Goal: Task Accomplishment & Management: Manage account settings

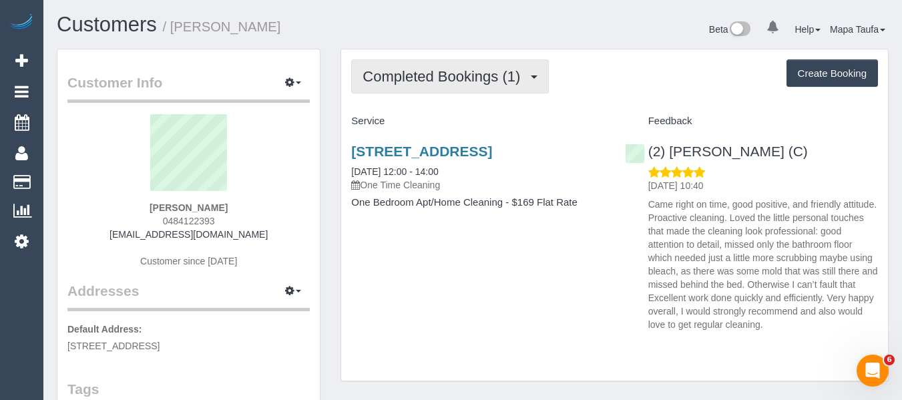
click at [481, 71] on span "Completed Bookings (1)" at bounding box center [444, 76] width 164 height 17
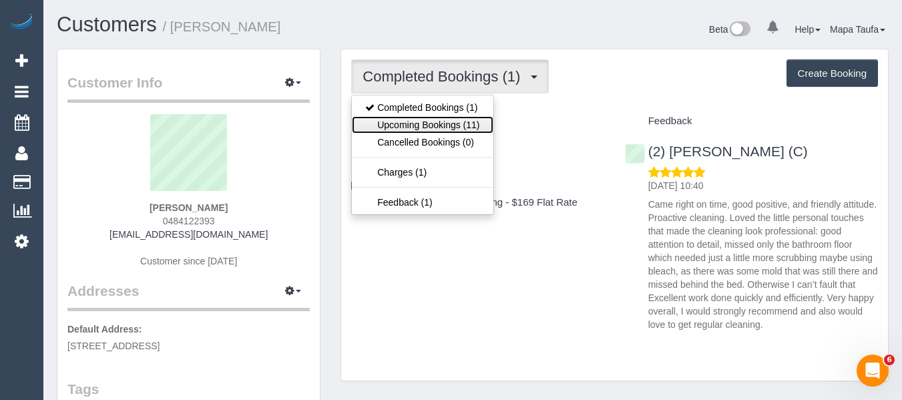
click at [461, 124] on link "Upcoming Bookings (11)" at bounding box center [422, 124] width 141 height 17
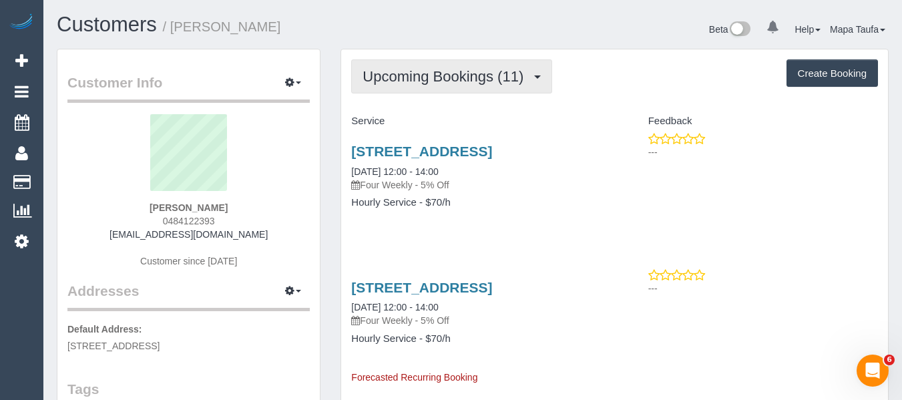
click at [495, 87] on button "Upcoming Bookings (11)" at bounding box center [451, 76] width 201 height 34
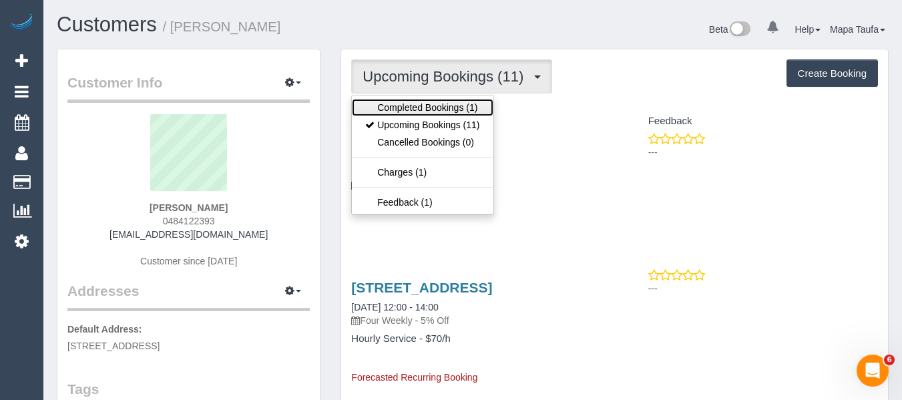
click at [473, 109] on link "Completed Bookings (1)" at bounding box center [422, 107] width 141 height 17
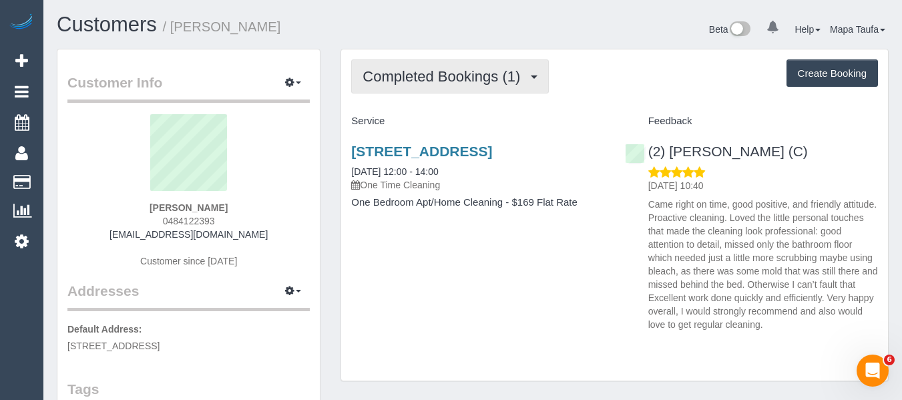
click at [494, 72] on span "Completed Bookings (1)" at bounding box center [444, 76] width 164 height 17
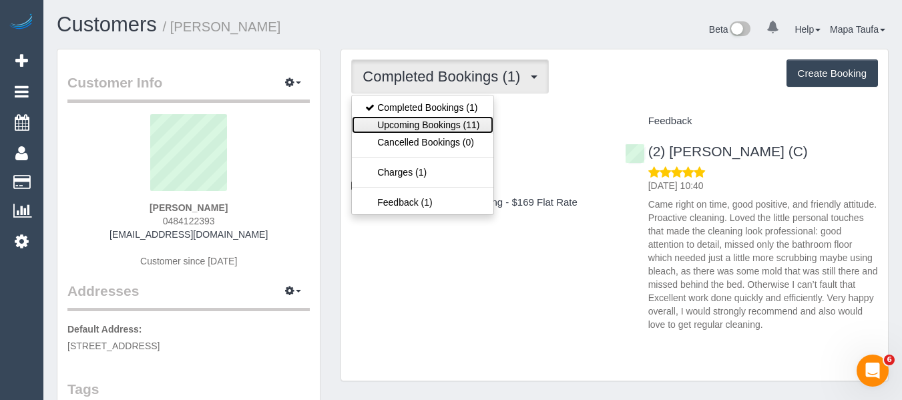
click at [435, 123] on link "Upcoming Bookings (11)" at bounding box center [422, 124] width 141 height 17
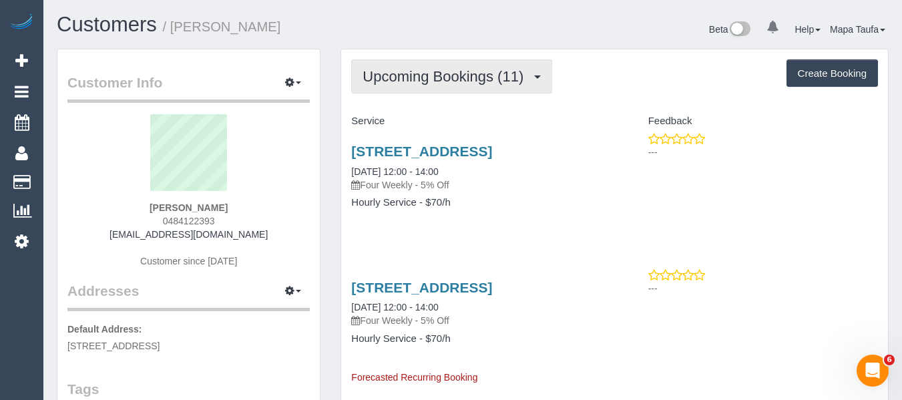
click at [378, 80] on span "Upcoming Bookings (11)" at bounding box center [446, 76] width 168 height 17
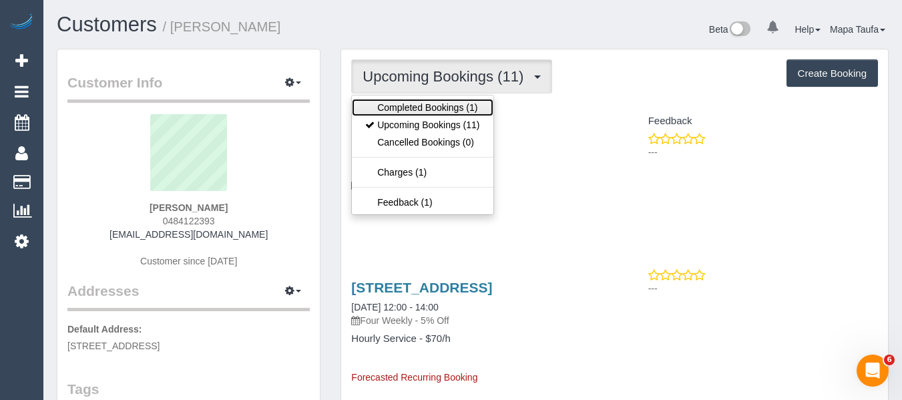
click at [417, 111] on link "Completed Bookings (1)" at bounding box center [422, 107] width 141 height 17
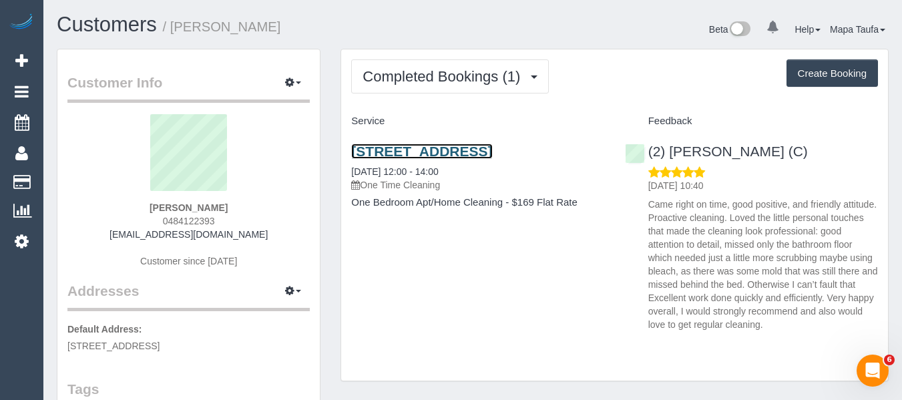
click at [440, 157] on link "110/101 Bay Street, 110, Port Melbourne, VIC 3207" at bounding box center [421, 150] width 141 height 15
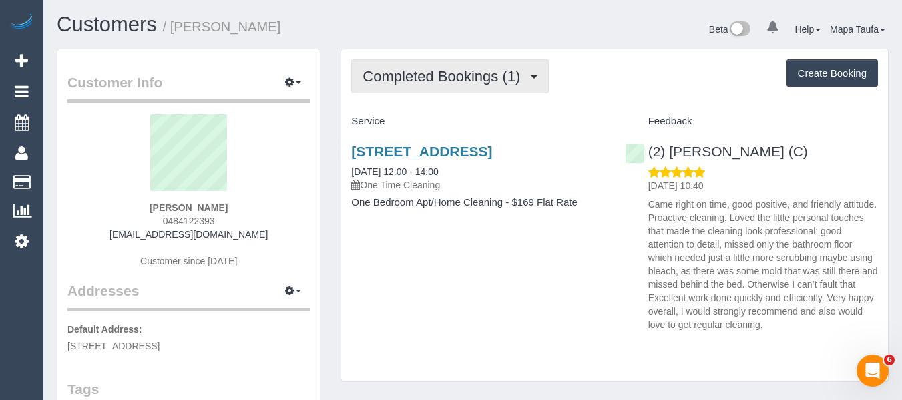
click at [376, 85] on button "Completed Bookings (1)" at bounding box center [450, 76] width 198 height 34
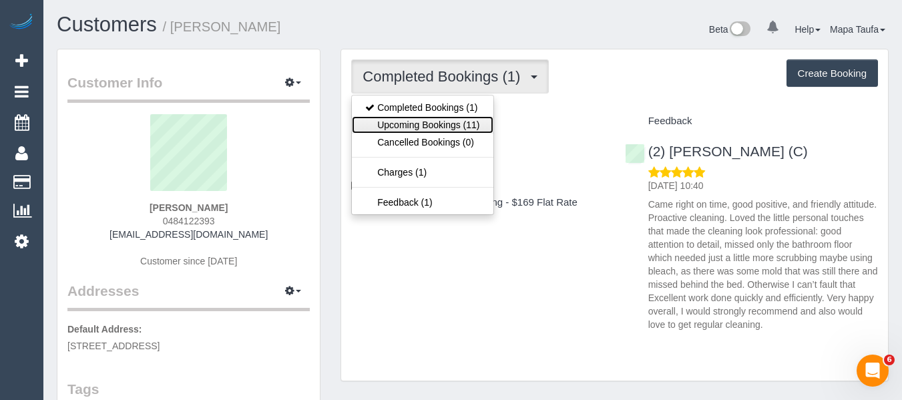
click at [401, 122] on link "Upcoming Bookings (11)" at bounding box center [422, 124] width 141 height 17
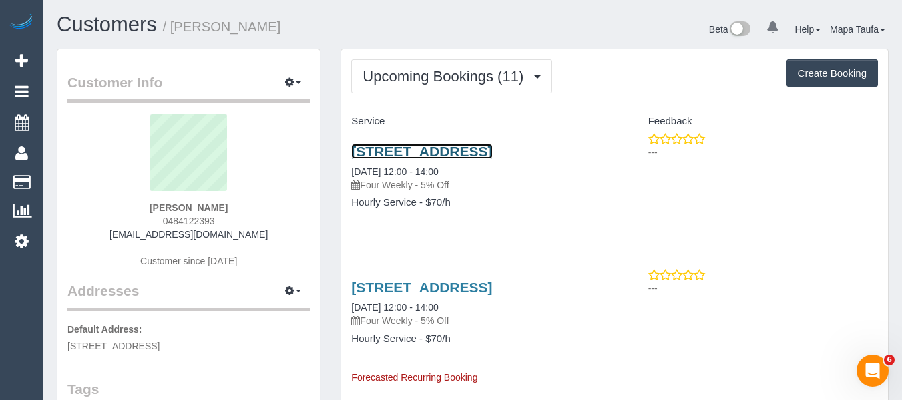
click at [449, 156] on link "110/101 Bay Street, 110, Port Melbourne, VIC 3207" at bounding box center [421, 150] width 141 height 15
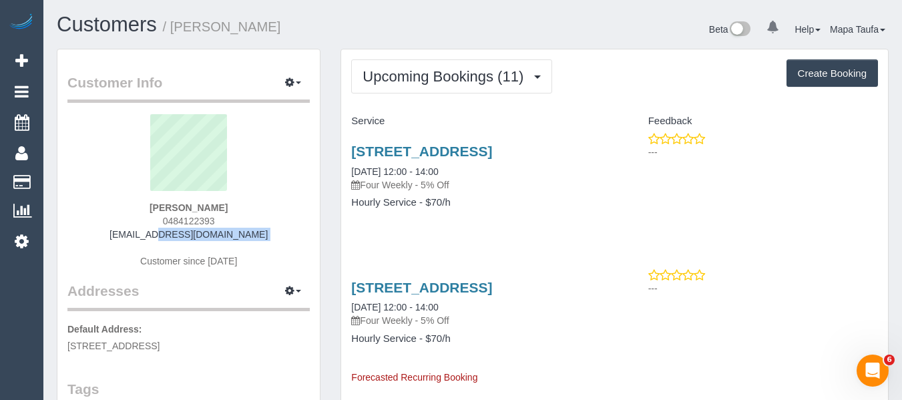
drag, startPoint x: 168, startPoint y: 241, endPoint x: 132, endPoint y: 233, distance: 36.3
click at [132, 233] on div "Tushti Oconnell 0484122393 tushti8m@gmail.com Customer since 2025" at bounding box center [188, 197] width 242 height 167
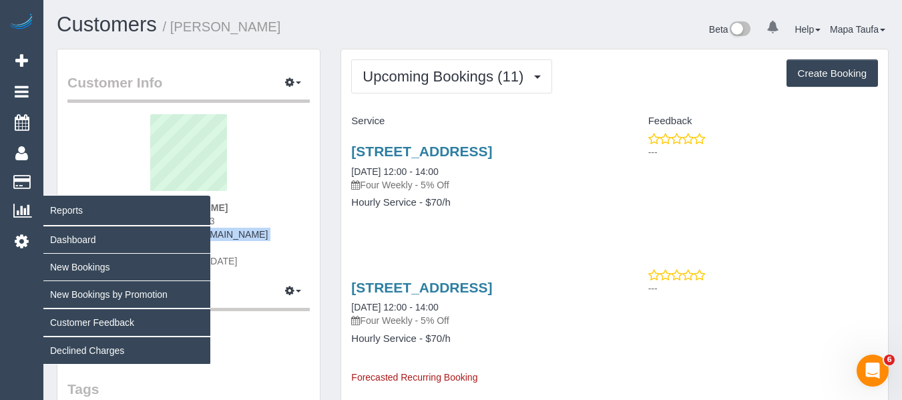
copy div "tushti8m@gmail.com"
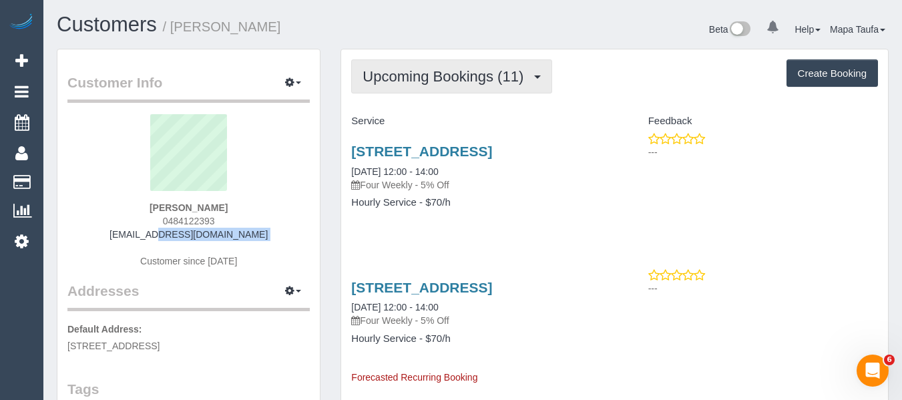
drag, startPoint x: 438, startPoint y: 90, endPoint x: 430, endPoint y: 101, distance: 13.9
click at [437, 89] on button "Upcoming Bookings (11)" at bounding box center [451, 76] width 201 height 34
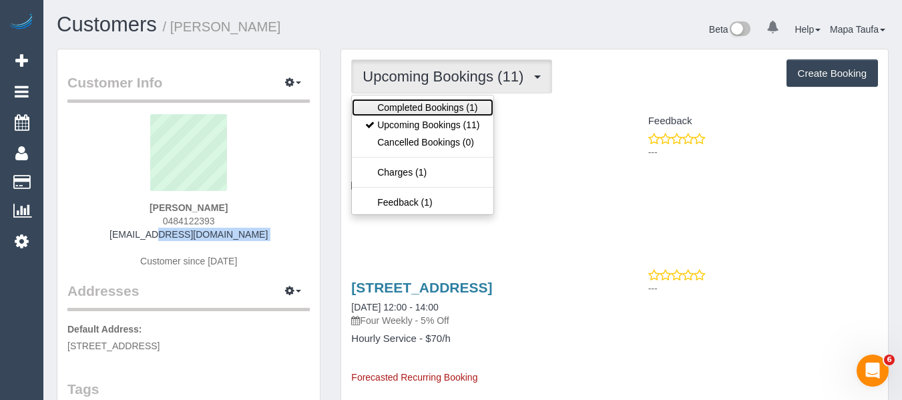
click at [426, 114] on link "Completed Bookings (1)" at bounding box center [422, 107] width 141 height 17
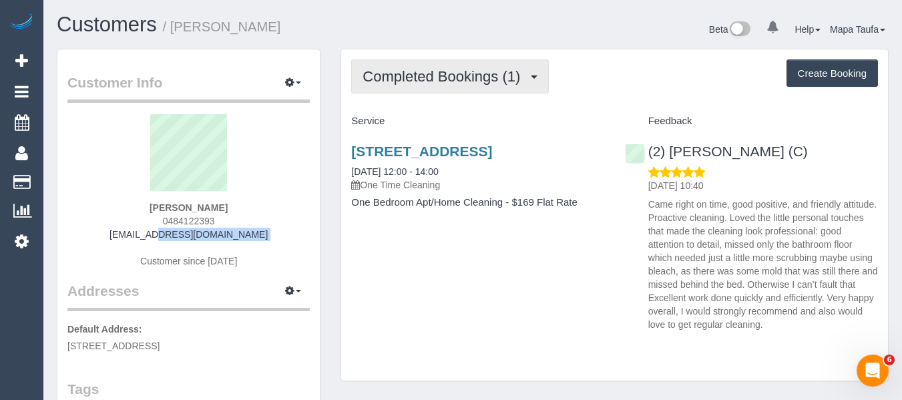
click at [377, 59] on button "Completed Bookings (1)" at bounding box center [450, 76] width 198 height 34
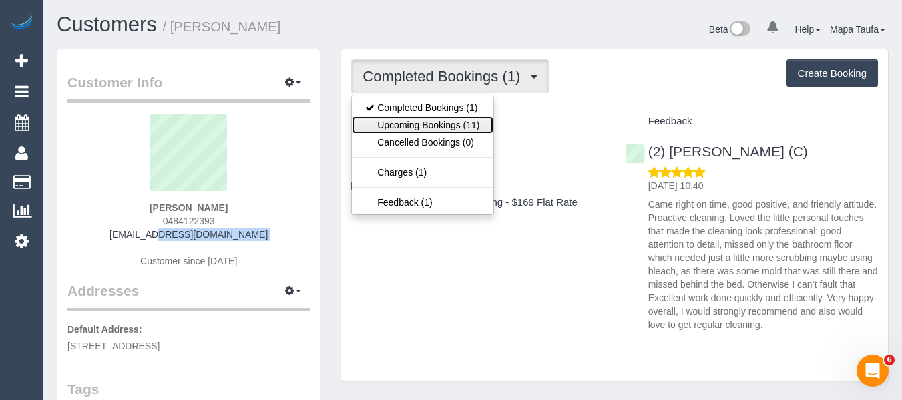
click at [402, 117] on link "Upcoming Bookings (11)" at bounding box center [422, 124] width 141 height 17
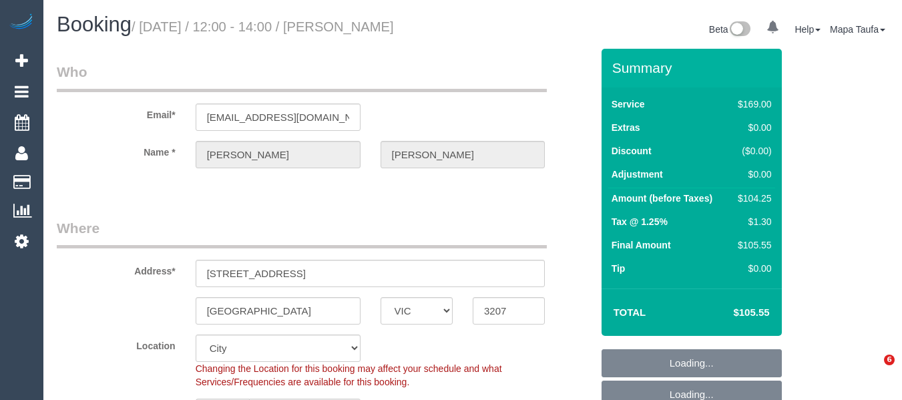
select select "VIC"
select select "object:1201"
select select "number:28"
select select "number:14"
select select "number:19"
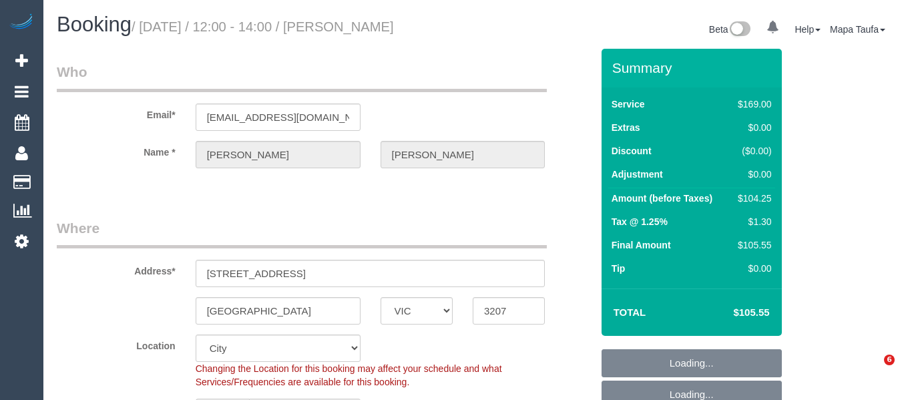
select select "number:22"
select select "number:12"
select select "spot1"
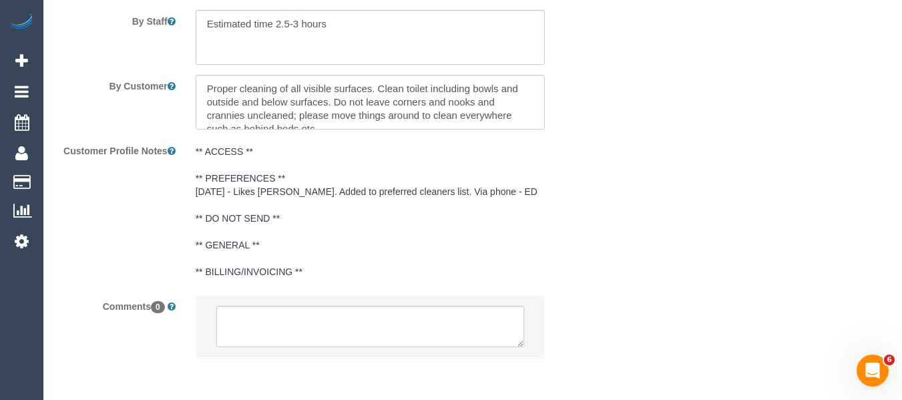
scroll to position [2416, 0]
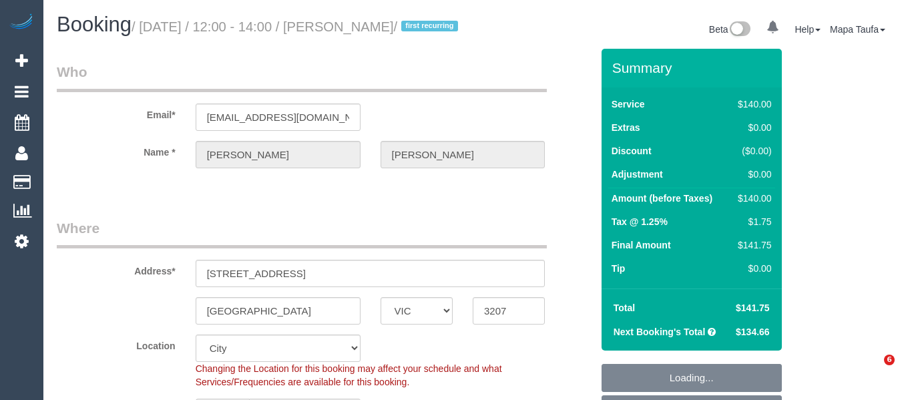
select select "VIC"
select select "spot4"
select select "number:28"
select select "number:14"
select select "number:19"
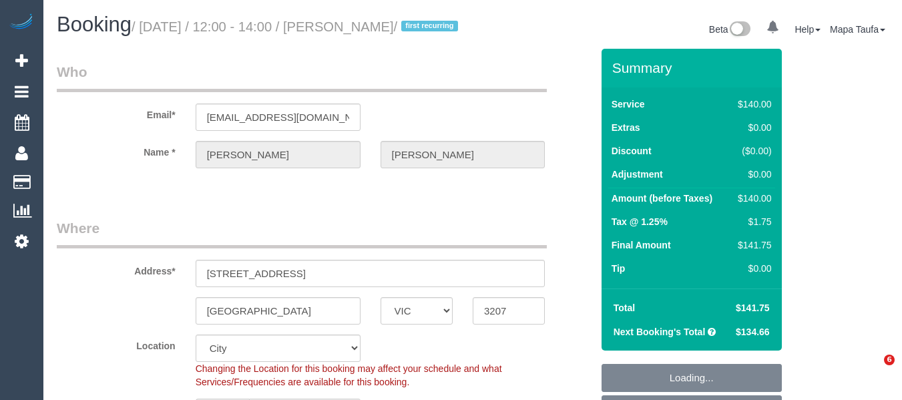
select select "number:22"
select select "number:33"
select select "number:12"
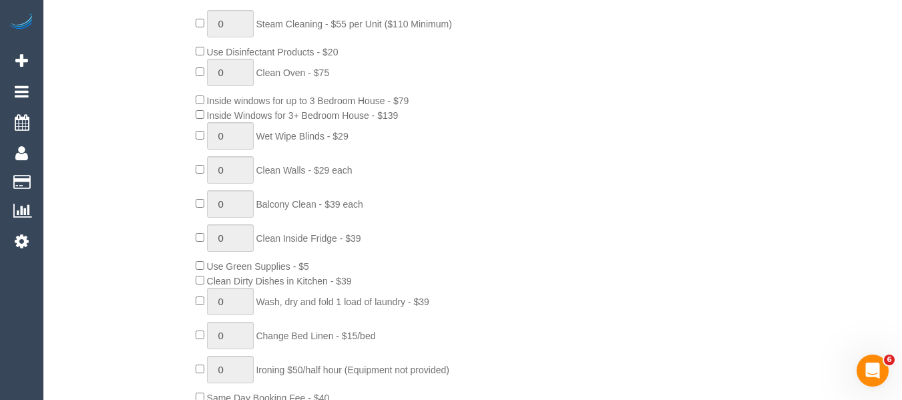
scroll to position [601, 0]
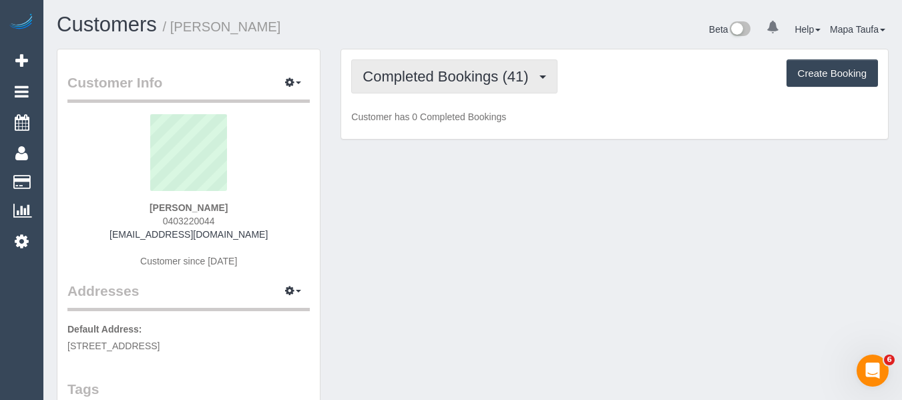
click at [409, 79] on span "Completed Bookings (41)" at bounding box center [448, 76] width 172 height 17
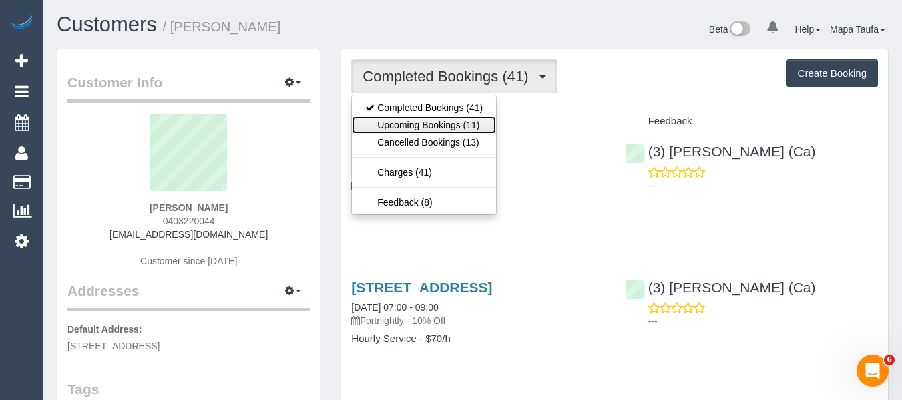
click at [426, 123] on link "Upcoming Bookings (11)" at bounding box center [424, 124] width 144 height 17
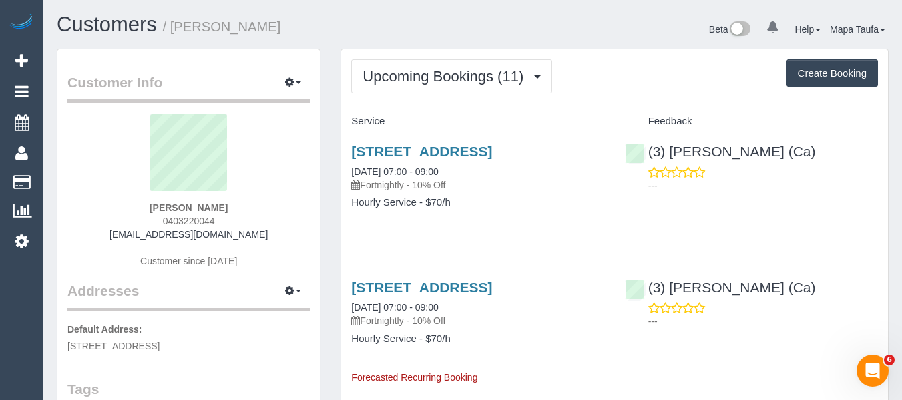
click at [392, 155] on link "1b Hakatere St, Northcote, VIC 3070" at bounding box center [421, 150] width 141 height 15
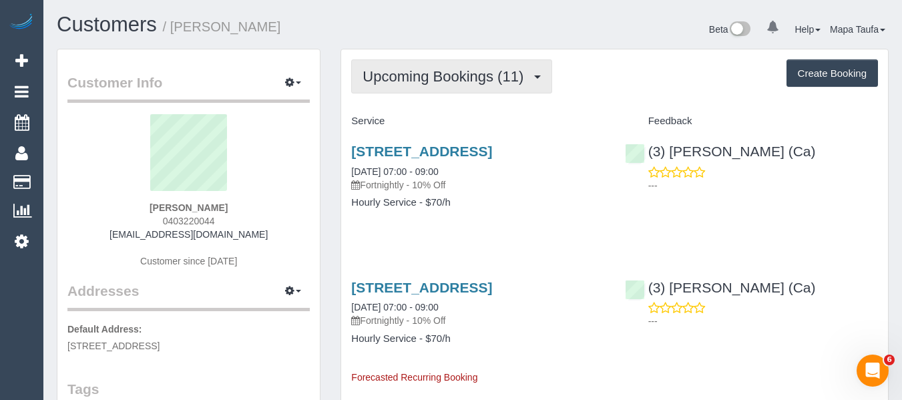
click at [451, 67] on button "Upcoming Bookings (11)" at bounding box center [451, 76] width 201 height 34
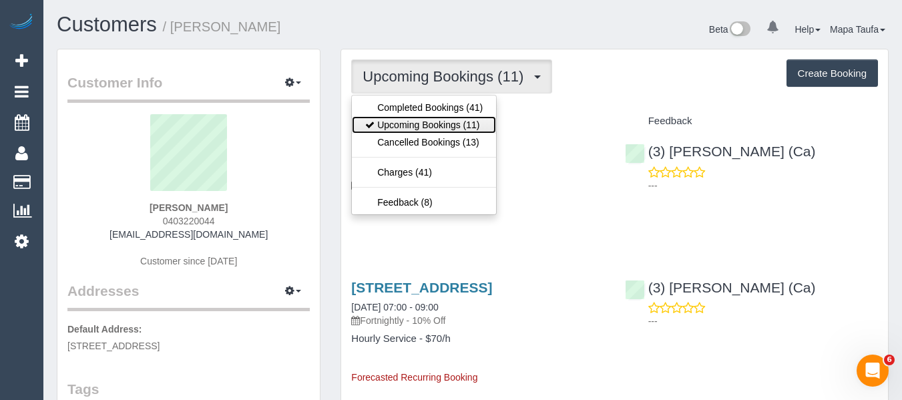
click at [414, 123] on link "Upcoming Bookings (11)" at bounding box center [424, 124] width 144 height 17
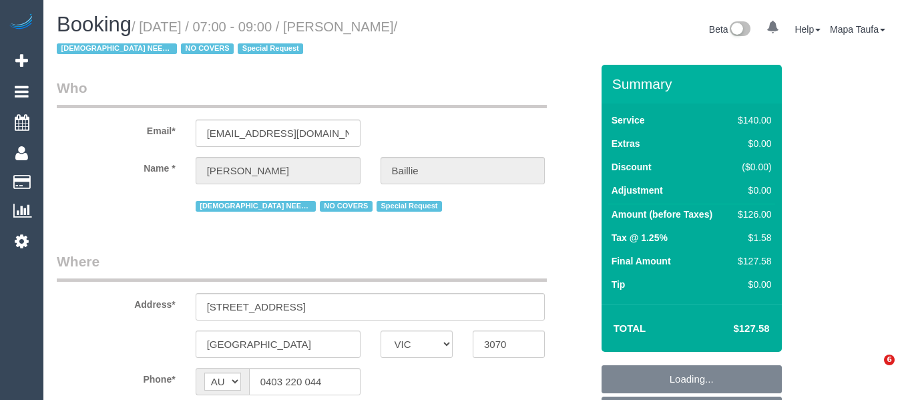
select select "VIC"
select select "object:545"
select select "string:stripe-pm_1Nkc2P2GScqysDRVXQcM1wEO"
select select "number:28"
select select "number:14"
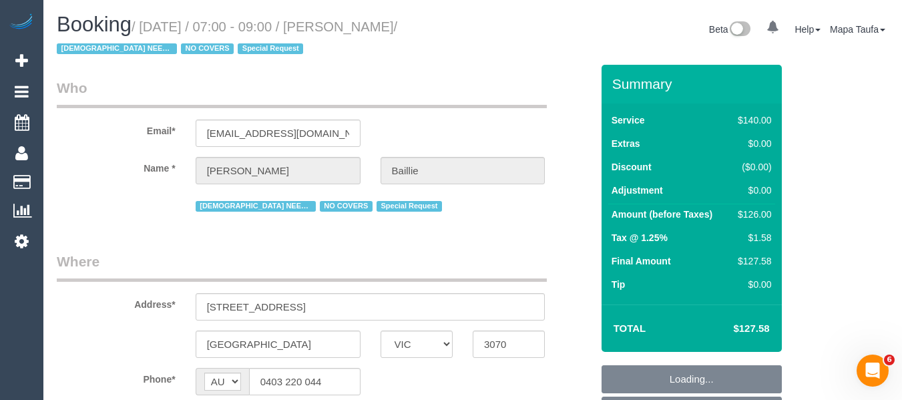
select select "number:19"
select select "number:22"
select select "number:34"
select select "number:13"
select select "object:698"
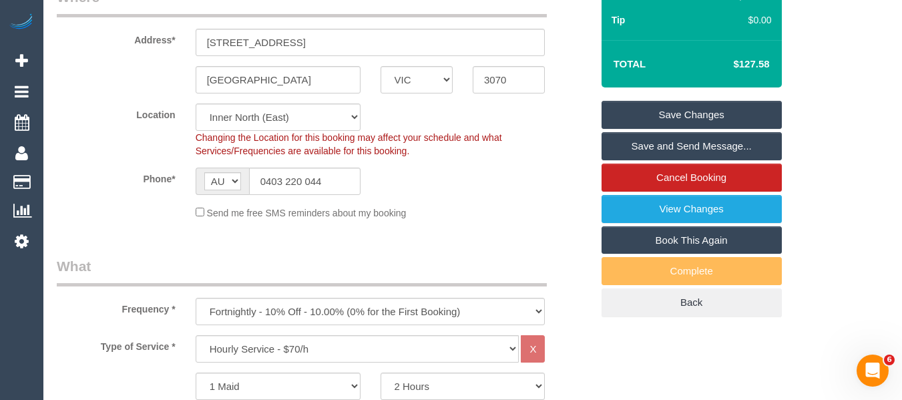
scroll to position [267, 0]
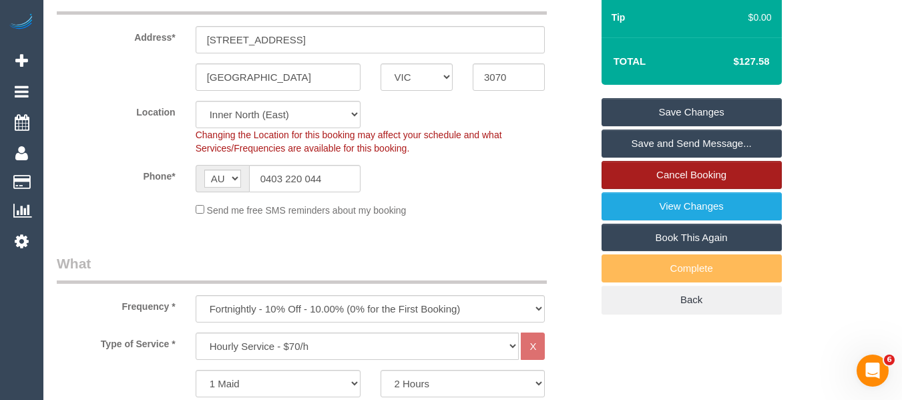
click at [722, 178] on link "Cancel Booking" at bounding box center [691, 175] width 180 height 28
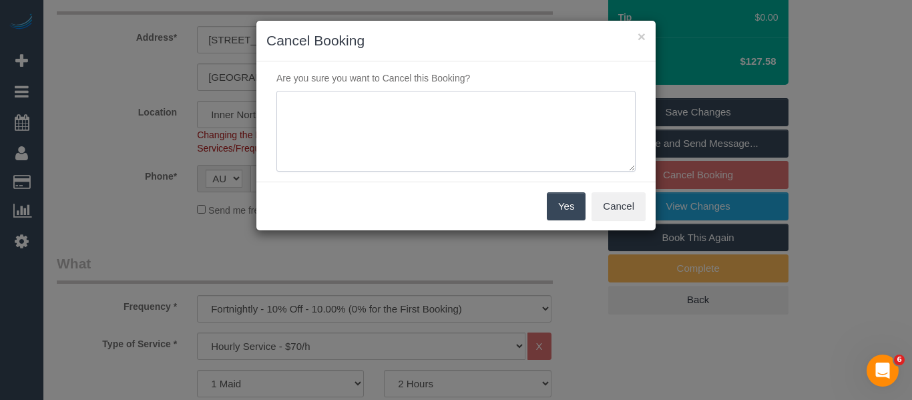
click at [392, 133] on textarea at bounding box center [455, 131] width 359 height 81
type textarea "service not needed via email -MT"
click at [557, 212] on button "Yes" at bounding box center [566, 206] width 39 height 28
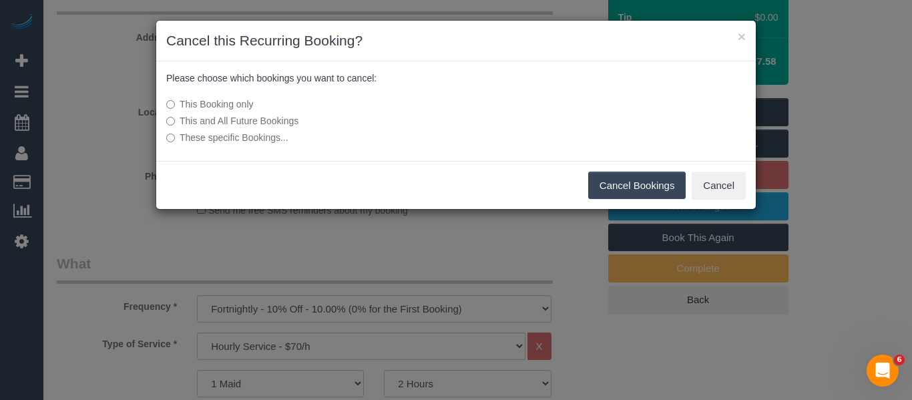
click at [597, 182] on button "Cancel Bookings" at bounding box center [637, 186] width 98 height 28
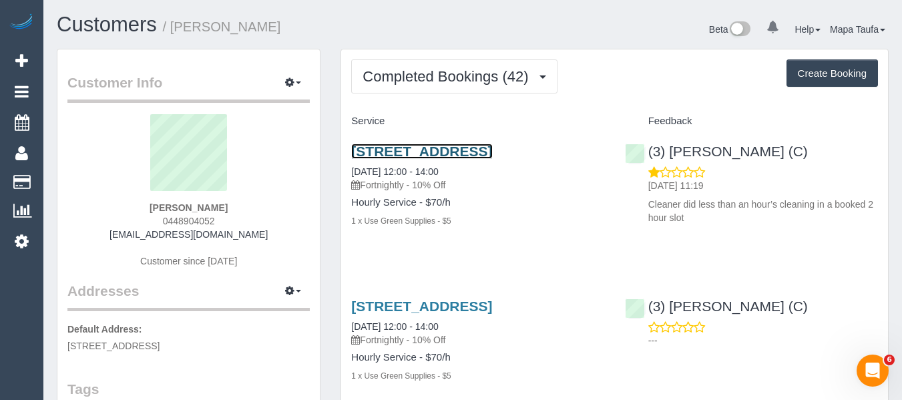
click at [425, 152] on link "[STREET_ADDRESS]" at bounding box center [421, 150] width 141 height 15
drag, startPoint x: 203, startPoint y: 200, endPoint x: 112, endPoint y: 204, distance: 90.9
click at [114, 200] on div "[PERSON_NAME] 0448904052 [EMAIL_ADDRESS][DOMAIN_NAME] Customer since [DATE]" at bounding box center [188, 197] width 242 height 167
drag, startPoint x: 238, startPoint y: 205, endPoint x: 145, endPoint y: 208, distance: 93.5
click at [145, 208] on div "Tess Neate 0448904052 accountstn@icloud.com Customer since 2023" at bounding box center [188, 197] width 242 height 167
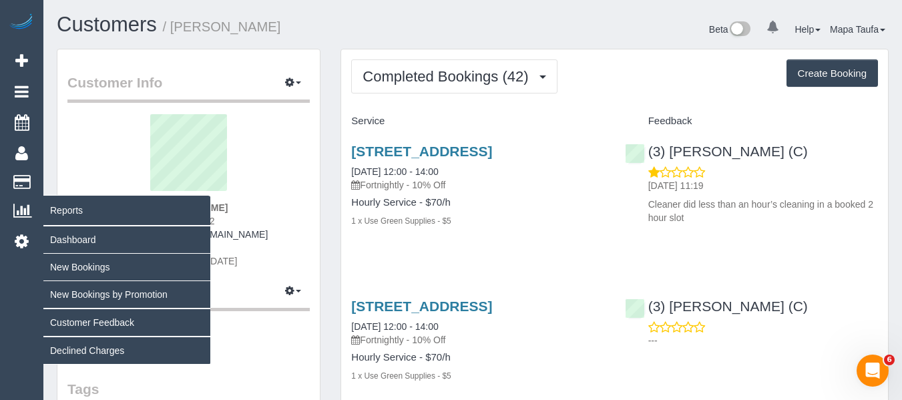
copy strong "[PERSON_NAME]"
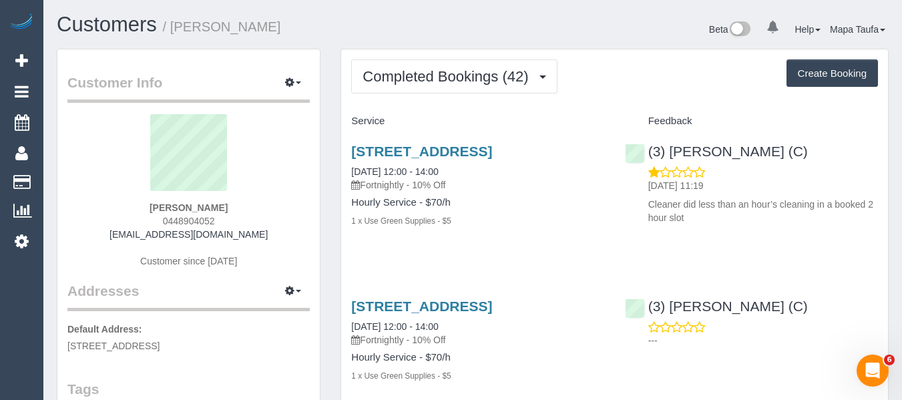
drag, startPoint x: 387, startPoint y: 156, endPoint x: 350, endPoint y: 154, distance: 36.8
click at [350, 154] on div "912 Glenferrie Road, Unit 10, Kew, VIC 3101 26/09/2025 12:00 - 14:00 Fortnightl…" at bounding box center [477, 192] width 273 height 121
copy link "912 Glenferrie Road, Unit 10, Kew, VIC 3101"
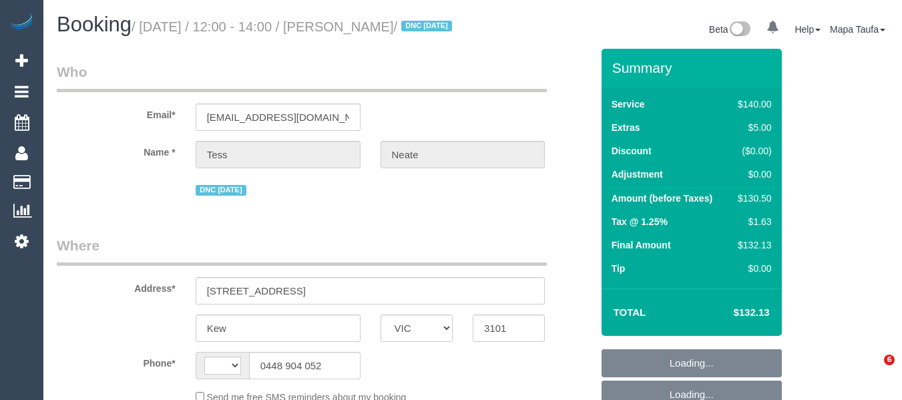
select select "VIC"
select select "object:699"
select select "string:AU"
select select "number:29"
select select "number:14"
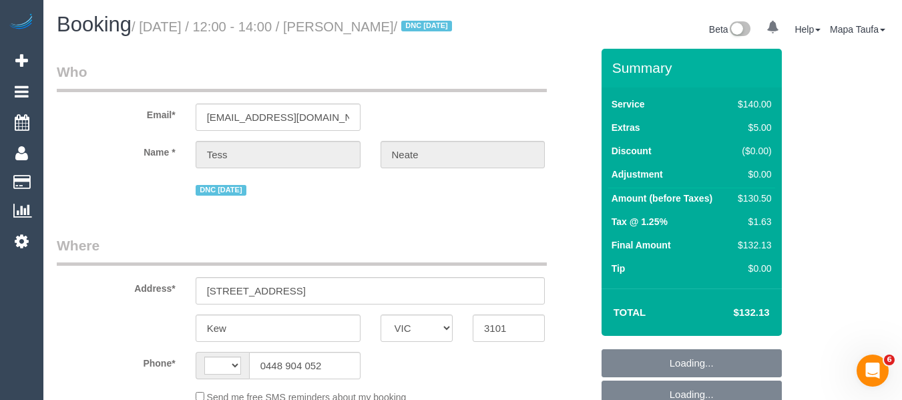
select select "number:18"
select select "number:36"
select select "number:35"
select select "number:11"
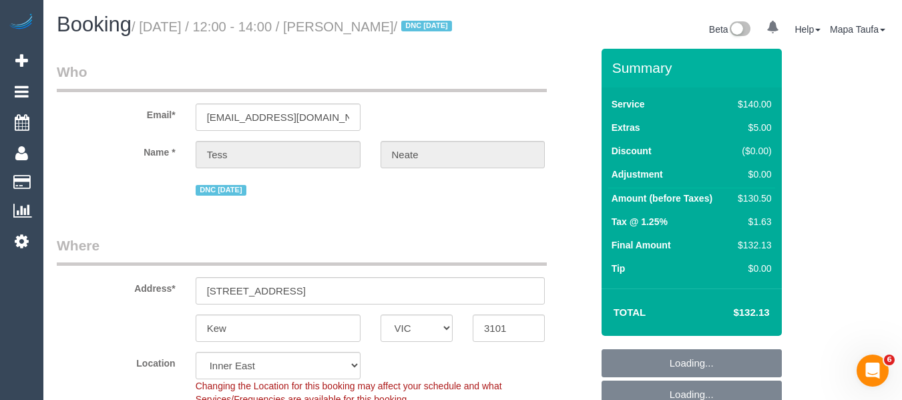
select select "string:stripe-pm_1N6ksF2GScqysDRVbVn5fQs9"
drag, startPoint x: 900, startPoint y: 47, endPoint x: 898, endPoint y: 69, distance: 22.2
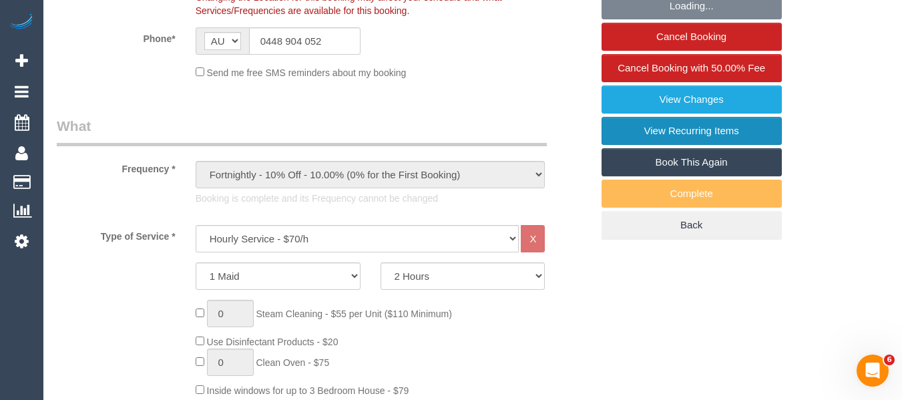
scroll to position [400, 0]
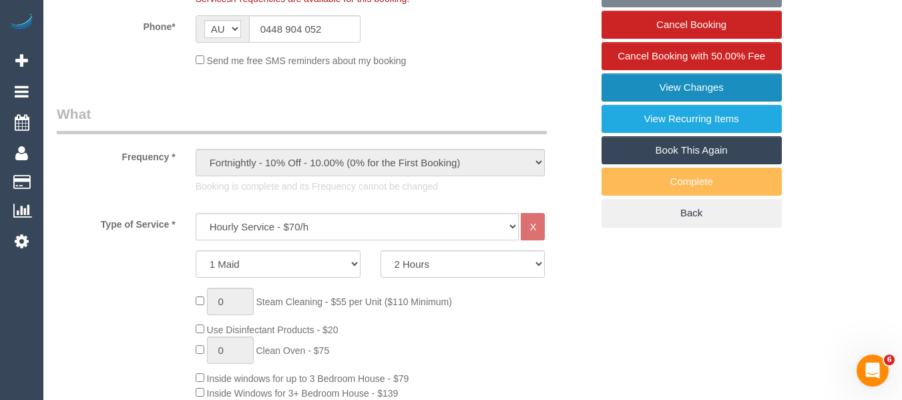
click at [696, 97] on link "View Changes" at bounding box center [691, 87] width 180 height 28
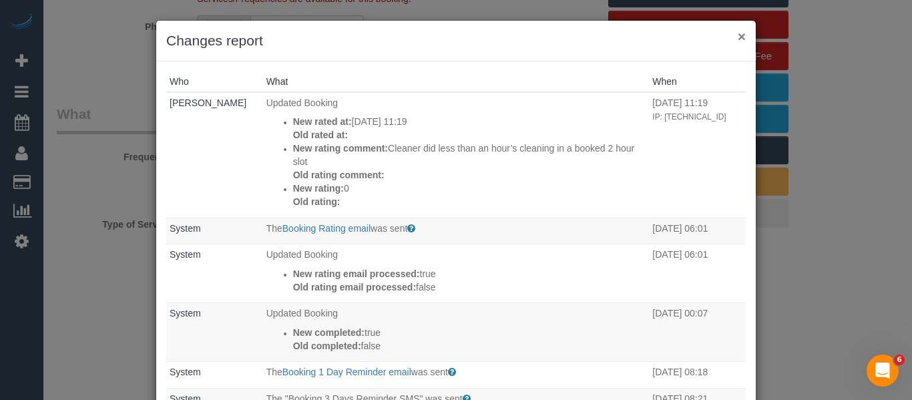
click at [738, 34] on button "×" at bounding box center [742, 36] width 8 height 14
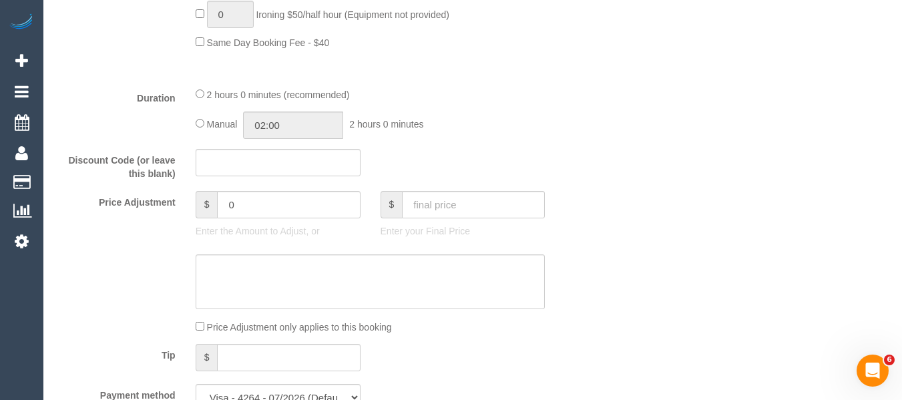
scroll to position [1135, 0]
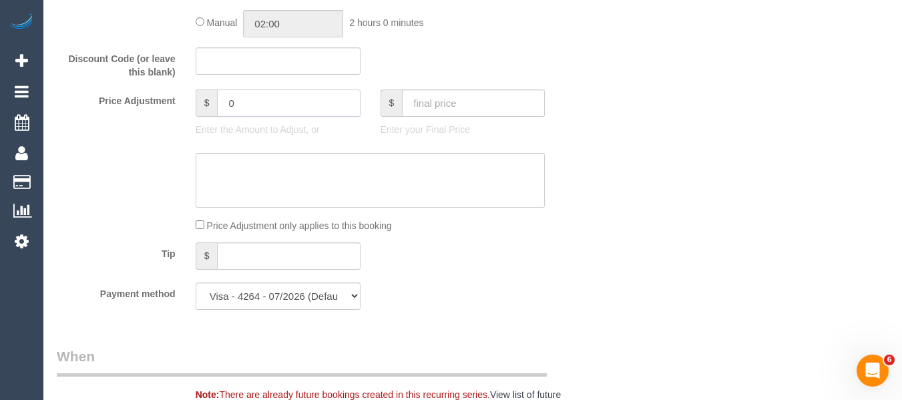
drag, startPoint x: 252, startPoint y: 118, endPoint x: 174, endPoint y: 116, distance: 78.1
click at [174, 116] on div "Price Adjustment $ 0 Enter the Amount to Adjust, or $ Enter your Final Price" at bounding box center [324, 115] width 555 height 53
type input "-70"
click at [241, 179] on textarea at bounding box center [371, 180] width 350 height 55
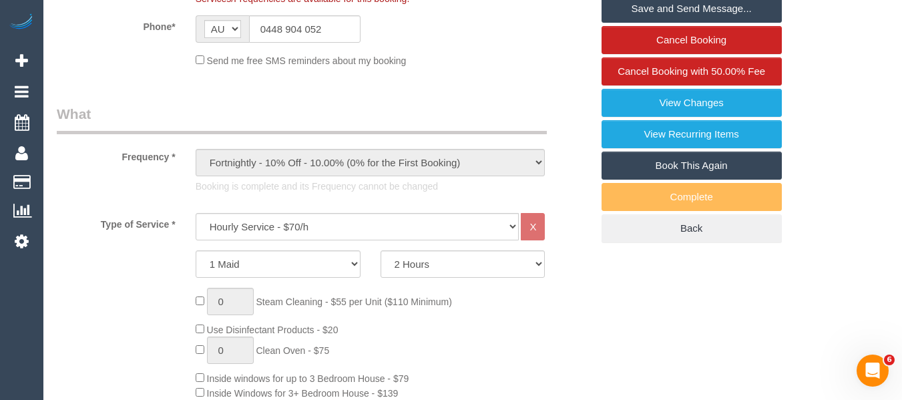
type textarea "cleaner left early via email -MT"
drag, startPoint x: 832, startPoint y: 167, endPoint x: 911, endPoint y: 109, distance: 97.8
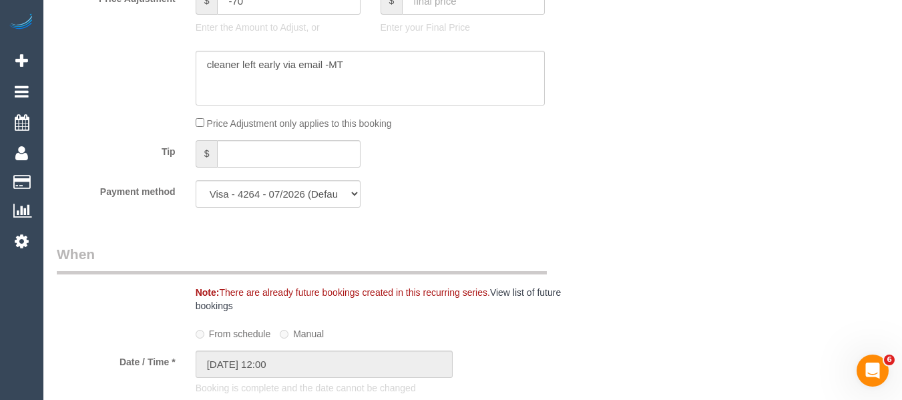
scroll to position [1103, 0]
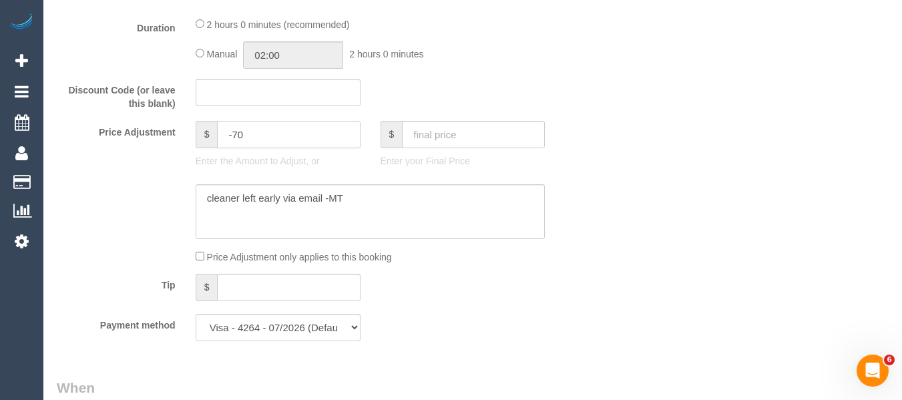
drag, startPoint x: 264, startPoint y: 150, endPoint x: 182, endPoint y: 147, distance: 81.5
click at [182, 147] on div "Price Adjustment $ -70 Enter the Amount to Adjust, or $ Enter your Final Price" at bounding box center [324, 147] width 555 height 53
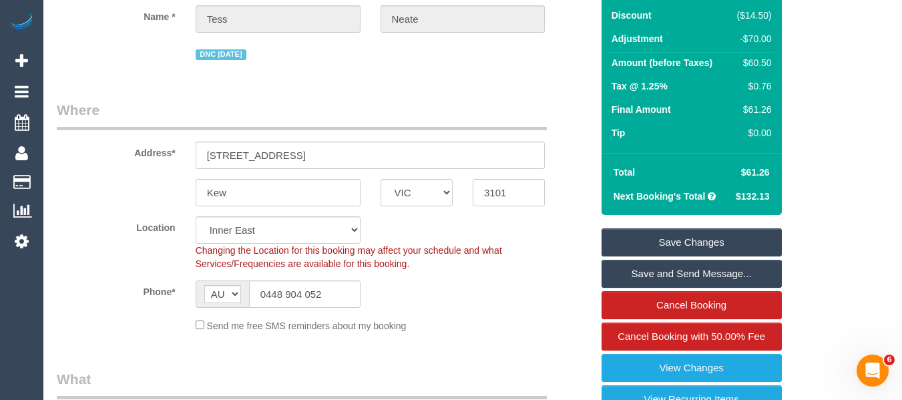
scroll to position [123, 0]
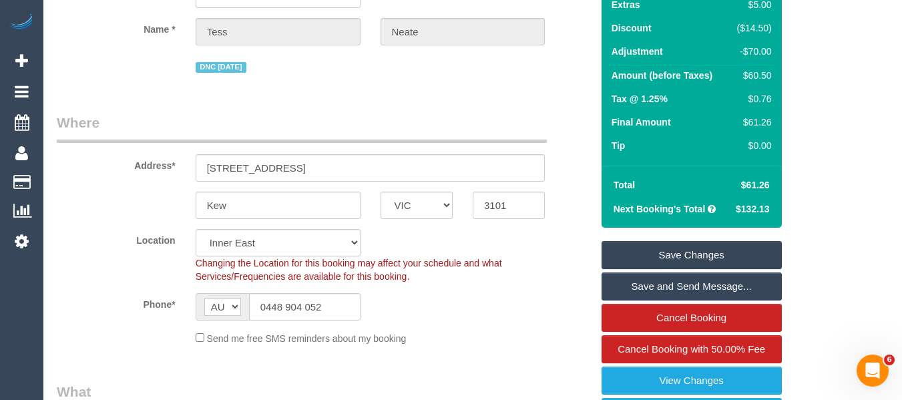
type input "-61.26"
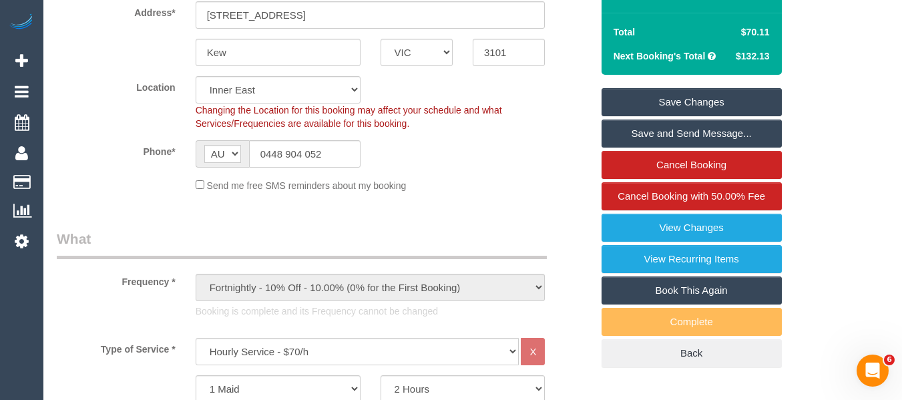
scroll to position [282, 0]
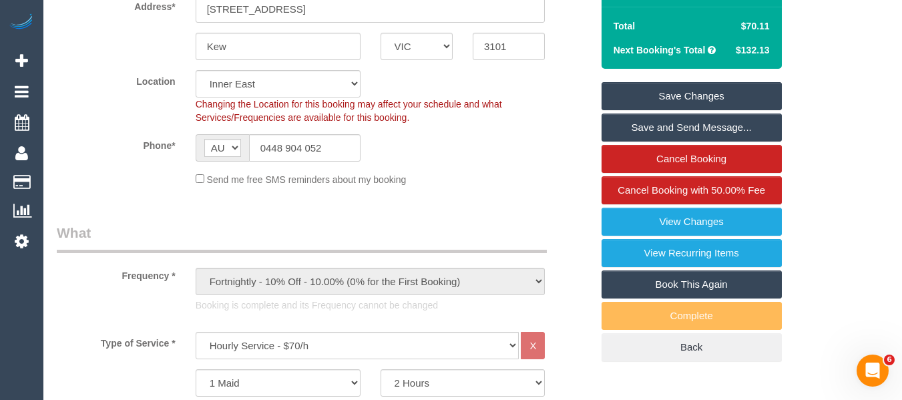
click at [738, 110] on link "Save Changes" at bounding box center [691, 96] width 180 height 28
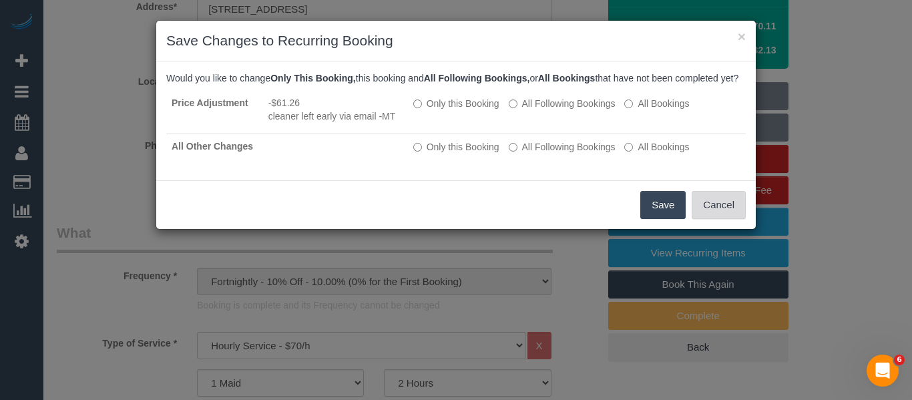
click at [715, 216] on button "Cancel" at bounding box center [718, 205] width 54 height 28
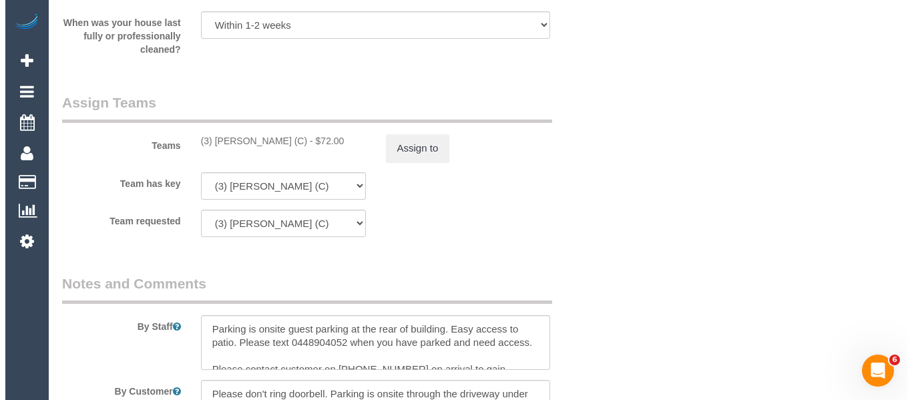
scroll to position [2166, 0]
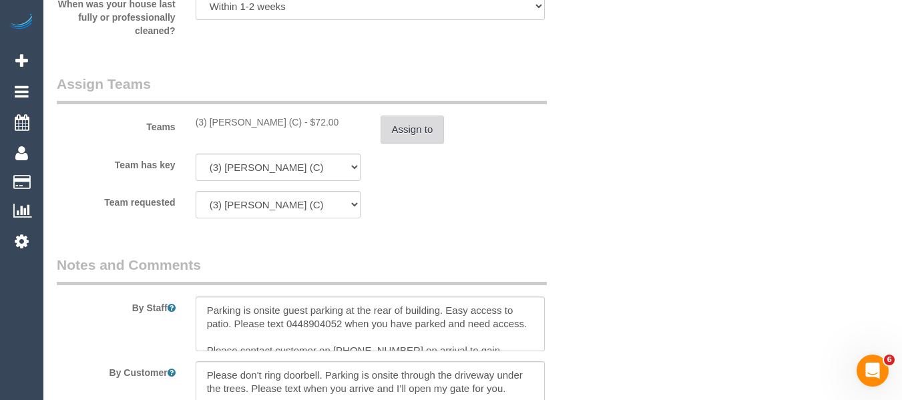
click at [398, 143] on button "Assign to" at bounding box center [412, 129] width 64 height 28
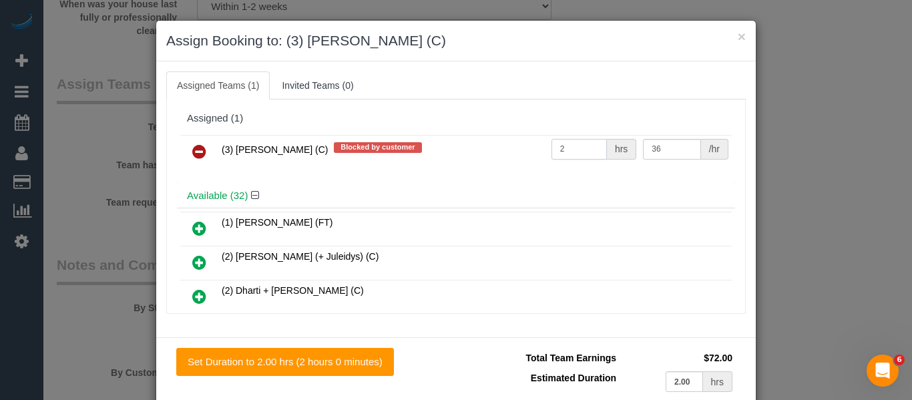
drag, startPoint x: 563, startPoint y: 148, endPoint x: 485, endPoint y: 140, distance: 78.4
click at [485, 140] on tr "(3) Denuwan Lamahewa (C) Blocked by customer 2 hrs 36 /hr" at bounding box center [455, 152] width 551 height 34
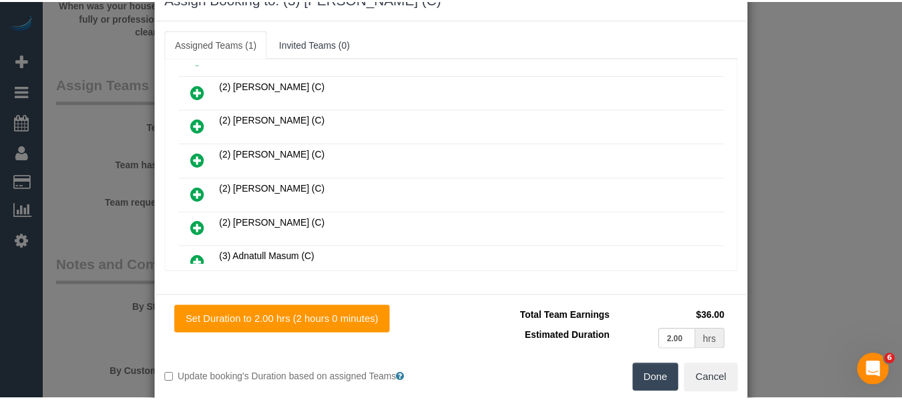
scroll to position [65, 0]
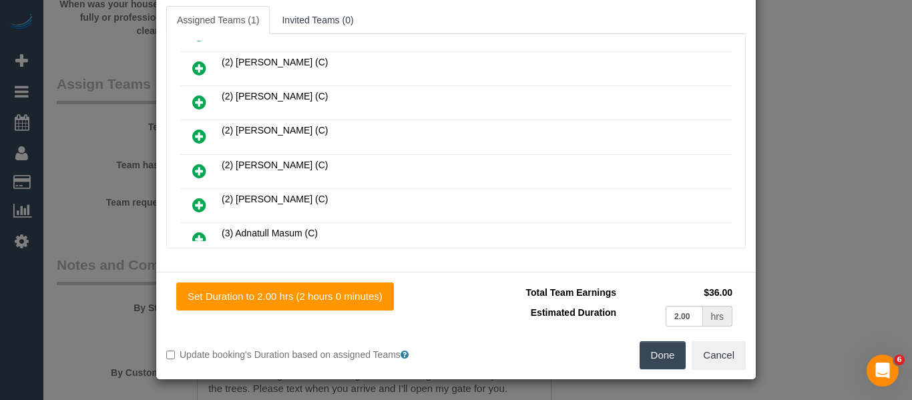
type input "1"
drag, startPoint x: 659, startPoint y: 359, endPoint x: 900, endPoint y: 291, distance: 251.0
click at [659, 358] on button "Done" at bounding box center [662, 355] width 47 height 28
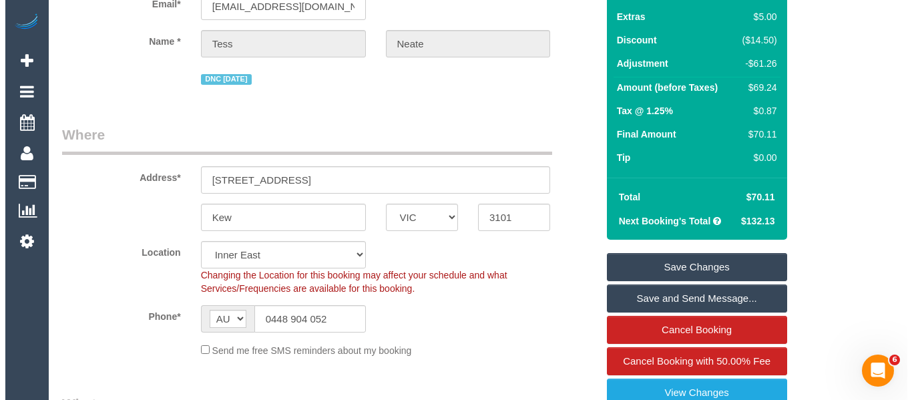
scroll to position [0, 0]
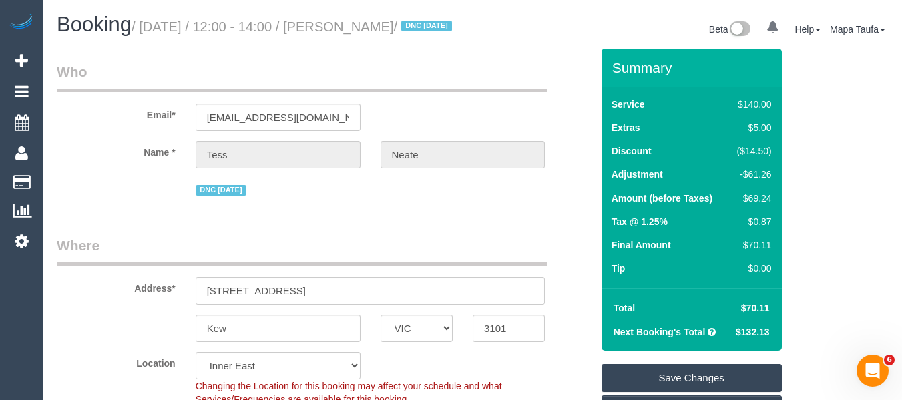
click at [685, 384] on link "Save Changes" at bounding box center [691, 378] width 180 height 28
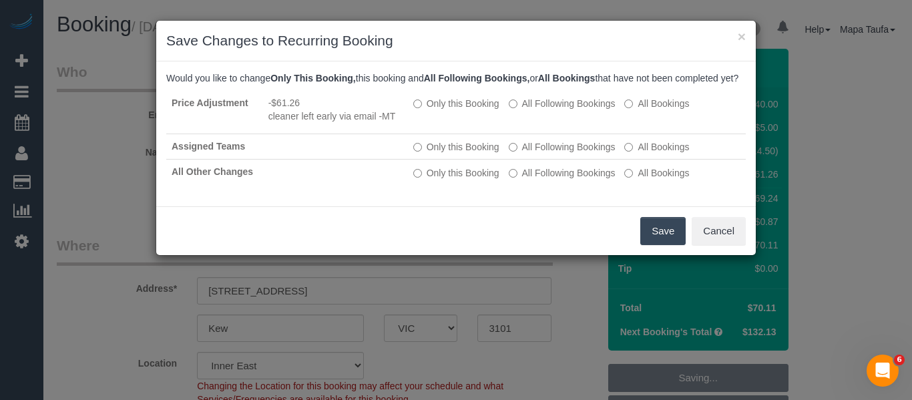
click at [662, 245] on button "Save" at bounding box center [662, 231] width 45 height 28
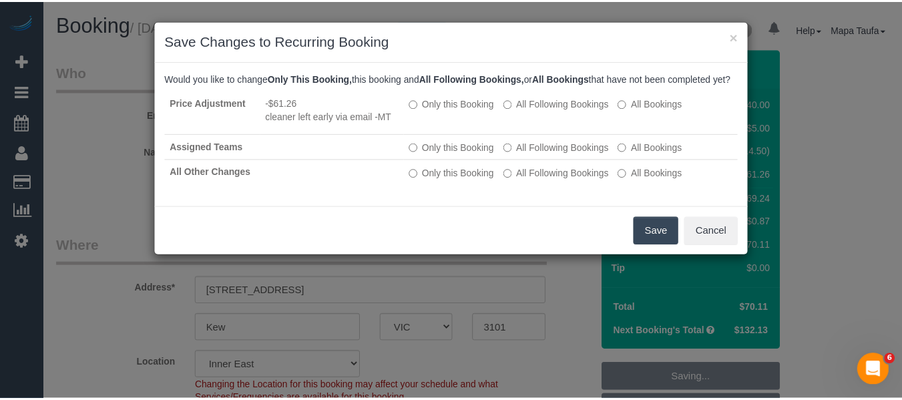
scroll to position [8, 0]
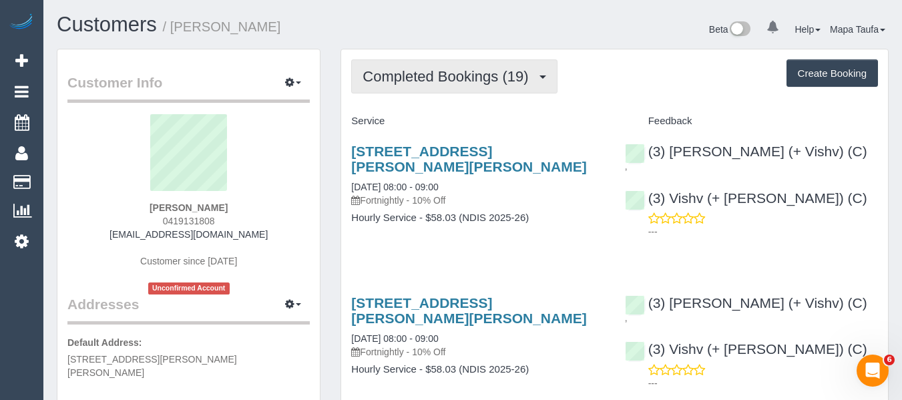
click at [414, 85] on button "Completed Bookings (19)" at bounding box center [454, 76] width 206 height 34
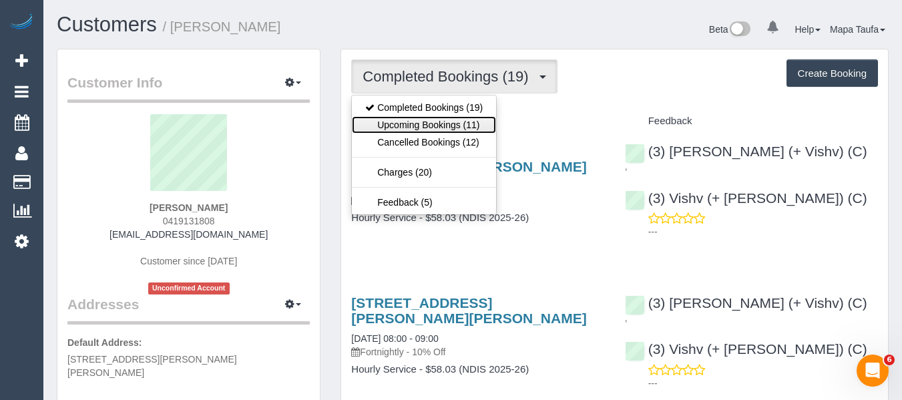
click at [418, 116] on link "Upcoming Bookings (11)" at bounding box center [424, 124] width 144 height 17
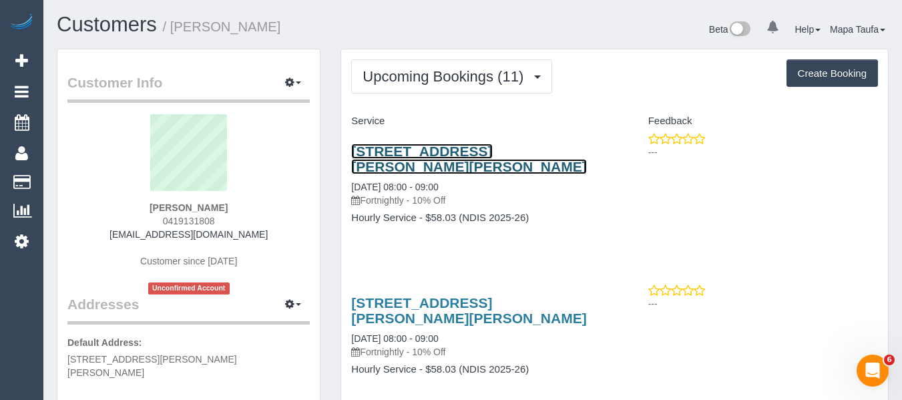
click at [402, 156] on link "34 Forest Glen Ave, Blackburn South, VIC 3130" at bounding box center [468, 158] width 235 height 31
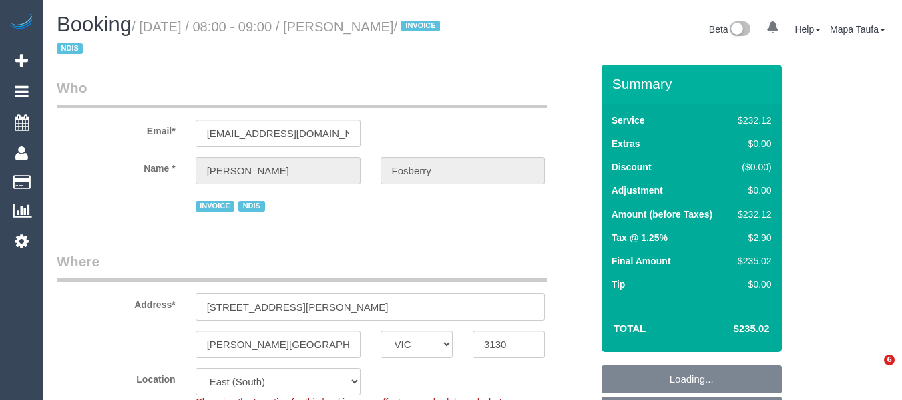
select select "VIC"
select select "240"
select select "number:28"
select select "number:14"
select select "number:19"
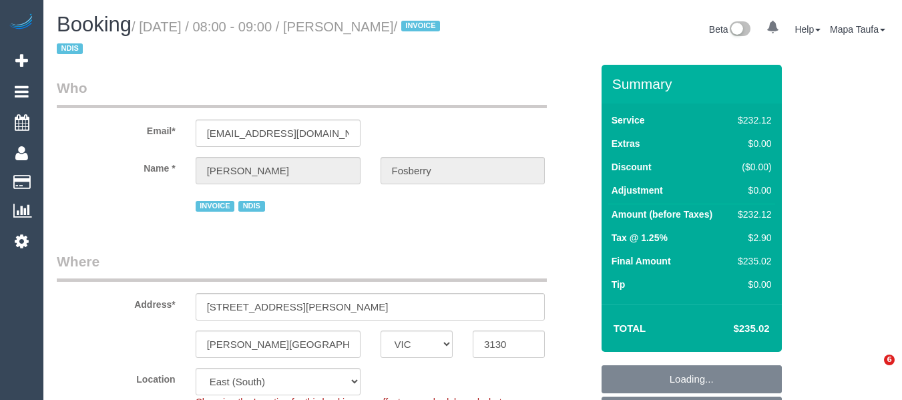
select select "number:25"
select select "number:35"
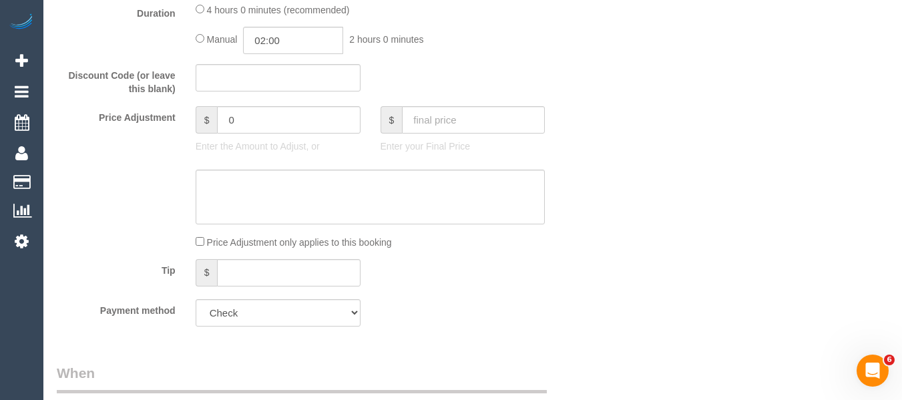
scroll to position [701, 0]
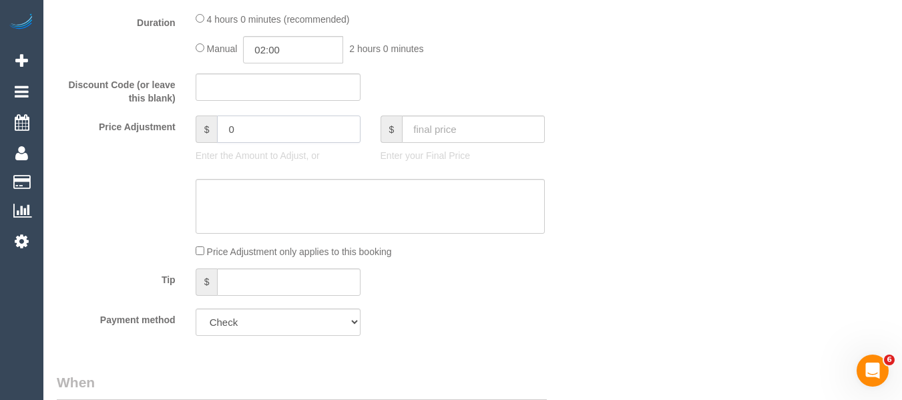
drag, startPoint x: 175, startPoint y: 130, endPoint x: 150, endPoint y: 129, distance: 24.7
click at [150, 129] on div "Price Adjustment $ 0 Enter the Amount to Adjust, or $ Enter your Final Price" at bounding box center [324, 141] width 555 height 53
type input "-30"
click at [255, 189] on textarea at bounding box center [371, 206] width 350 height 55
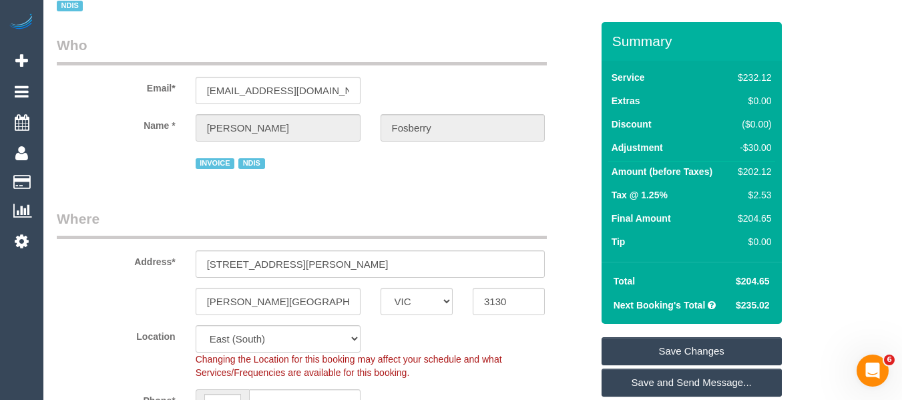
scroll to position [67, 0]
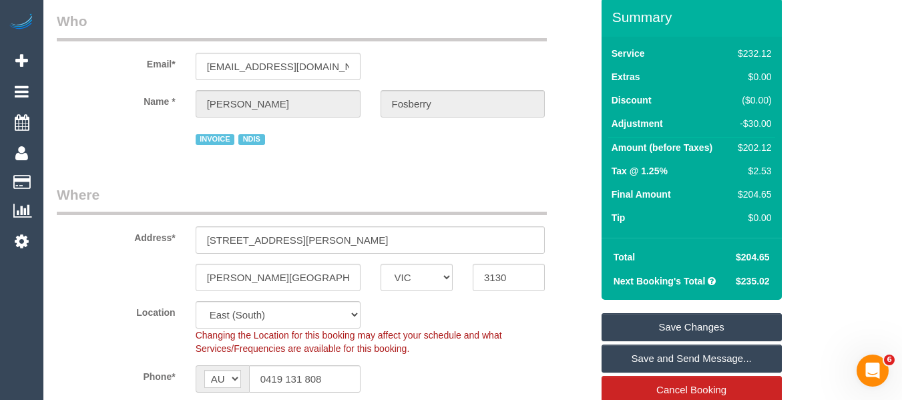
type textarea "discount for previous booking not to affect cleaners earnings via email -MT"
click at [731, 321] on link "Save Changes" at bounding box center [691, 327] width 180 height 28
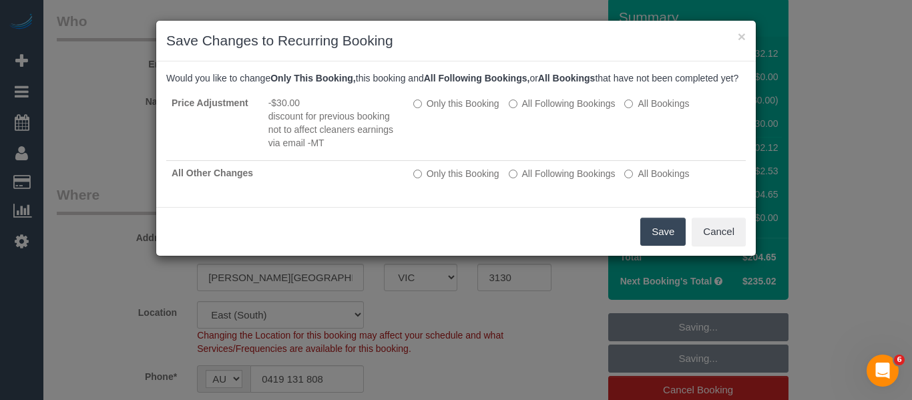
click at [659, 246] on button "Save" at bounding box center [662, 232] width 45 height 28
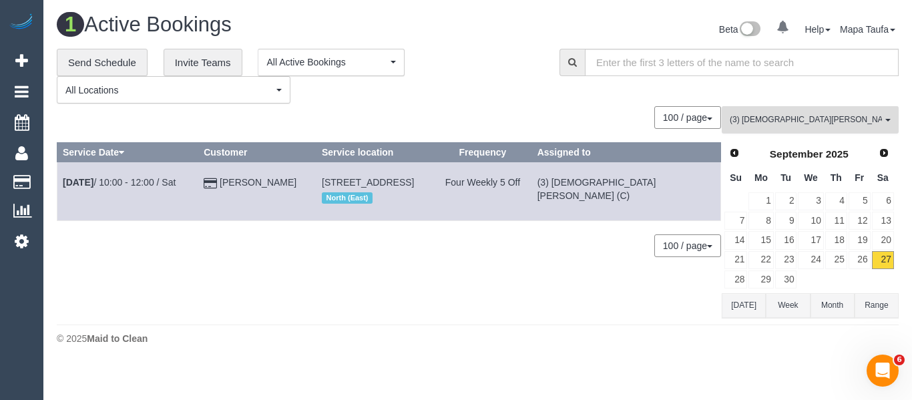
click at [793, 117] on span "(3) [DEMOGRAPHIC_DATA][PERSON_NAME] (C)" at bounding box center [805, 119] width 152 height 11
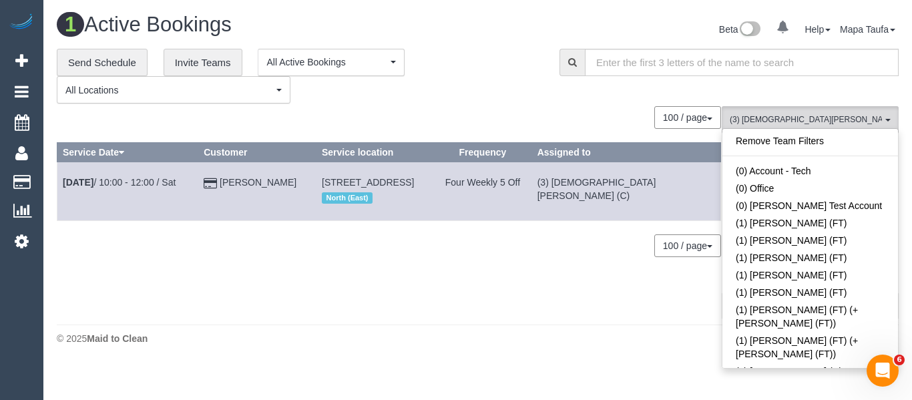
scroll to position [1745, 0]
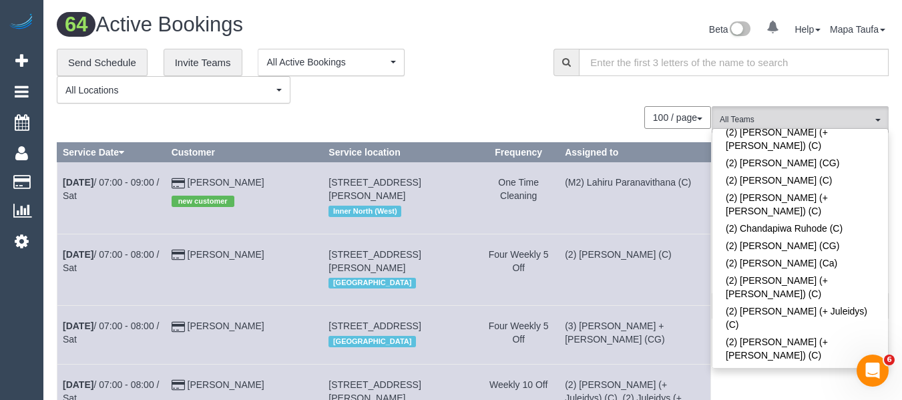
scroll to position [808, 0]
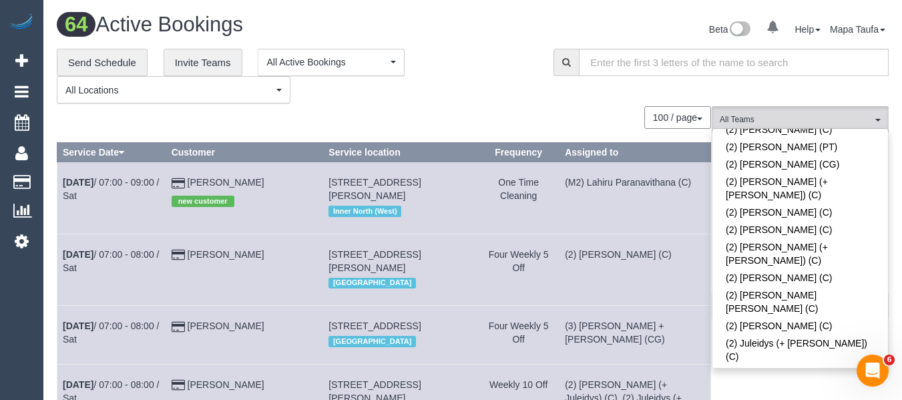
click at [459, 103] on div "**********" at bounding box center [295, 76] width 477 height 55
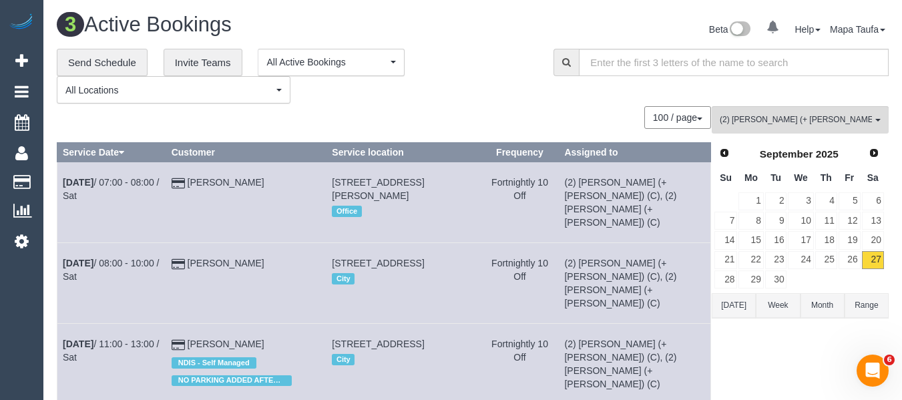
click at [730, 310] on button "[DATE]" at bounding box center [733, 305] width 44 height 25
click at [849, 260] on link "26" at bounding box center [849, 260] width 22 height 18
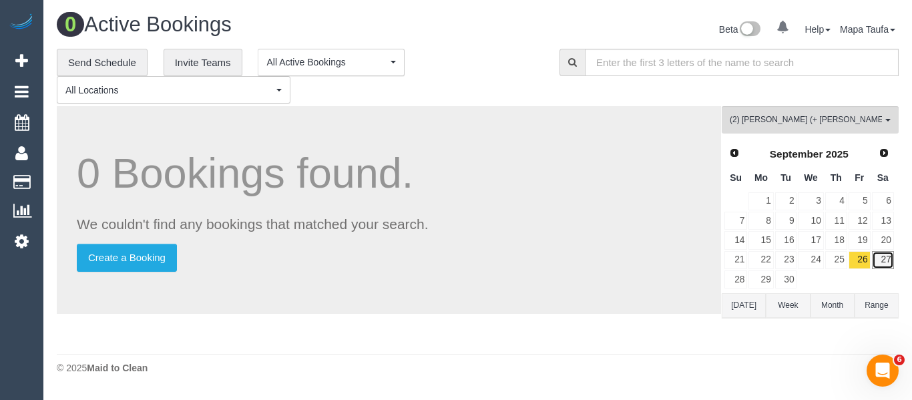
click at [883, 264] on link "27" at bounding box center [883, 260] width 22 height 18
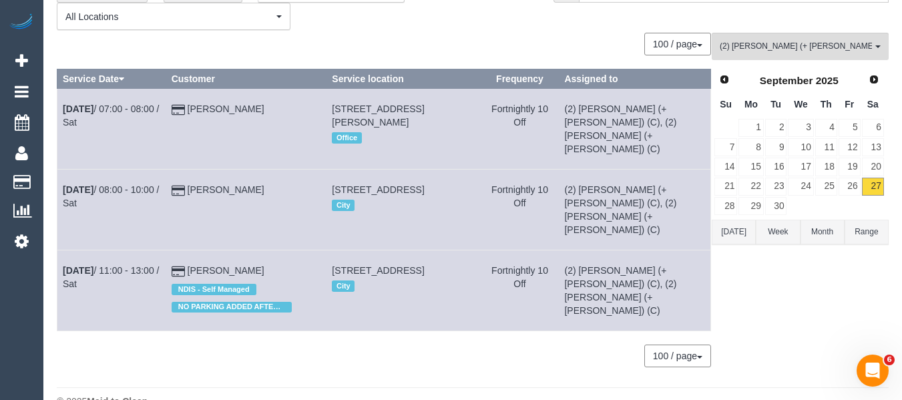
scroll to position [81, 0]
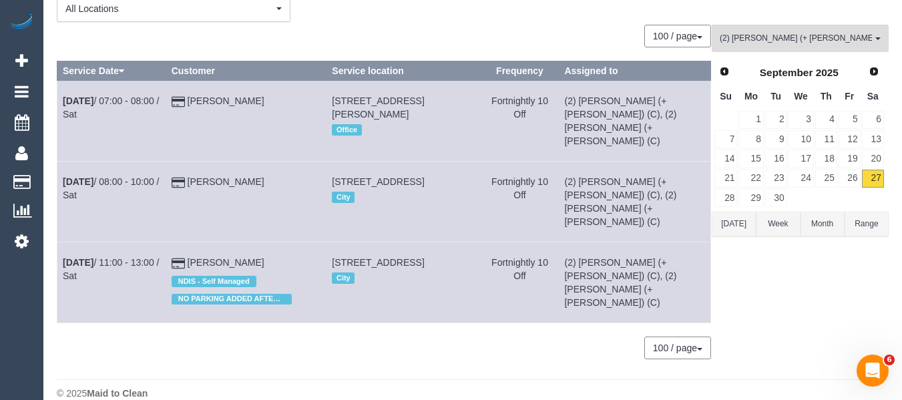
drag, startPoint x: 143, startPoint y: 238, endPoint x: 154, endPoint y: 241, distance: 11.7
click at [141, 242] on td "Sep 27th / 11:00 - 13:00 / Sat" at bounding box center [111, 282] width 109 height 81
click at [149, 257] on link "Sep 27th / 11:00 - 13:00 / Sat" at bounding box center [111, 269] width 96 height 24
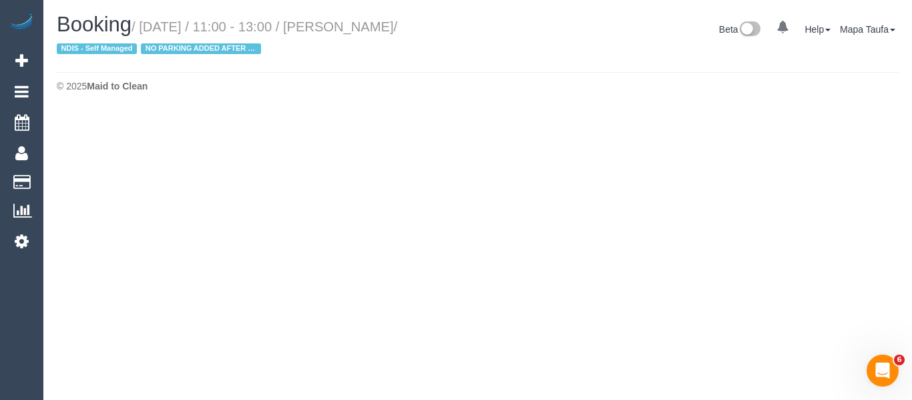
select select "VIC"
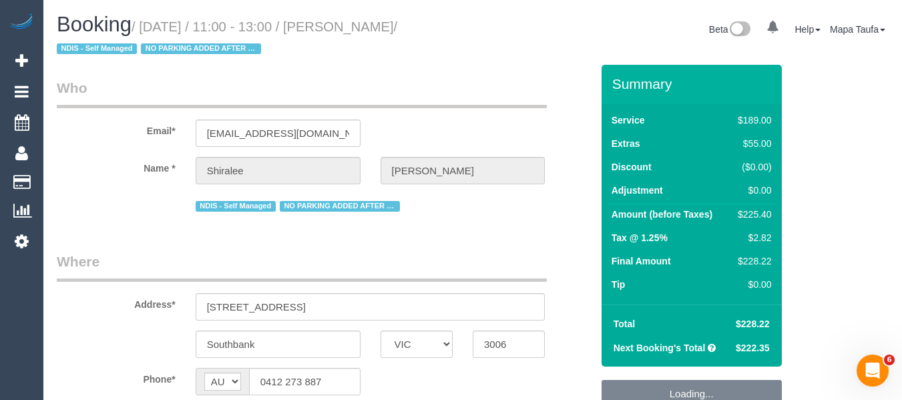
select select "object:3435"
select select "string:stripe-pm_1NDMIN2GScqysDRV9O8MUVDw"
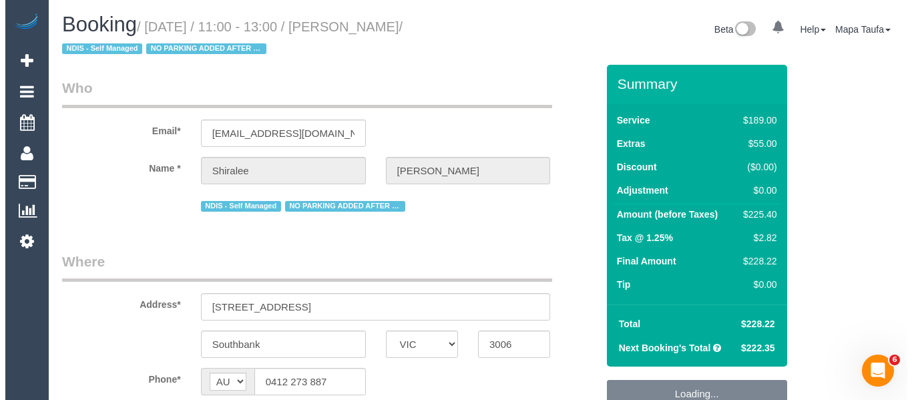
scroll to position [200, 0]
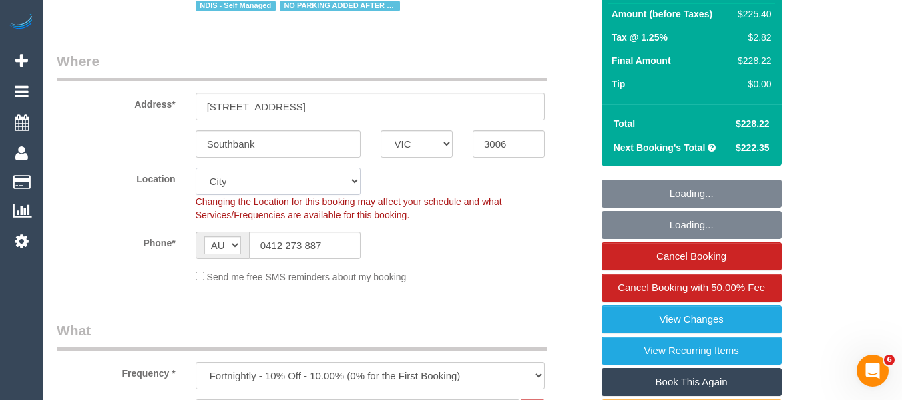
click at [310, 182] on select "Office City East (North) East (South) Inner East Inner North (East) Inner North…" at bounding box center [278, 181] width 165 height 27
select select "number:28"
select select "number:14"
select select "number:20"
select select "number:25"
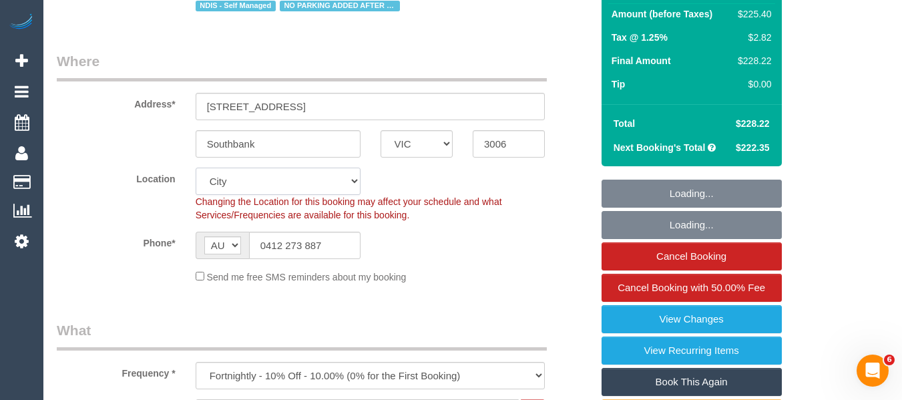
select select "number:33"
select select "number:13"
select select "object:3686"
click at [316, 246] on input "0412 273 887" at bounding box center [304, 245] width 111 height 27
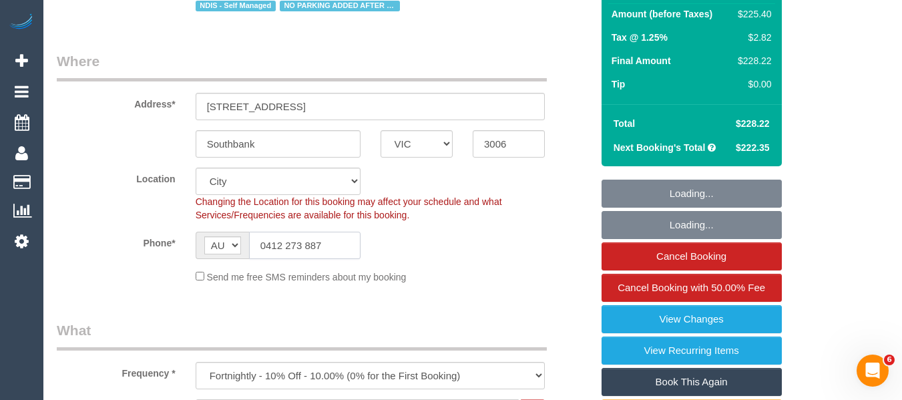
click at [316, 246] on input "0412 273 887" at bounding box center [304, 245] width 111 height 27
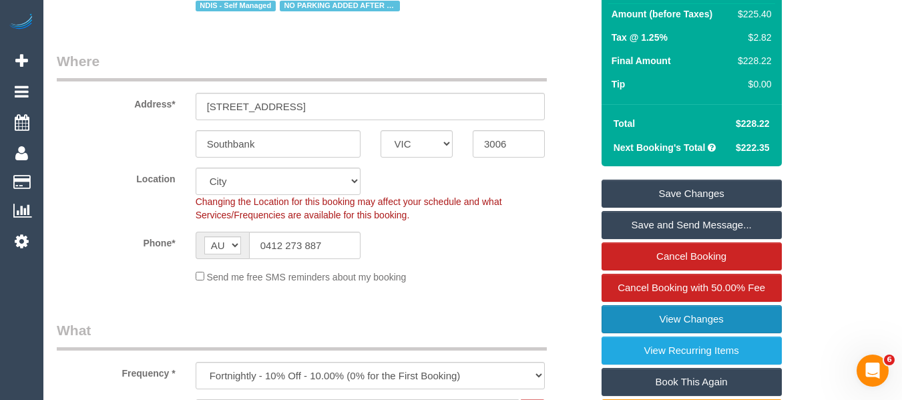
click at [685, 322] on link "View Changes" at bounding box center [691, 319] width 180 height 28
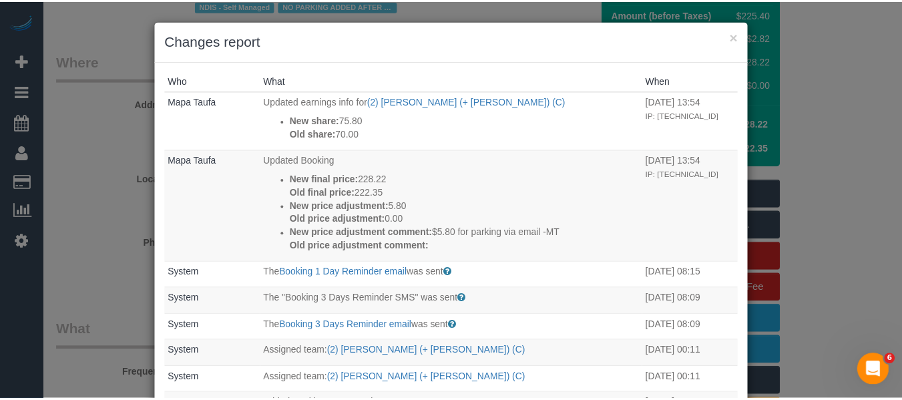
scroll to position [0, 0]
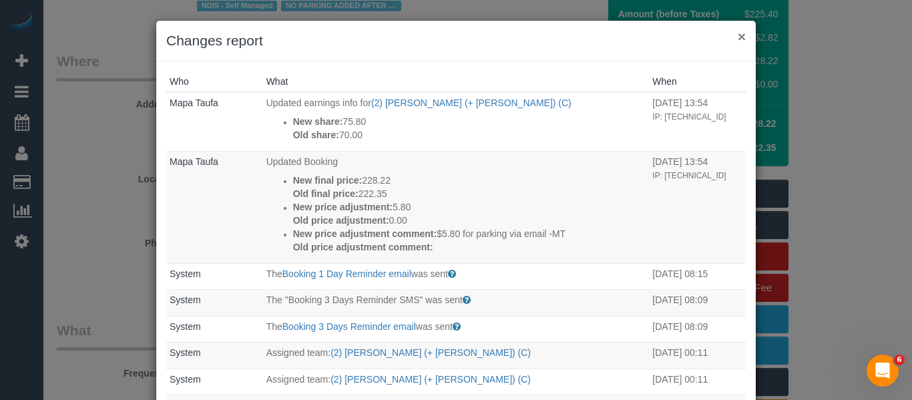
click at [731, 36] on h3 "Changes report" at bounding box center [455, 41] width 579 height 20
click at [738, 37] on button "×" at bounding box center [742, 36] width 8 height 14
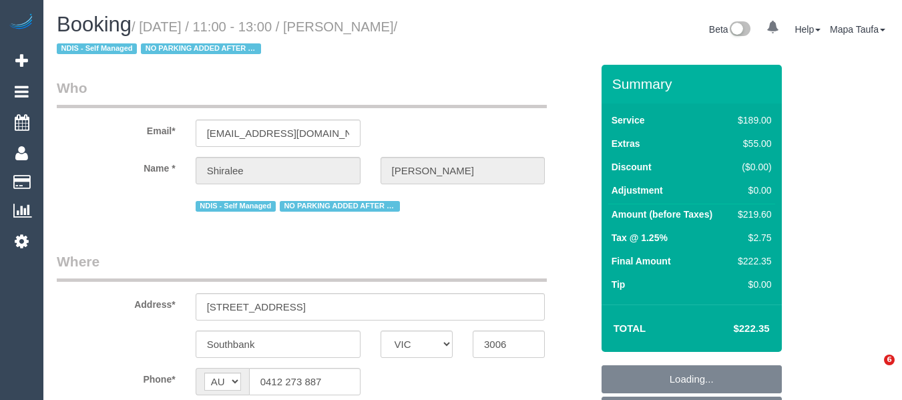
select select "VIC"
select select "object:702"
select select "number:28"
select select "number:14"
select select "number:20"
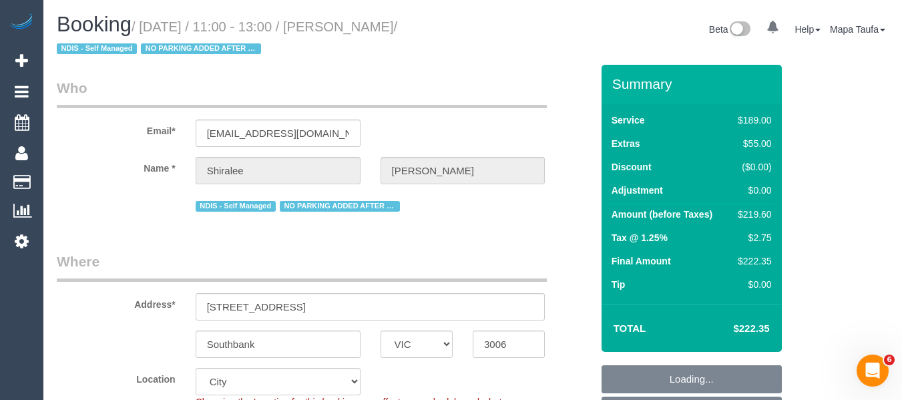
select select "number:25"
select select "number:33"
select select "number:13"
select select "string:stripe-pm_1NDMIN2GScqysDRV9O8MUVDw"
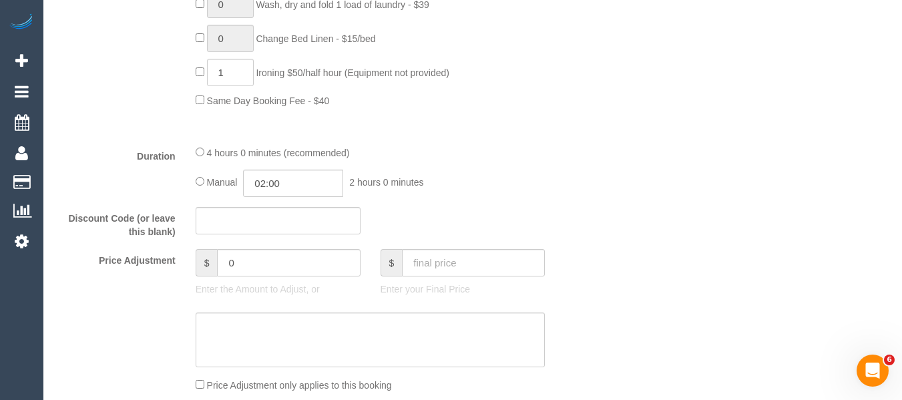
scroll to position [1021, 0]
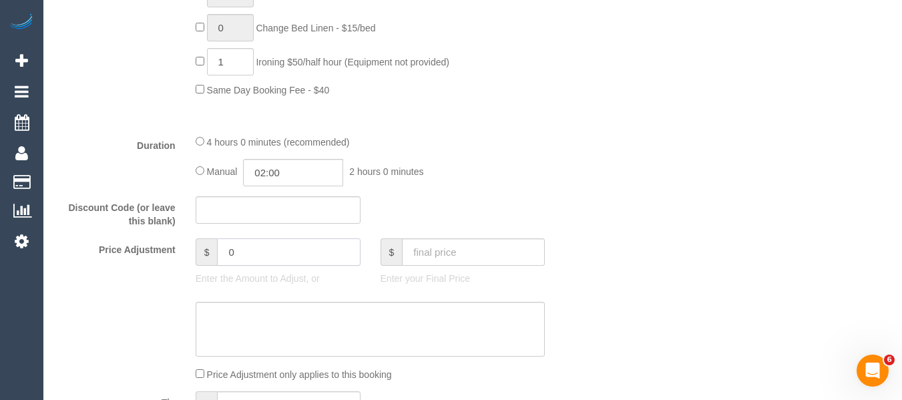
drag, startPoint x: 238, startPoint y: 247, endPoint x: 175, endPoint y: 246, distance: 63.4
click at [178, 247] on div "Price Adjustment $ 0 Enter the Amount to Adjust, or $ Enter your Final Price" at bounding box center [324, 264] width 555 height 53
type input "5.80"
click at [241, 324] on textarea at bounding box center [371, 329] width 350 height 55
type textarea "d"
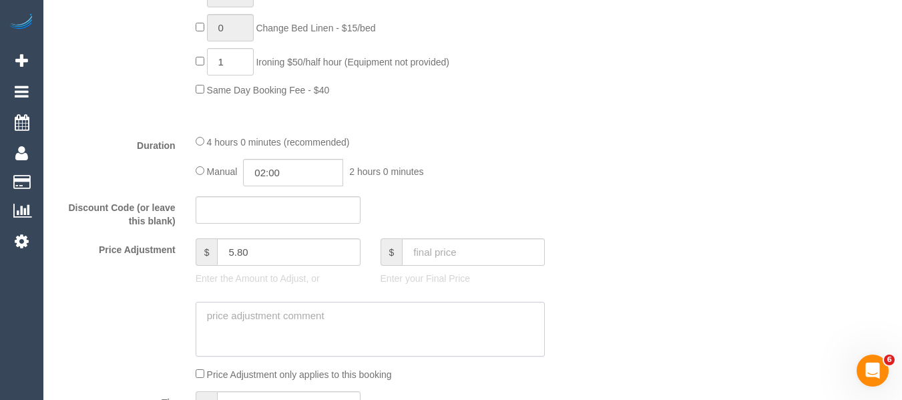
type input "5.8"
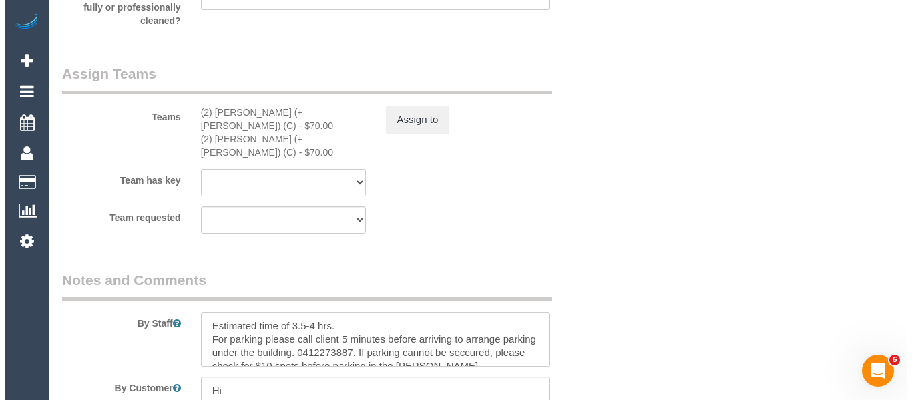
scroll to position [2096, 0]
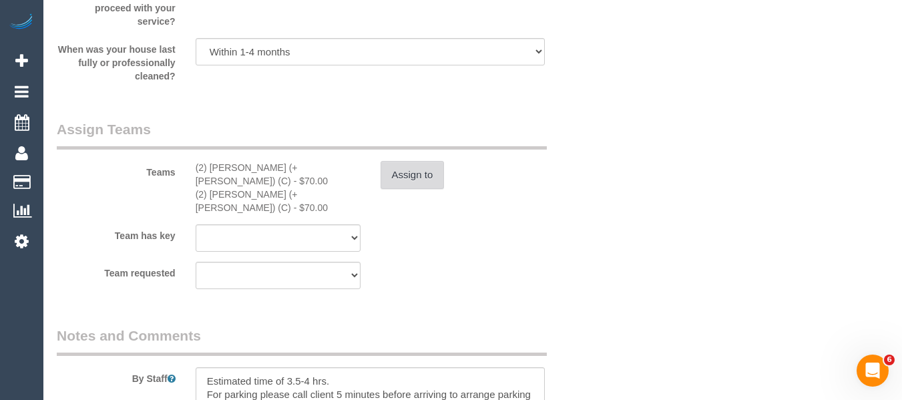
type textarea "$5.80 for parking via email -MT"
click at [434, 166] on button "Assign to" at bounding box center [412, 175] width 64 height 28
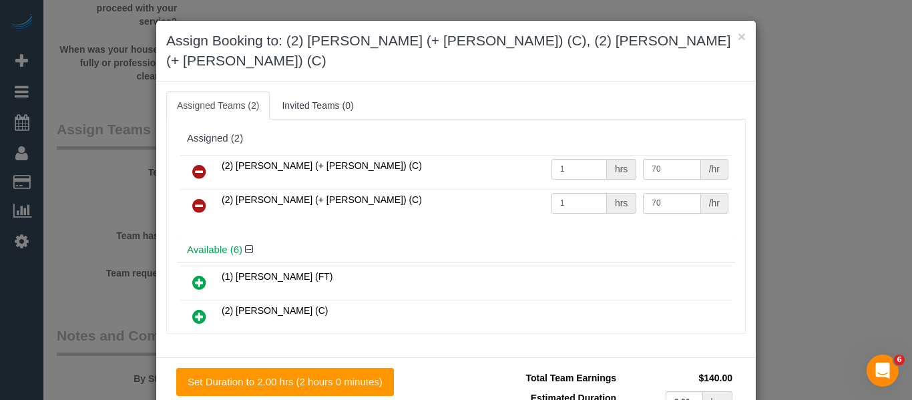
drag, startPoint x: 678, startPoint y: 173, endPoint x: 625, endPoint y: 178, distance: 53.0
click at [639, 189] on td "70 /hr" at bounding box center [685, 206] width 92 height 34
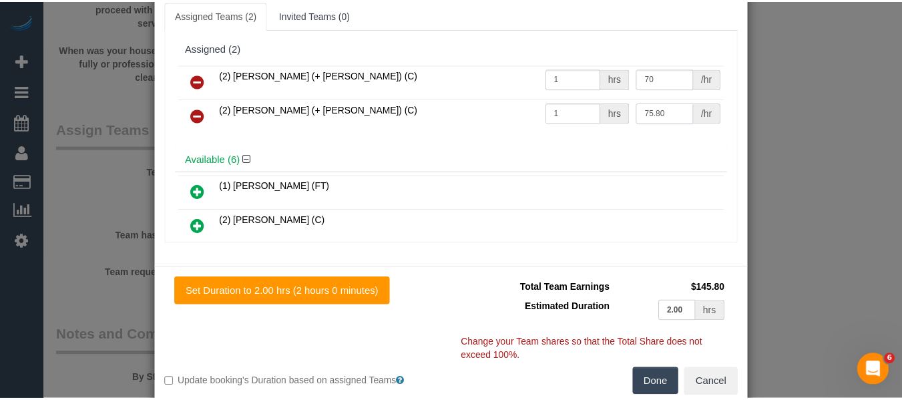
scroll to position [97, 0]
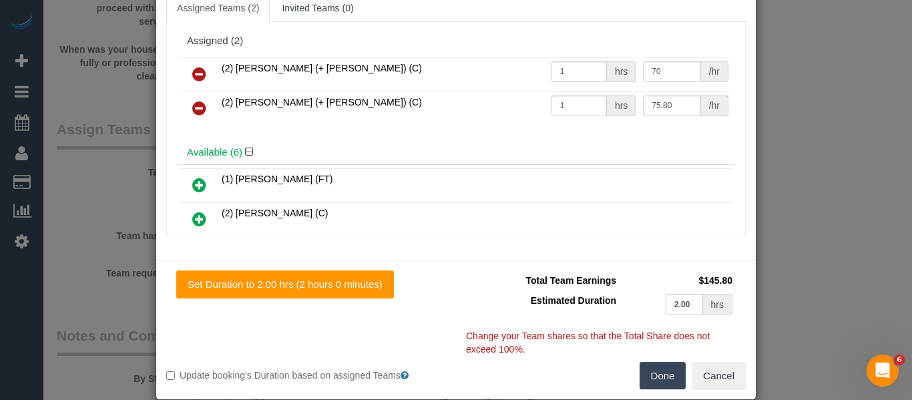
type input "75.8"
click at [663, 362] on button "Done" at bounding box center [662, 376] width 47 height 28
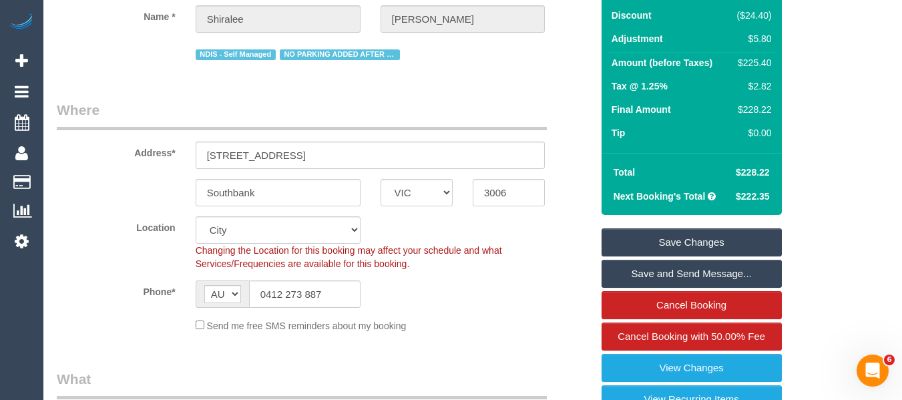
scroll to position [162, 0]
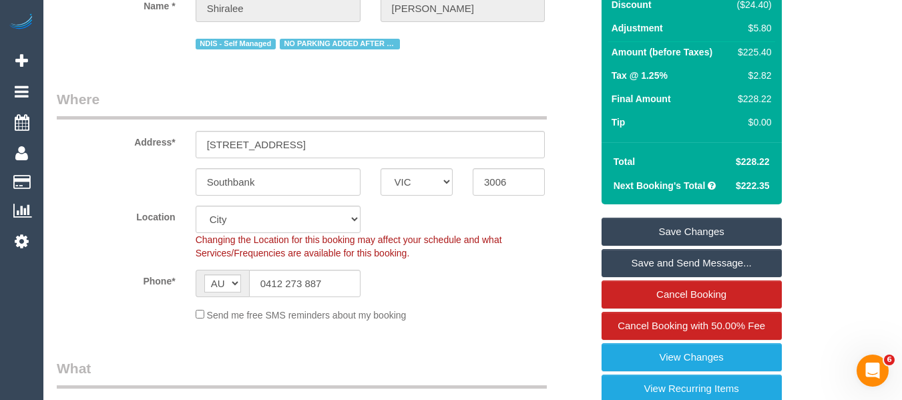
click at [723, 228] on link "Save Changes" at bounding box center [691, 232] width 180 height 28
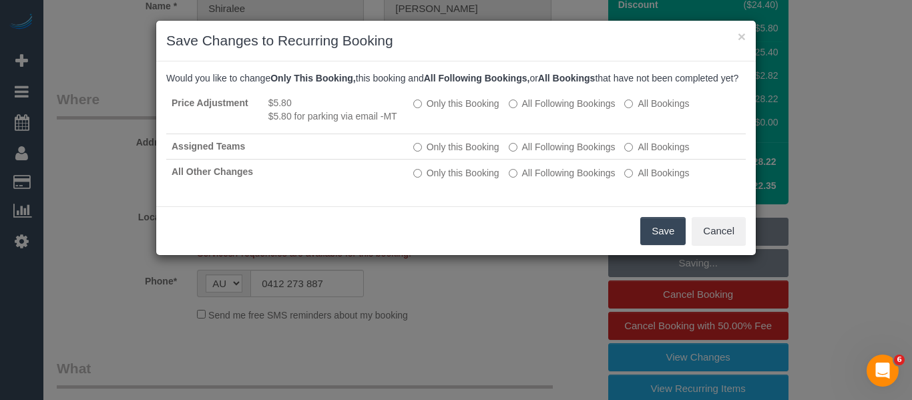
click at [668, 245] on button "Save" at bounding box center [662, 231] width 45 height 28
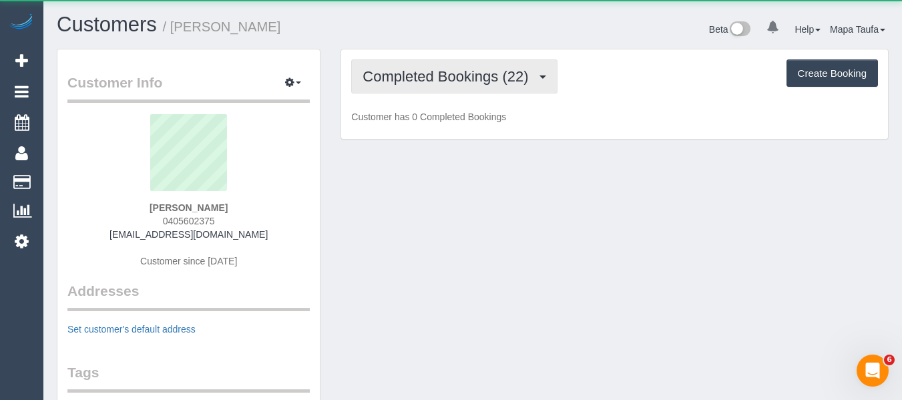
click at [485, 71] on span "Completed Bookings (22)" at bounding box center [448, 76] width 172 height 17
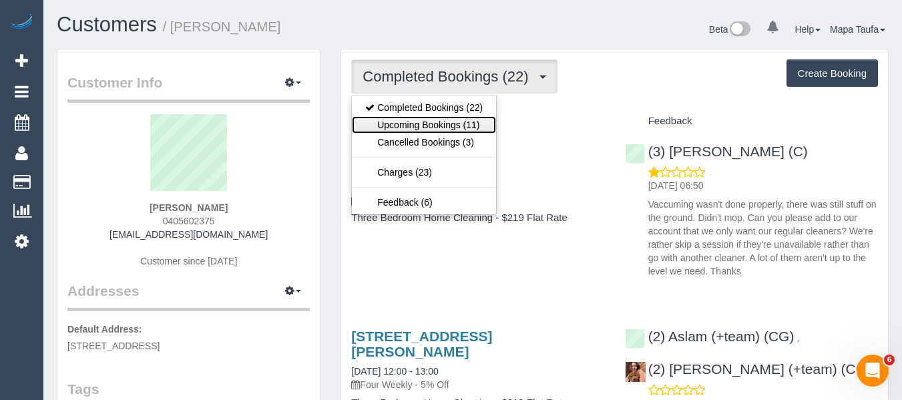
click at [459, 124] on link "Upcoming Bookings (11)" at bounding box center [424, 124] width 144 height 17
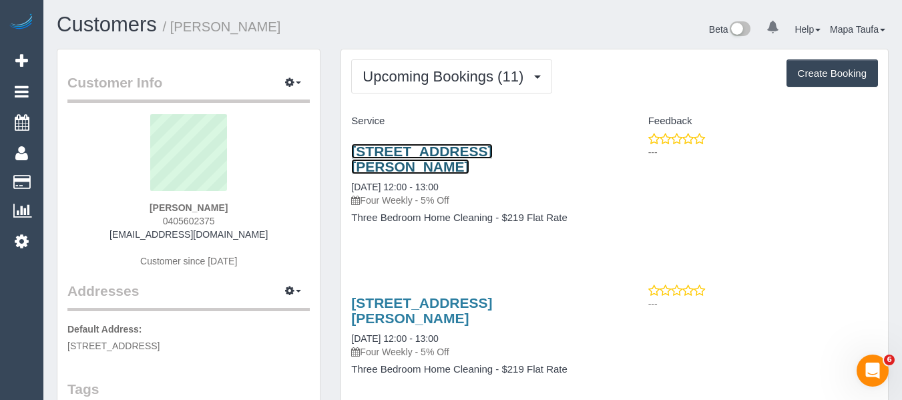
click at [433, 145] on link "13/2 Kerr Street, Fitzroy, VIC 3065" at bounding box center [421, 158] width 141 height 31
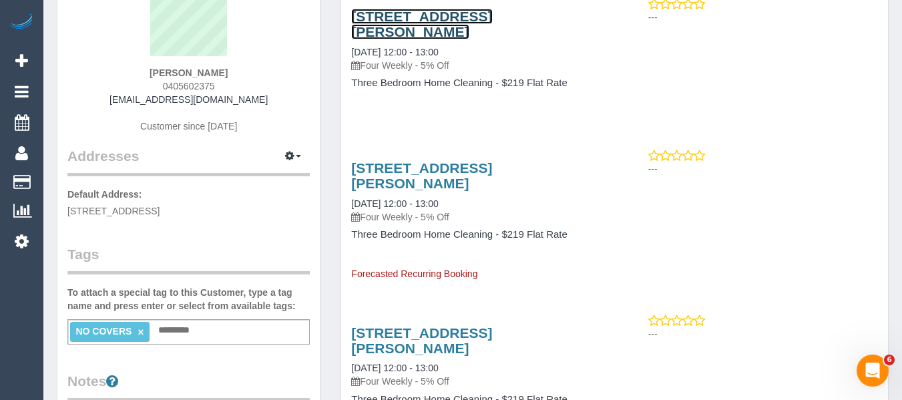
scroll to position [267, 0]
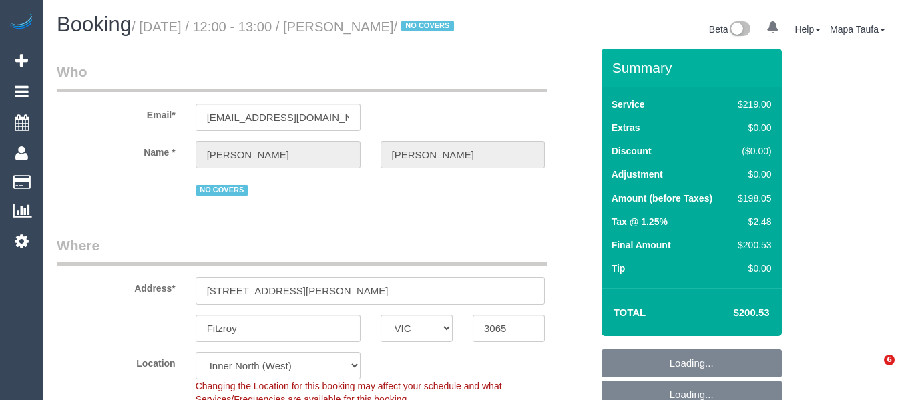
select select "VIC"
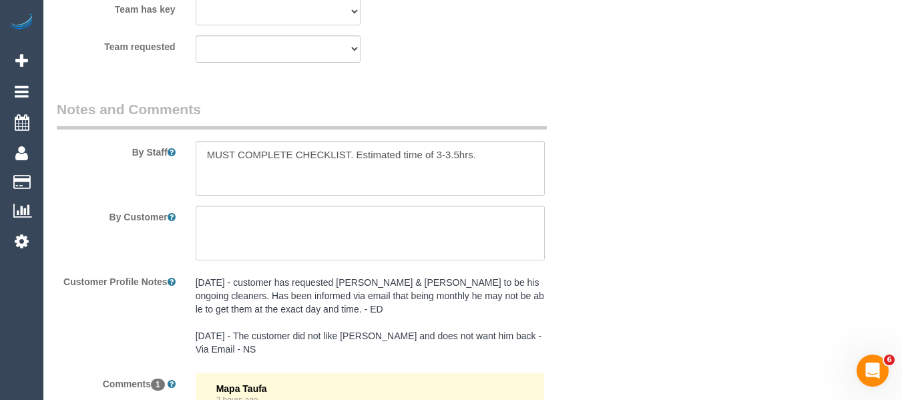
select select "object:559"
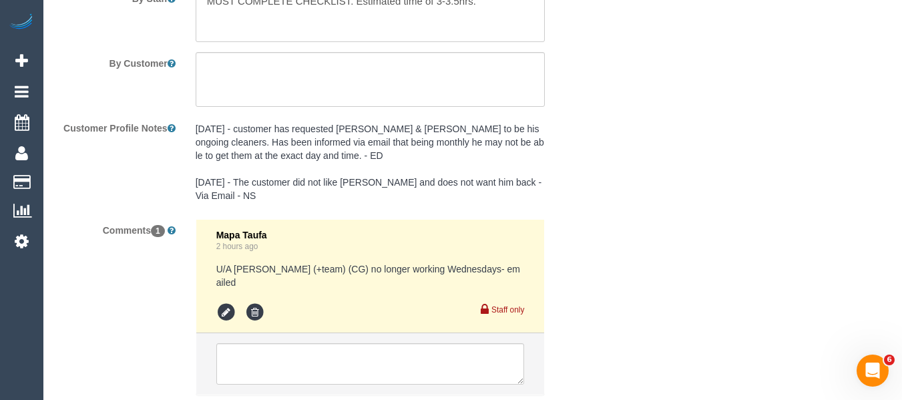
select select "string:stripe-pm_1OQfP12GScqysDRVHFfGScaV"
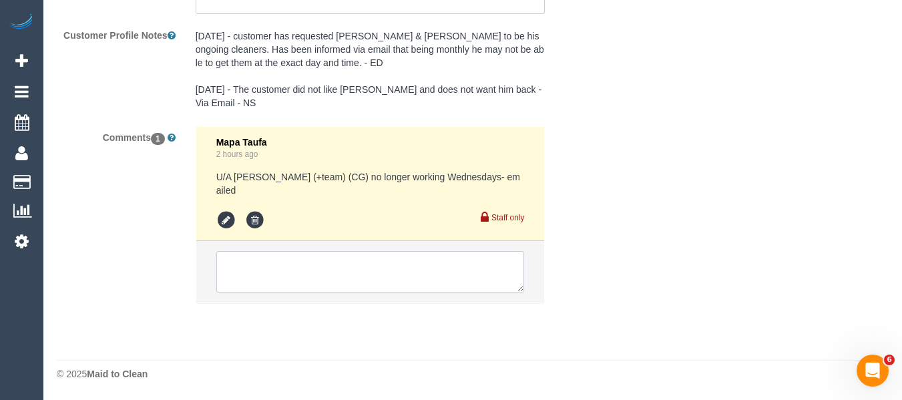
click at [359, 273] on textarea at bounding box center [370, 271] width 308 height 41
paste textarea "Can you please try to find someone who's experienced and has good reviews? Mari…"
select select "number:28"
select select "number:14"
select select "number:19"
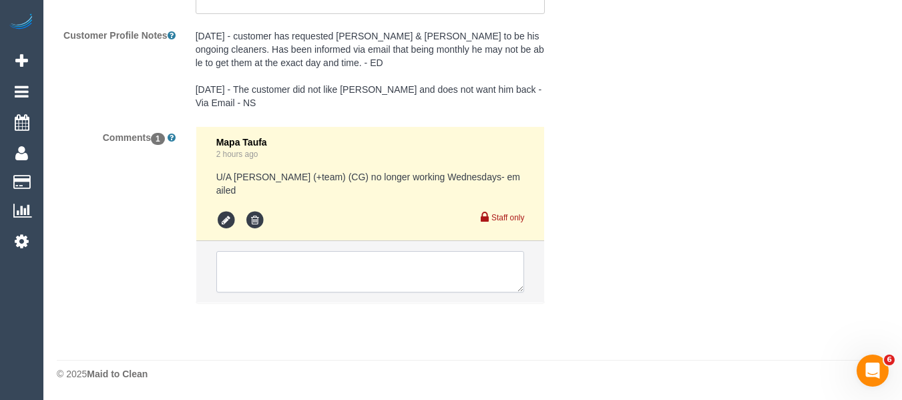
select select "number:25"
select select "number:34"
select select "number:12"
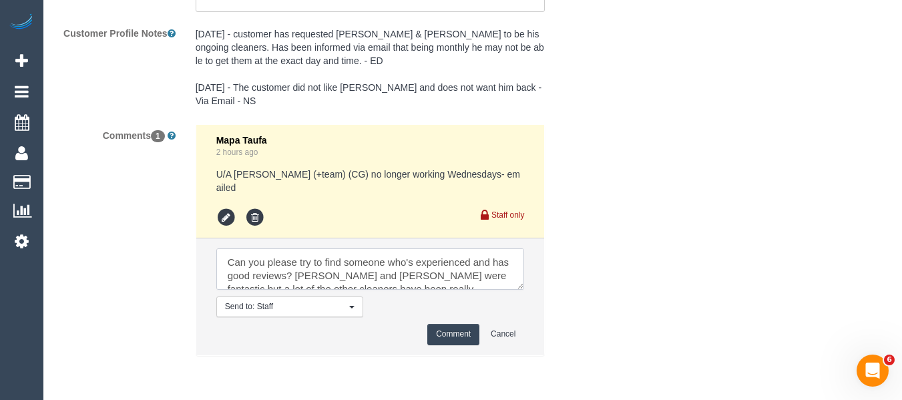
click at [225, 265] on textarea at bounding box center [370, 268] width 308 height 41
type textarea "email from customer - Can you please try to find someone who's experienced and …"
click at [449, 340] on button "Comment" at bounding box center [453, 334] width 52 height 21
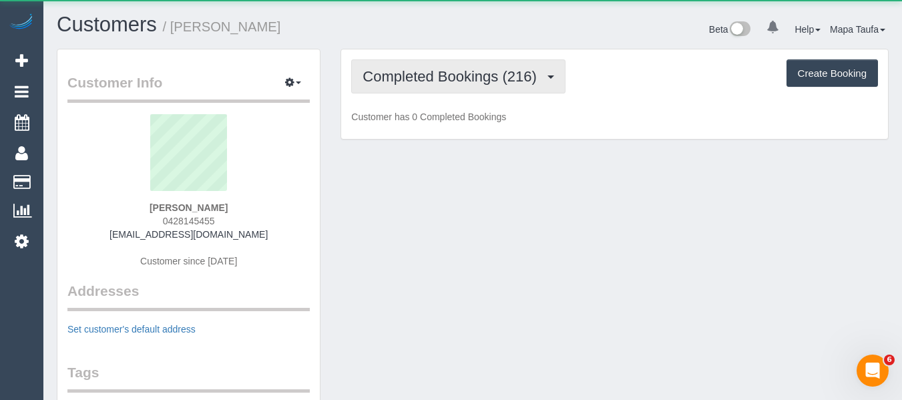
click at [413, 63] on button "Completed Bookings (216)" at bounding box center [458, 76] width 214 height 34
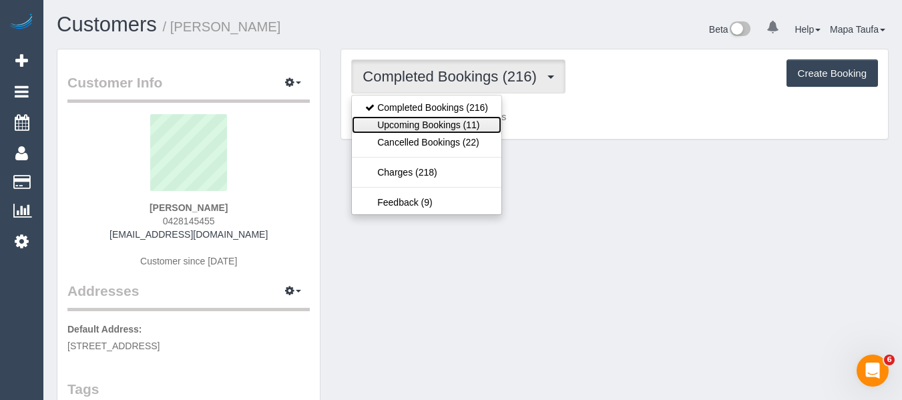
click at [424, 122] on link "Upcoming Bookings (11)" at bounding box center [427, 124] width 150 height 17
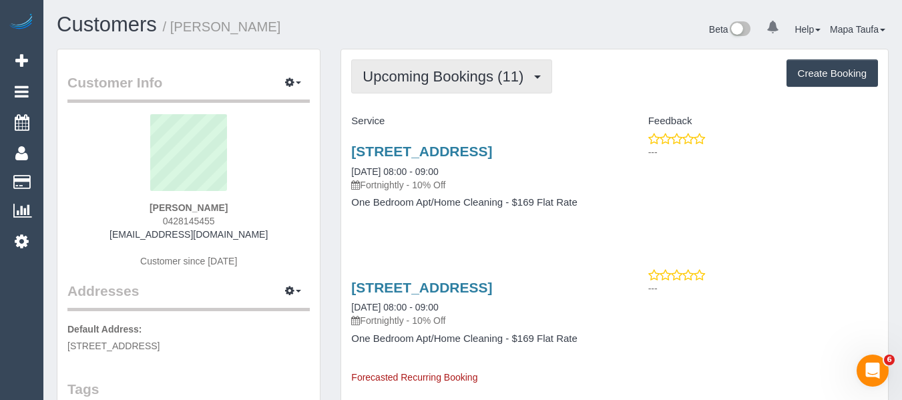
click at [388, 86] on button "Upcoming Bookings (11)" at bounding box center [451, 76] width 201 height 34
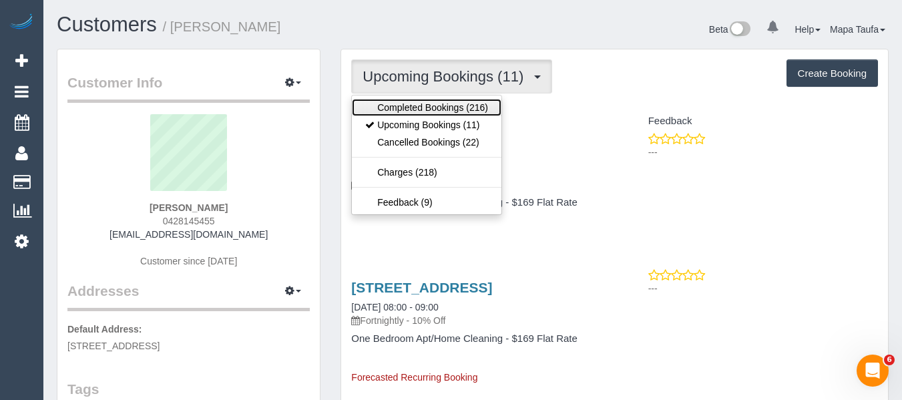
click at [387, 111] on link "Completed Bookings (216)" at bounding box center [427, 107] width 150 height 17
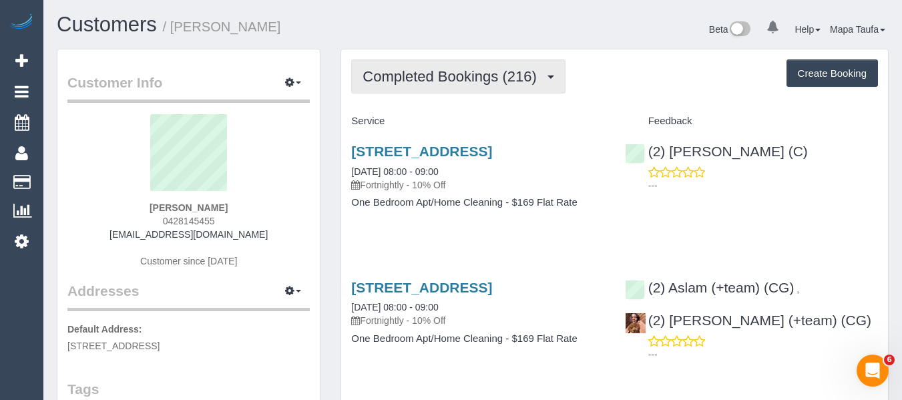
click at [387, 77] on span "Completed Bookings (216)" at bounding box center [452, 76] width 180 height 17
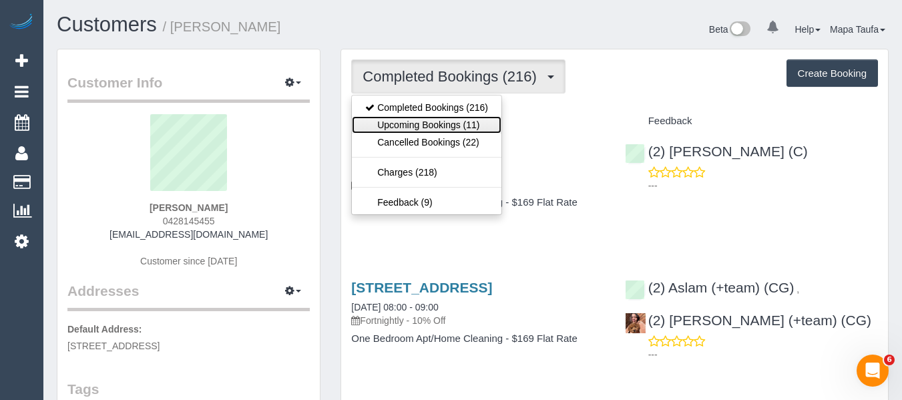
click at [396, 125] on link "Upcoming Bookings (11)" at bounding box center [427, 124] width 150 height 17
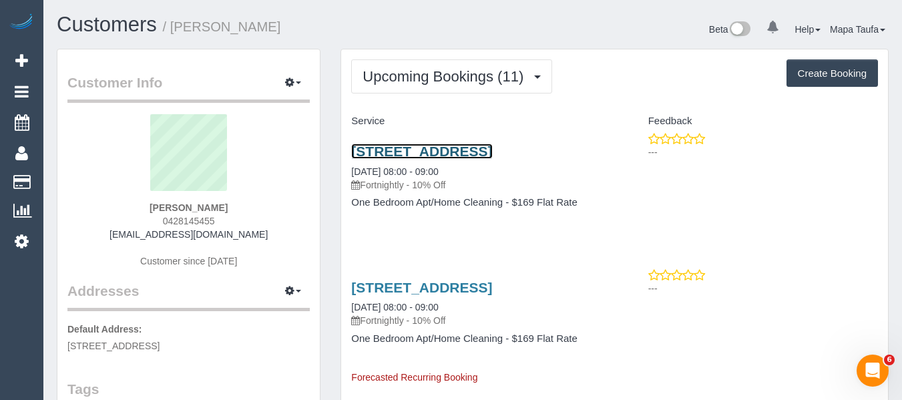
click at [397, 151] on link "[STREET_ADDRESS]" at bounding box center [421, 150] width 141 height 15
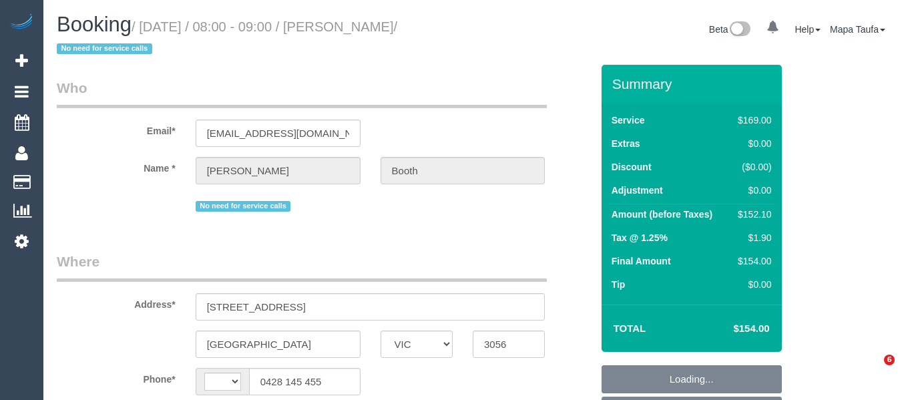
select select "VIC"
select select "object:725"
select select "string:AU"
select select "string:stripe-card_1A2AgX2GScqysDRVhUwUE1vG"
select select "number:28"
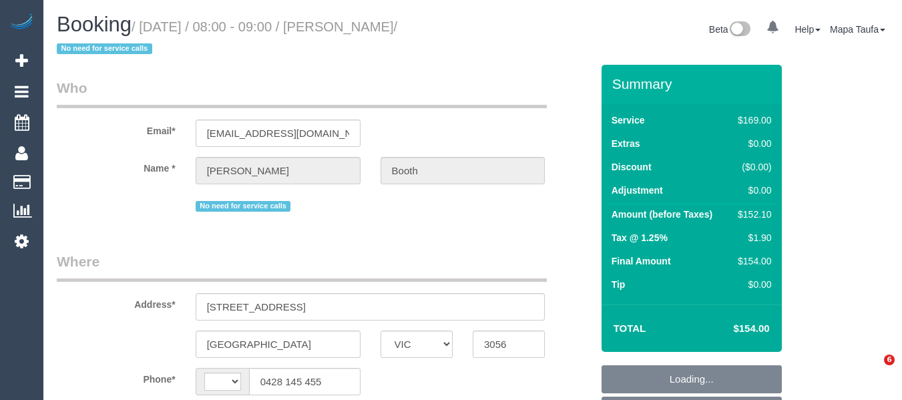
select select "number:35"
select select "22760"
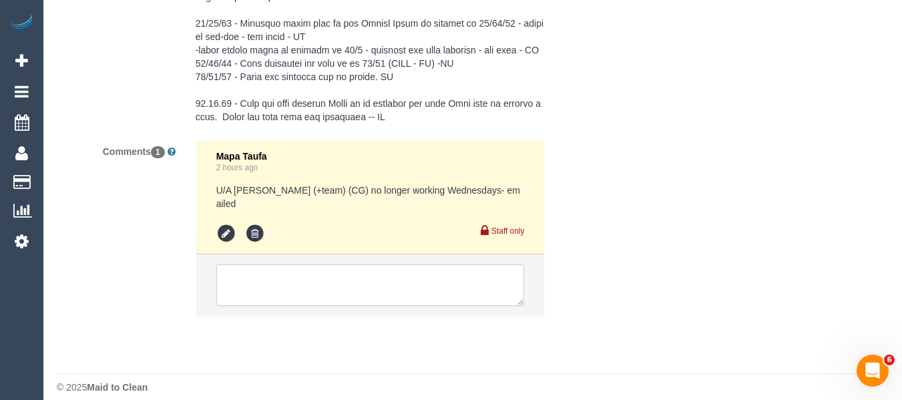
click at [284, 274] on textarea at bounding box center [370, 284] width 308 height 41
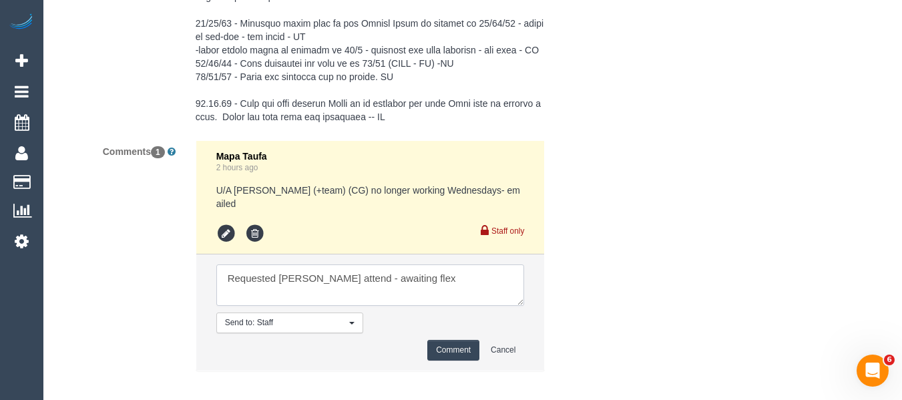
type textarea "Requested [PERSON_NAME] attend - awaiting flex"
click at [453, 340] on button "Comment" at bounding box center [453, 350] width 52 height 21
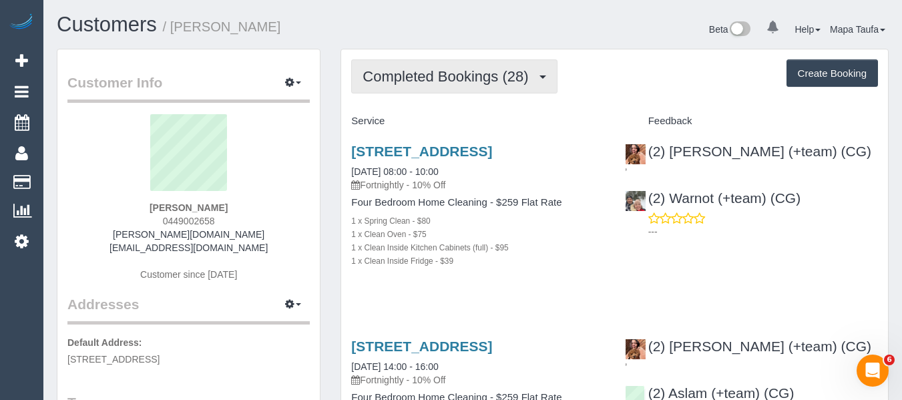
click at [418, 86] on button "Completed Bookings (28)" at bounding box center [454, 76] width 206 height 34
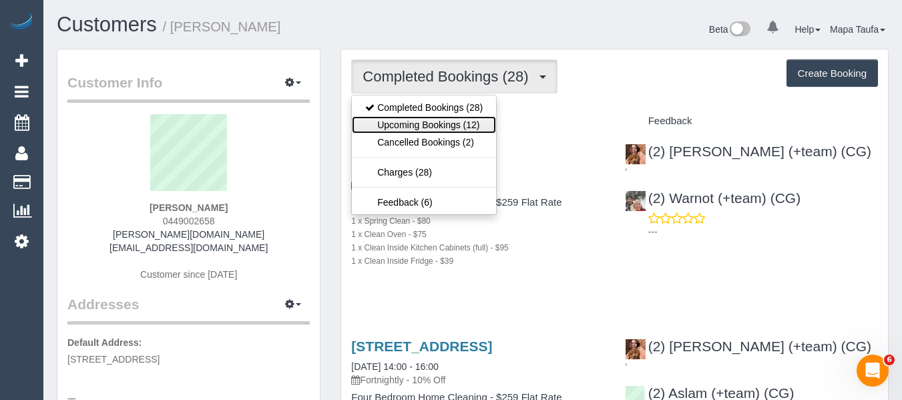
click at [418, 129] on link "Upcoming Bookings (12)" at bounding box center [424, 124] width 144 height 17
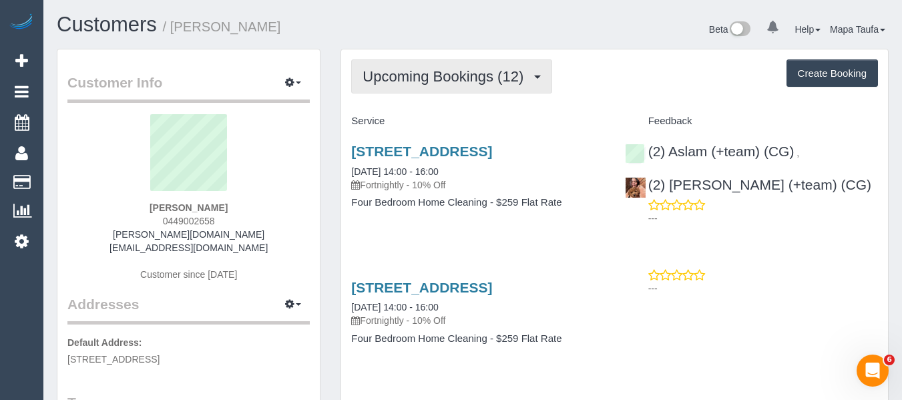
click at [410, 65] on button "Upcoming Bookings (12)" at bounding box center [451, 76] width 201 height 34
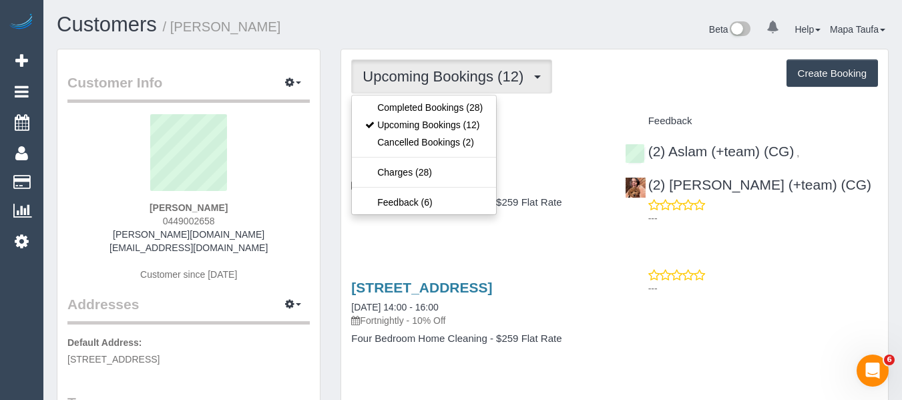
drag, startPoint x: 657, startPoint y: 85, endPoint x: 645, endPoint y: 90, distance: 13.8
click at [655, 85] on div "Upcoming Bookings (12) Completed Bookings (28) Upcoming Bookings (12) Cancelled…" at bounding box center [614, 76] width 527 height 34
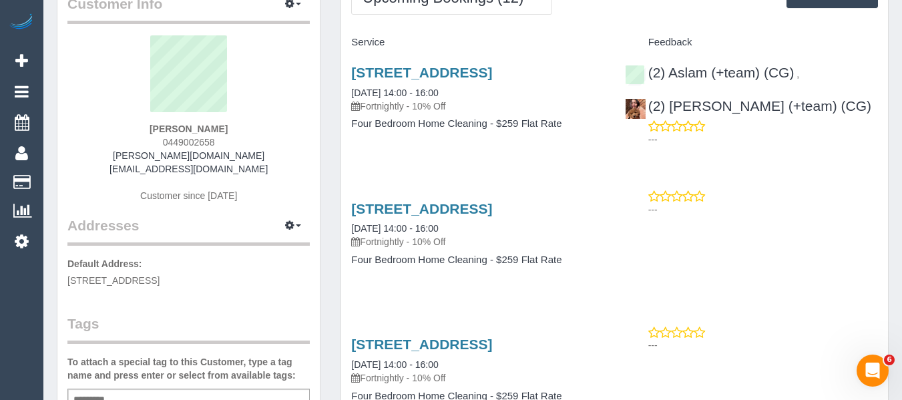
scroll to position [67, 0]
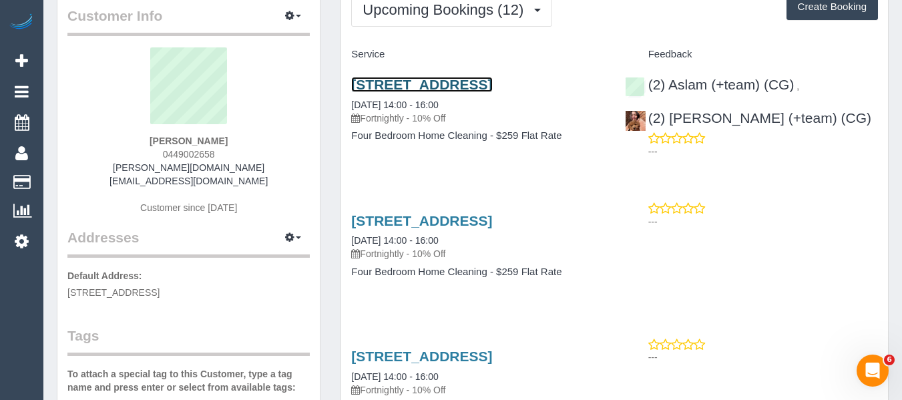
click at [430, 84] on link "37 Cameron Street, 1, Reservoir, VIC 3073" at bounding box center [421, 84] width 141 height 15
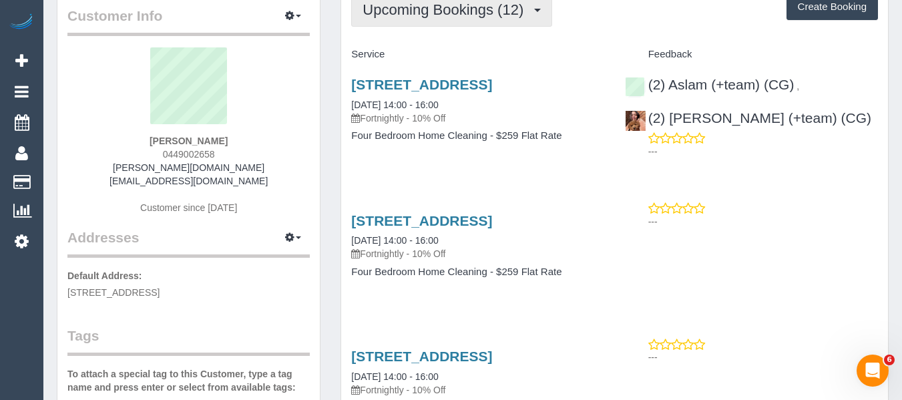
click at [404, 19] on button "Upcoming Bookings (12)" at bounding box center [451, 10] width 201 height 34
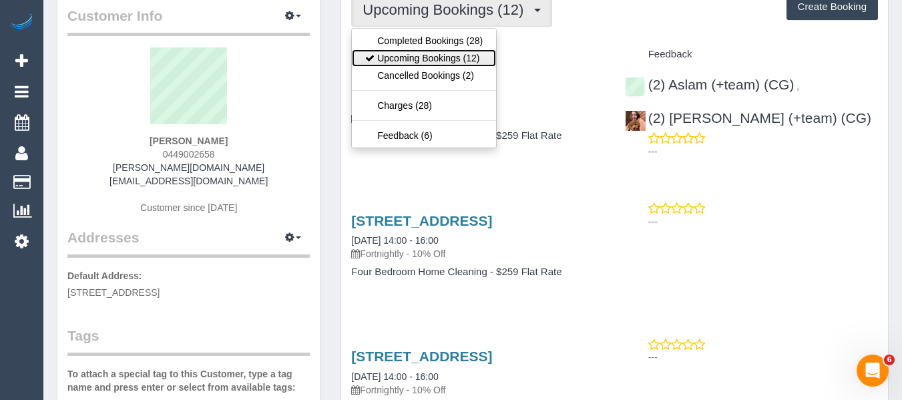
drag, startPoint x: 408, startPoint y: 53, endPoint x: 385, endPoint y: 17, distance: 43.2
click at [408, 53] on link "Upcoming Bookings (12)" at bounding box center [424, 57] width 144 height 17
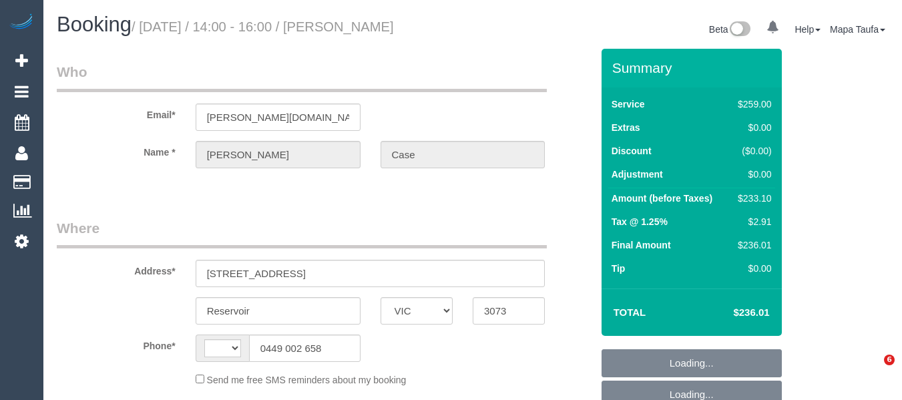
select select "VIC"
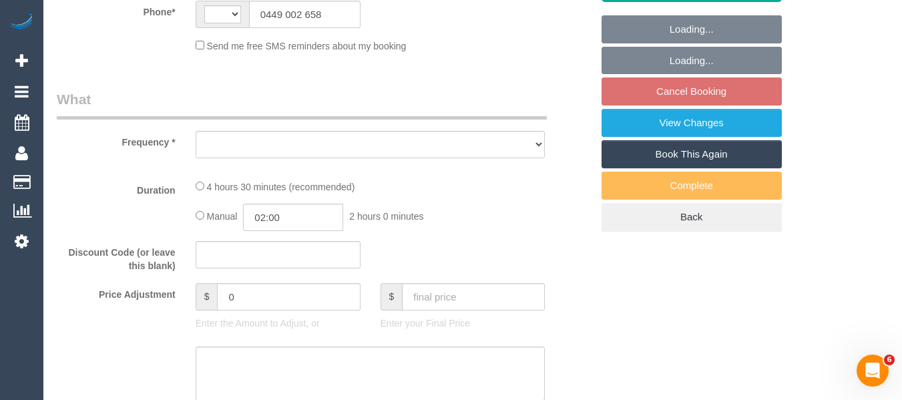
select select "string:AU"
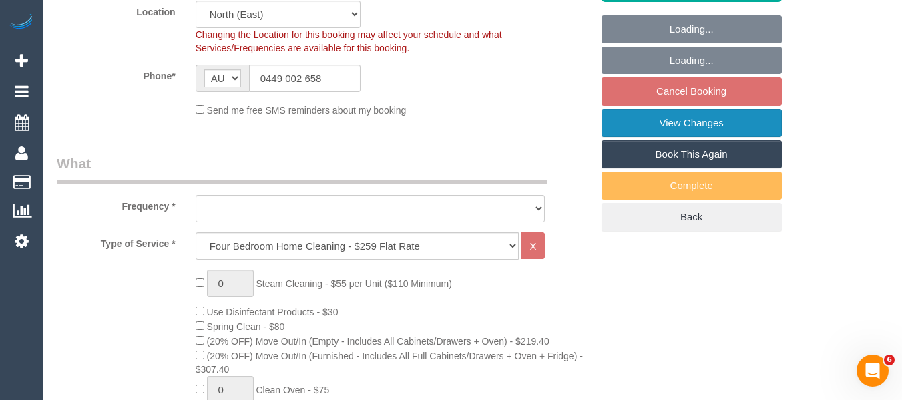
select select "object:630"
select select "string:stripe-pm_1PnEn02GScqysDRVvSdfjdO8"
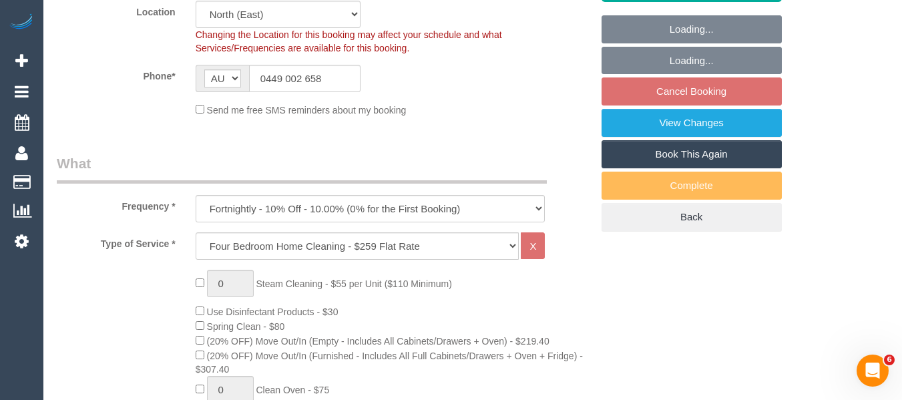
select select "object:635"
select select "number:27"
select select "number:14"
select select "number:19"
select select "number:24"
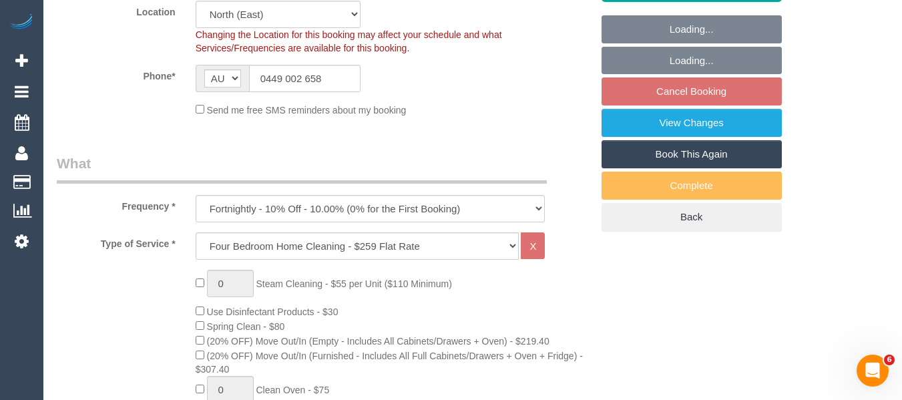
select select "number:35"
select select "number:12"
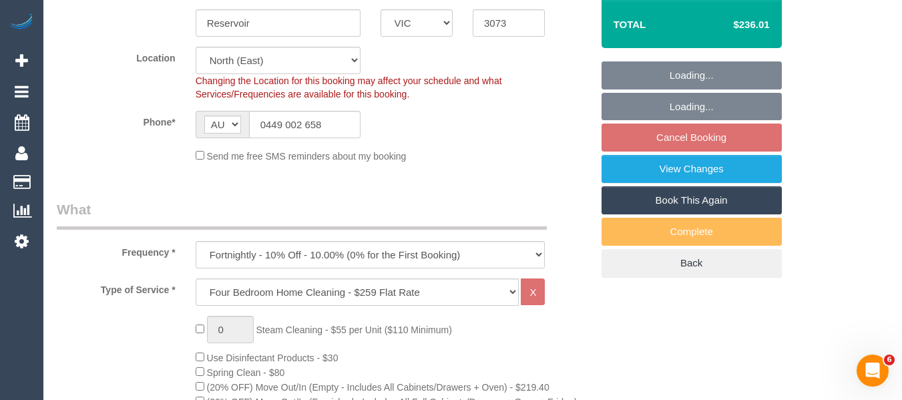
scroll to position [267, 0]
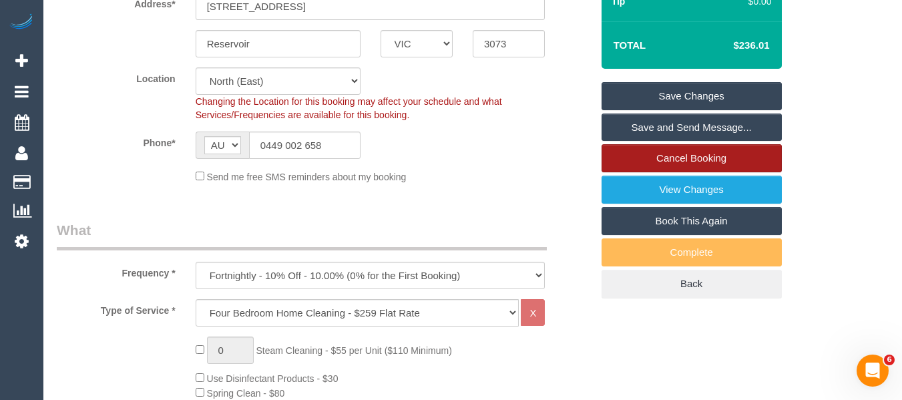
click at [681, 159] on link "Cancel Booking" at bounding box center [691, 158] width 180 height 28
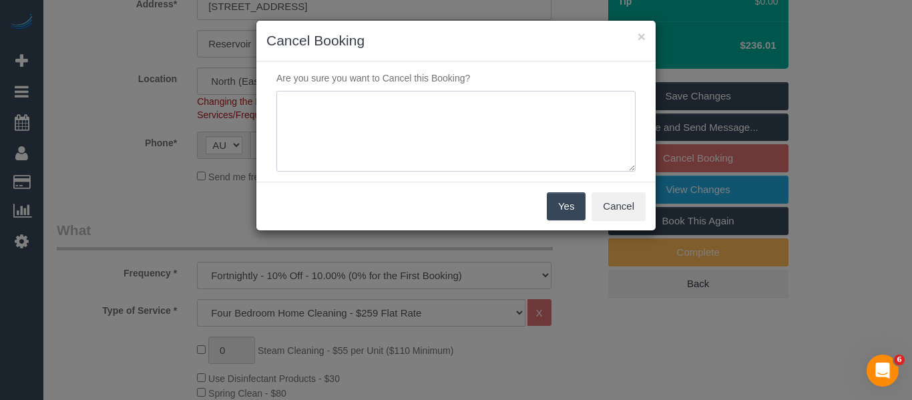
click at [408, 120] on textarea at bounding box center [455, 131] width 359 height 81
type textarea "services not needed via email -MT"
click at [567, 210] on button "Yes" at bounding box center [566, 206] width 39 height 28
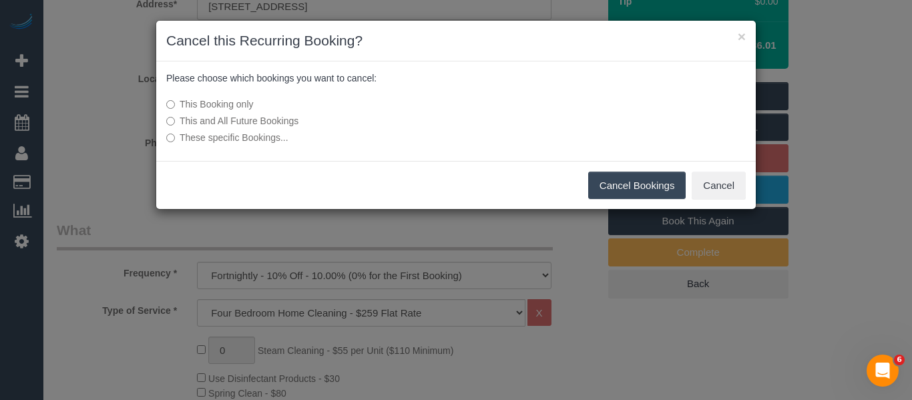
click at [278, 125] on label "This and All Future Bookings" at bounding box center [356, 120] width 380 height 13
click at [633, 184] on button "Cancel Bookings" at bounding box center [637, 186] width 98 height 28
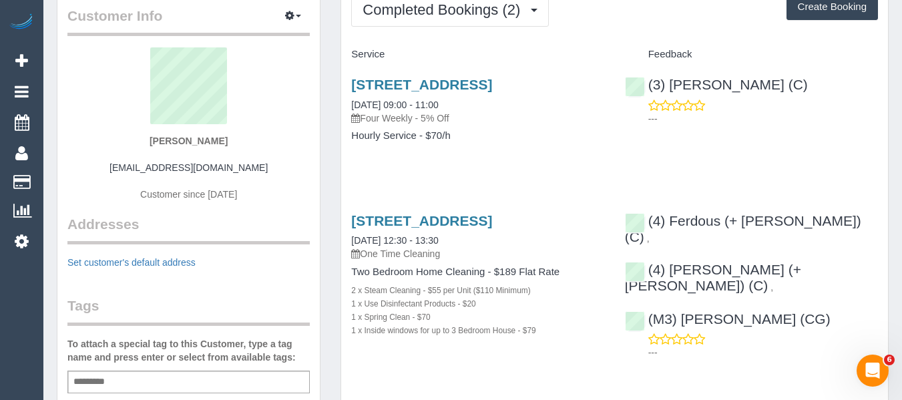
scroll to position [200, 0]
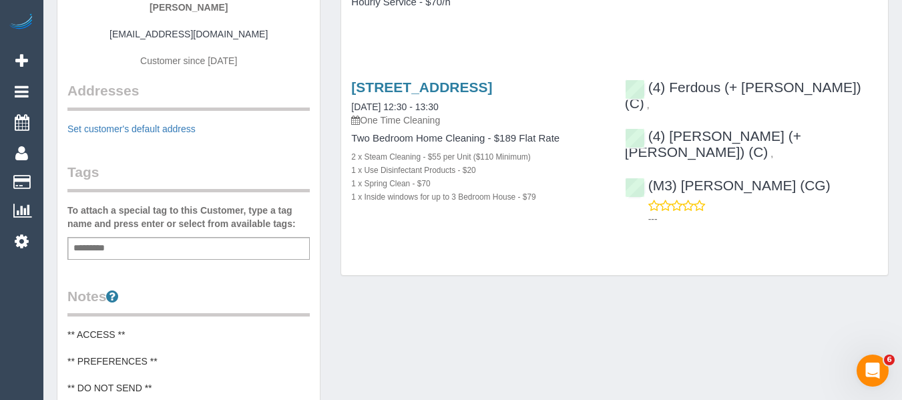
click at [156, 248] on div "Add a tag" at bounding box center [188, 248] width 242 height 23
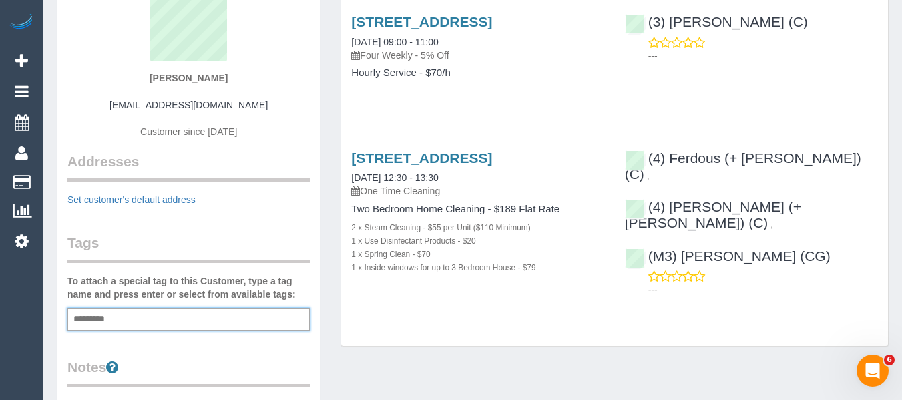
scroll to position [0, 0]
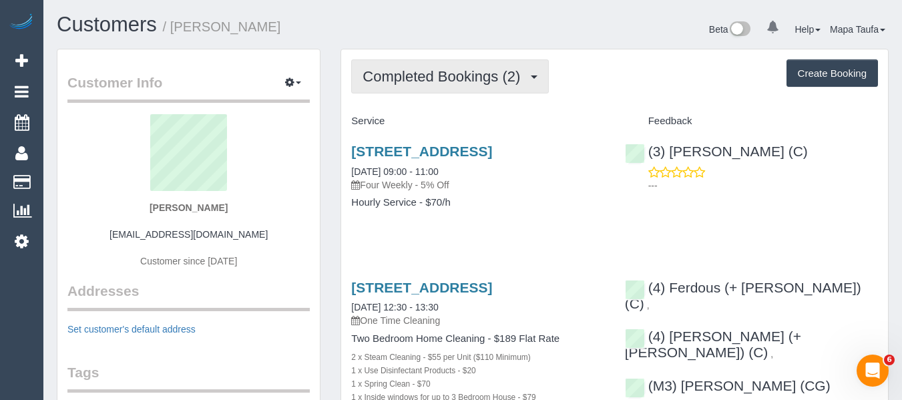
click at [419, 82] on span "Completed Bookings (2)" at bounding box center [444, 76] width 164 height 17
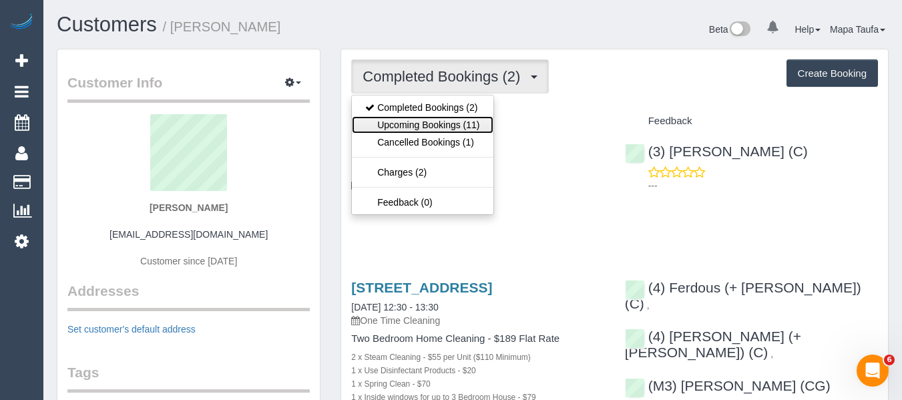
click at [417, 126] on link "Upcoming Bookings (11)" at bounding box center [422, 124] width 141 height 17
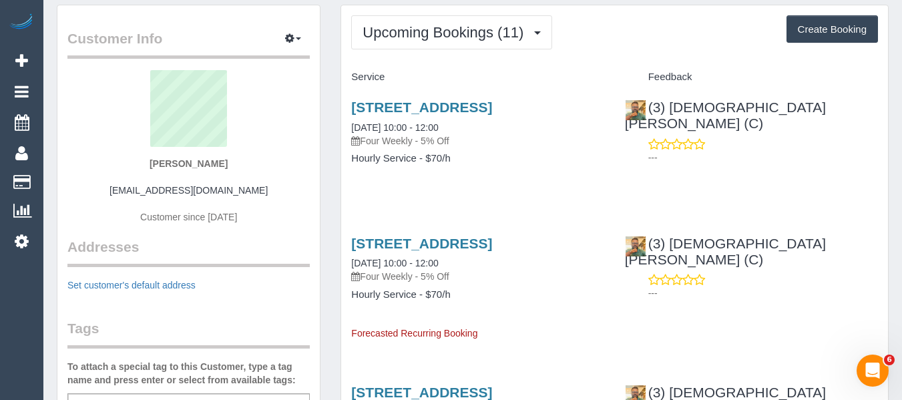
scroll to position [133, 0]
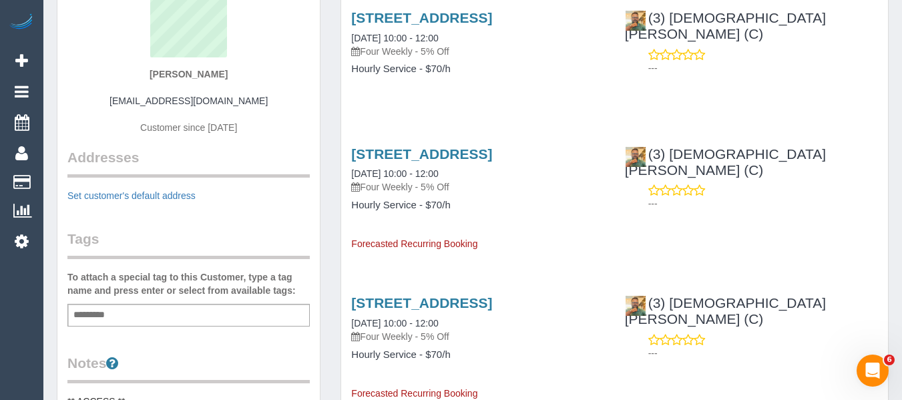
click at [115, 316] on div "Add a tag" at bounding box center [188, 315] width 242 height 23
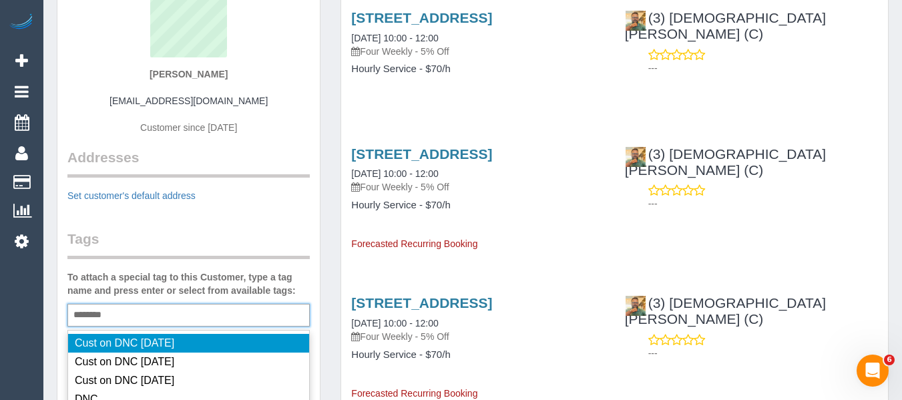
type input "*********"
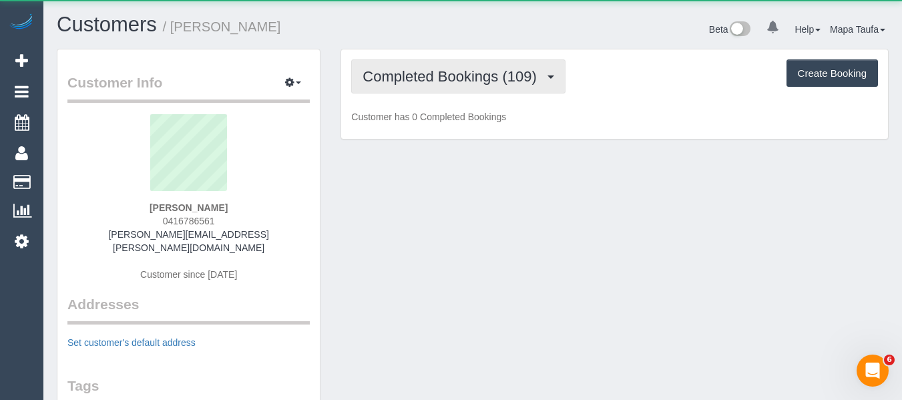
click at [400, 79] on span "Completed Bookings (109)" at bounding box center [452, 76] width 180 height 17
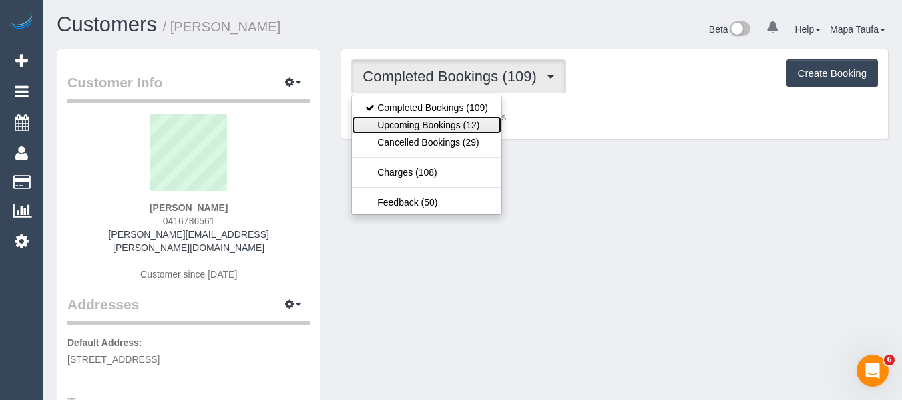
click at [409, 119] on link "Upcoming Bookings (12)" at bounding box center [427, 124] width 150 height 17
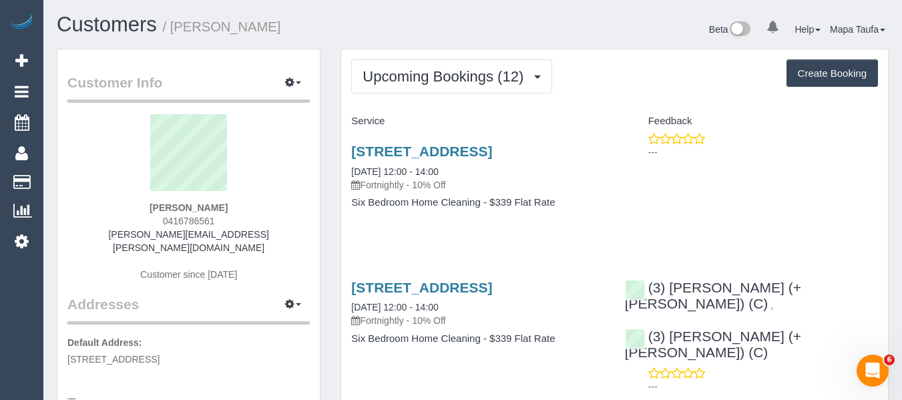
click at [438, 159] on h3 "16 Hillside Avenue, Northcote, VIC 3070" at bounding box center [477, 150] width 253 height 15
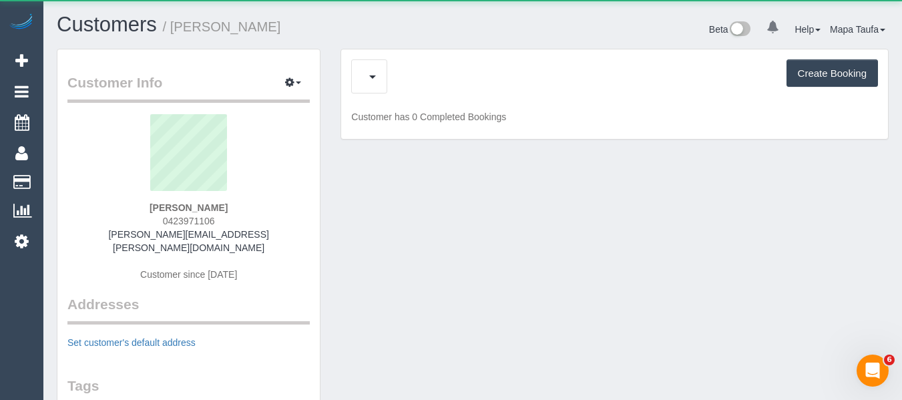
click at [428, 77] on div "Create Booking" at bounding box center [614, 76] width 527 height 34
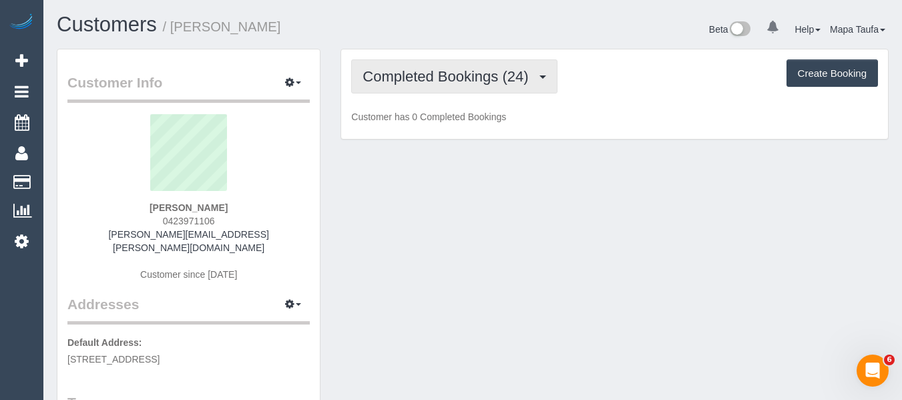
click at [427, 74] on span "Completed Bookings (24)" at bounding box center [448, 76] width 172 height 17
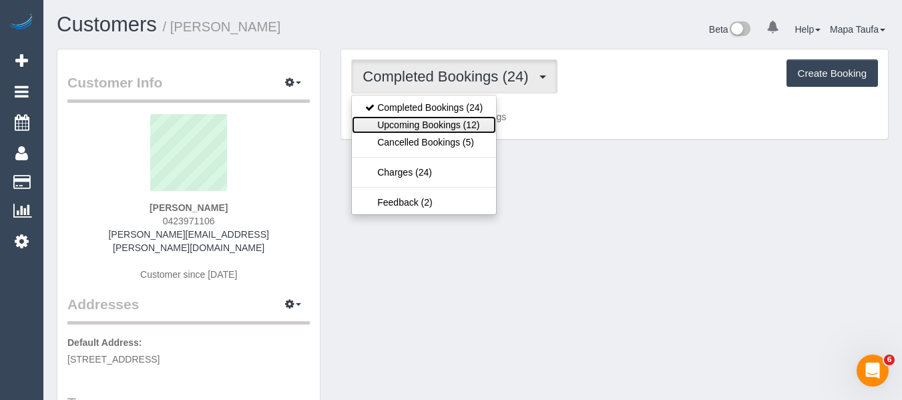
click at [431, 127] on link "Upcoming Bookings (12)" at bounding box center [424, 124] width 144 height 17
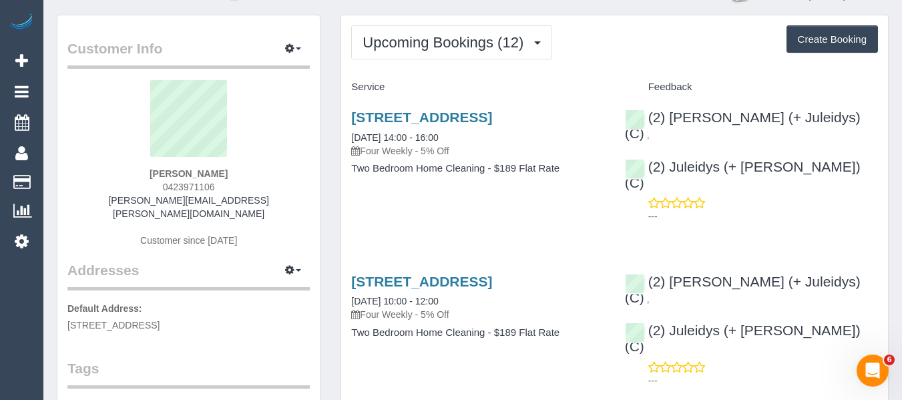
scroll to position [67, 0]
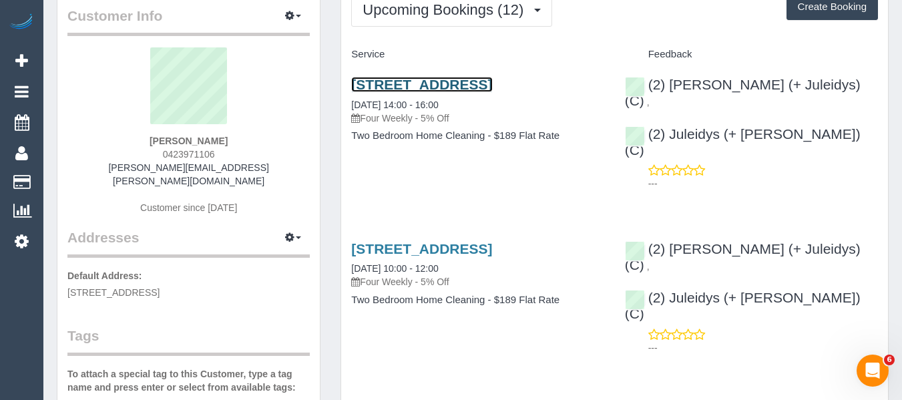
click at [396, 81] on link "[STREET_ADDRESS]" at bounding box center [421, 84] width 141 height 15
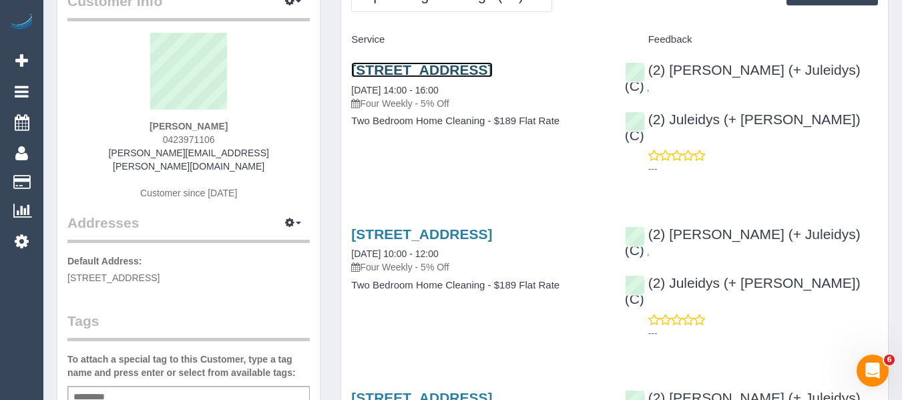
scroll to position [0, 0]
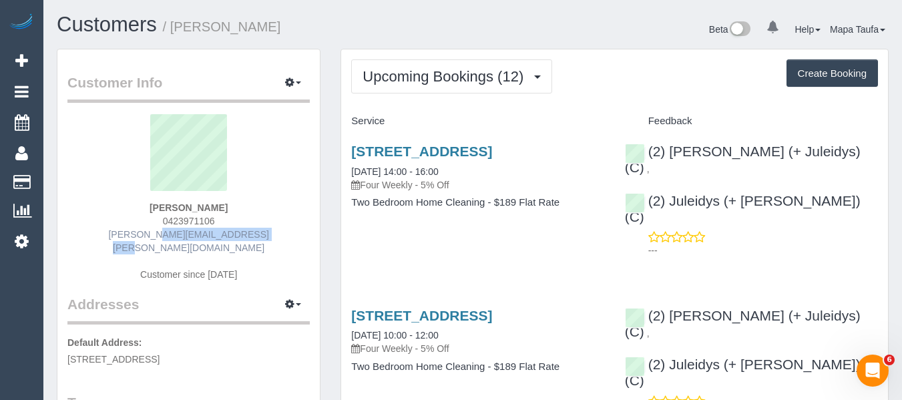
drag, startPoint x: 276, startPoint y: 238, endPoint x: 155, endPoint y: 235, distance: 121.5
click at [108, 238] on div "[PERSON_NAME] 0423971106 [PERSON_NAME][EMAIL_ADDRESS][PERSON_NAME][DOMAIN_NAME]…" at bounding box center [188, 204] width 242 height 180
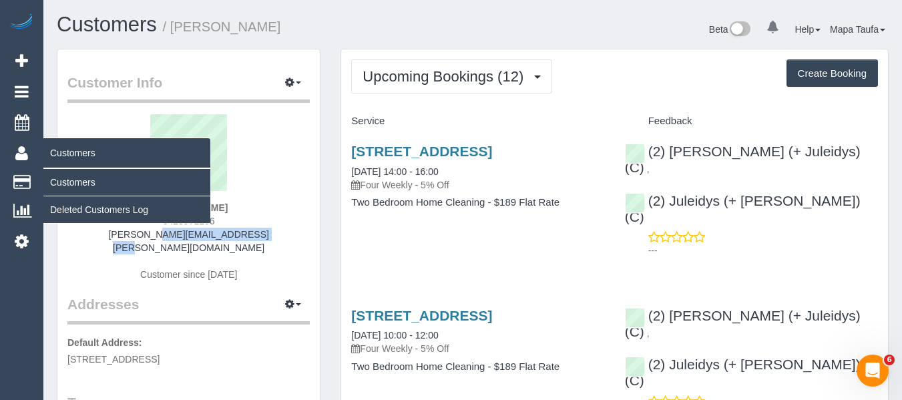
copy link "[PERSON_NAME][EMAIL_ADDRESS][PERSON_NAME][DOMAIN_NAME]"
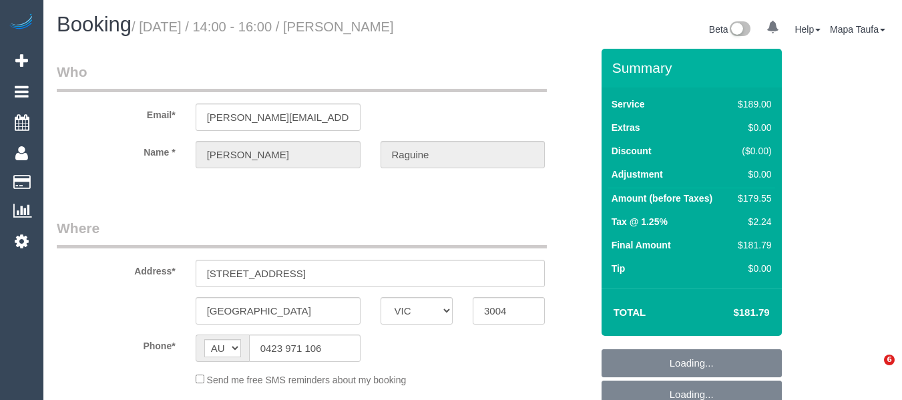
select select "VIC"
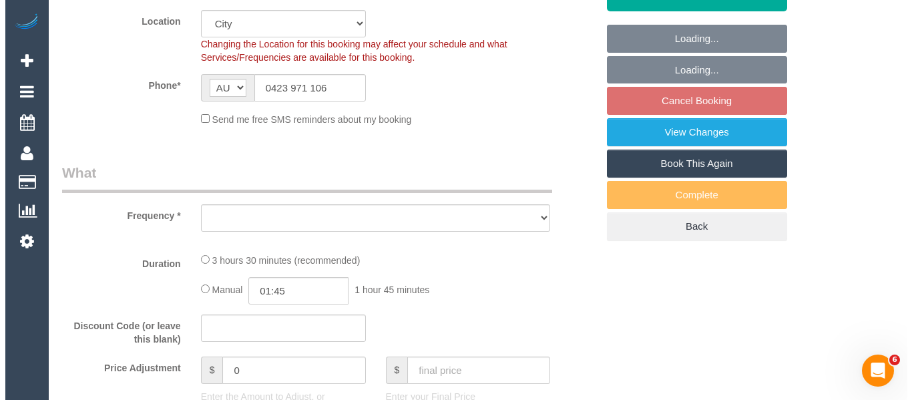
scroll to position [334, 0]
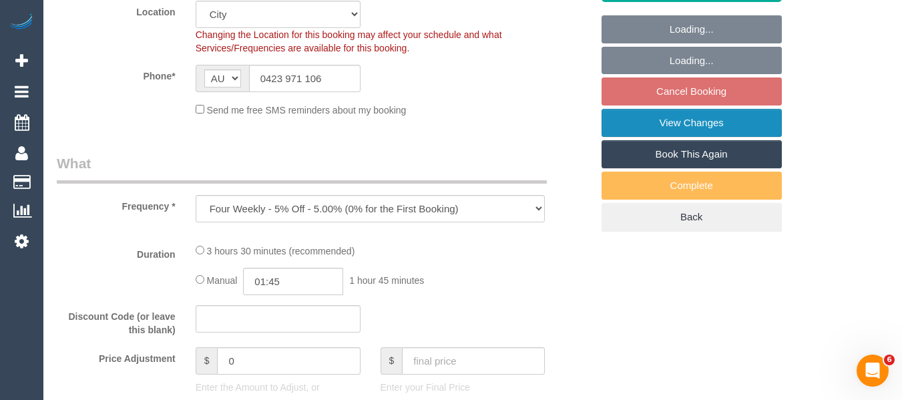
select select "object:539"
select select "string:stripe-pm_1OPTbM2GScqysDRVGk2tciHi"
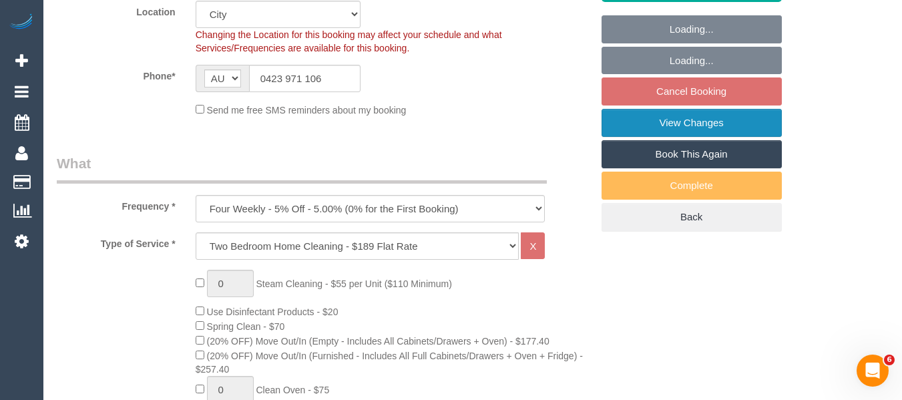
click at [715, 131] on link "View Changes" at bounding box center [691, 123] width 180 height 28
select select "number:28"
select select "number:14"
select select "number:18"
select select "number:22"
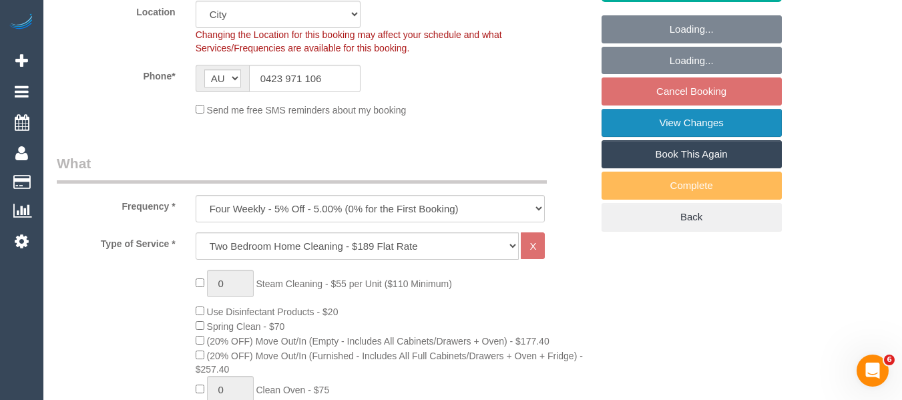
select select "number:13"
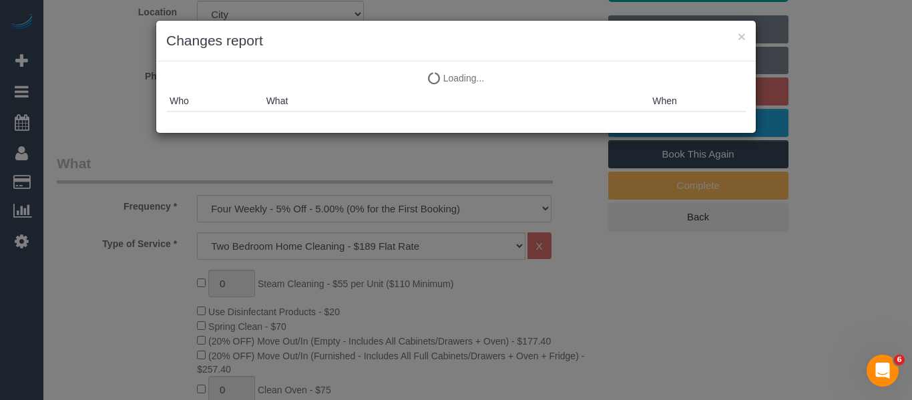
select select "spot5"
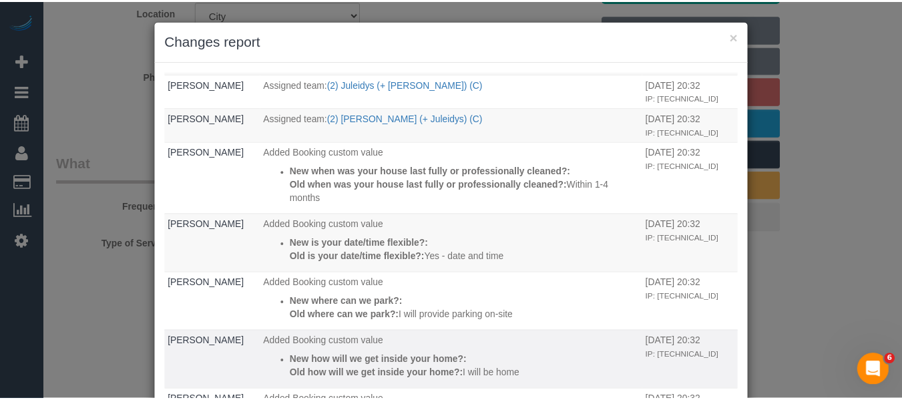
scroll to position [255, 0]
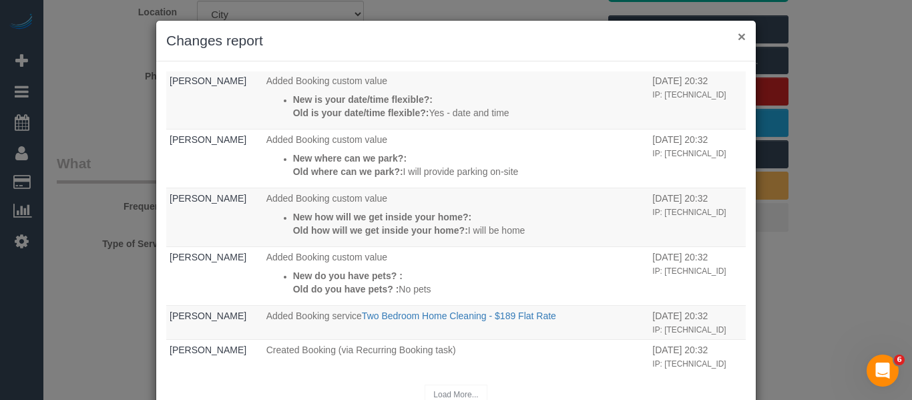
click at [738, 41] on button "×" at bounding box center [742, 36] width 8 height 14
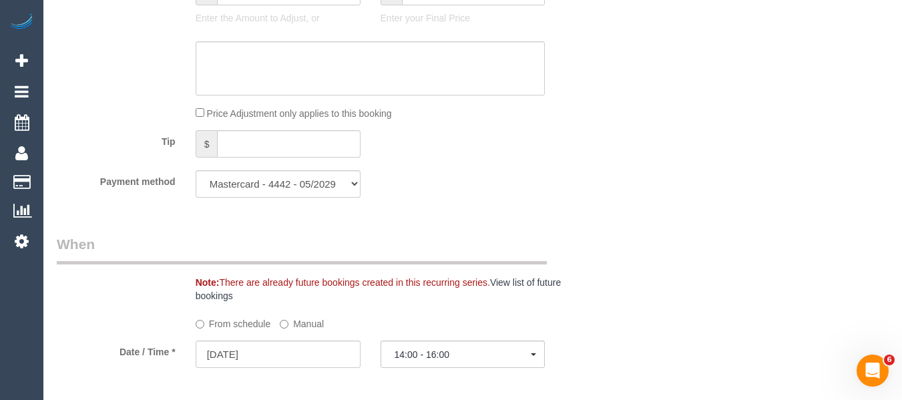
scroll to position [2413, 0]
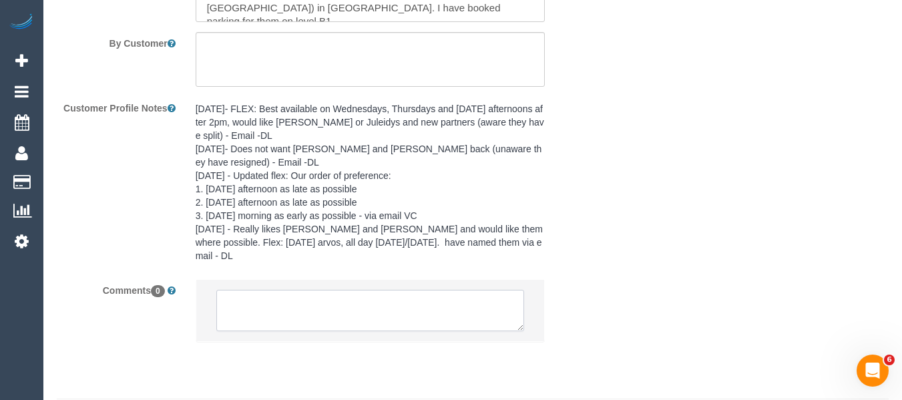
click at [304, 290] on textarea at bounding box center [370, 310] width 308 height 41
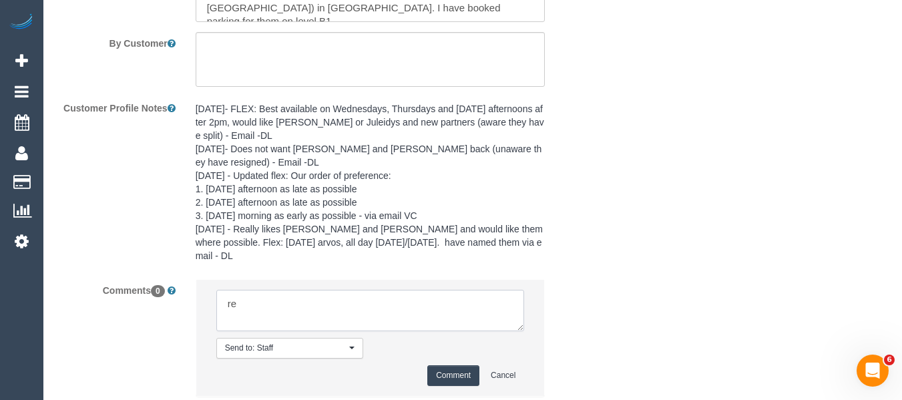
type textarea "r"
paste textarea "I am available for the following times, in case Cris and Juleidys are not free …"
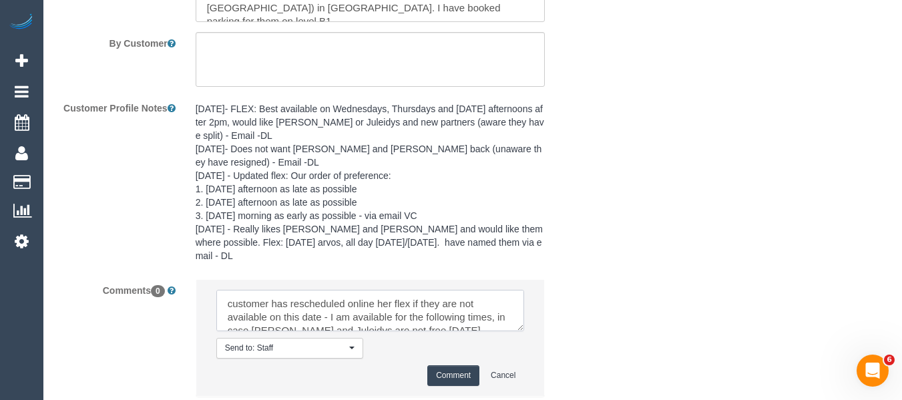
scroll to position [59, 0]
type textarea "customer has rescheduled online her flex if they are not available on this date…"
click at [434, 365] on button "Comment" at bounding box center [453, 375] width 52 height 21
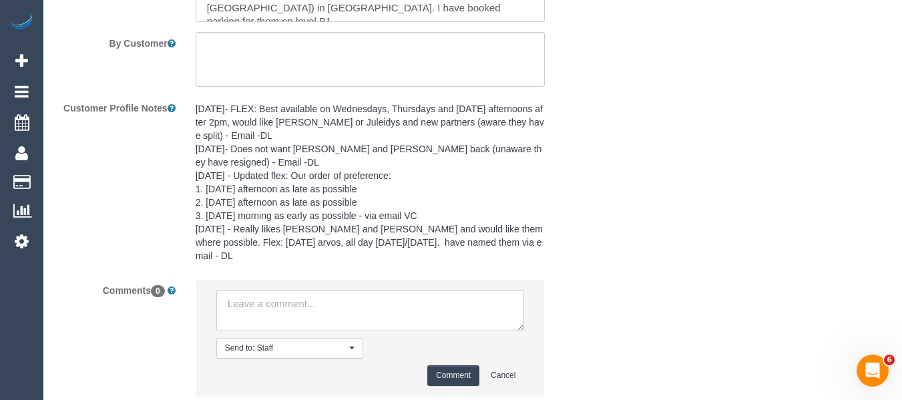
scroll to position [0, 0]
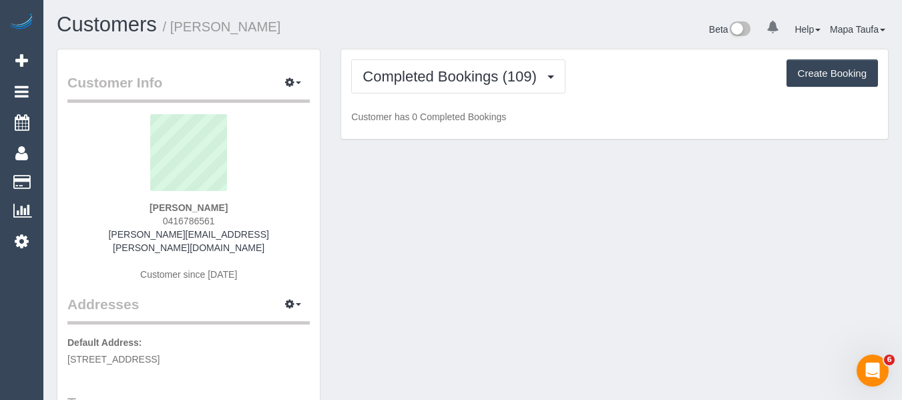
click at [416, 58] on div "Completed Bookings (109) Completed Bookings (109) Upcoming Bookings (12) Cancel…" at bounding box center [614, 94] width 547 height 90
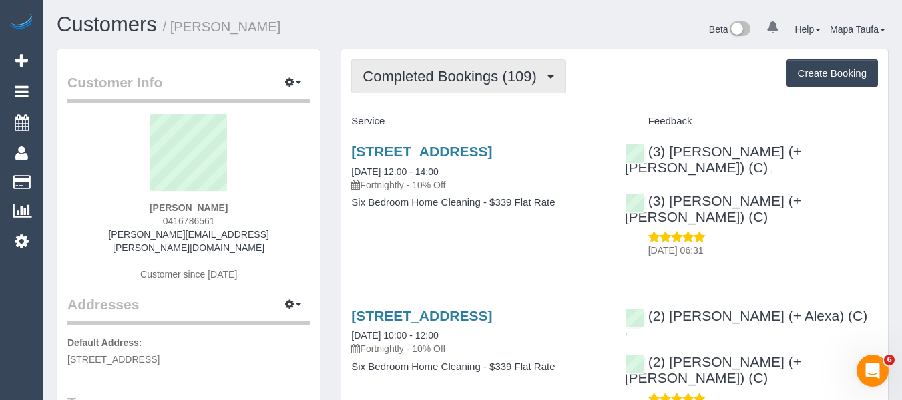
click at [424, 74] on span "Completed Bookings (109)" at bounding box center [452, 76] width 180 height 17
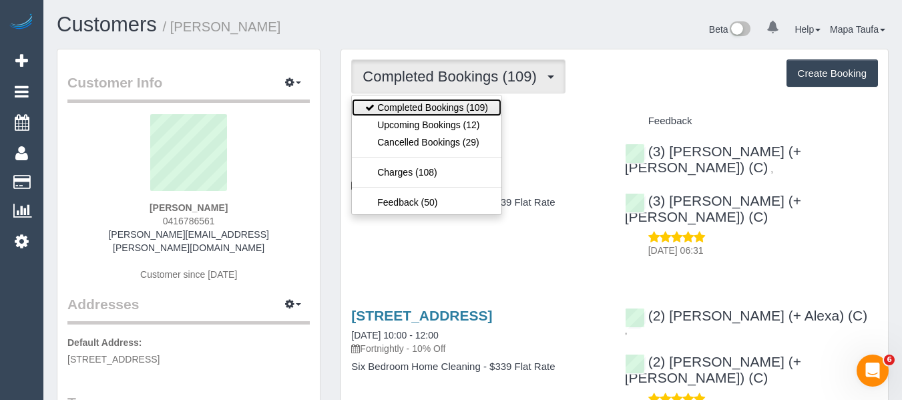
click at [424, 111] on link "Completed Bookings (109)" at bounding box center [427, 107] width 150 height 17
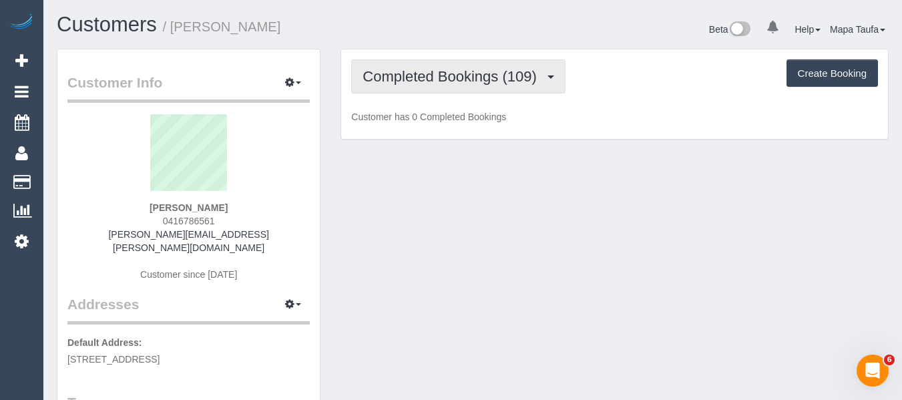
drag, startPoint x: 422, startPoint y: 67, endPoint x: 417, endPoint y: 106, distance: 39.7
click at [422, 68] on button "Completed Bookings (109)" at bounding box center [458, 76] width 214 height 34
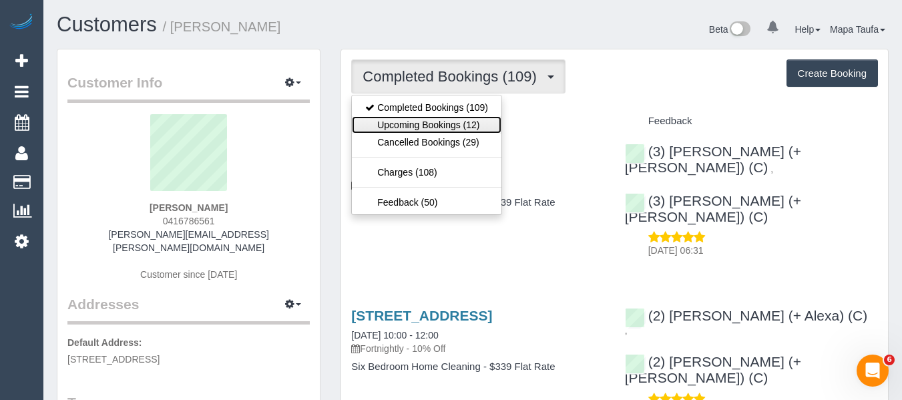
click at [414, 119] on link "Upcoming Bookings (12)" at bounding box center [427, 124] width 150 height 17
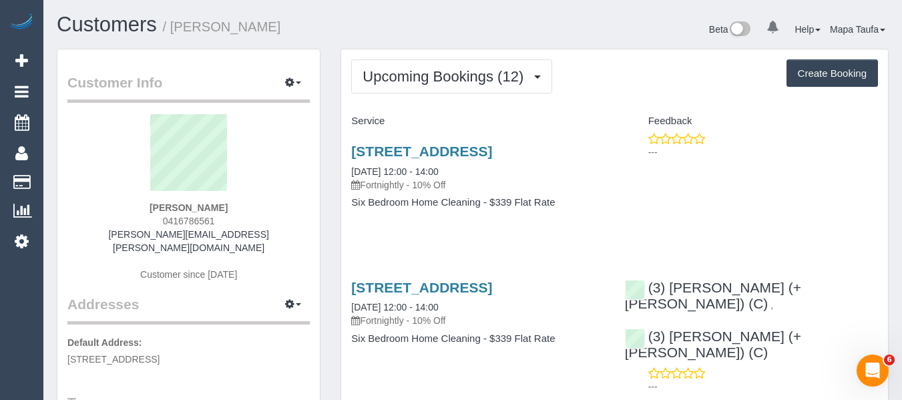
drag, startPoint x: 223, startPoint y: 220, endPoint x: 162, endPoint y: 223, distance: 61.5
click at [163, 222] on div "Chris Horne 0416786561 christopher.horne@gmail.com Customer since 2019" at bounding box center [188, 204] width 242 height 180
copy span "0416786561"
drag, startPoint x: 513, startPoint y: 269, endPoint x: 484, endPoint y: 313, distance: 52.6
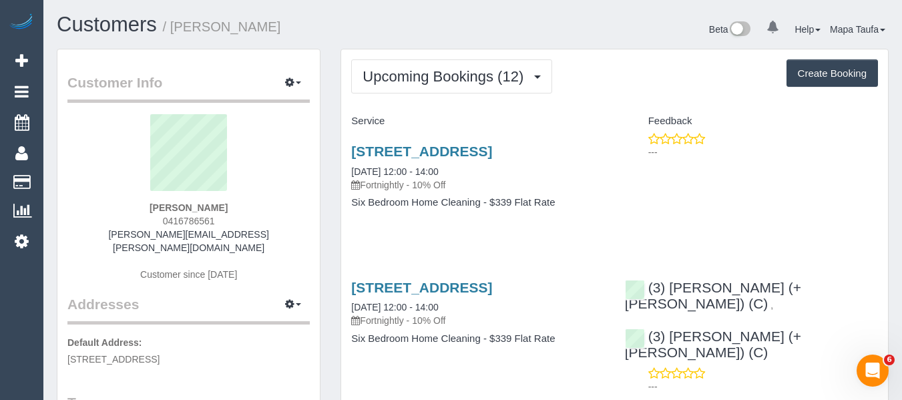
click at [395, 152] on link "16 Hillside Avenue, Northcote, VIC 3070" at bounding box center [421, 150] width 141 height 15
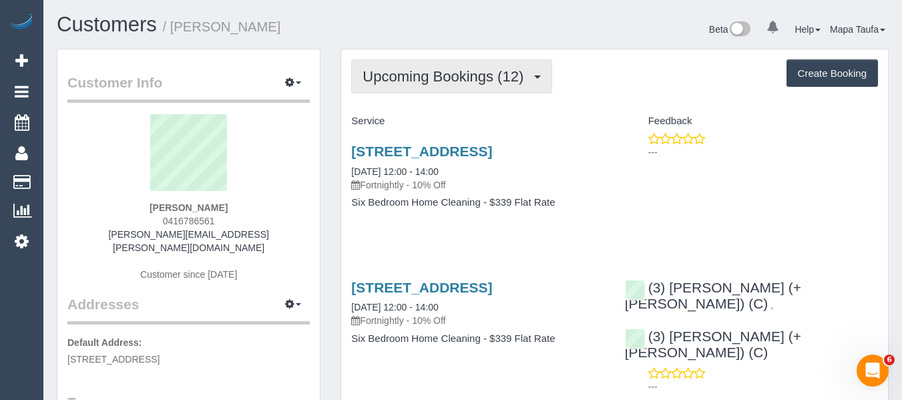
click at [438, 83] on span "Upcoming Bookings (12)" at bounding box center [446, 76] width 168 height 17
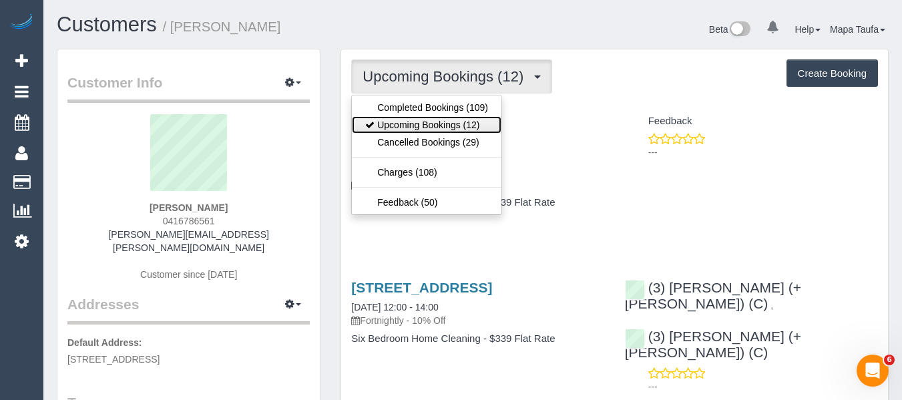
click at [436, 123] on link "Upcoming Bookings (12)" at bounding box center [427, 124] width 150 height 17
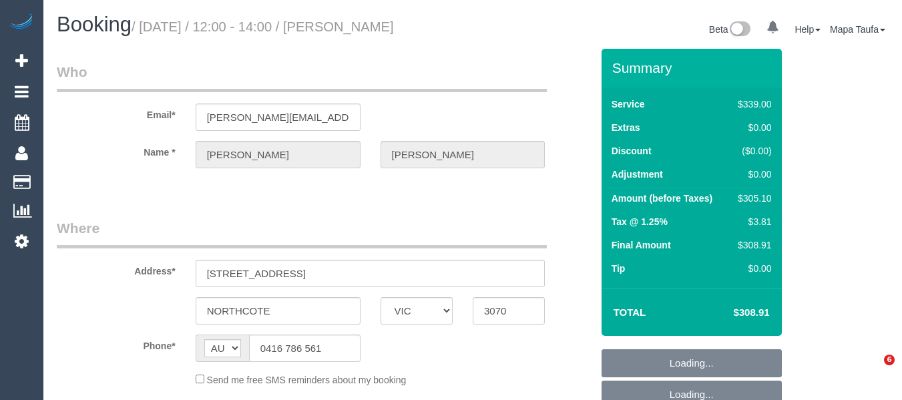
select select "VIC"
select select "object:522"
select select "string:stripe-pm_1Ld9Tg2GScqysDRVNuvYrqxY"
select select "number:32"
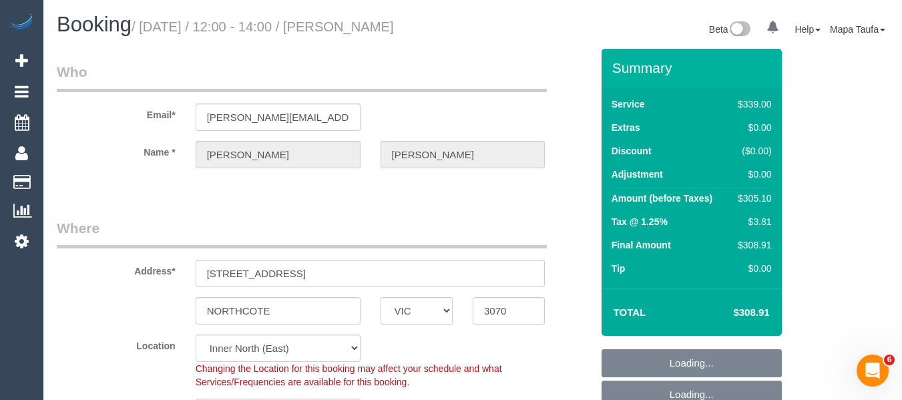
select select "object:1638"
select select "spot4"
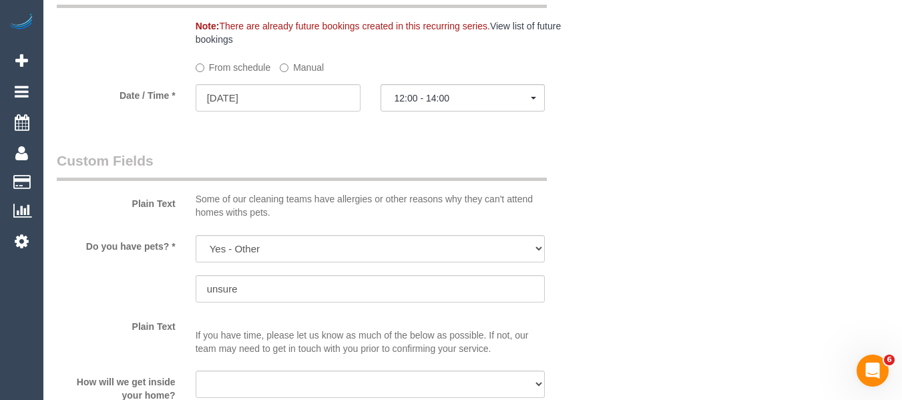
scroll to position [1535, 0]
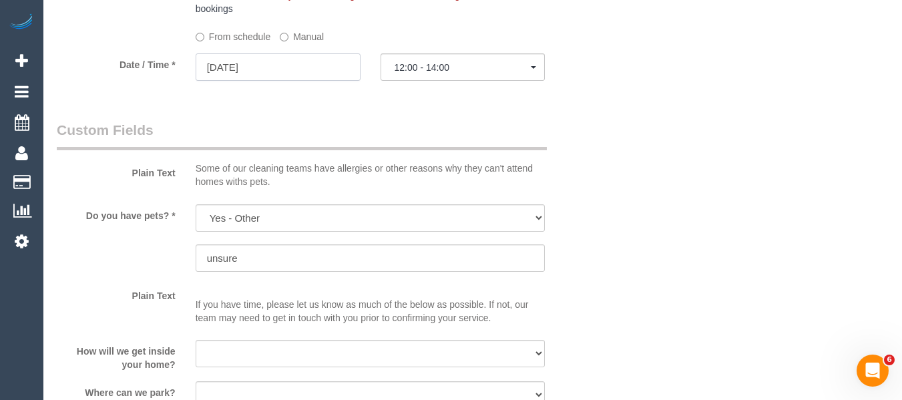
click at [261, 65] on input "[DATE]" at bounding box center [278, 66] width 165 height 27
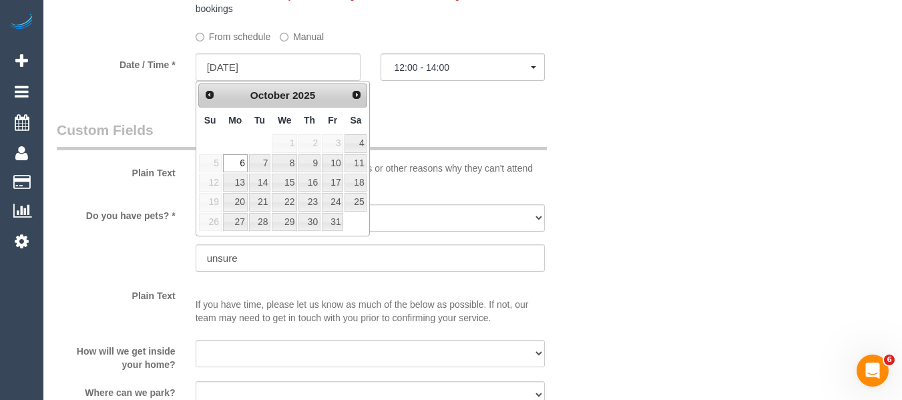
click at [300, 35] on label "Manual" at bounding box center [302, 34] width 44 height 18
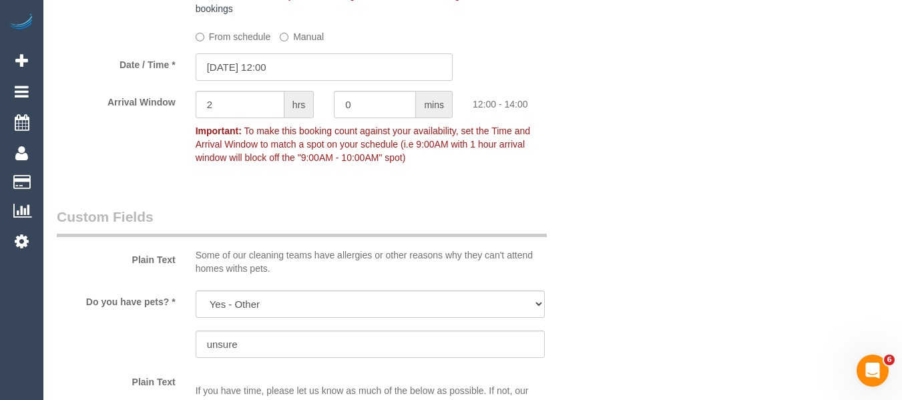
click at [288, 71] on input "06/10/2025 12:00" at bounding box center [324, 66] width 257 height 27
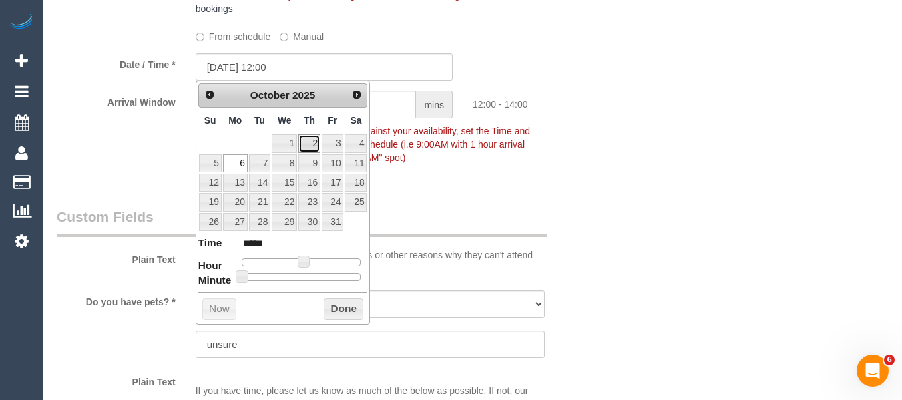
click at [319, 143] on link "2" at bounding box center [309, 143] width 22 height 18
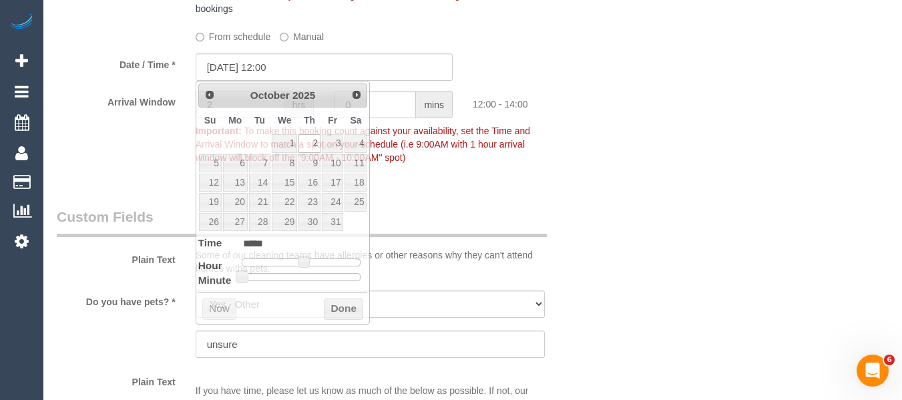
click at [527, 172] on fieldset "When Note: There are already future bookings created in this recurring series. …" at bounding box center [324, 63] width 535 height 233
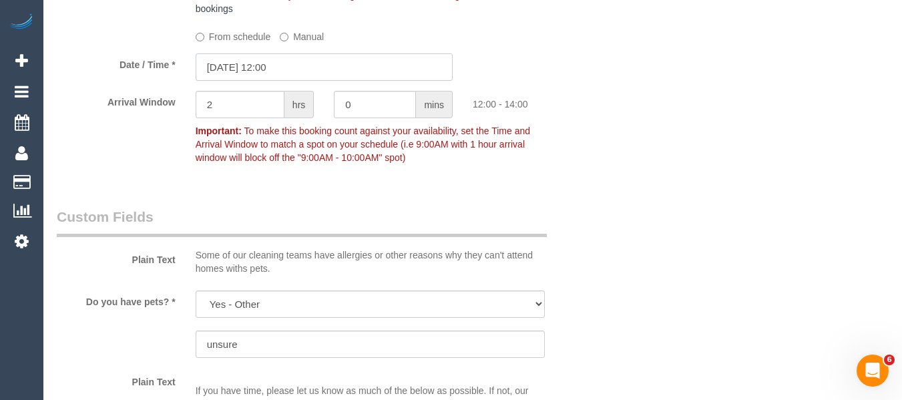
click at [290, 71] on input "02/10/2025 12:00" at bounding box center [324, 66] width 257 height 27
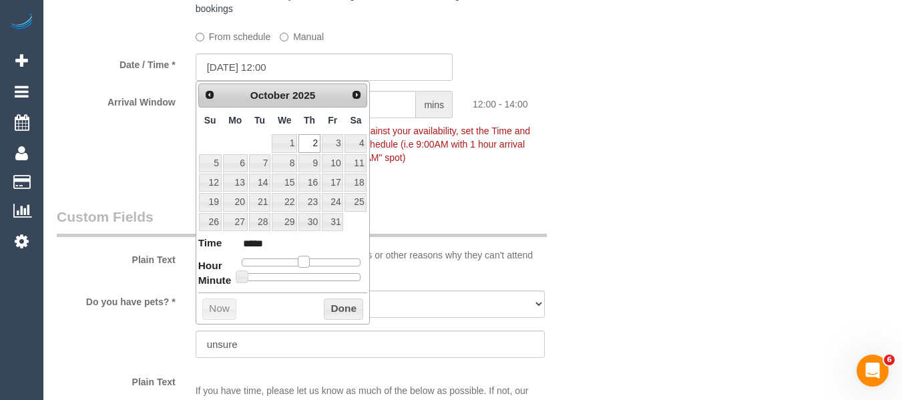
type input "02/10/2025 11:00"
type input "*****"
click at [301, 262] on span at bounding box center [298, 262] width 12 height 12
type input "02/10/2025 10:00"
type input "*****"
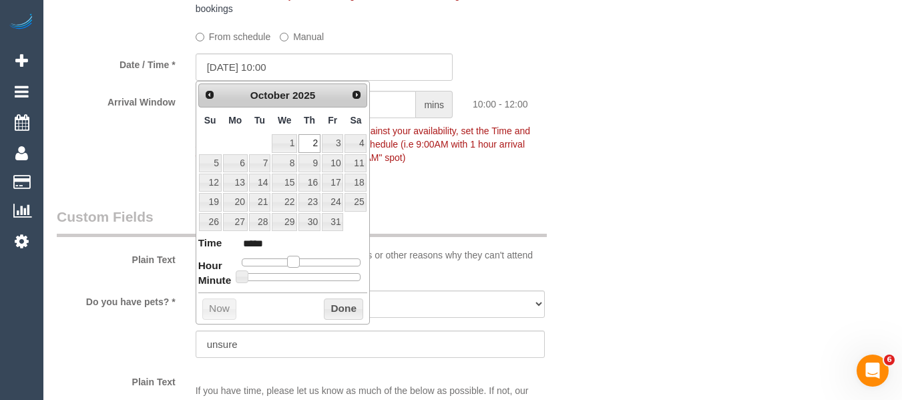
click at [298, 262] on span at bounding box center [293, 262] width 12 height 12
click at [348, 310] on button "Done" at bounding box center [343, 308] width 39 height 21
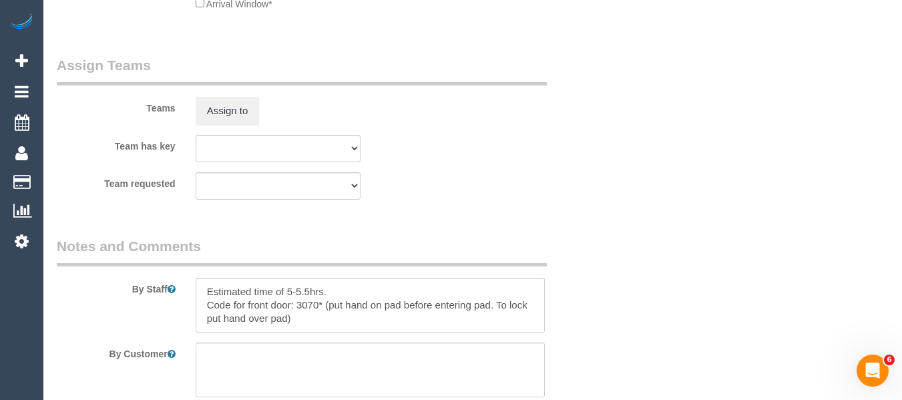
scroll to position [2634, 0]
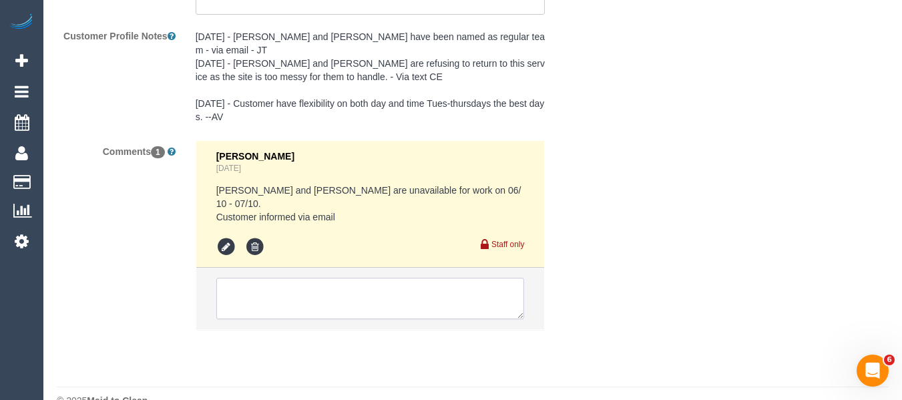
click at [260, 278] on textarea at bounding box center [370, 298] width 308 height 41
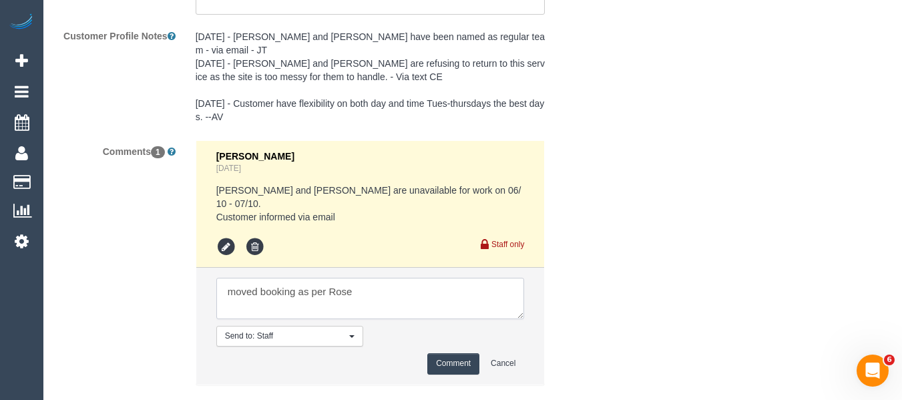
type textarea "moved booking as per Rose"
click at [463, 353] on button "Comment" at bounding box center [453, 363] width 52 height 21
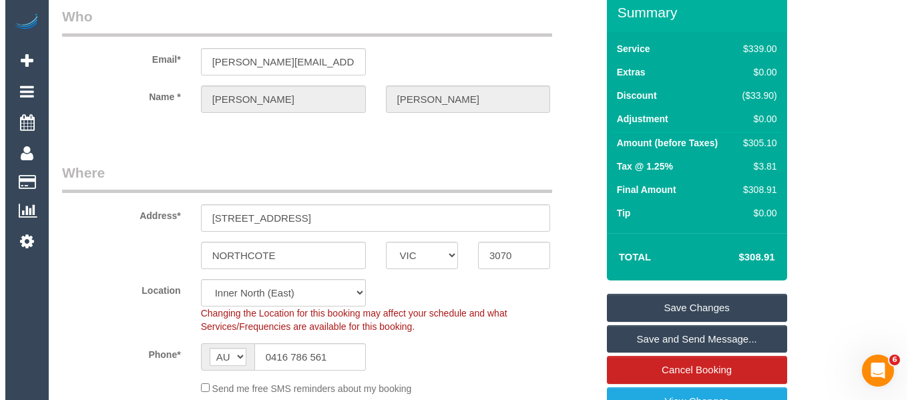
scroll to position [99, 0]
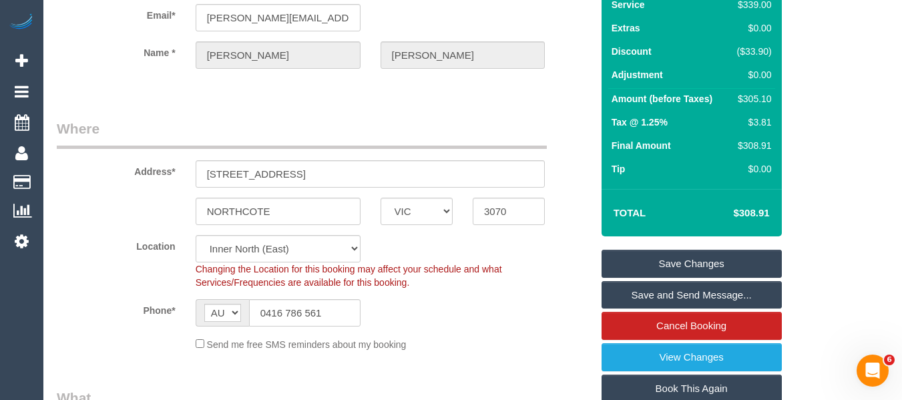
click at [679, 254] on link "Save Changes" at bounding box center [691, 264] width 180 height 28
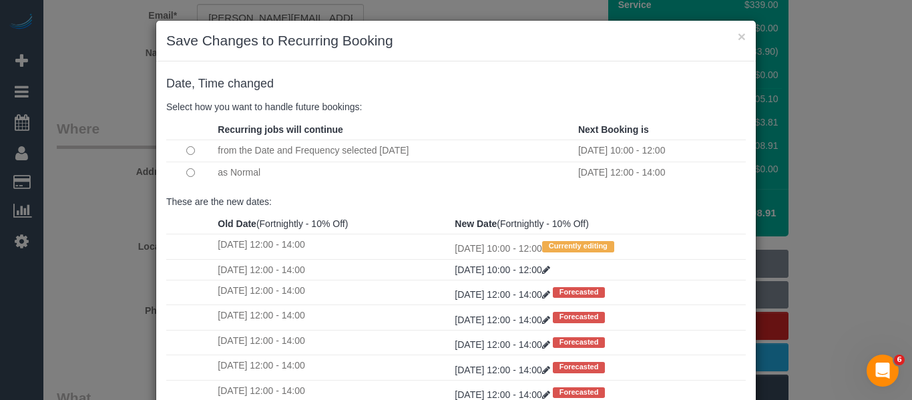
click at [190, 173] on td at bounding box center [190, 173] width 48 height 22
click at [190, 170] on td at bounding box center [190, 173] width 48 height 22
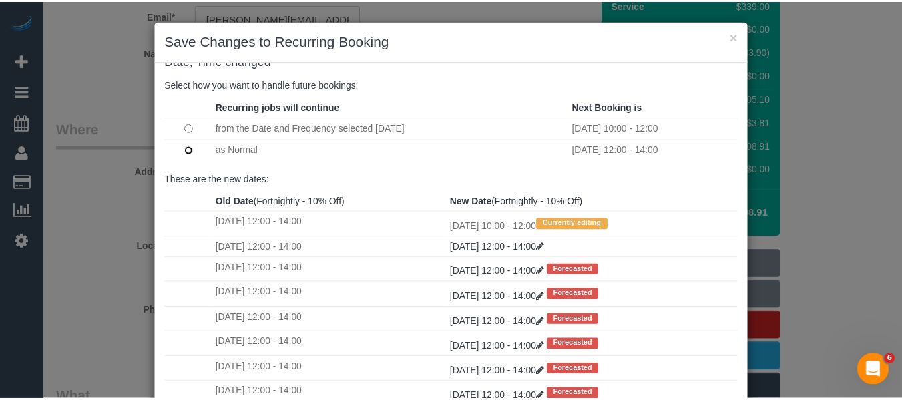
scroll to position [198, 0]
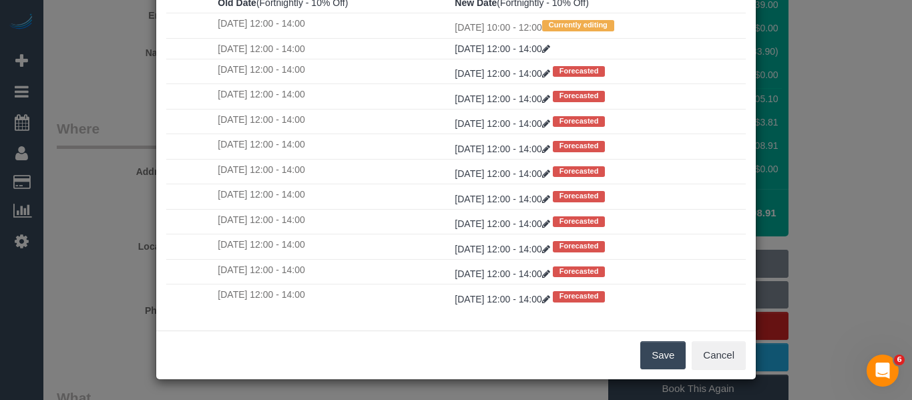
click at [669, 350] on button "Save" at bounding box center [662, 355] width 45 height 28
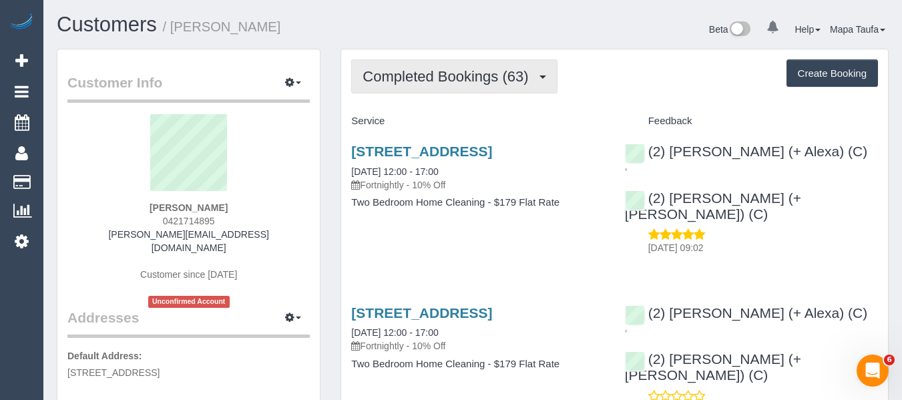
click at [414, 79] on span "Completed Bookings (63)" at bounding box center [448, 76] width 172 height 17
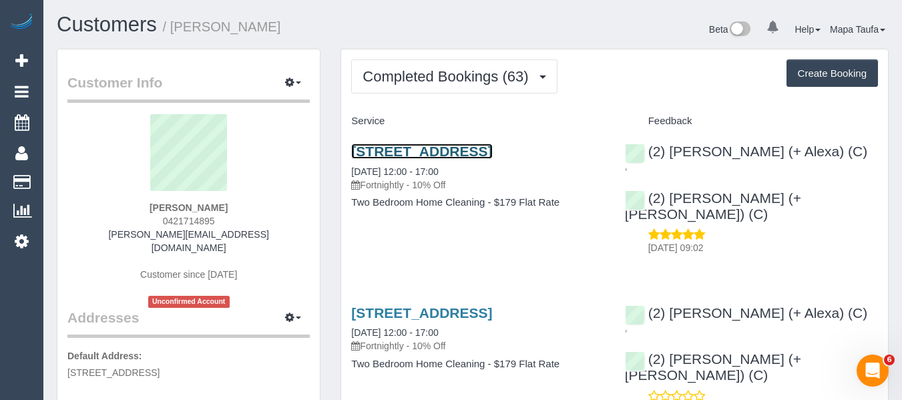
click at [435, 152] on link "63/108 Union Street, Brunswick, VIC 3056" at bounding box center [421, 150] width 141 height 15
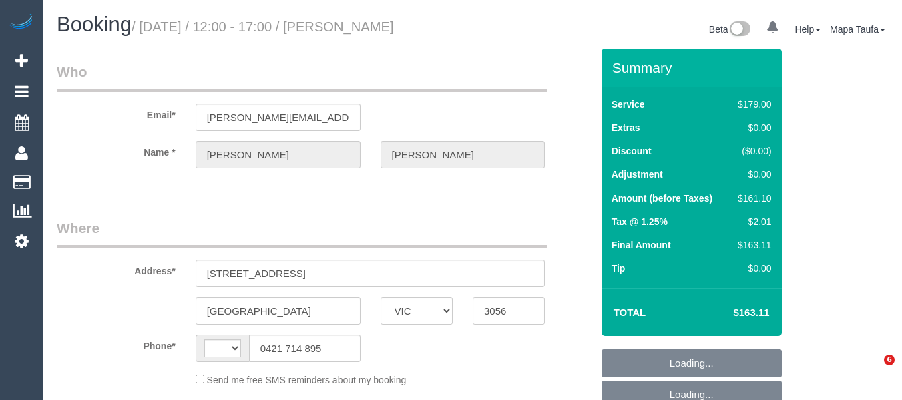
select select "VIC"
select select "string:AU"
select select "object:299"
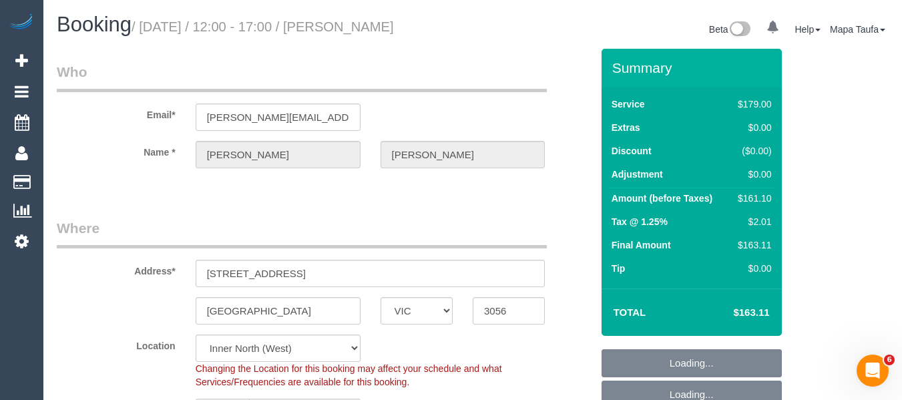
select select "string:stripe-card_1CBFHC2GScqysDRVUYzCty9o"
select select "number:27"
select select "number:14"
select select "number:19"
select select "number:22"
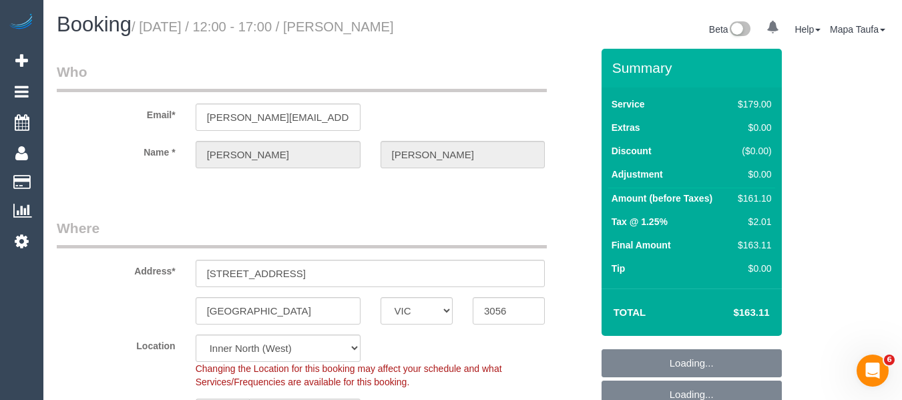
select select "number:26"
select select "25666"
select select "object:1700"
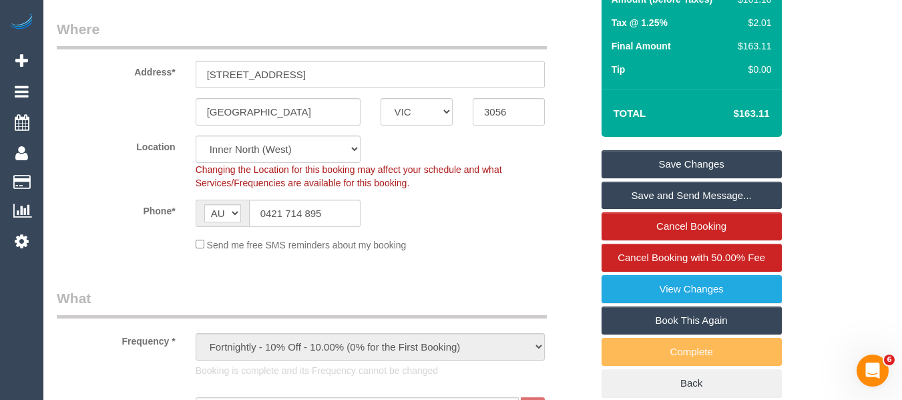
scroll to position [200, 0]
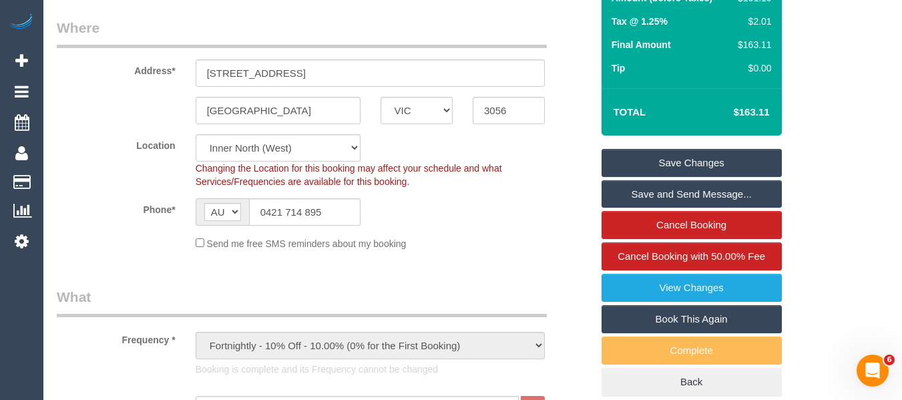
click at [717, 312] on link "Book This Again" at bounding box center [691, 319] width 180 height 28
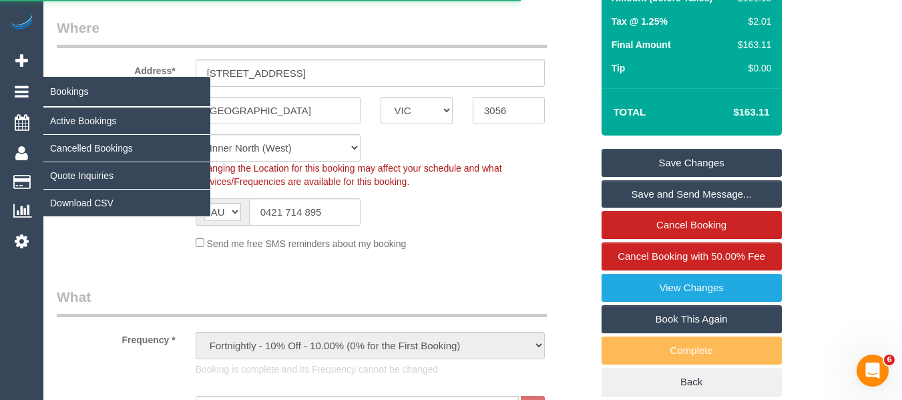
select select "VIC"
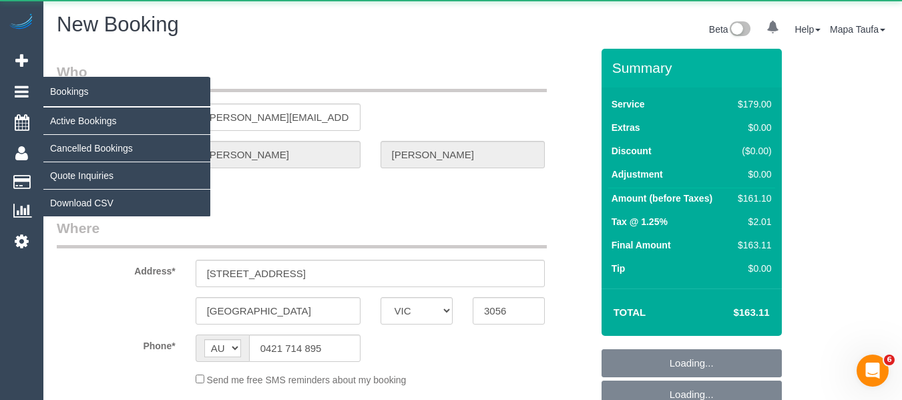
select select "number:27"
select select "number:14"
select select "number:19"
select select "number:22"
select select "number:26"
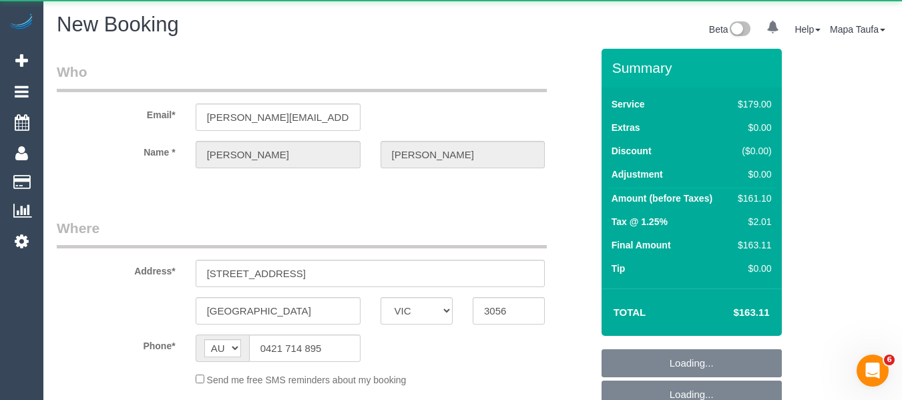
select select "string:stripe-card_1CBFHC2GScqysDRVUYzCty9o"
select select "object:2950"
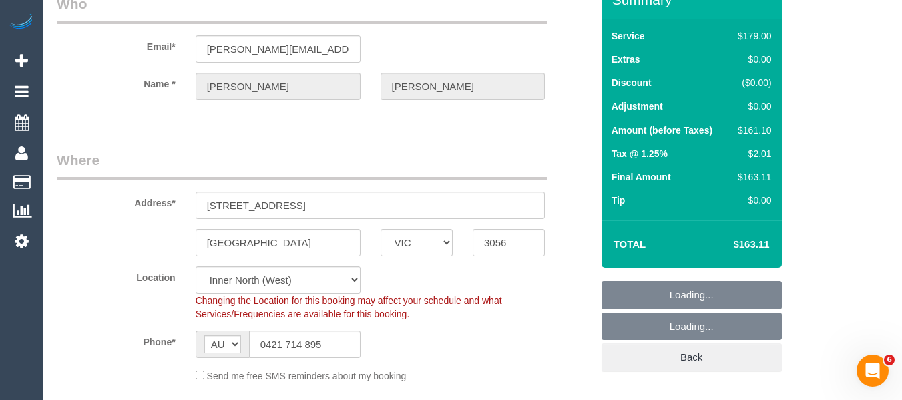
select select "25666"
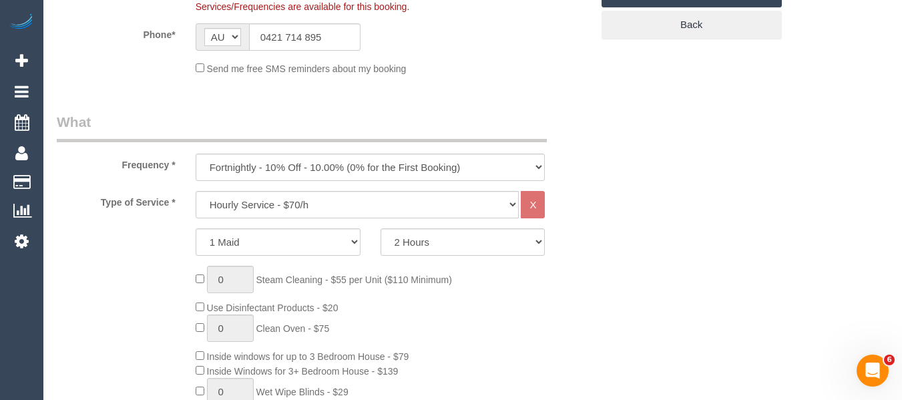
scroll to position [426, 0]
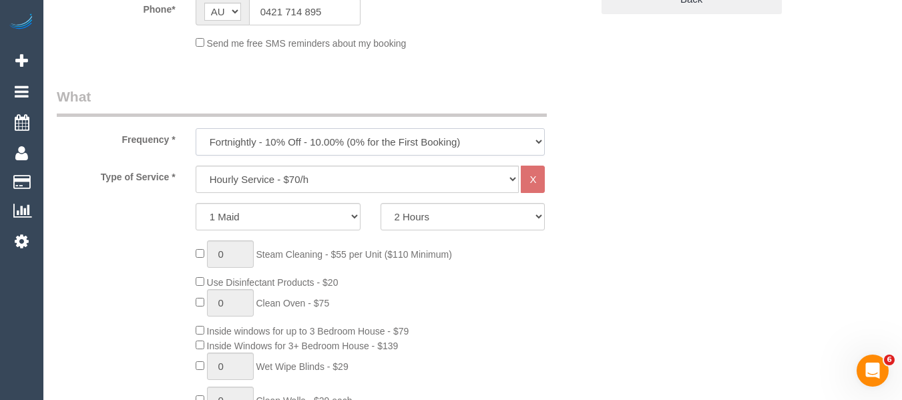
click at [328, 145] on select "One Time Cleaning Weekly - 10% Off - 10.00% (0% for the First Booking) Fortnigh…" at bounding box center [371, 141] width 350 height 27
click at [467, 128] on select "One Time Cleaning Weekly - 10% Off - 10.00% (0% for the First Booking) Fortnigh…" at bounding box center [371, 141] width 350 height 27
click at [324, 133] on select "One Time Cleaning Weekly - 10% Off - 10.00% (0% for the First Booking) Fortnigh…" at bounding box center [371, 141] width 350 height 27
select select "object:4031"
click at [196, 128] on select "One Time Cleaning Weekly - 10% Off - 10.00% (0% for the First Booking) Fortnigh…" at bounding box center [371, 141] width 350 height 27
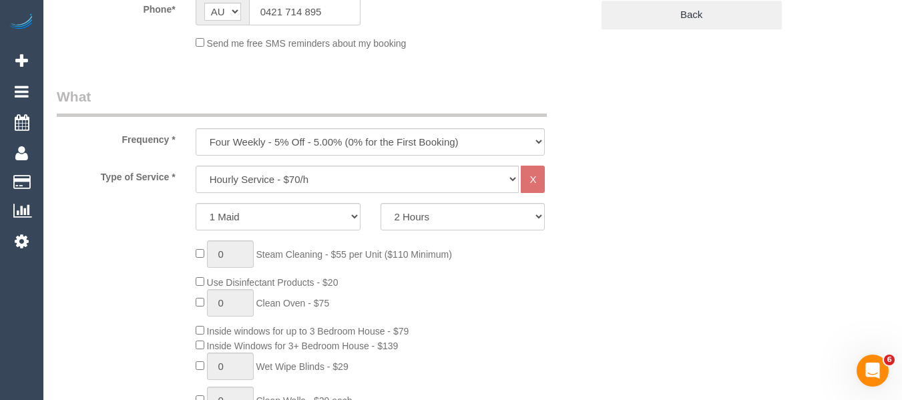
click at [269, 186] on select "Hourly Service - $70/h Hourly Service - $65/h Hourly Service - $60/h Hourly Ser…" at bounding box center [358, 179] width 324 height 27
select select "211"
click at [196, 166] on select "Hourly Service - $70/h Hourly Service - $65/h Hourly Service - $60/h Hourly Ser…" at bounding box center [358, 179] width 324 height 27
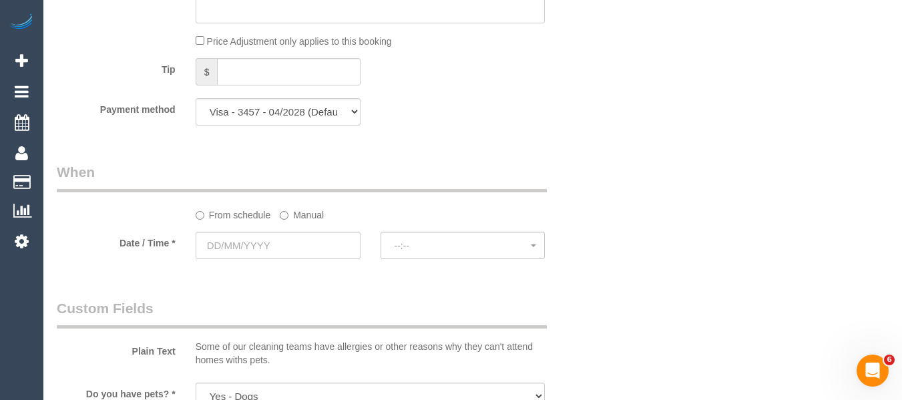
scroll to position [1560, 0]
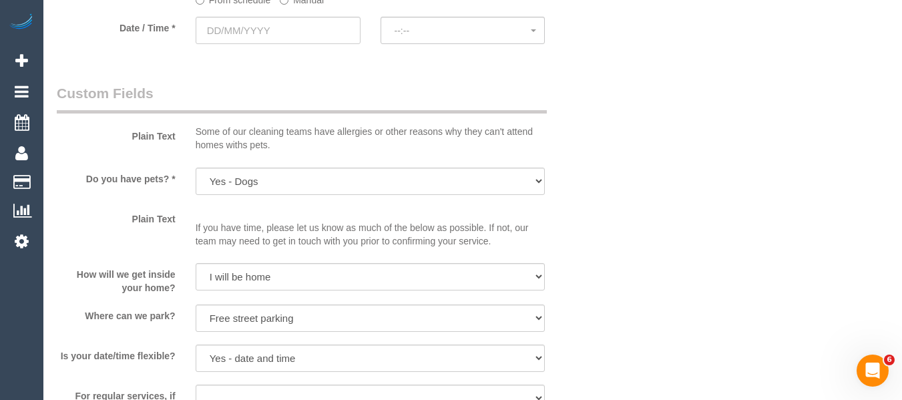
click at [266, 45] on div at bounding box center [278, 45] width 165 height 3
click at [278, 33] on input "text" at bounding box center [278, 30] width 165 height 27
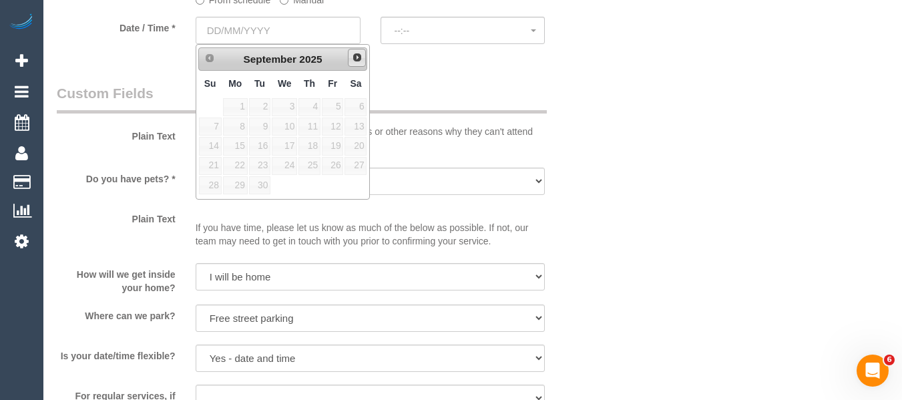
click at [364, 61] on link "Next" at bounding box center [357, 58] width 19 height 19
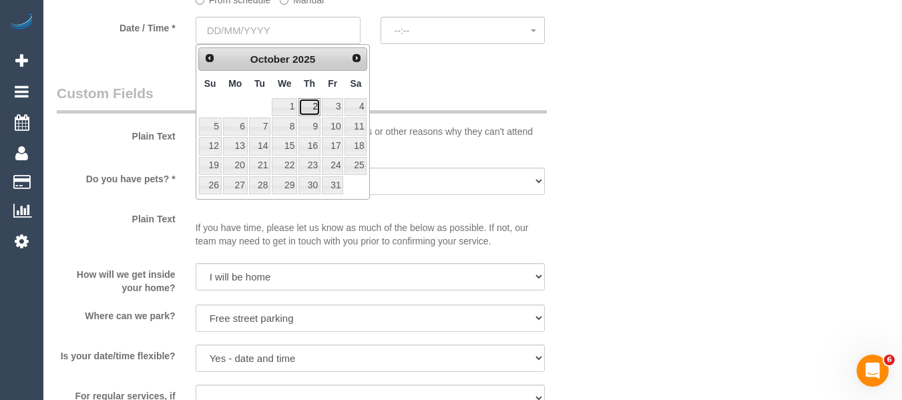
click at [314, 111] on link "2" at bounding box center [309, 107] width 22 height 18
type input "02/10/2025"
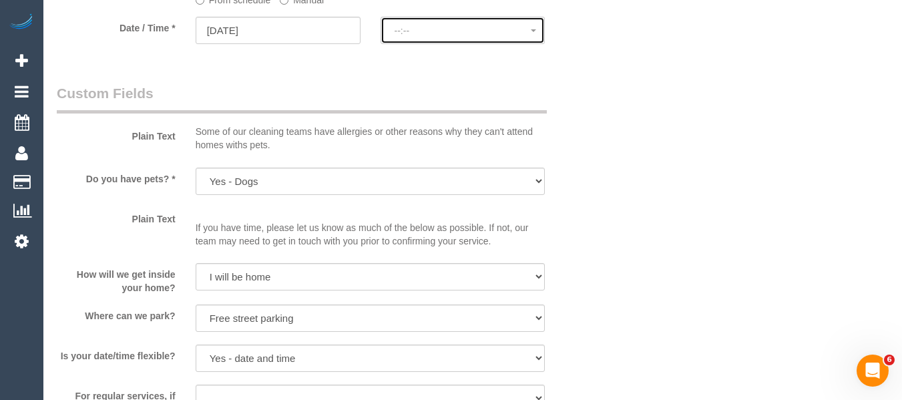
click at [458, 32] on span "--:--" at bounding box center [462, 30] width 137 height 11
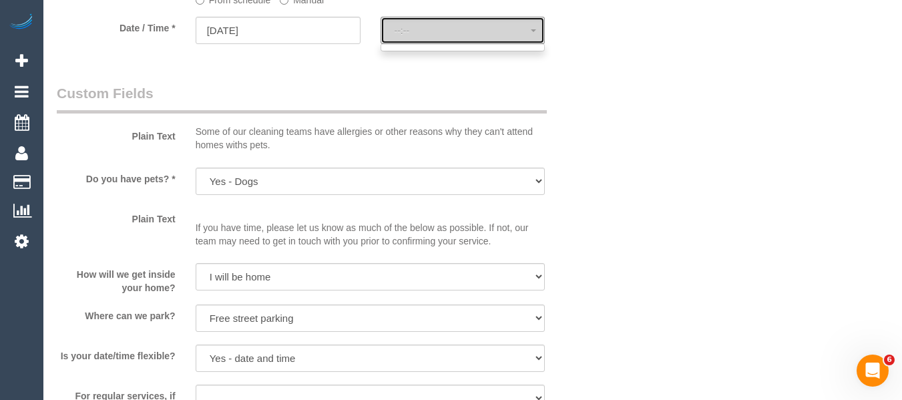
select select "spot6"
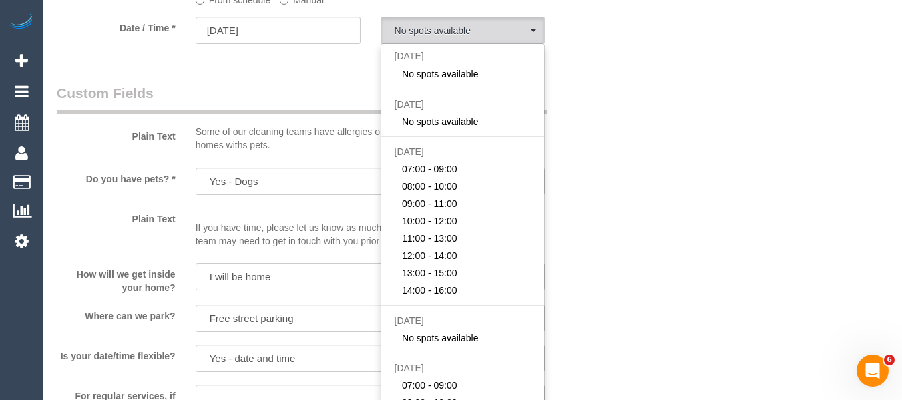
drag, startPoint x: 304, startPoint y: 81, endPoint x: 311, endPoint y: 83, distance: 7.6
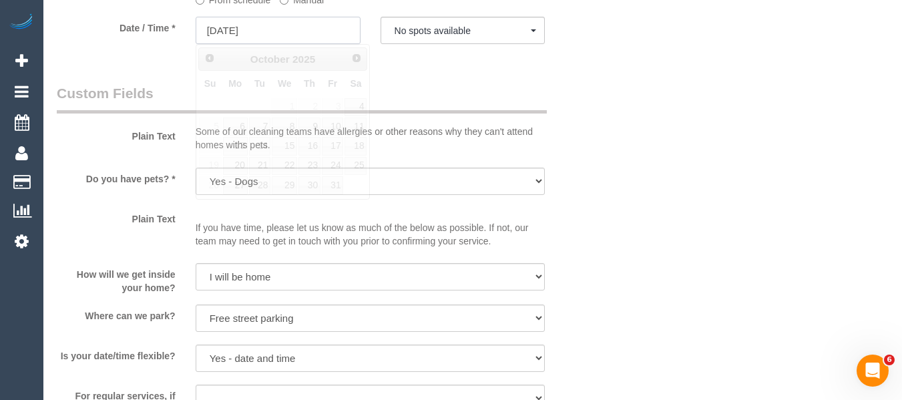
click at [278, 43] on input "02/10/2025" at bounding box center [278, 30] width 165 height 27
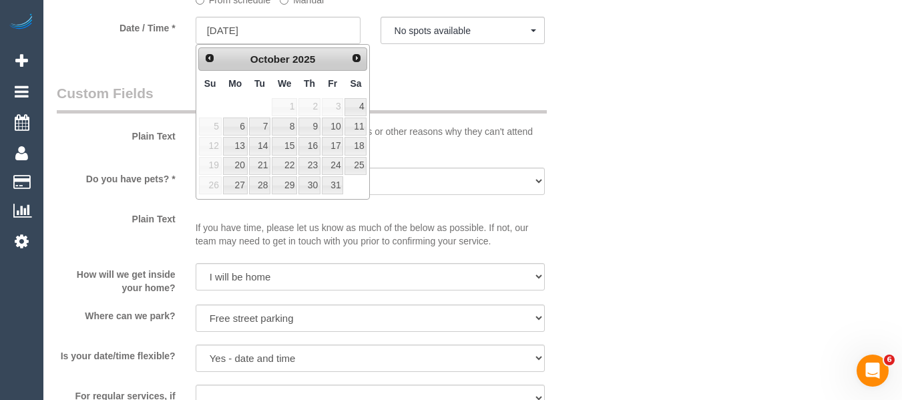
click at [494, 92] on legend "Custom Fields" at bounding box center [302, 98] width 490 height 30
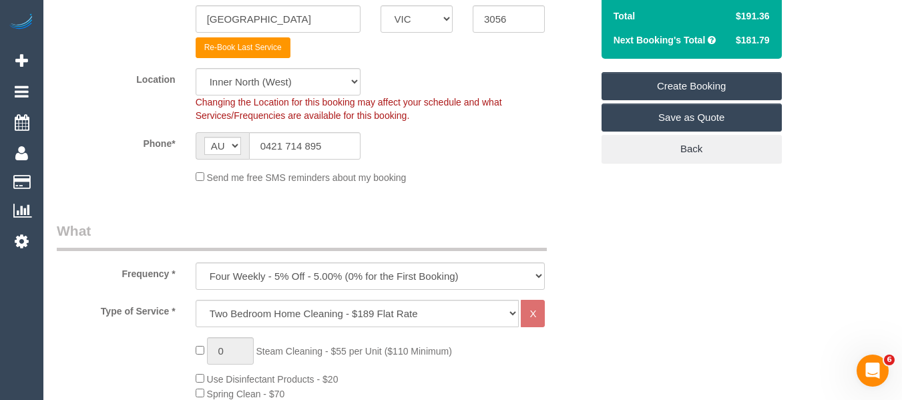
scroll to position [25, 0]
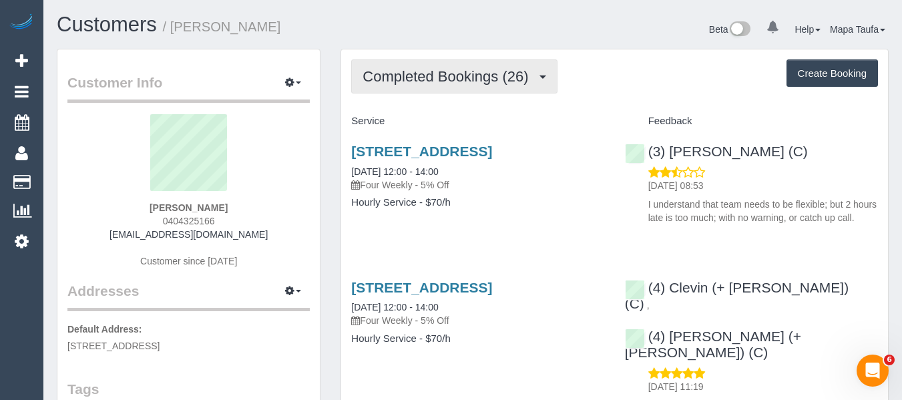
click at [418, 63] on button "Completed Bookings (26)" at bounding box center [454, 76] width 206 height 34
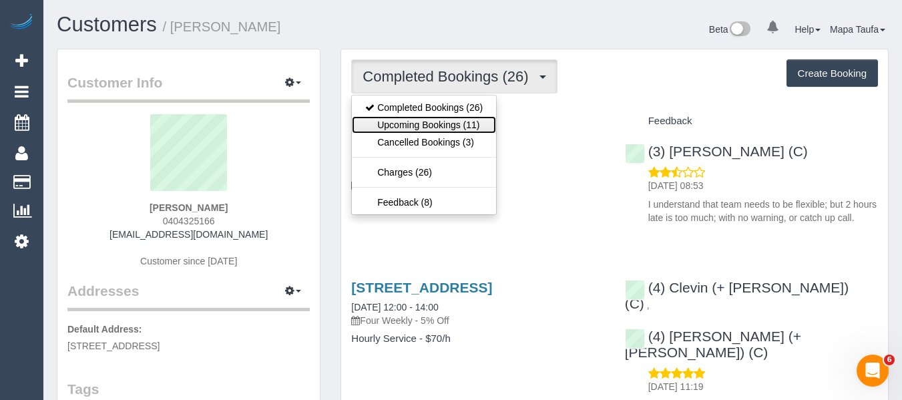
click at [432, 119] on link "Upcoming Bookings (11)" at bounding box center [424, 124] width 144 height 17
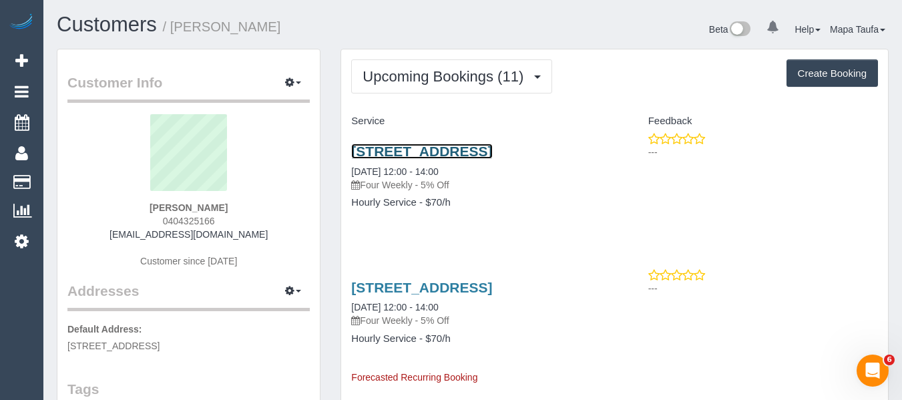
click at [463, 153] on link "7 Orrington Drive, Keysborough, VIC 3173" at bounding box center [421, 150] width 141 height 15
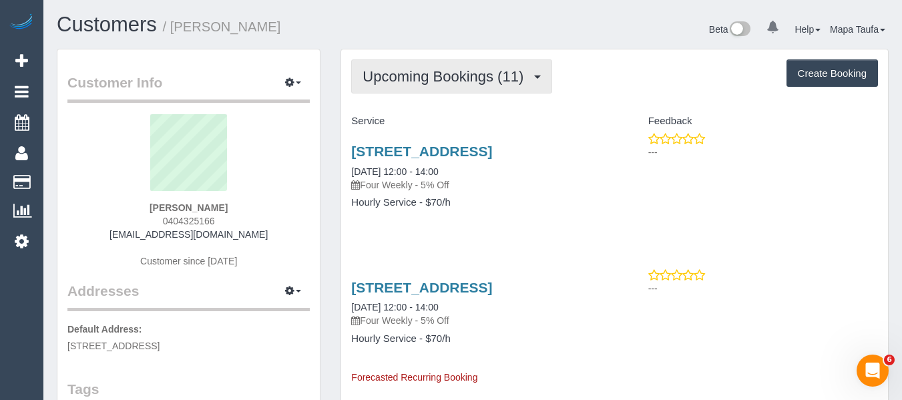
click at [361, 61] on button "Upcoming Bookings (11)" at bounding box center [451, 76] width 201 height 34
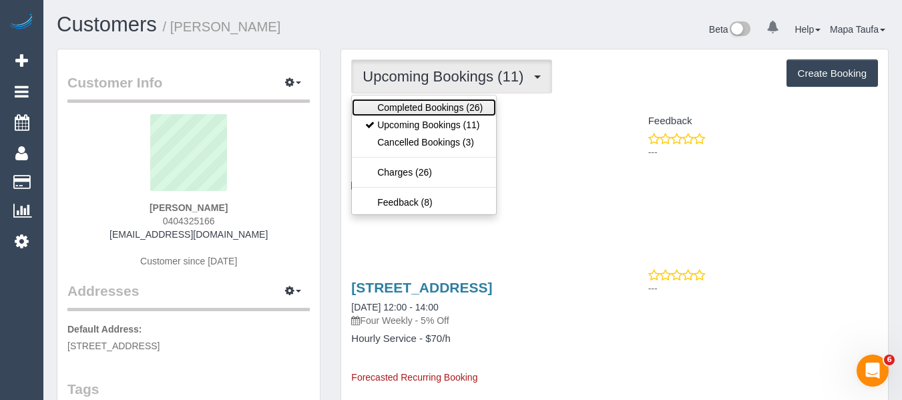
click at [388, 108] on link "Completed Bookings (26)" at bounding box center [424, 107] width 144 height 17
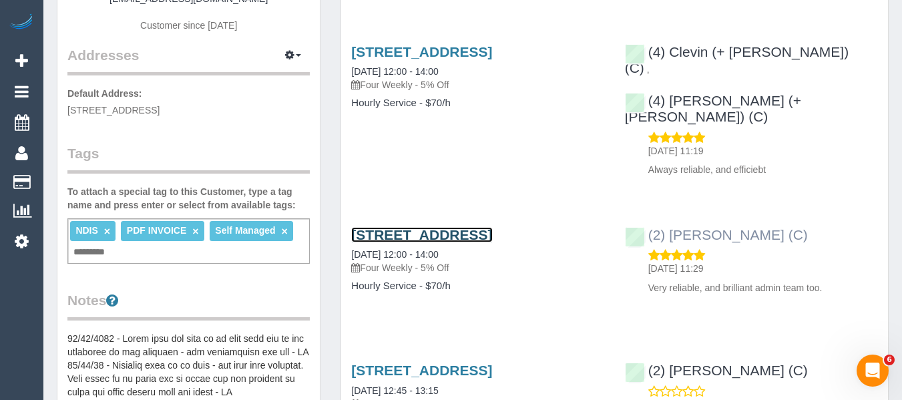
scroll to position [334, 0]
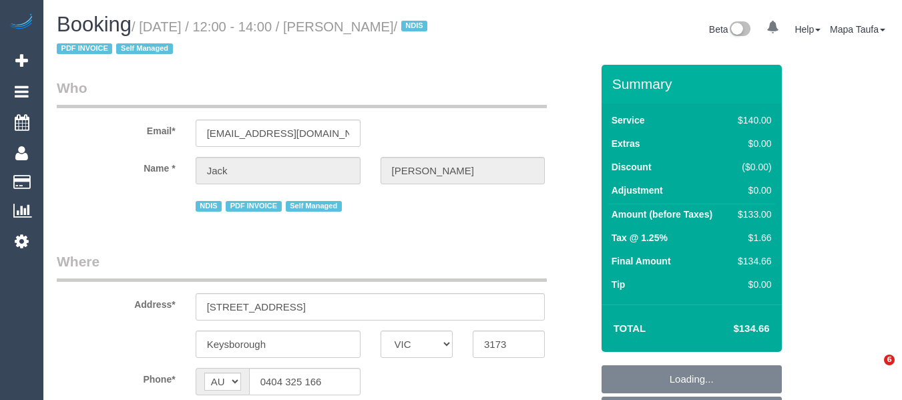
select select "VIC"
select select "string:stripe-pm_1NtkNo2GScqysDRVYsPJdSuv"
select select "object:1167"
select select "spot3"
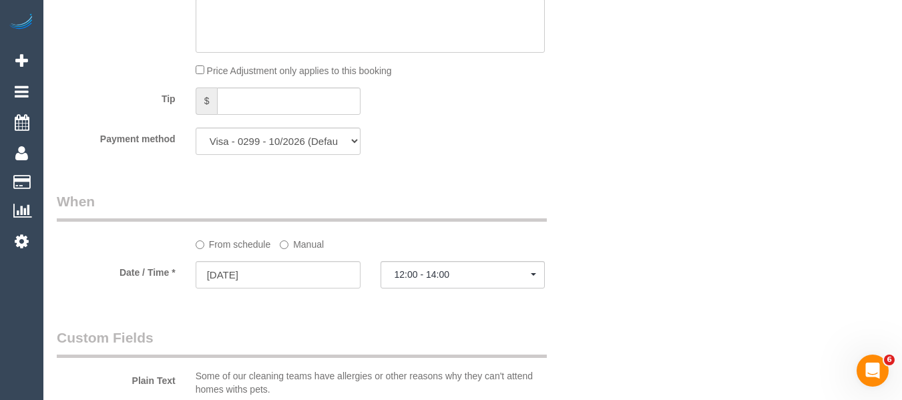
scroll to position [1431, 0]
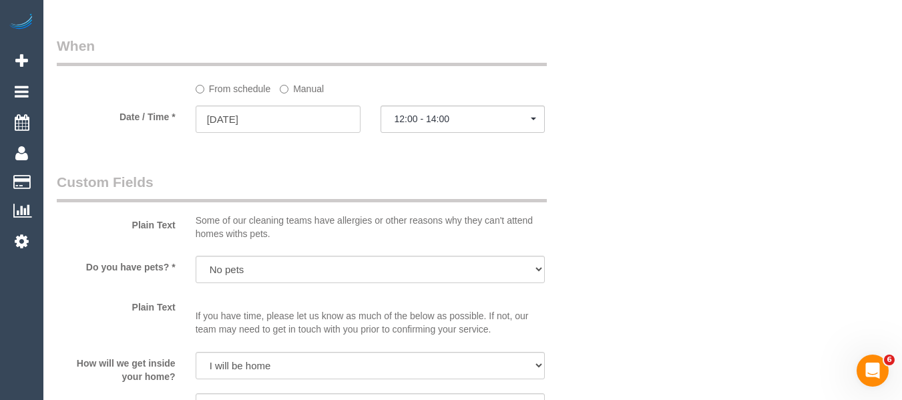
click at [327, 92] on div "From schedule Manual" at bounding box center [371, 86] width 370 height 18
click at [314, 91] on label "Manual" at bounding box center [302, 86] width 44 height 18
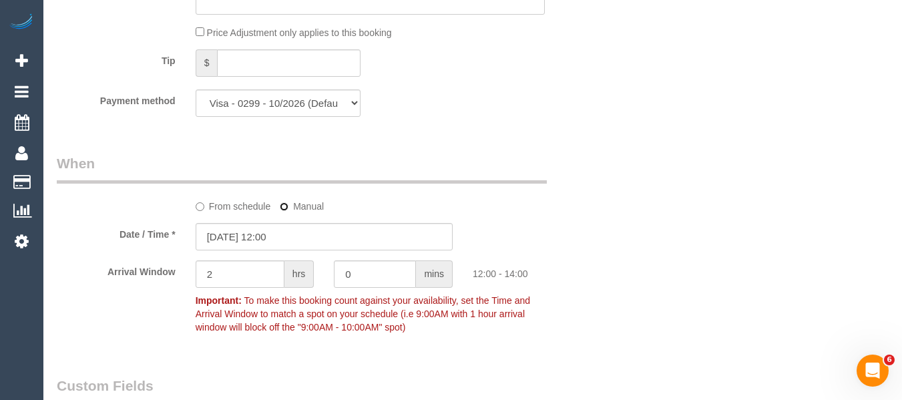
scroll to position [1297, 0]
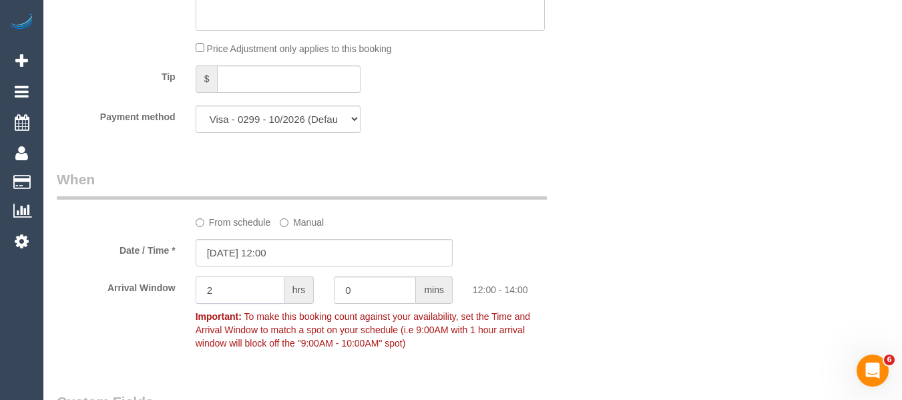
drag, startPoint x: 206, startPoint y: 285, endPoint x: 188, endPoint y: 285, distance: 18.0
click at [190, 285] on div "2 hrs" at bounding box center [255, 291] width 139 height 30
type input "1"
click at [622, 227] on div "Who Email* terryandnicole@gmail.com Name * Jack Sanders NDIS PDF INVOICE Self M…" at bounding box center [473, 214] width 832 height 2895
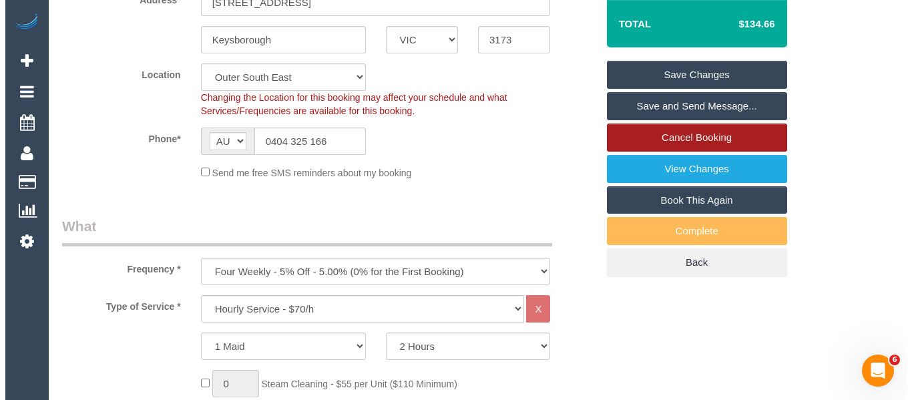
scroll to position [326, 0]
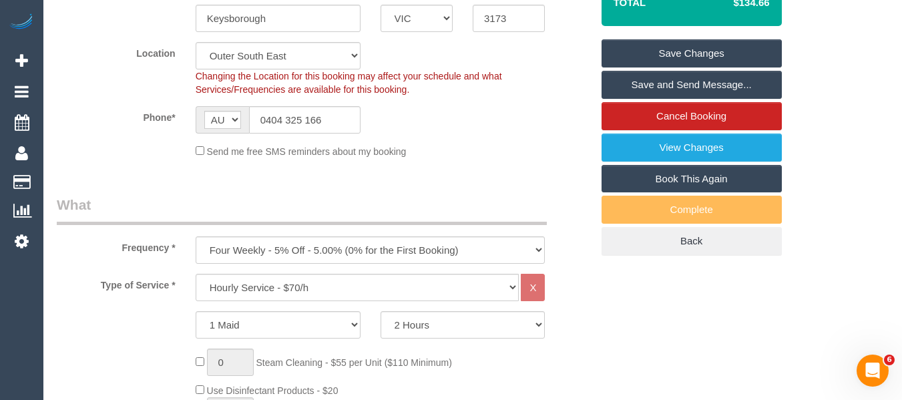
click at [696, 57] on link "Save Changes" at bounding box center [691, 53] width 180 height 28
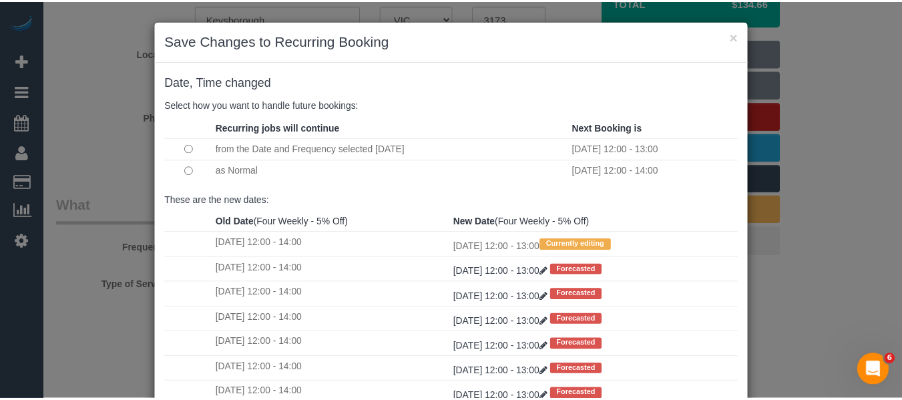
scroll to position [198, 0]
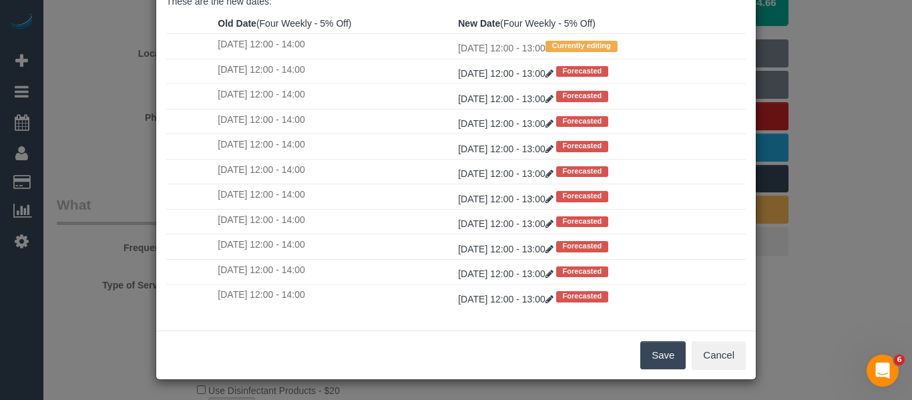
click at [661, 352] on button "Save" at bounding box center [662, 355] width 45 height 28
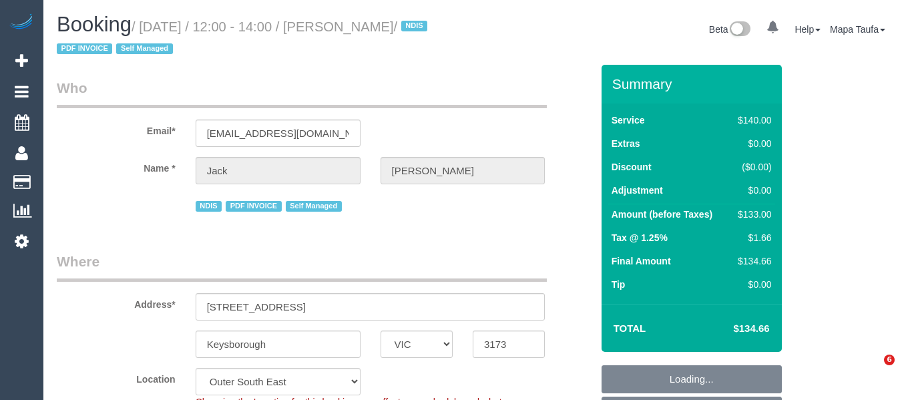
select select "VIC"
select select "number:28"
select select "number:14"
select select "number:19"
select select "number:25"
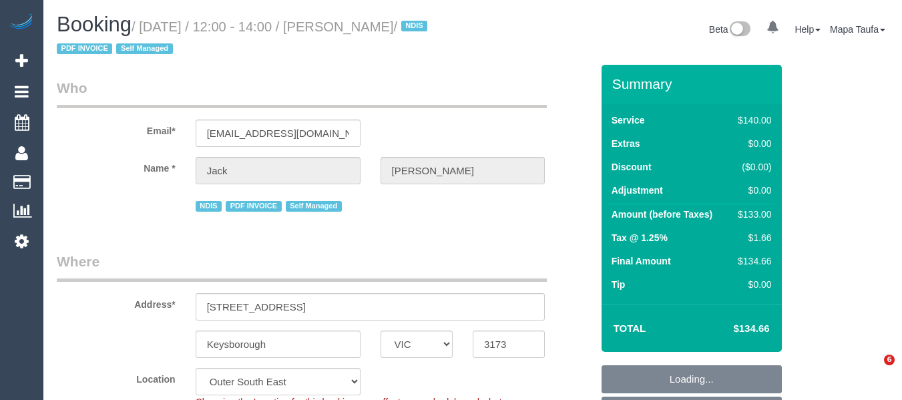
select select "spot1"
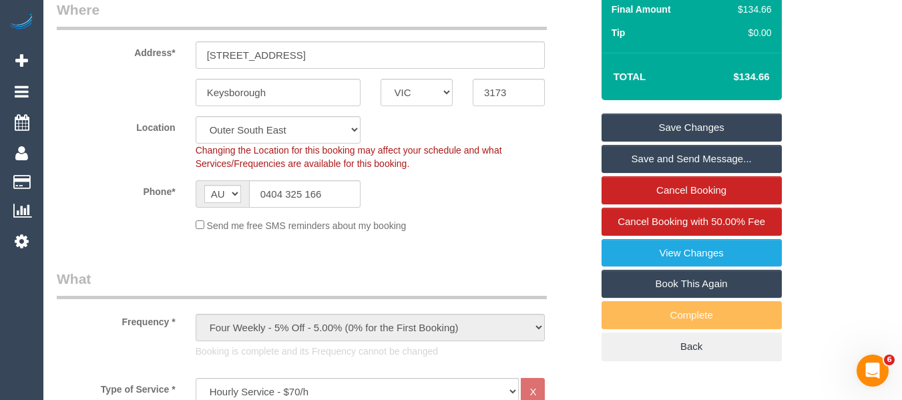
scroll to position [150, 0]
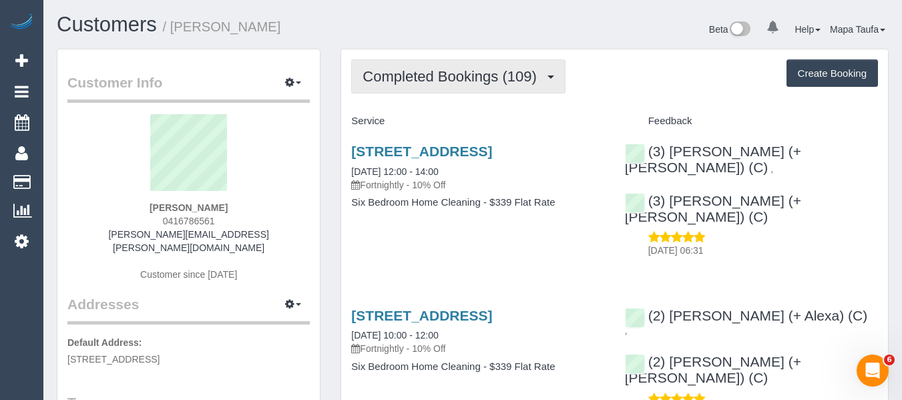
click at [389, 63] on button "Completed Bookings (109)" at bounding box center [458, 76] width 214 height 34
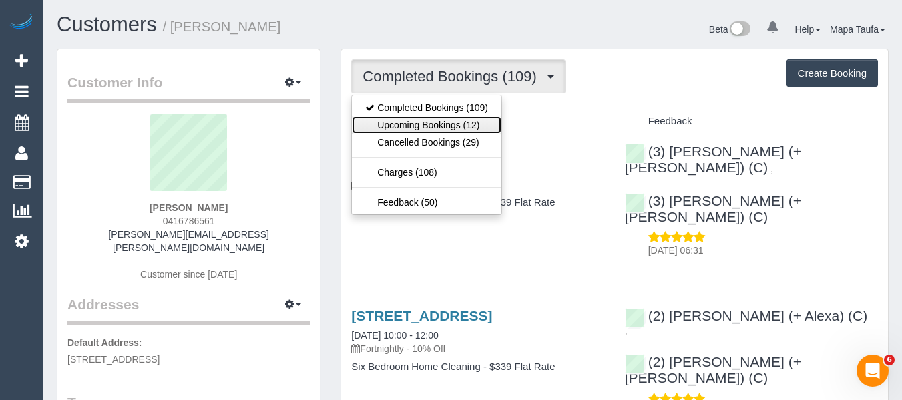
click at [420, 125] on link "Upcoming Bookings (12)" at bounding box center [427, 124] width 150 height 17
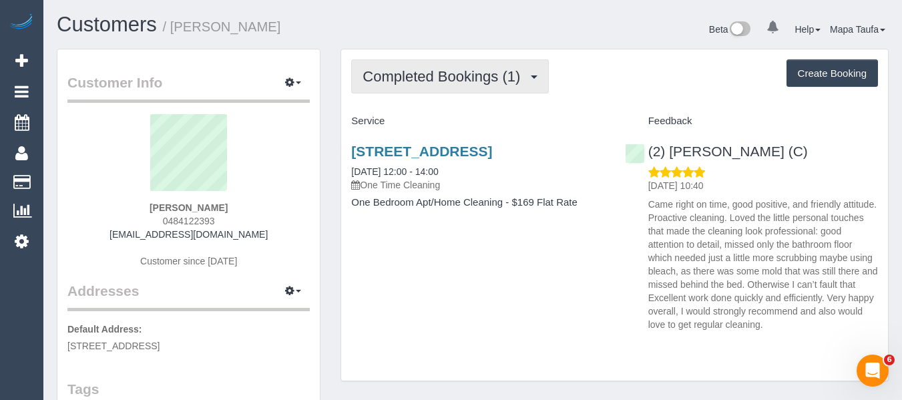
click at [441, 87] on button "Completed Bookings (1)" at bounding box center [450, 76] width 198 height 34
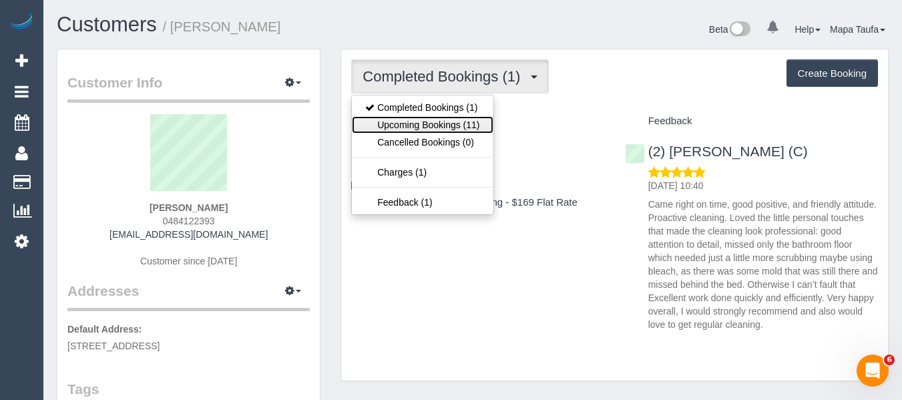
click at [440, 117] on link "Upcoming Bookings (11)" at bounding box center [422, 124] width 141 height 17
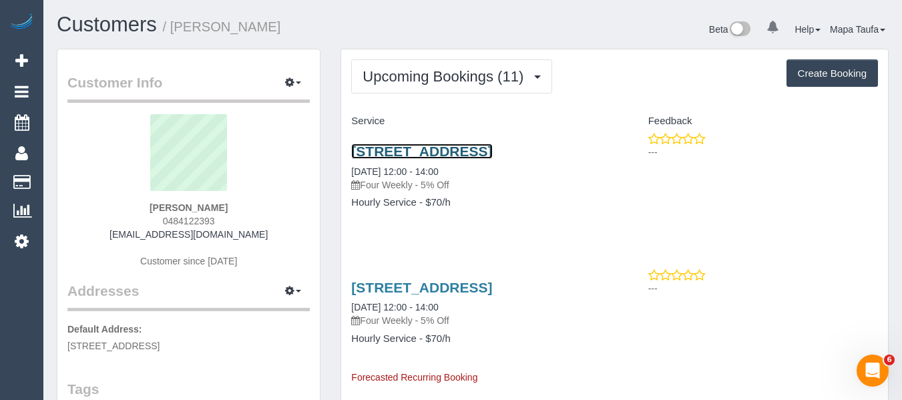
click at [423, 158] on link "110/101 Bay Street, 110, Port Melbourne, VIC 3207" at bounding box center [421, 150] width 141 height 15
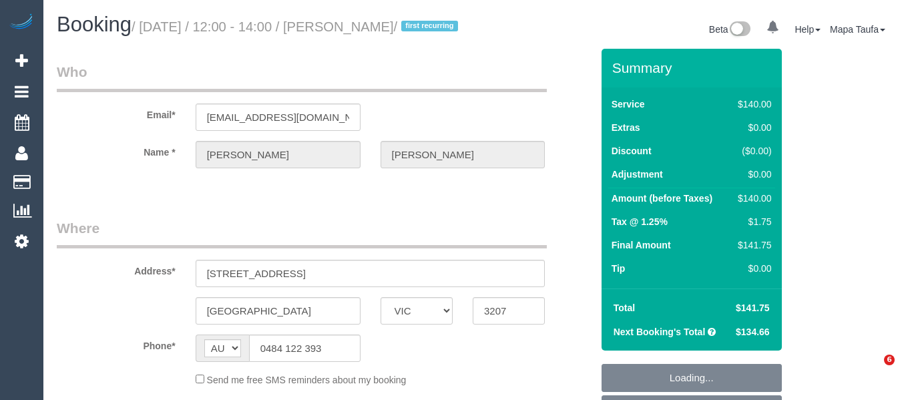
select select "VIC"
select select "string:stripe-pm_1RzwE62GScqysDRV91N4G2JE"
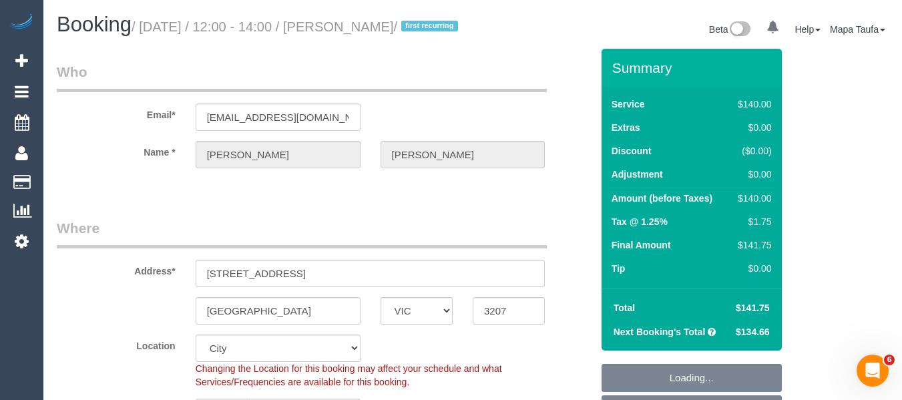
select select "object:846"
select select "number:28"
select select "number:14"
select select "number:19"
select select "number:22"
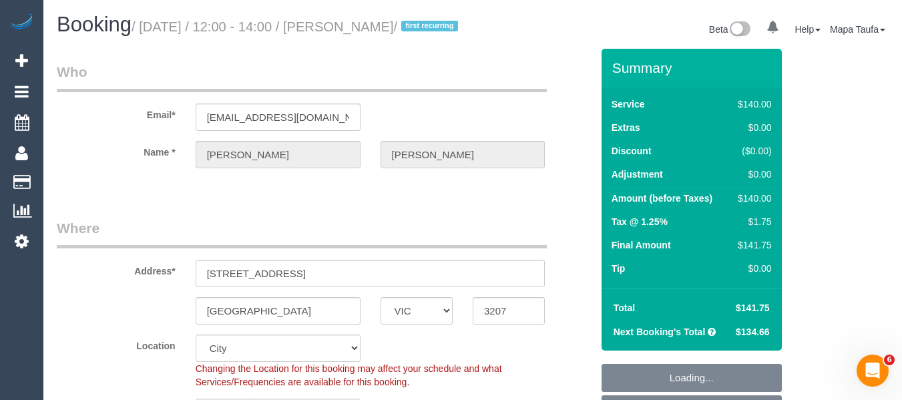
select select "number:33"
select select "number:12"
select select "spot4"
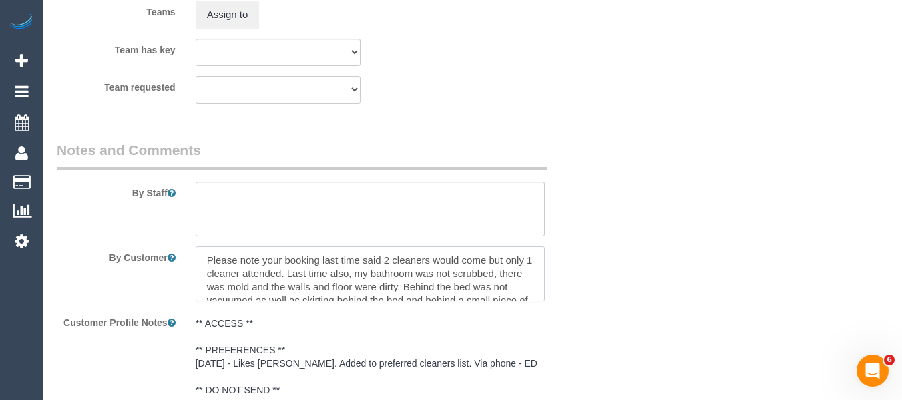
drag, startPoint x: 505, startPoint y: 306, endPoint x: 83, endPoint y: 230, distance: 429.4
click at [68, 225] on sui-booking-comments "By Staff By Customer Customer Profile Notes ** ACCESS ** ** PREFERENCES ** 1/9/…" at bounding box center [324, 341] width 535 height 402
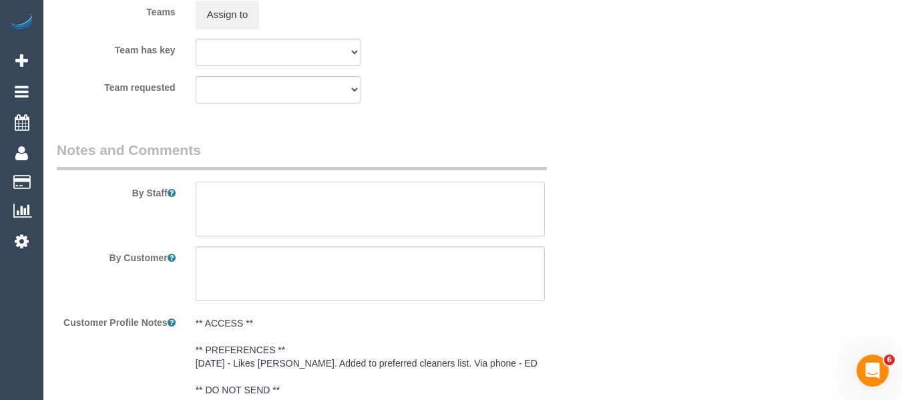
click at [286, 218] on textarea at bounding box center [371, 209] width 350 height 55
type textarea "S"
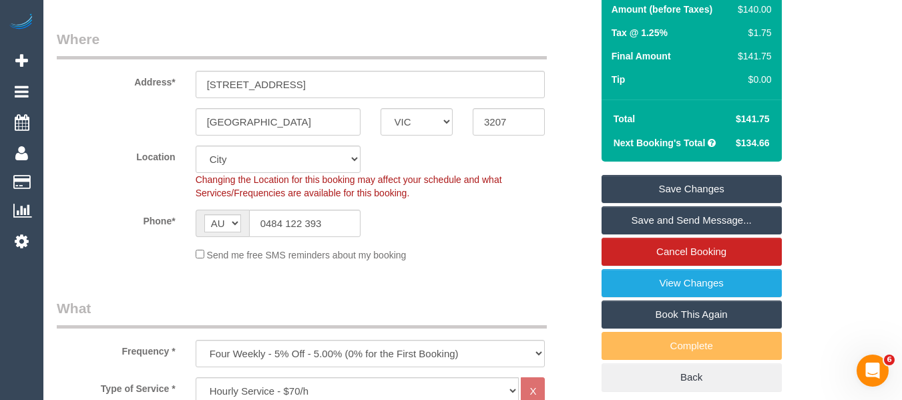
scroll to position [204, 0]
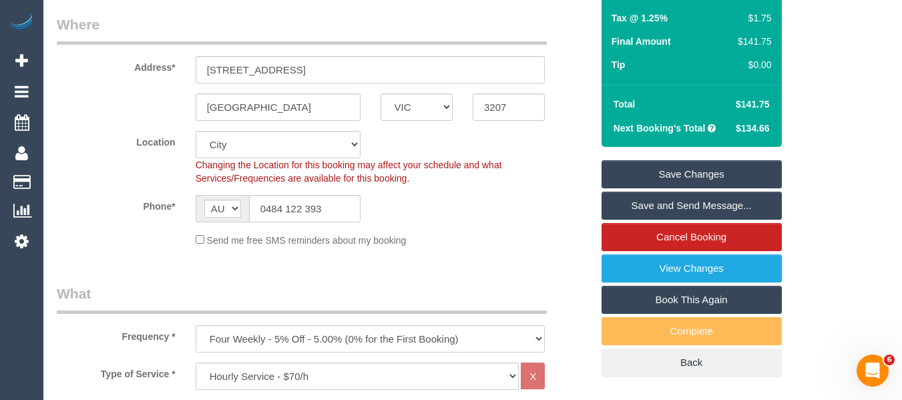
type textarea "- scrub the bathroom and shower floors"
click at [719, 188] on link "Save Changes" at bounding box center [691, 174] width 180 height 28
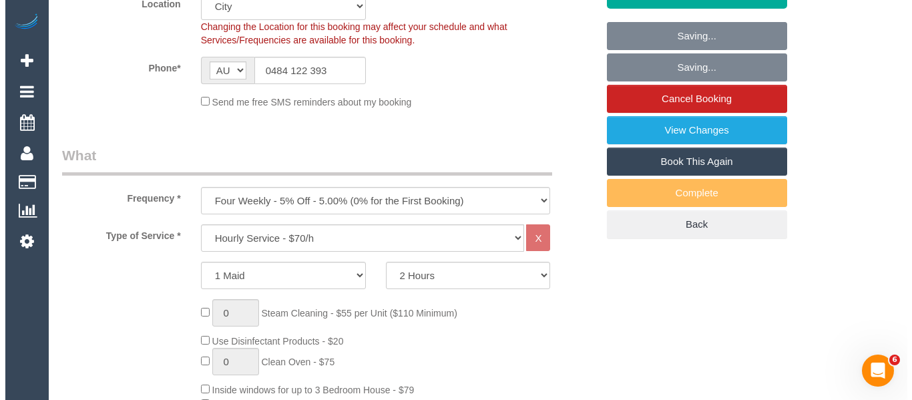
scroll to position [471, 0]
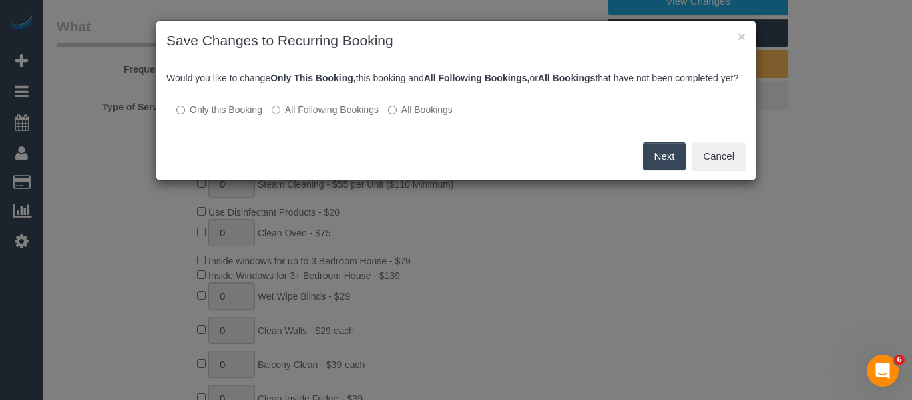
click at [669, 170] on button "Next" at bounding box center [664, 156] width 43 height 28
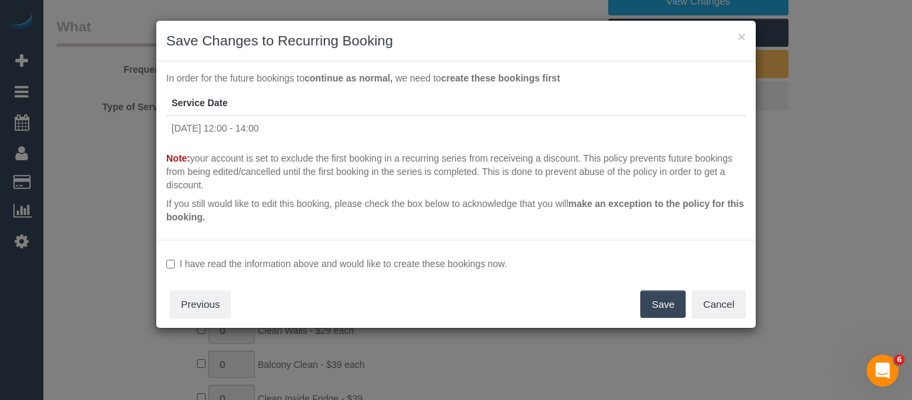
click at [394, 258] on label "I have read the information above and would like to create these bookings now." at bounding box center [455, 263] width 579 height 13
click at [716, 299] on button "Cancel" at bounding box center [718, 304] width 54 height 28
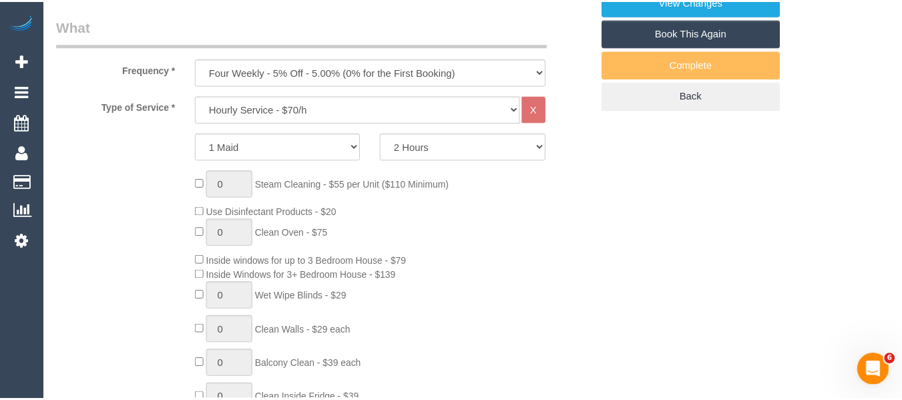
scroll to position [194, 0]
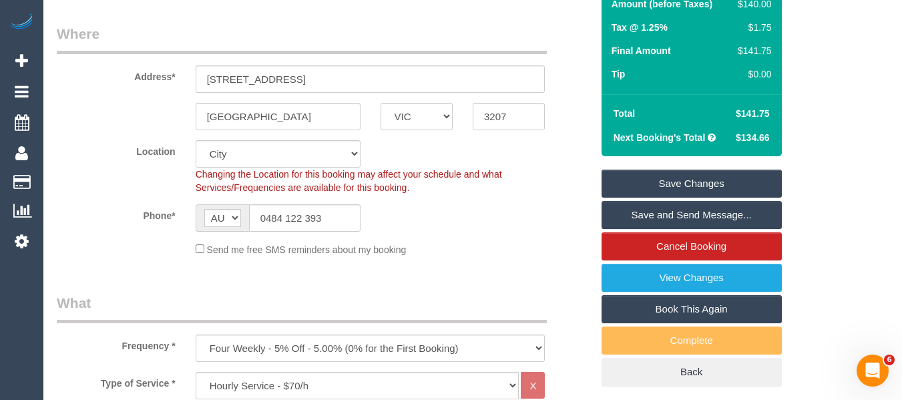
click at [663, 198] on link "Save Changes" at bounding box center [691, 184] width 180 height 28
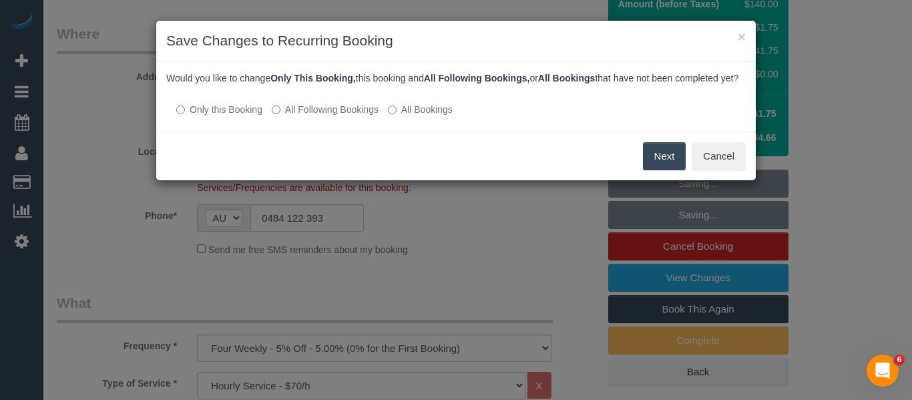
click at [358, 116] on label "All Following Bookings" at bounding box center [325, 109] width 107 height 13
click at [667, 162] on button "Save" at bounding box center [662, 156] width 45 height 28
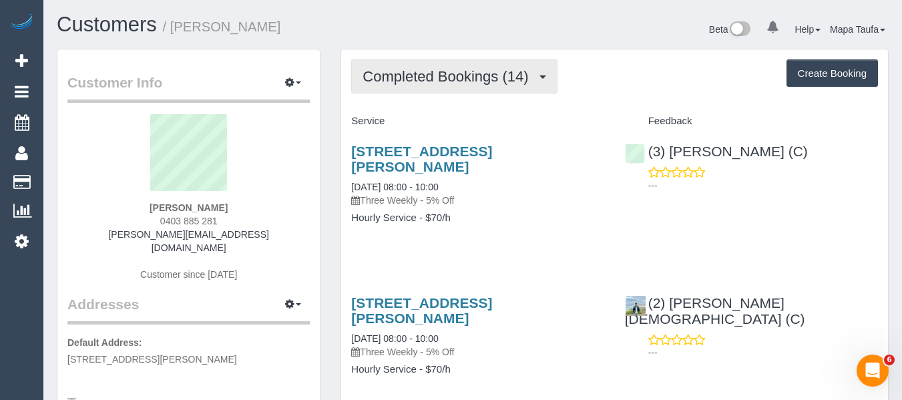
drag, startPoint x: 448, startPoint y: 67, endPoint x: 450, endPoint y: 80, distance: 13.5
click at [448, 67] on button "Completed Bookings (14)" at bounding box center [454, 76] width 206 height 34
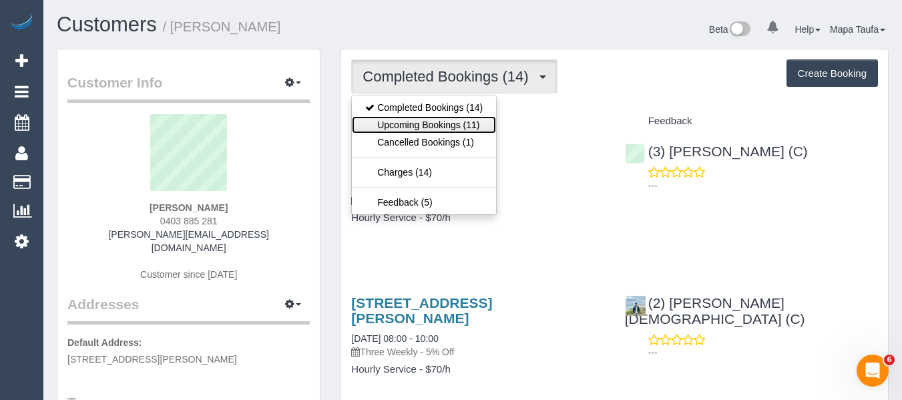
click at [443, 120] on link "Upcoming Bookings (11)" at bounding box center [424, 124] width 144 height 17
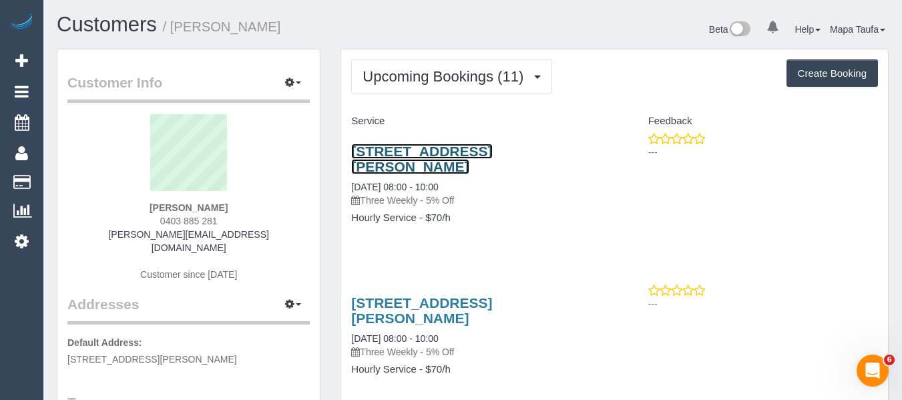
click at [444, 158] on link "[STREET_ADDRESS][PERSON_NAME]" at bounding box center [421, 158] width 141 height 31
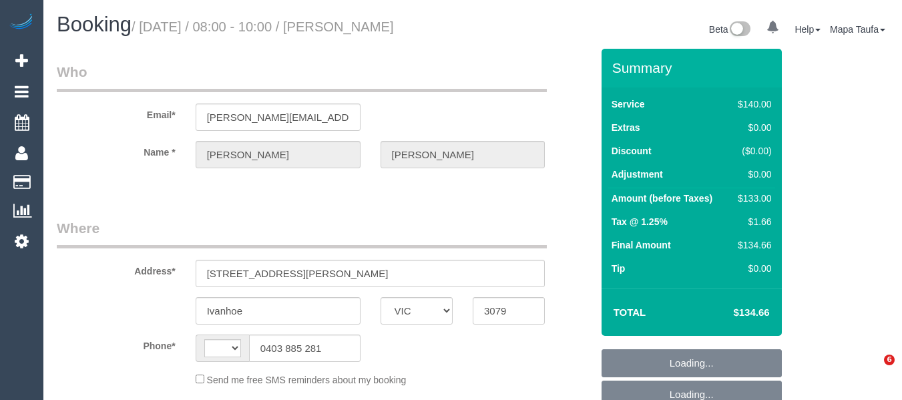
select select "VIC"
select select "string:stripe-pm_1Q8g242GScqysDRVPCSSiszw"
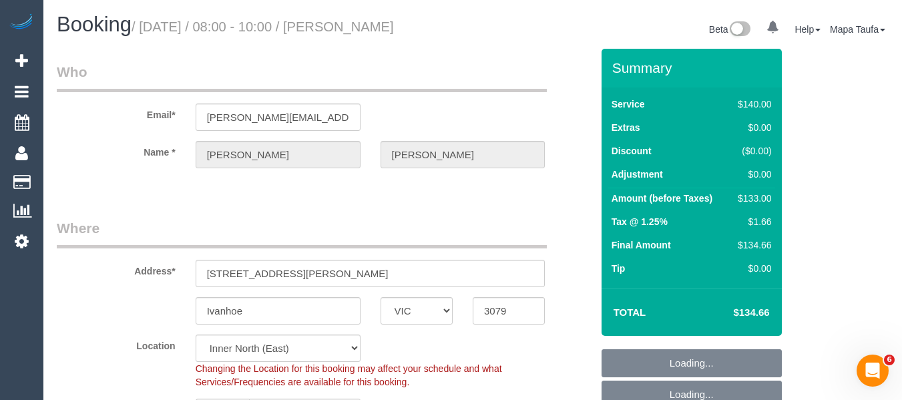
select select "number:28"
select select "number:14"
select select "number:19"
select select "number:23"
select select "number:34"
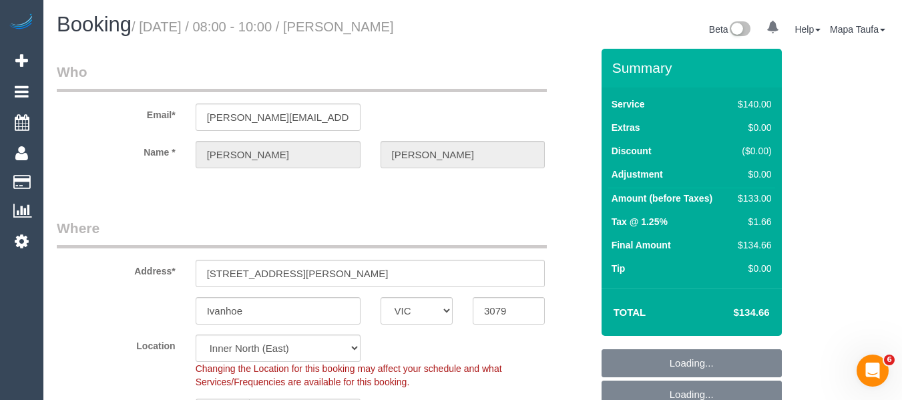
select select "number:12"
select select "string:AU"
select select "object:1686"
select select "spot2"
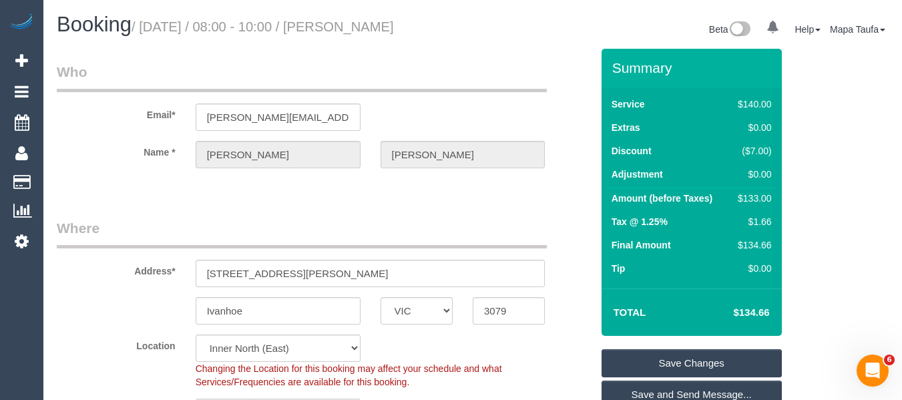
scroll to position [2333, 0]
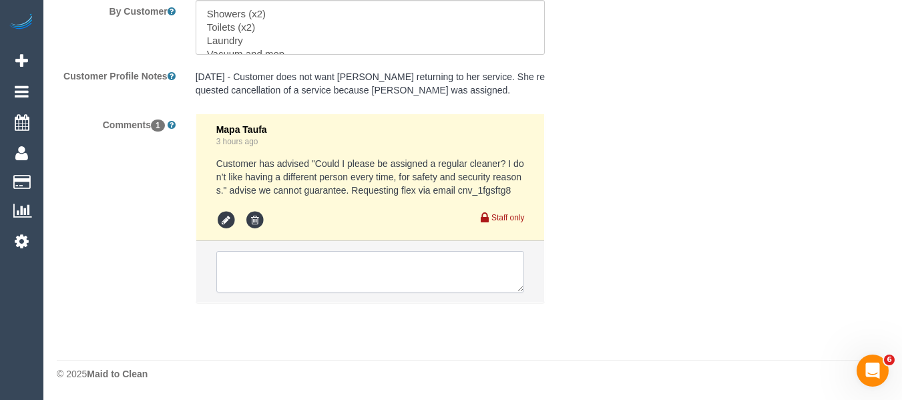
click at [316, 260] on textarea at bounding box center [370, 271] width 308 height 41
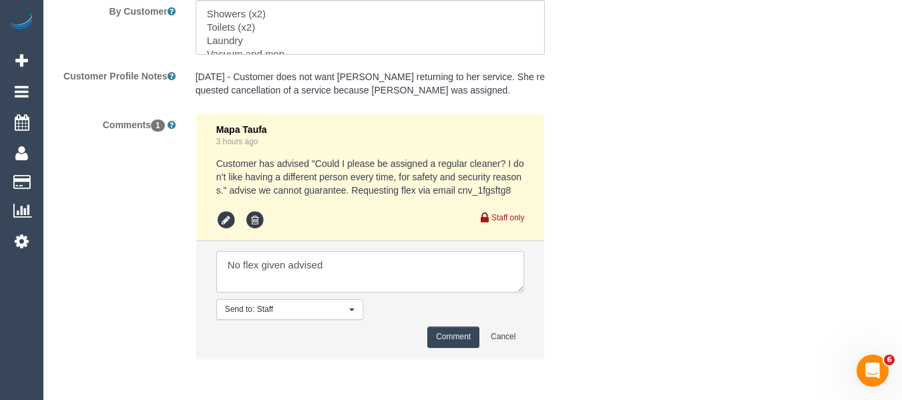
paste textarea "[DATE] in the 8am-10am slot please."
type textarea "No flex given advised [DATE] in the 8am-10am slot please."
click at [453, 324] on li "Send to: Staff Nothing selected Send to: Staff Send to: Customer Send to: Team …" at bounding box center [370, 299] width 348 height 116
click at [454, 333] on button "Comment" at bounding box center [453, 336] width 52 height 21
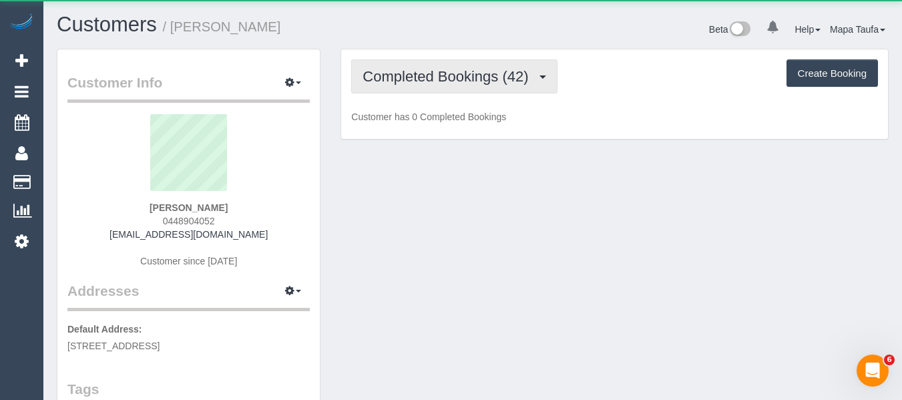
click at [432, 79] on span "Completed Bookings (42)" at bounding box center [448, 76] width 172 height 17
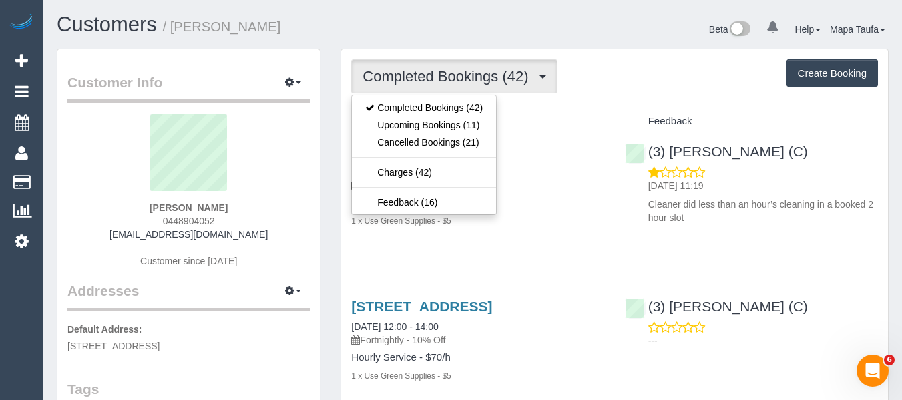
click at [577, 89] on div "Completed Bookings (42) Completed Bookings (42) Upcoming Bookings (11) Cancelle…" at bounding box center [614, 76] width 527 height 34
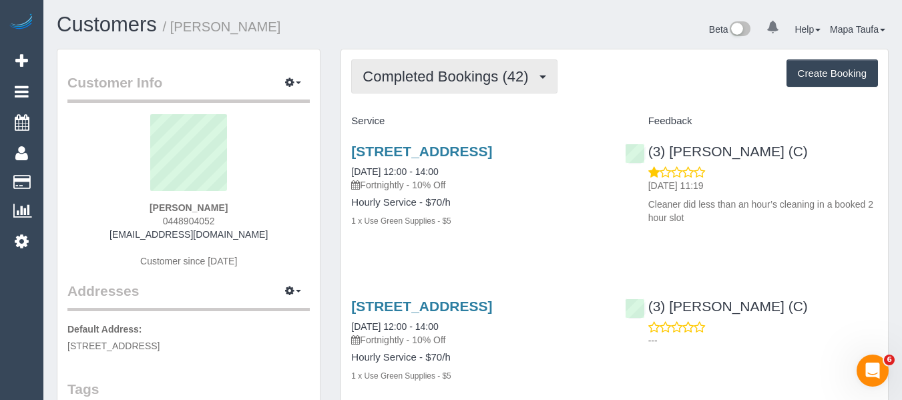
click at [418, 66] on button "Completed Bookings (42)" at bounding box center [454, 76] width 206 height 34
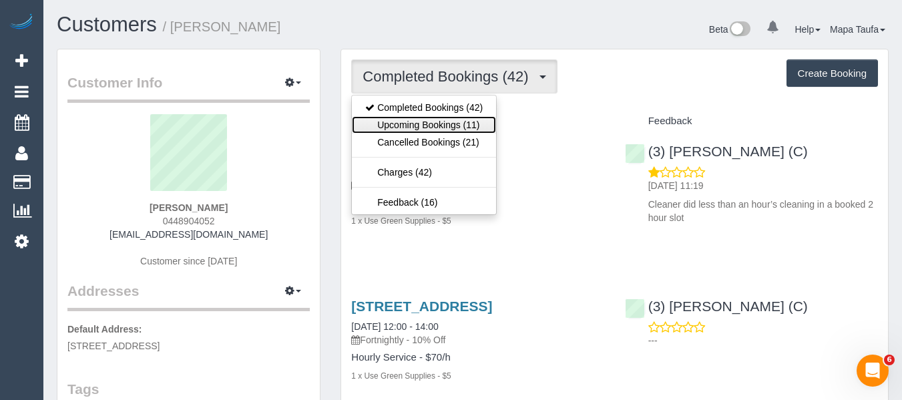
click at [446, 123] on link "Upcoming Bookings (11)" at bounding box center [424, 124] width 144 height 17
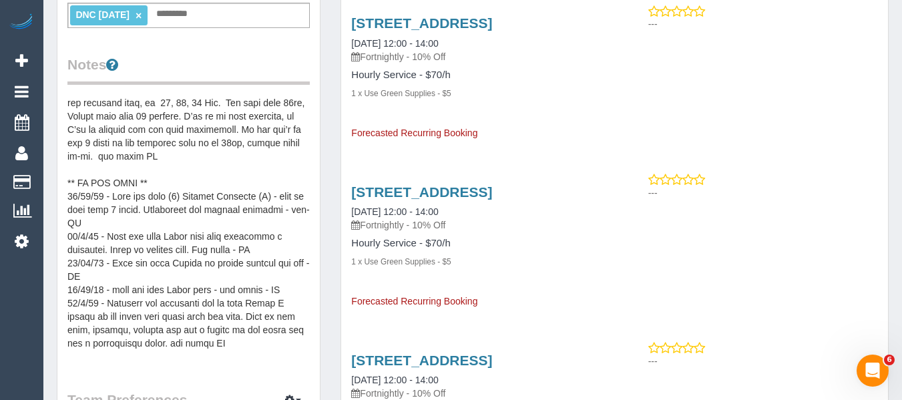
scroll to position [601, 0]
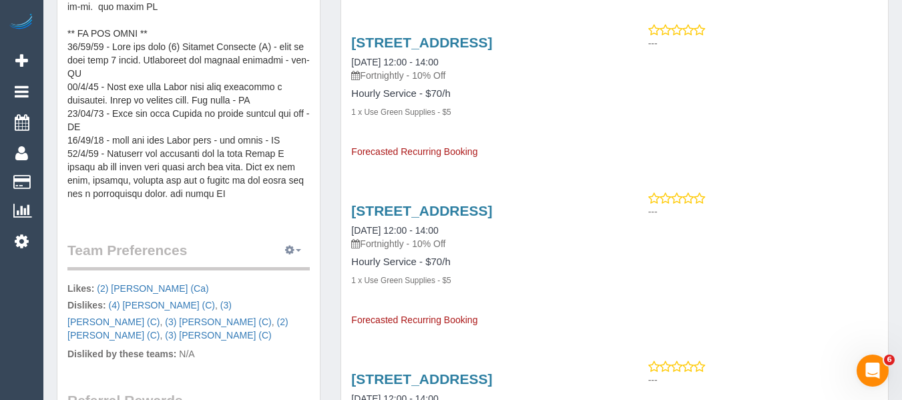
click at [286, 250] on icon "button" at bounding box center [289, 250] width 9 height 8
click at [274, 274] on link "Manage Preferences" at bounding box center [252, 274] width 113 height 17
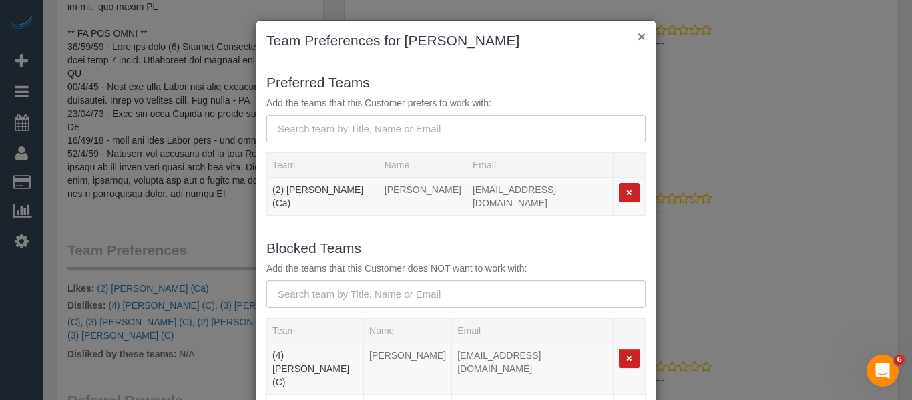
click at [640, 33] on div "× Team Preferences for Tess Neate" at bounding box center [455, 41] width 399 height 41
click at [639, 35] on button "×" at bounding box center [641, 36] width 8 height 14
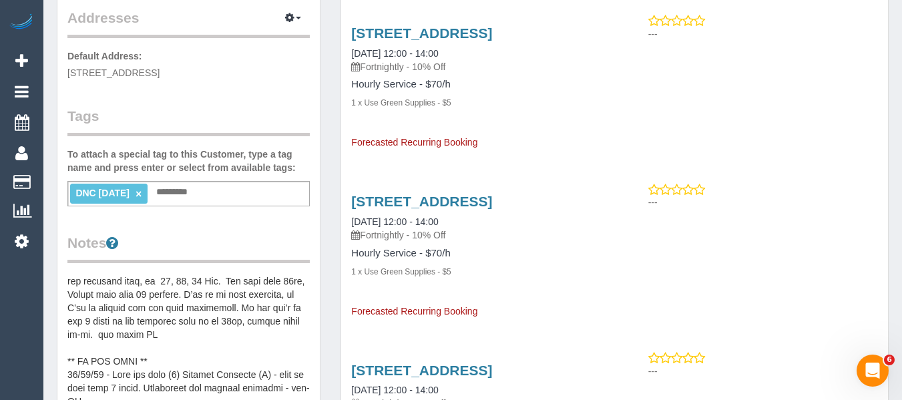
scroll to position [200, 0]
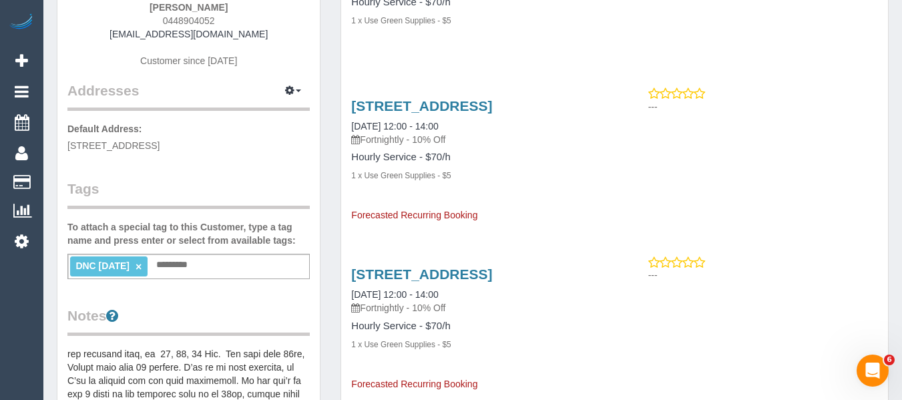
click at [141, 264] on link "×" at bounding box center [138, 266] width 6 height 11
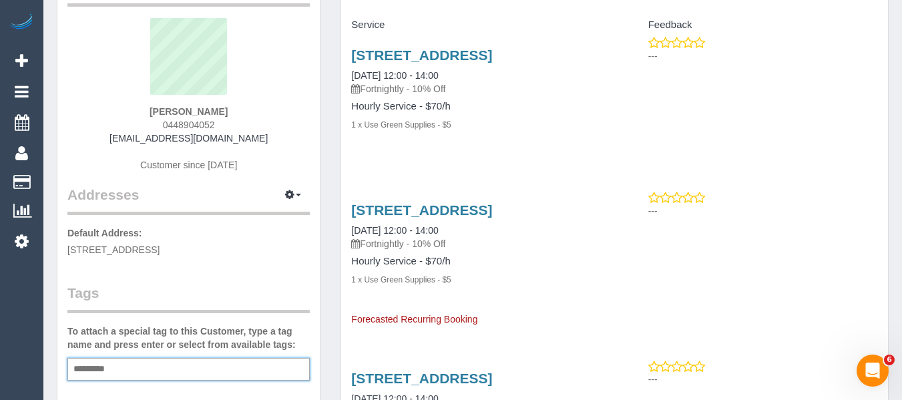
scroll to position [0, 0]
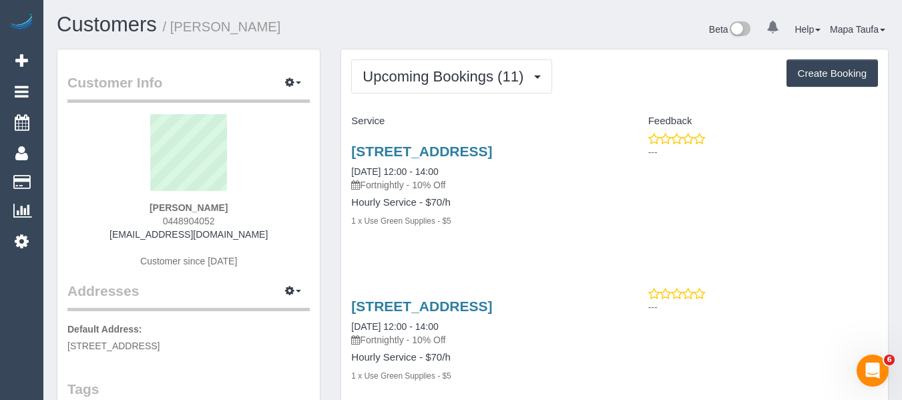
click at [395, 130] on div "Service" at bounding box center [477, 121] width 273 height 23
click at [404, 254] on div "912 Glenferrie Road, Unit 10, Kew, VIC 3101 10/10/2025 12:00 - 14:00 Fortnightl…" at bounding box center [477, 192] width 273 height 121
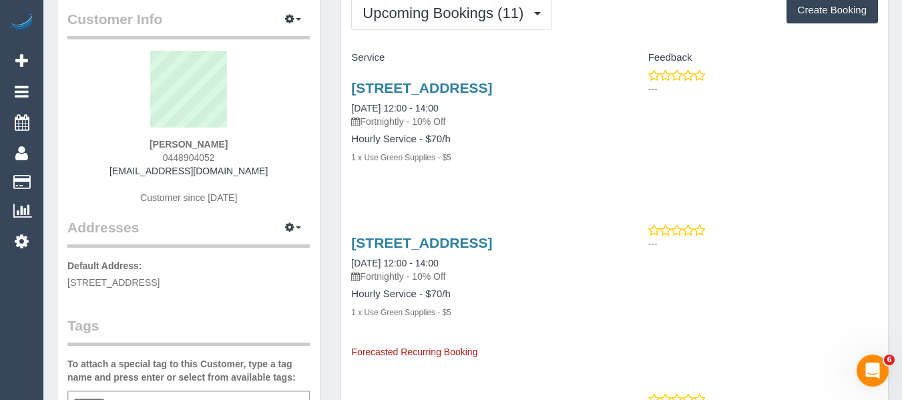
scroll to position [67, 0]
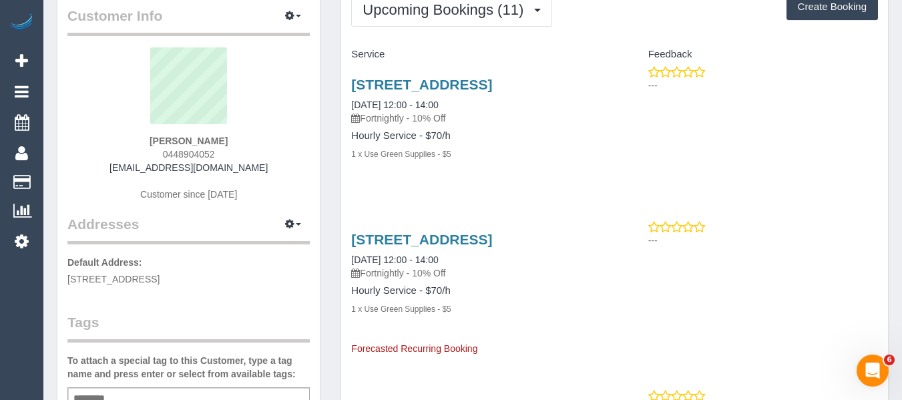
click at [398, 71] on div "912 Glenferrie Road, Unit 10, Kew, VIC 3101 10/10/2025 12:00 - 14:00 Fortnightl…" at bounding box center [477, 125] width 273 height 121
click at [393, 82] on link "912 Glenferrie Road, Unit 10, Kew, VIC 3101" at bounding box center [421, 84] width 141 height 15
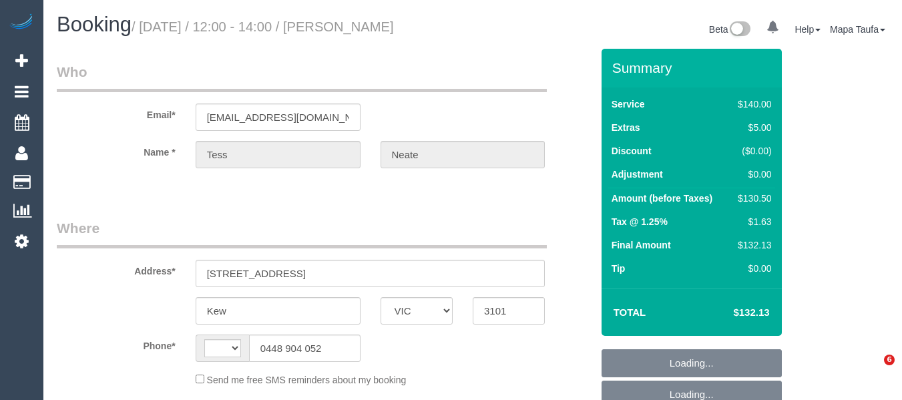
select select "VIC"
select select "object:275"
select select "string:stripe-pm_1N6ksF2GScqysDRVbVn5fQs9"
select select "number:28"
select select "number:14"
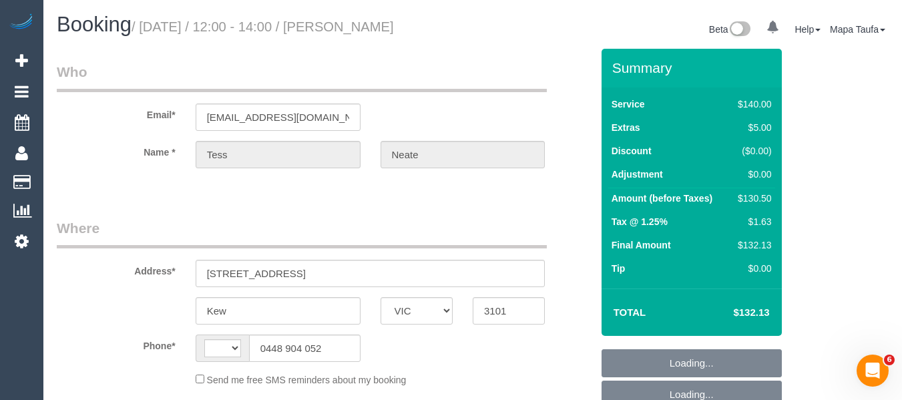
select select "number:18"
select select "number:36"
select select "number:35"
select select "number:11"
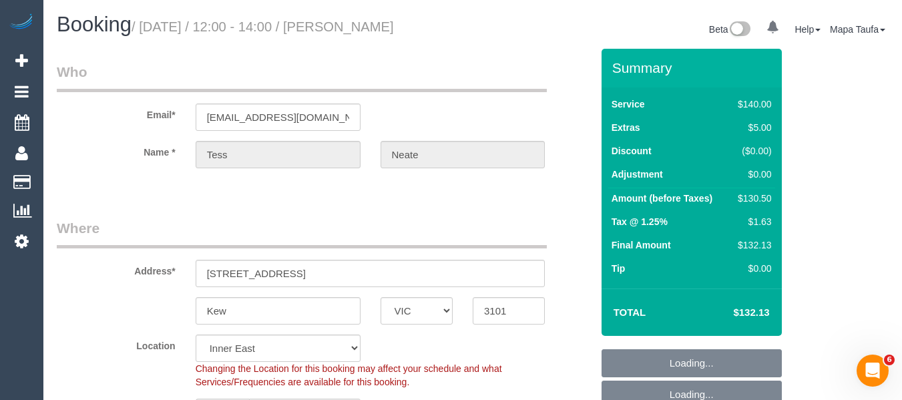
select select "string:AU"
select select "object:862"
select select "spot4"
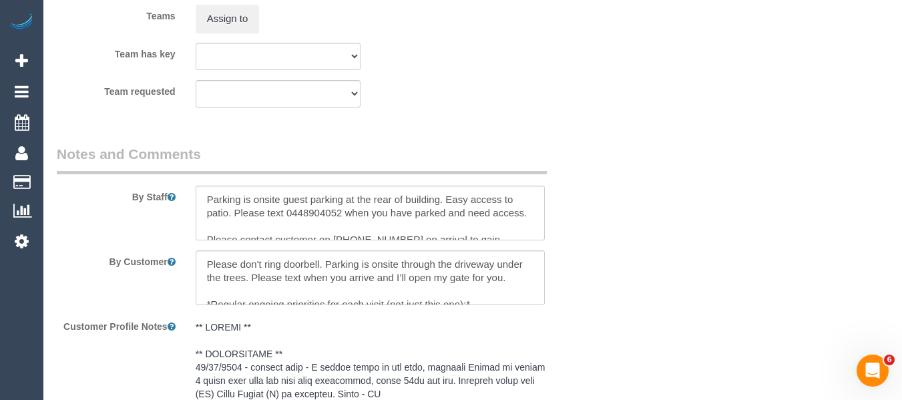
scroll to position [2100, 0]
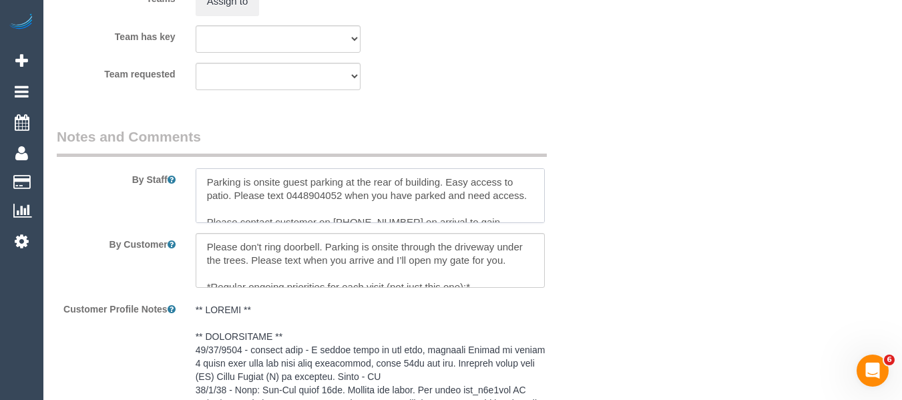
click at [198, 185] on textarea at bounding box center [371, 195] width 350 height 55
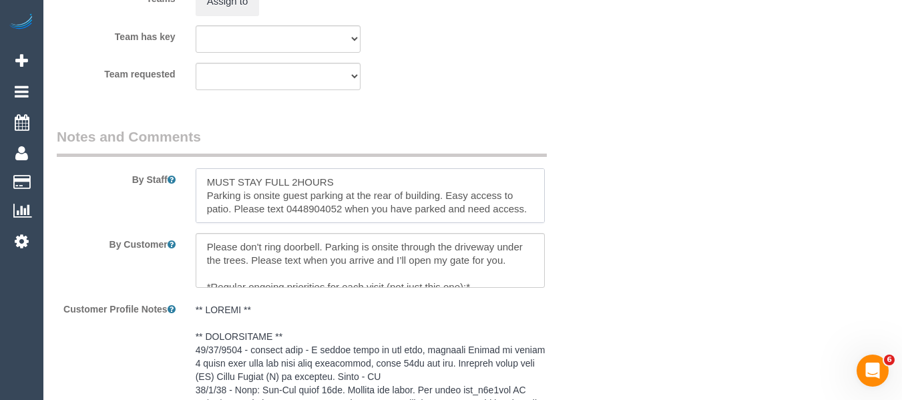
scroll to position [17, 0]
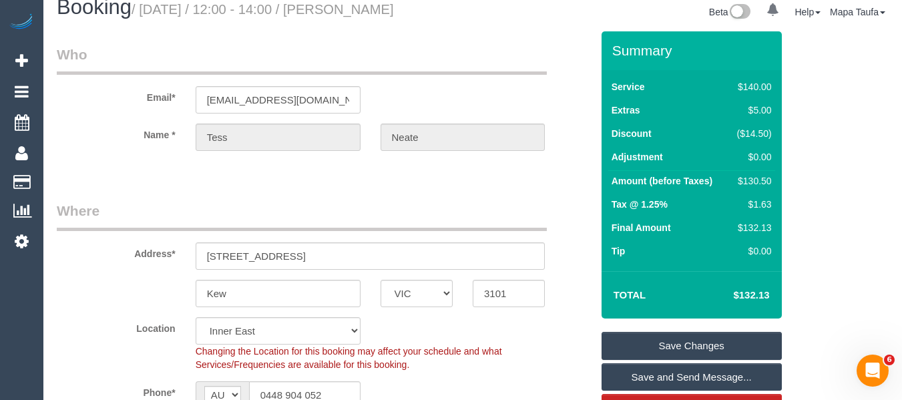
type textarea "MUST STAY FULL 2HOURS Parking is onsite guest parking at the rear of building. …"
click at [673, 344] on link "Save Changes" at bounding box center [691, 346] width 180 height 28
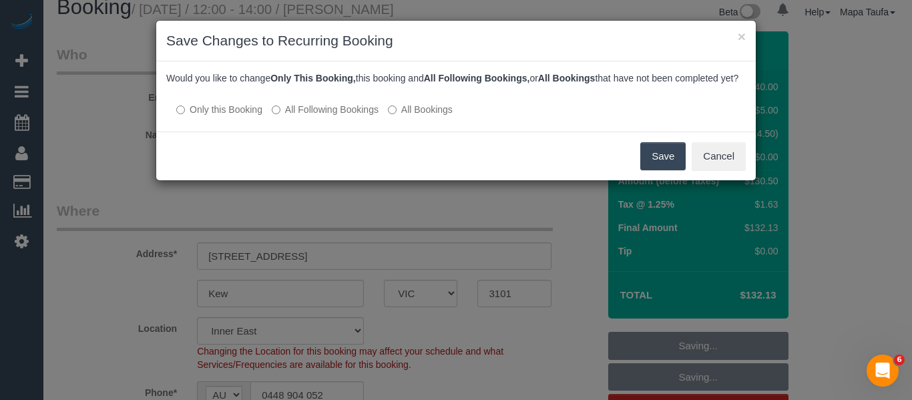
click at [333, 116] on label "All Following Bookings" at bounding box center [325, 109] width 107 height 13
click at [659, 164] on button "Save" at bounding box center [662, 156] width 45 height 28
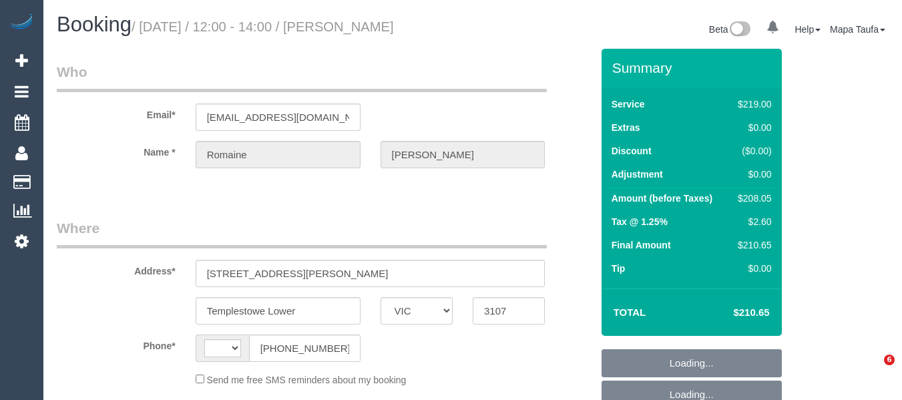
select select "VIC"
select select "string:stripe-pm_1QutQa2GScqysDRViileoCF5"
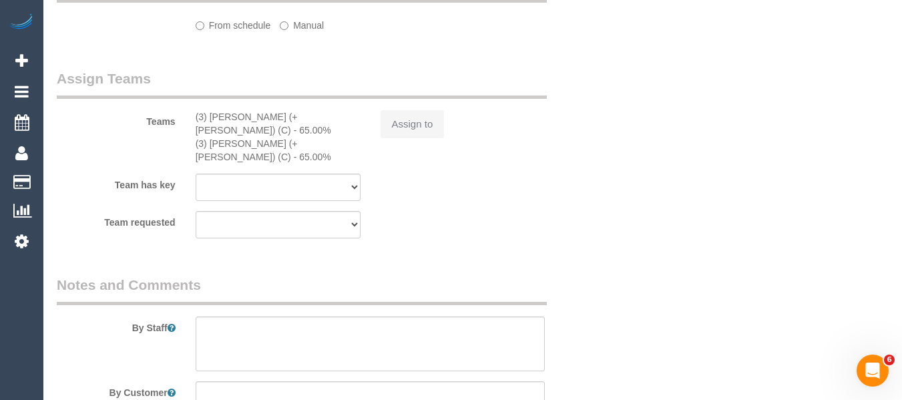
select select "object:543"
select select "string:AU"
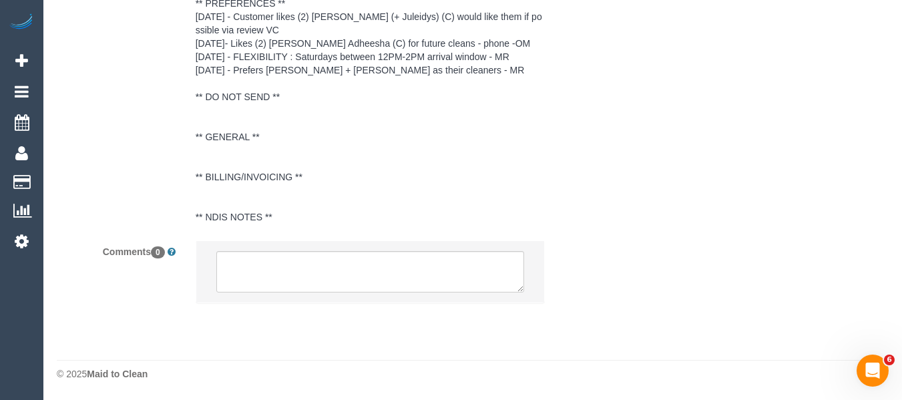
select select "number:28"
select select "number:14"
select select "number:18"
select select "number:36"
select select "number:33"
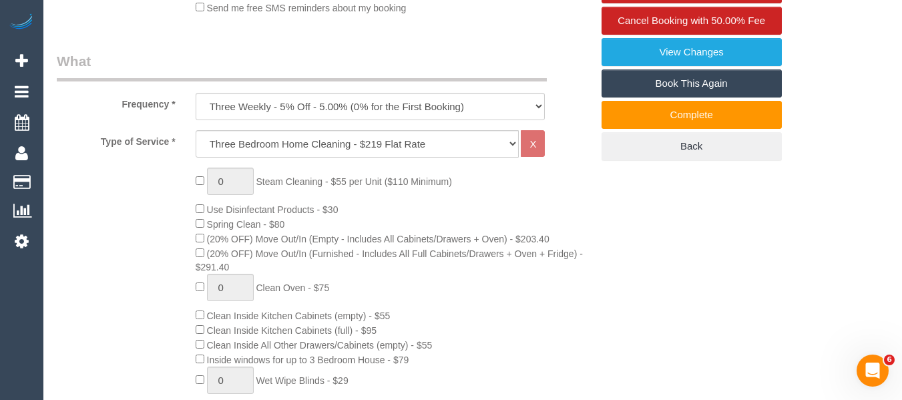
scroll to position [430, 0]
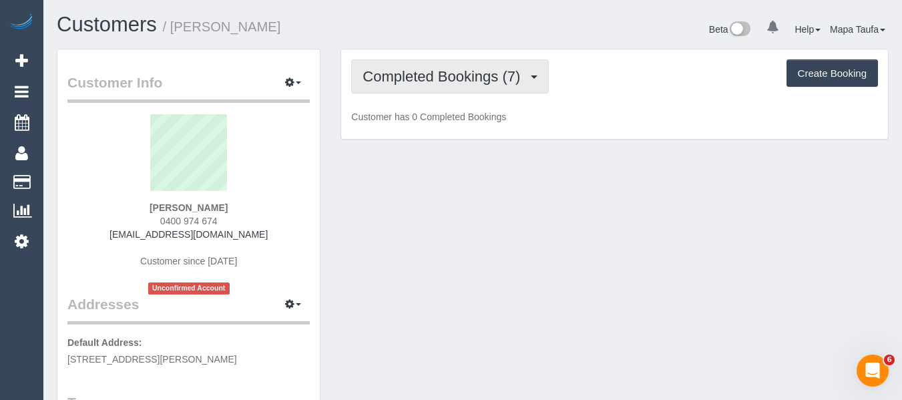
click at [394, 86] on button "Completed Bookings (7)" at bounding box center [450, 76] width 198 height 34
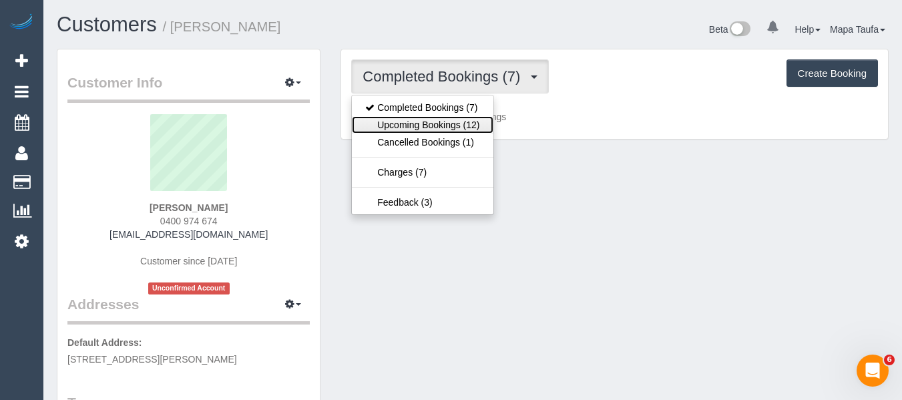
click at [404, 129] on link "Upcoming Bookings (12)" at bounding box center [422, 124] width 141 height 17
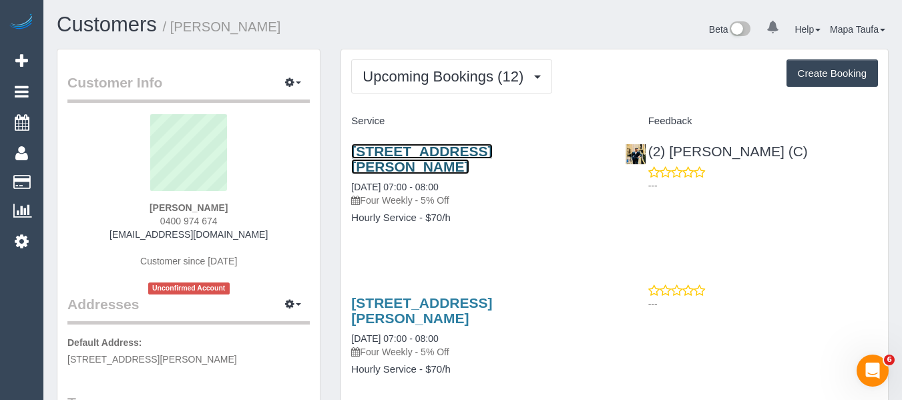
click at [390, 153] on link "[STREET_ADDRESS][PERSON_NAME]" at bounding box center [421, 158] width 141 height 31
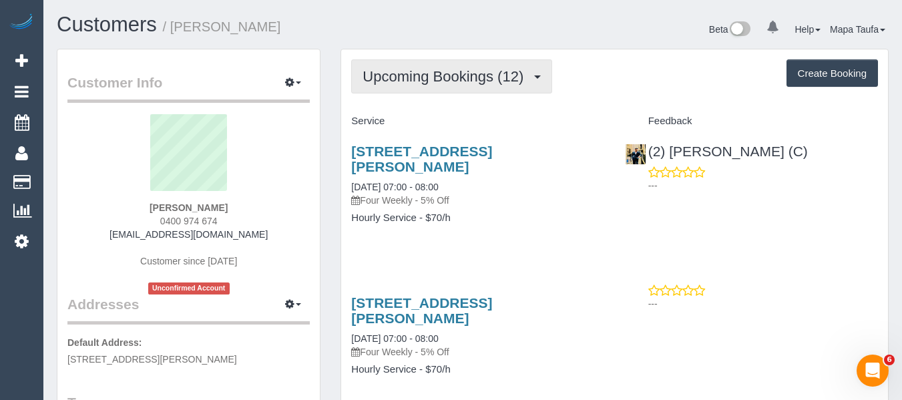
click at [392, 75] on span "Upcoming Bookings (12)" at bounding box center [446, 76] width 168 height 17
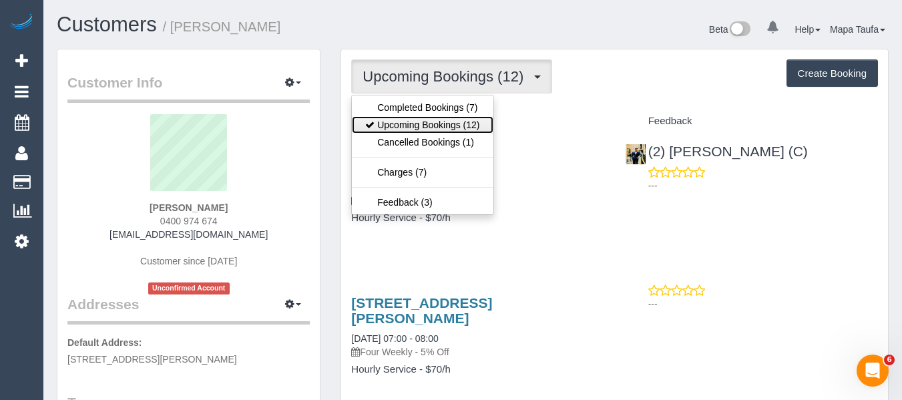
drag, startPoint x: 386, startPoint y: 123, endPoint x: 378, endPoint y: 125, distance: 7.6
click at [386, 123] on link "Upcoming Bookings (12)" at bounding box center [422, 124] width 141 height 17
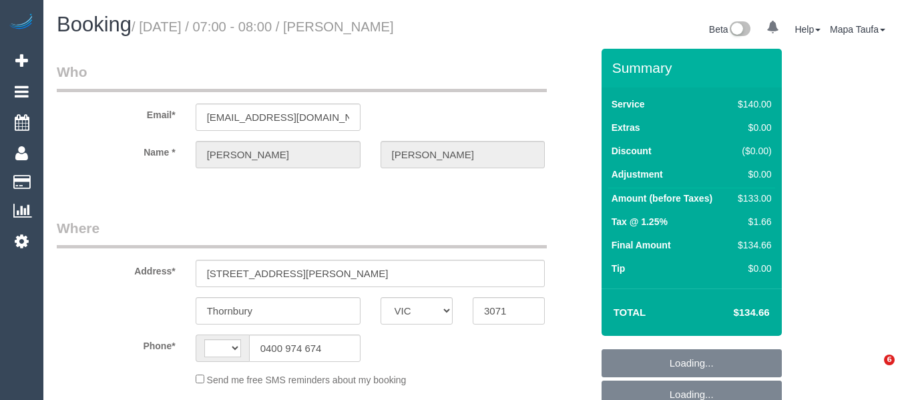
select select "VIC"
select select "string:AU"
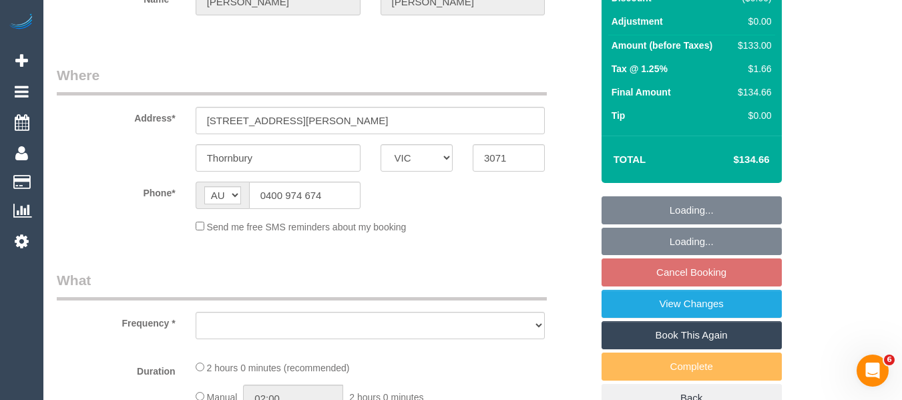
select select "object:528"
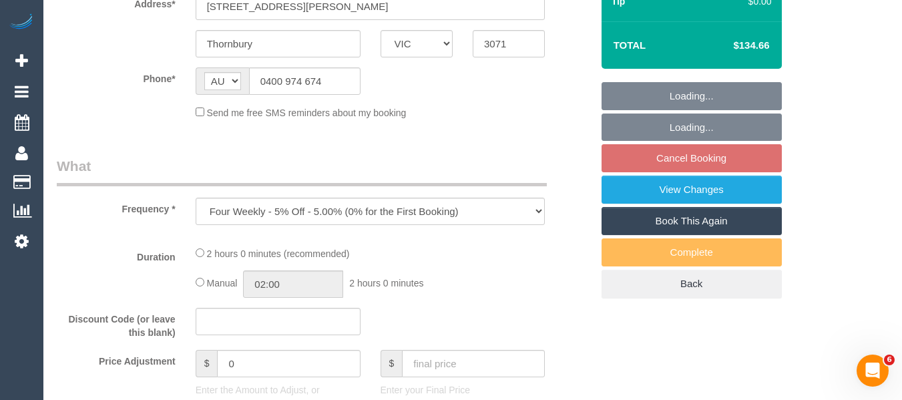
select select "number:29"
select select "number:14"
select select "number:19"
select select "number:36"
select select "number:34"
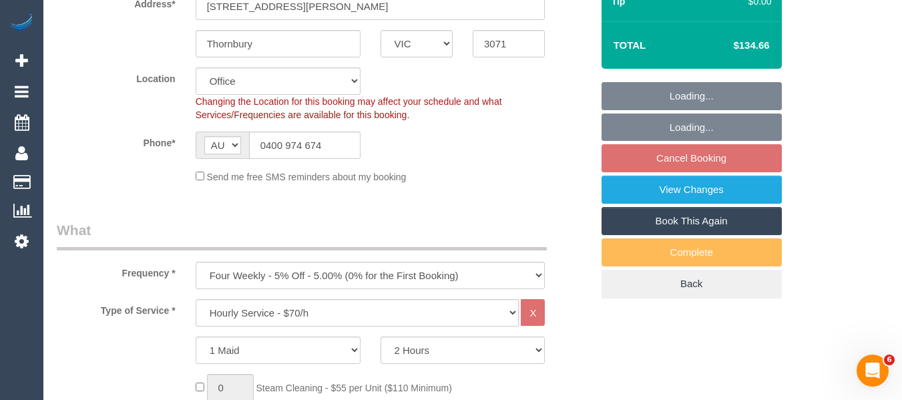
select select "string:stripe-pm_1QkIR82GScqysDRVoIlB1y7Z"
select select "object:870"
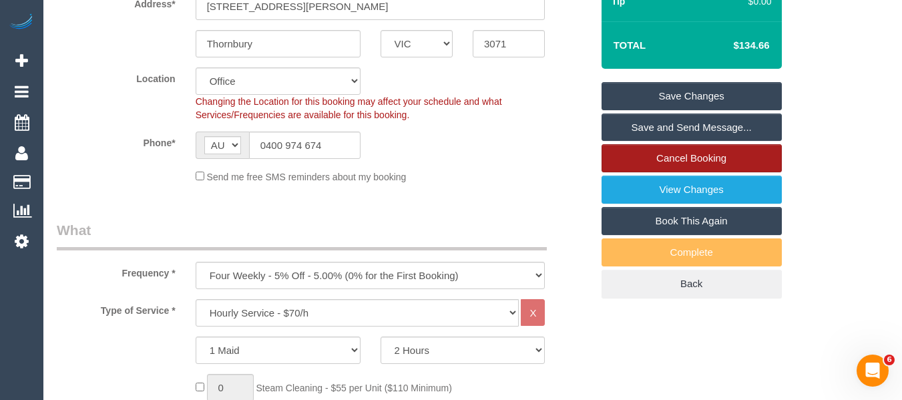
click at [716, 156] on link "Cancel Booking" at bounding box center [691, 158] width 180 height 28
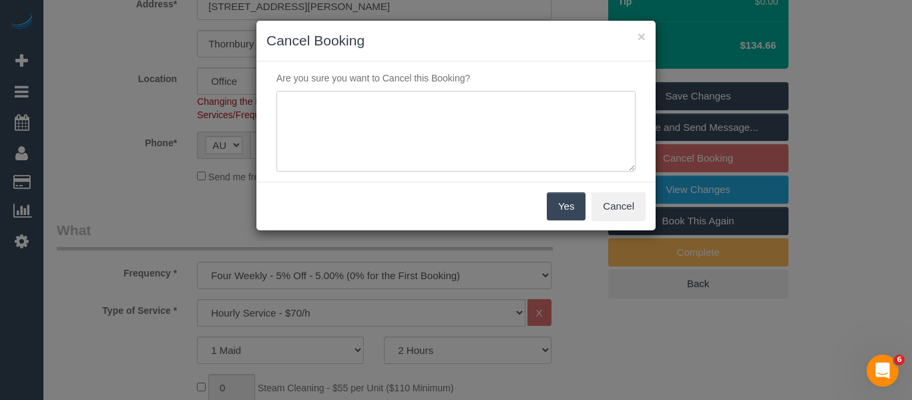
click at [457, 124] on textarea at bounding box center [455, 131] width 359 height 81
type textarea "service not needed via email -MT"
click at [576, 207] on button "Yes" at bounding box center [566, 206] width 39 height 28
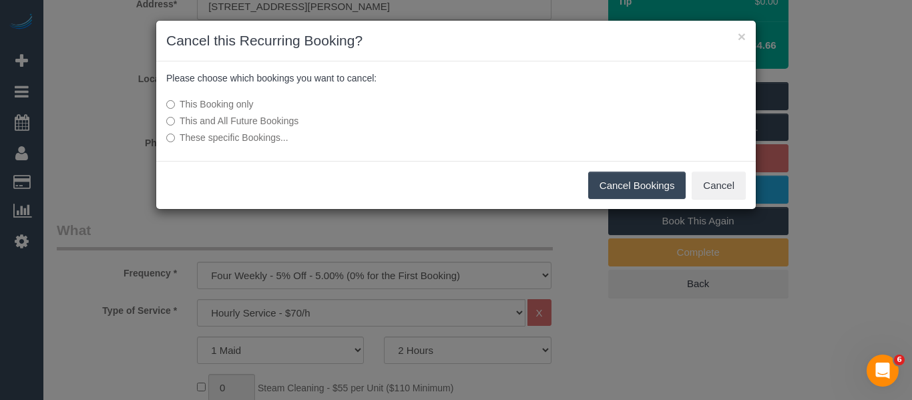
click at [635, 184] on button "Cancel Bookings" at bounding box center [637, 186] width 98 height 28
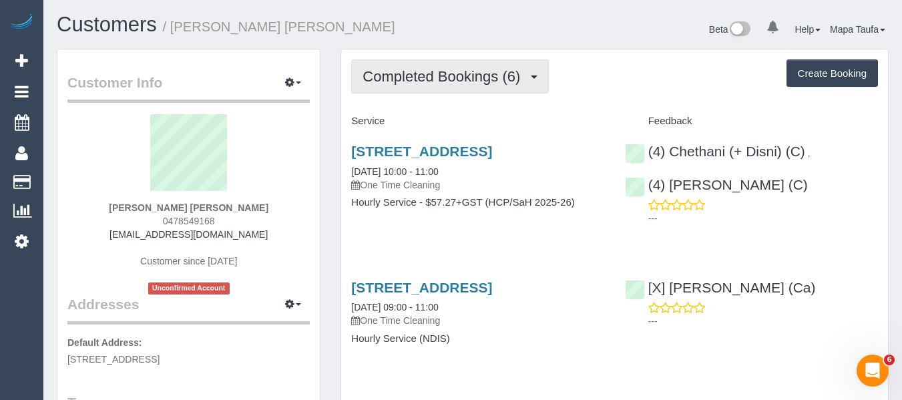
click at [408, 78] on span "Completed Bookings (6)" at bounding box center [444, 76] width 164 height 17
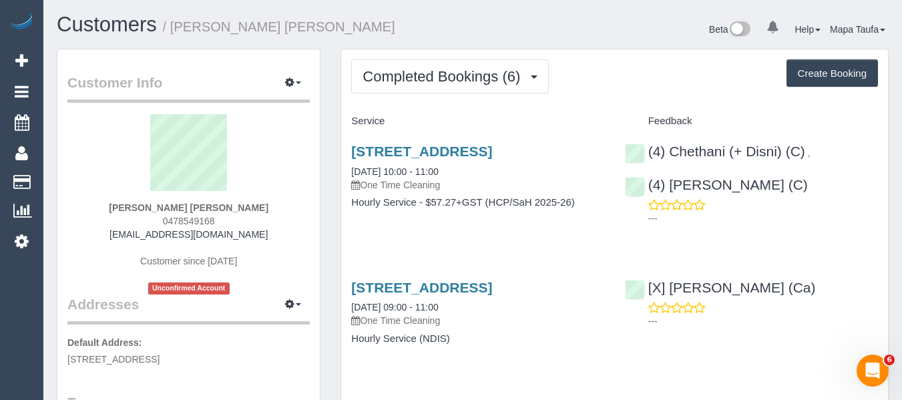
click at [397, 159] on h3 "[STREET_ADDRESS]" at bounding box center [477, 150] width 253 height 15
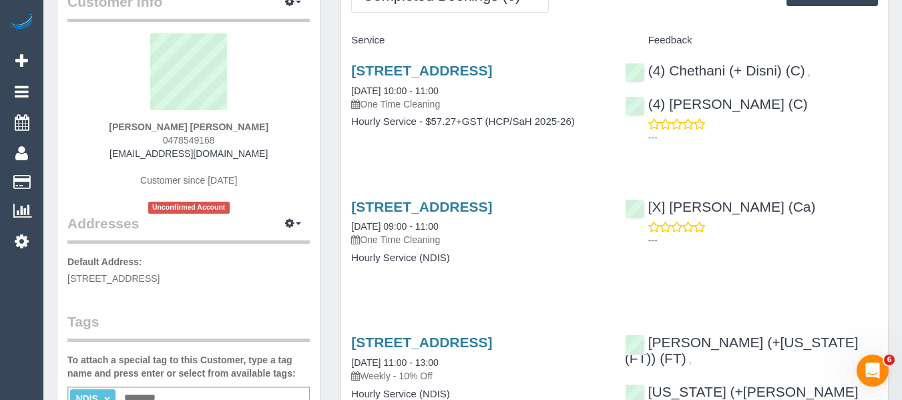
scroll to position [67, 0]
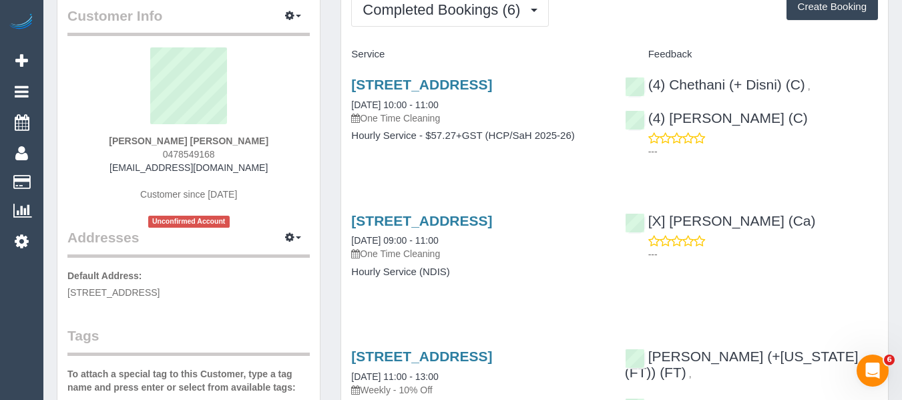
click at [383, 92] on h3 "[STREET_ADDRESS]" at bounding box center [477, 84] width 253 height 15
click at [377, 90] on link "[STREET_ADDRESS]" at bounding box center [421, 84] width 141 height 15
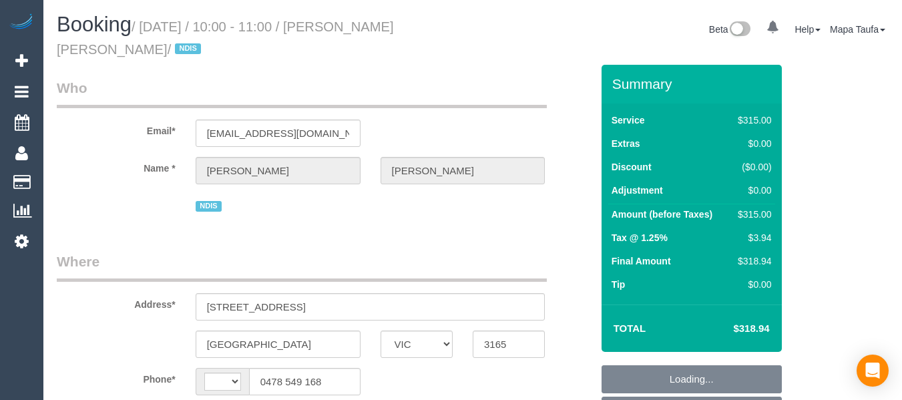
select select "VIC"
select select "string:AU"
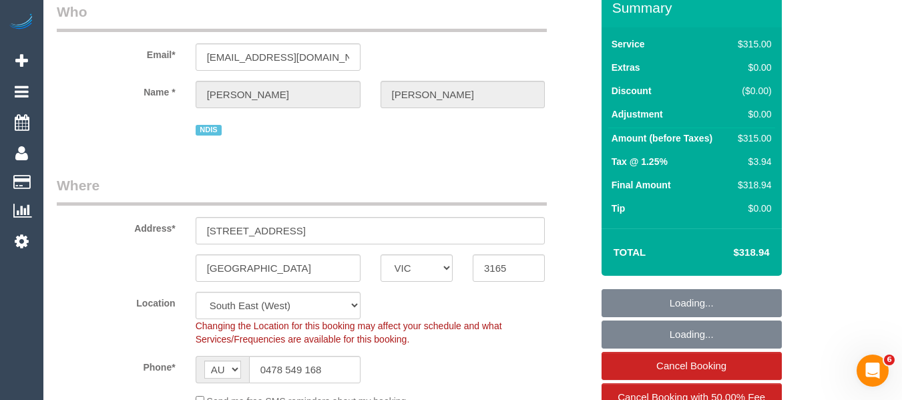
select select "object:682"
select select "number:28"
select select "number:14"
select select "number:19"
select select "number:25"
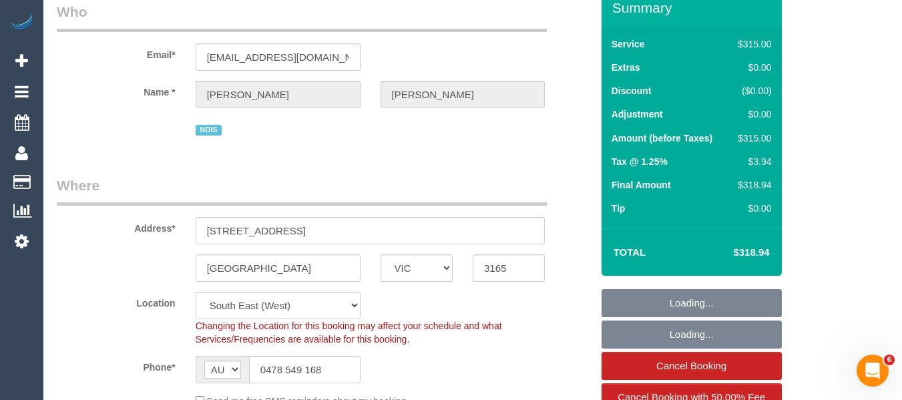
scroll to position [200, 0]
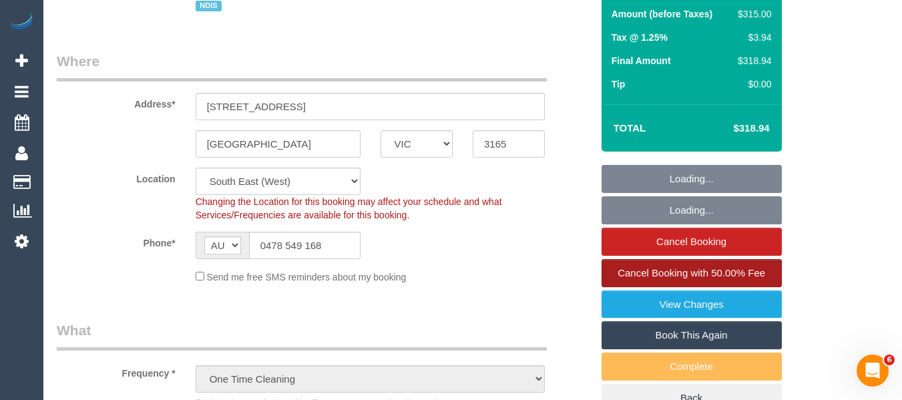
select select "object:1243"
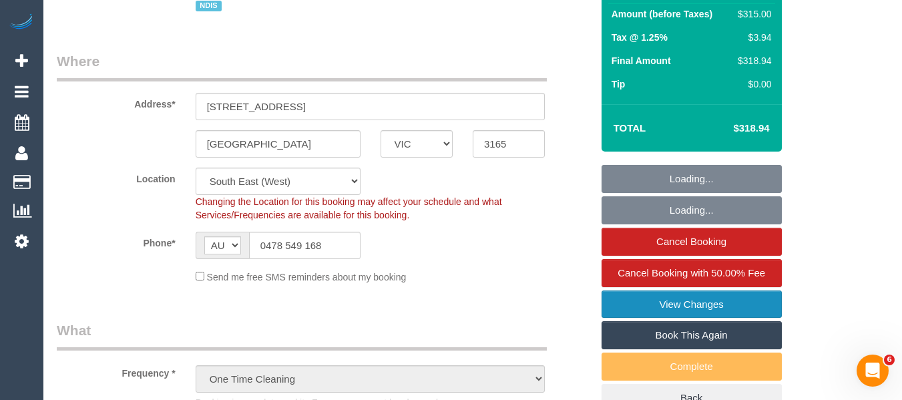
select select "2"
select select "150"
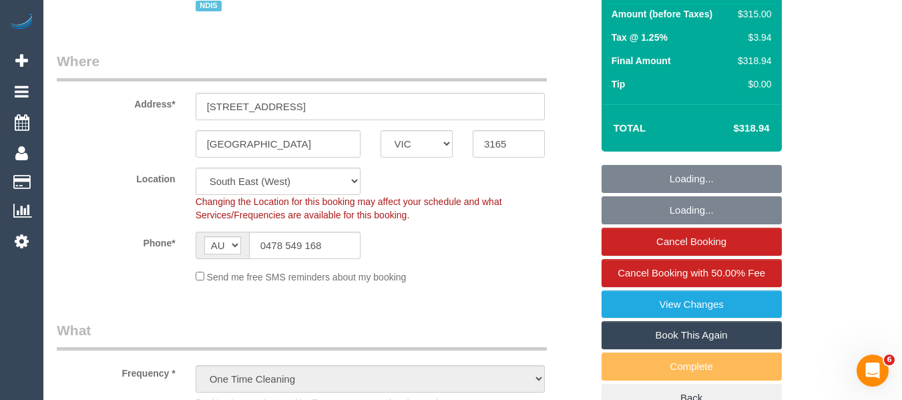
click at [705, 328] on link "Book This Again" at bounding box center [691, 335] width 180 height 28
select select "VIC"
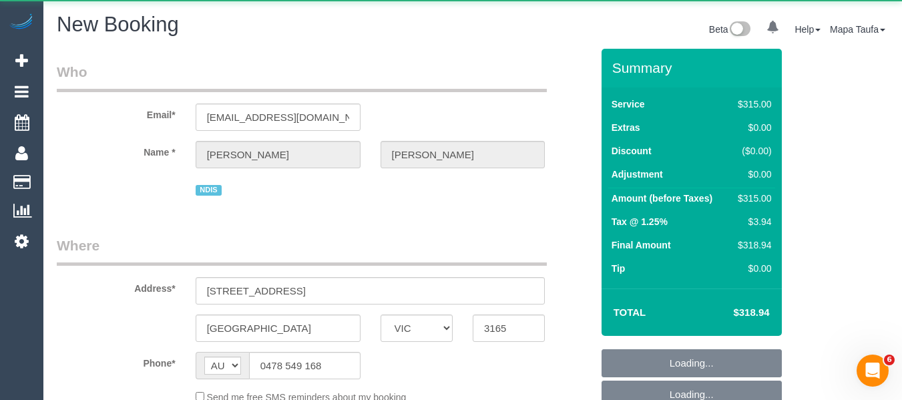
select select "string:stripe"
select select "object:2165"
select select "number:28"
select select "number:14"
select select "number:19"
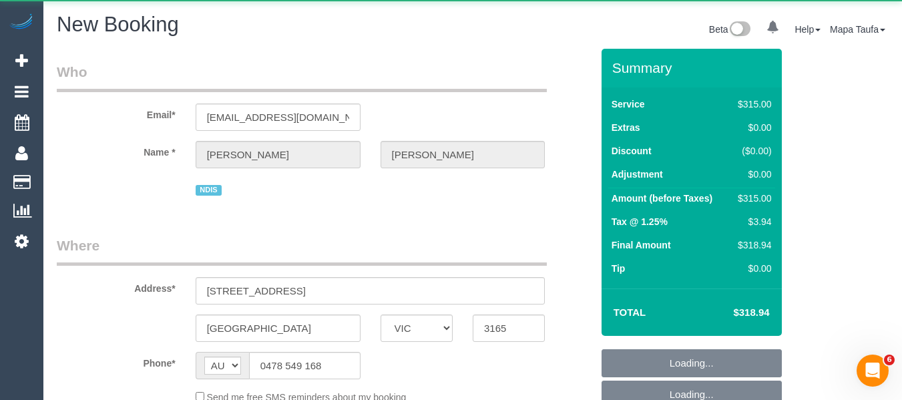
select select "number:25"
select select "2"
select select "150"
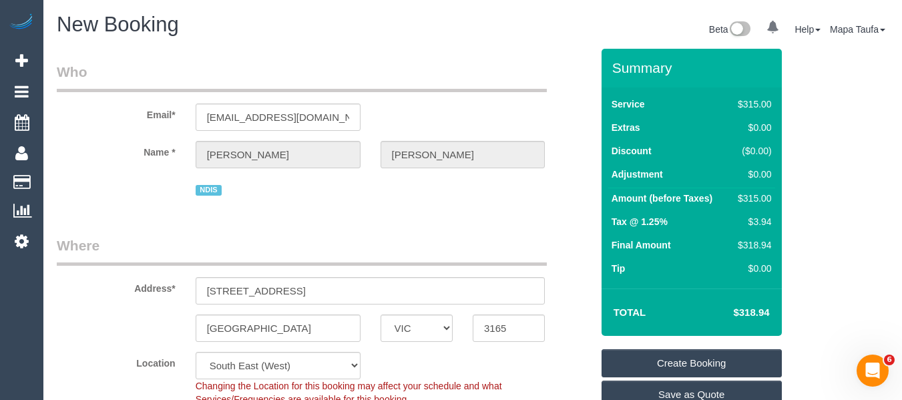
select select "object:2771"
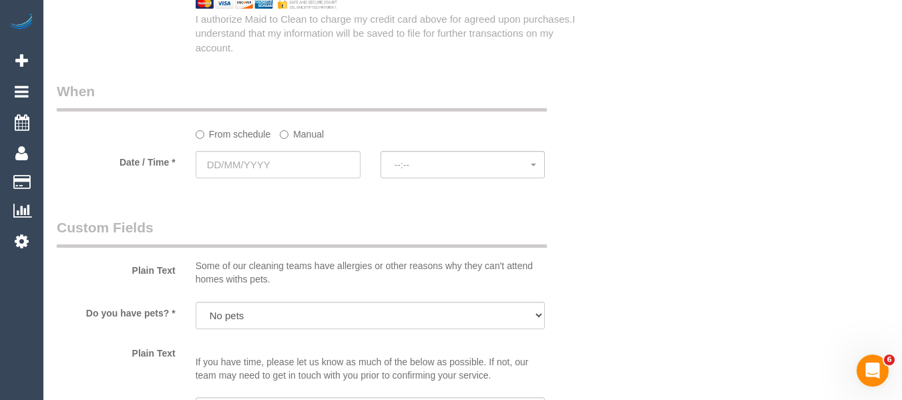
scroll to position [934, 0]
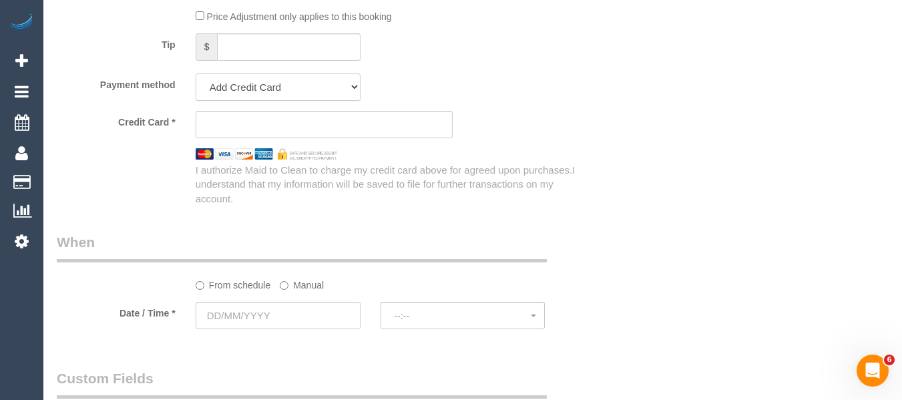
drag, startPoint x: 254, startPoint y: 73, endPoint x: 254, endPoint y: 81, distance: 7.3
click at [254, 73] on select "Add Credit Card Cash Check Paypal" at bounding box center [278, 86] width 165 height 27
click at [196, 73] on select "Add Credit Card Cash Check Paypal" at bounding box center [278, 86] width 165 height 27
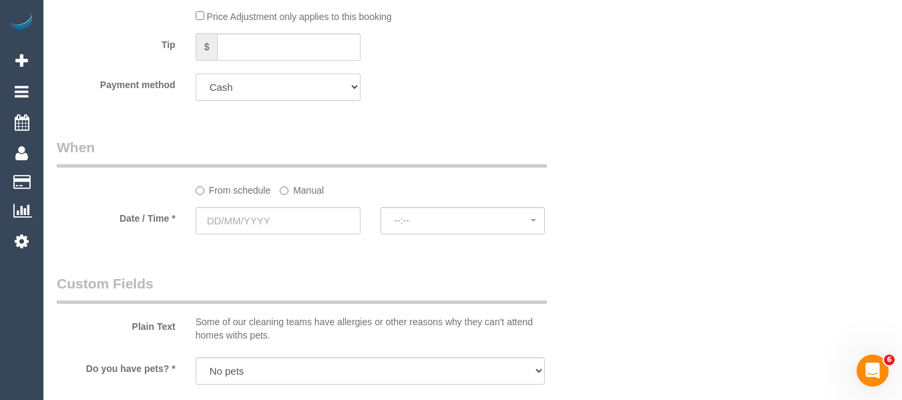
click at [258, 93] on select "Add Credit Card Cash Check Paypal" at bounding box center [278, 86] width 165 height 27
select select "string:check"
click at [196, 73] on select "Add Credit Card Cash Check Paypal" at bounding box center [278, 86] width 165 height 27
click at [262, 211] on input "text" at bounding box center [278, 220] width 165 height 27
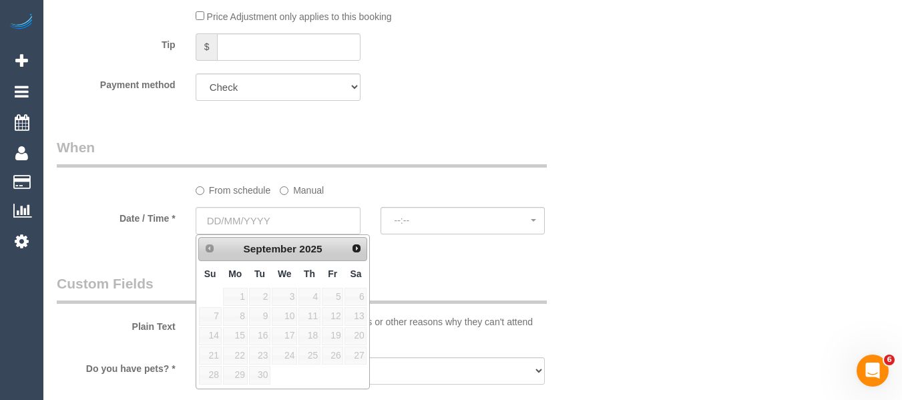
click at [349, 248] on link "Next" at bounding box center [356, 248] width 19 height 19
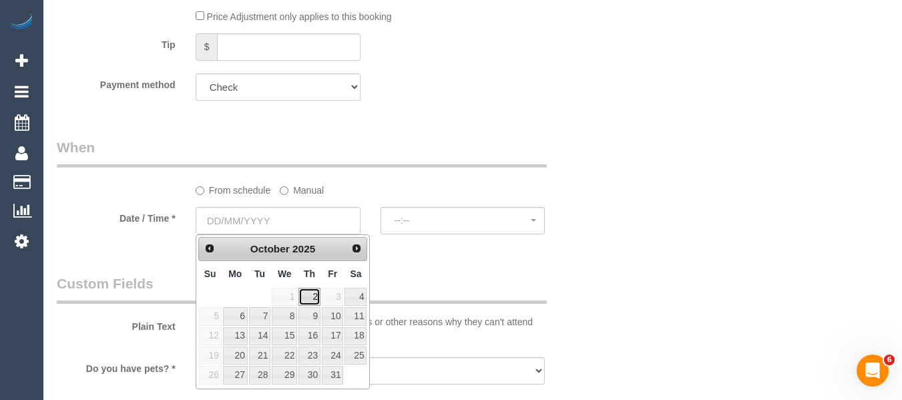
click at [306, 296] on link "2" at bounding box center [309, 297] width 22 height 18
type input "02/10/2025"
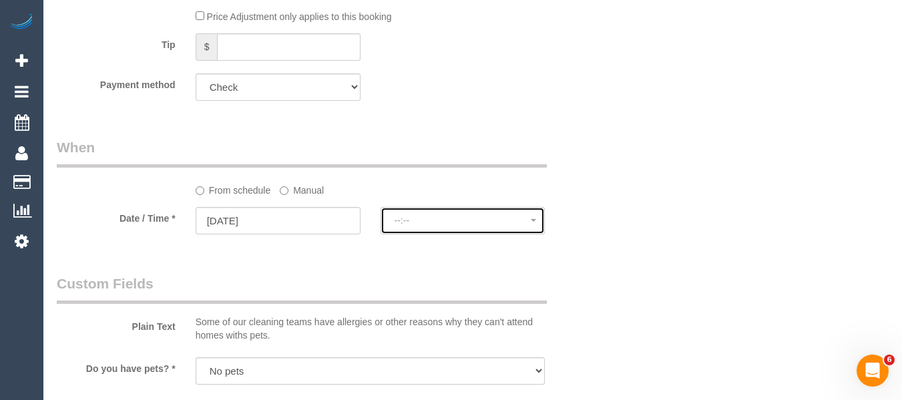
click at [449, 216] on button "--:--" at bounding box center [462, 220] width 165 height 27
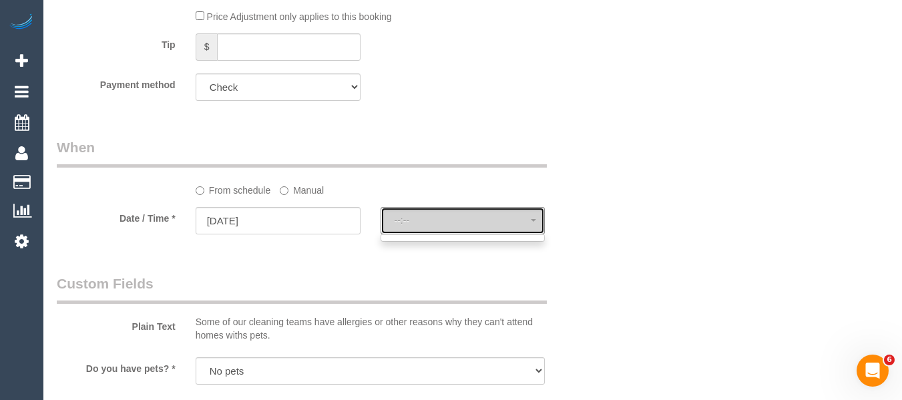
select select "spot6"
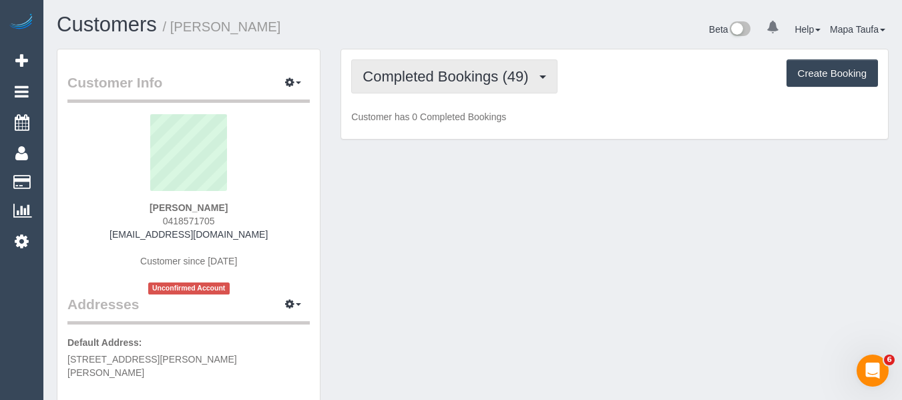
click at [436, 76] on span "Completed Bookings (49)" at bounding box center [448, 76] width 172 height 17
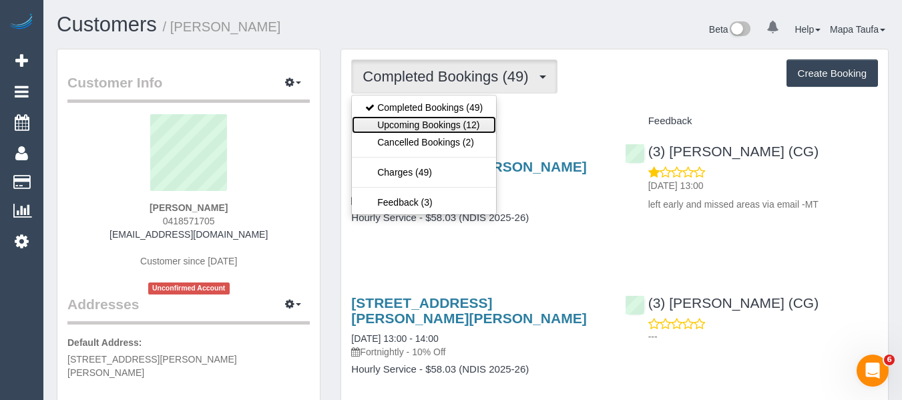
click at [432, 120] on link "Upcoming Bookings (12)" at bounding box center [424, 124] width 144 height 17
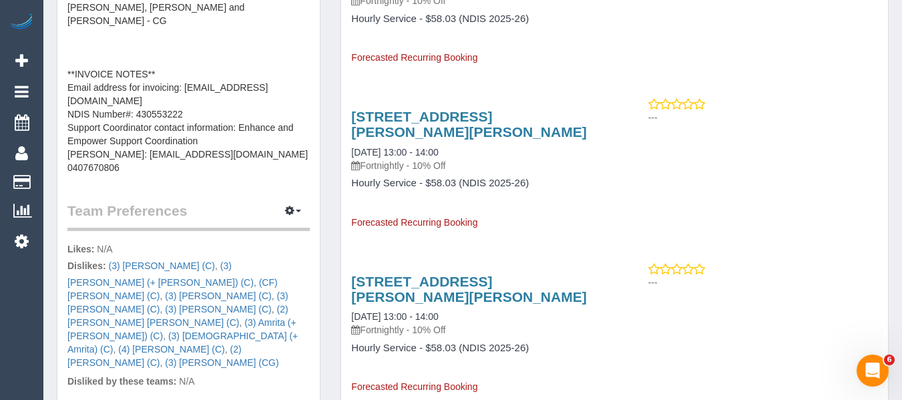
scroll to position [667, 0]
click at [292, 206] on icon "button" at bounding box center [289, 210] width 9 height 8
click at [277, 226] on link "Manage Preferences" at bounding box center [252, 234] width 113 height 17
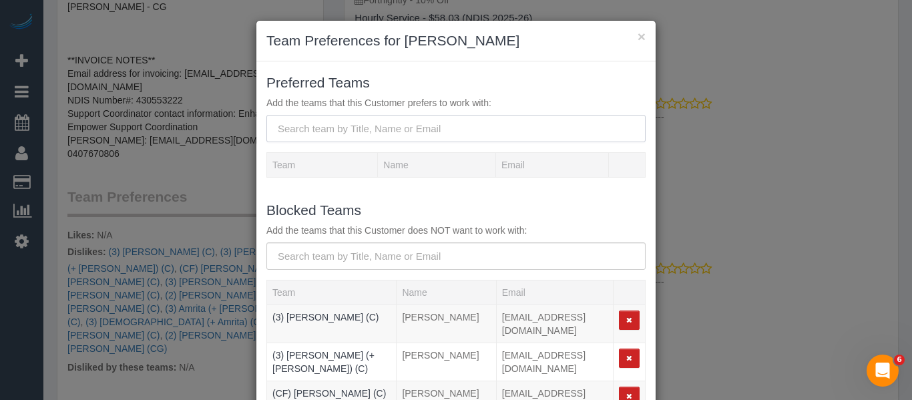
click at [467, 133] on input "text" at bounding box center [455, 128] width 379 height 27
click at [627, 34] on h3 "Team Preferences for Graeme Olver" at bounding box center [455, 41] width 379 height 20
click at [637, 38] on button "×" at bounding box center [641, 36] width 8 height 14
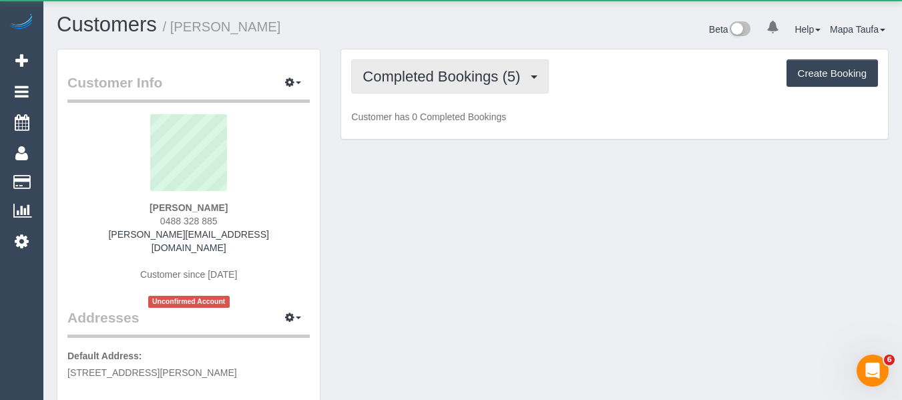
click at [420, 79] on span "Completed Bookings (5)" at bounding box center [444, 76] width 164 height 17
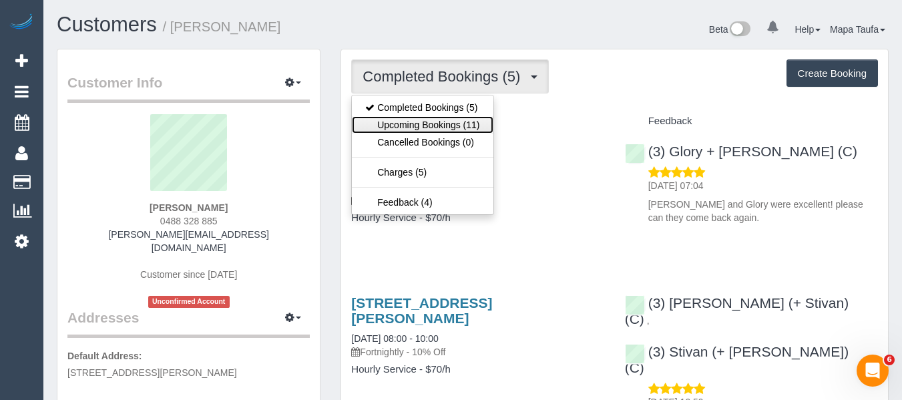
click at [424, 123] on link "Upcoming Bookings (11)" at bounding box center [422, 124] width 141 height 17
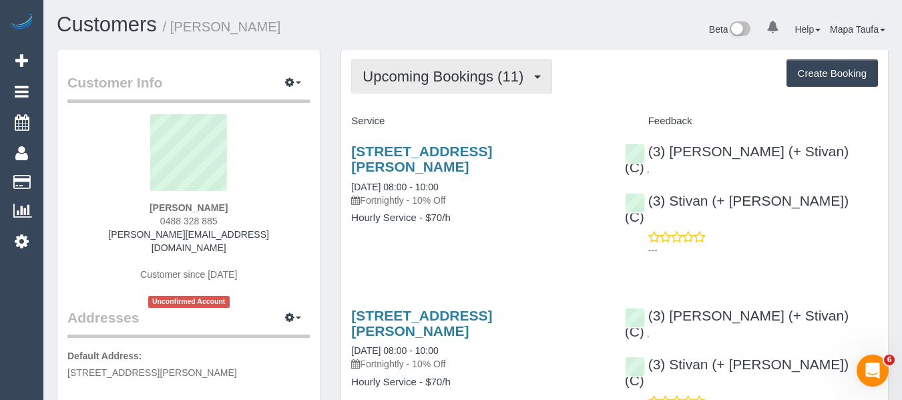
click at [467, 80] on span "Upcoming Bookings (11)" at bounding box center [446, 76] width 168 height 17
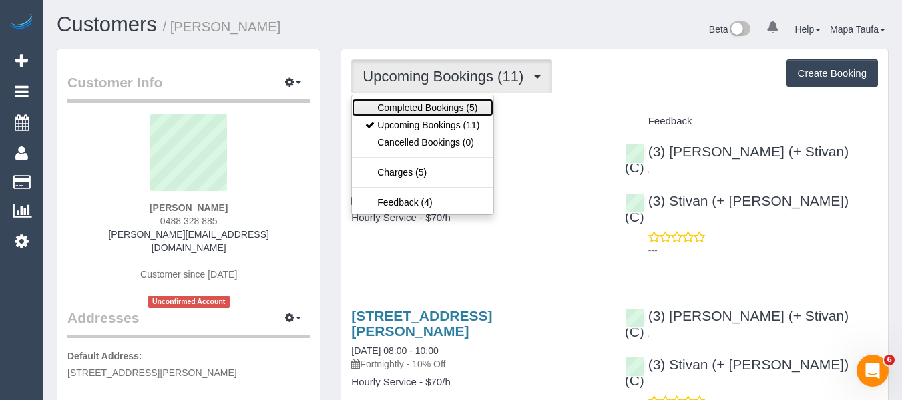
click at [449, 102] on link "Completed Bookings (5)" at bounding box center [422, 107] width 141 height 17
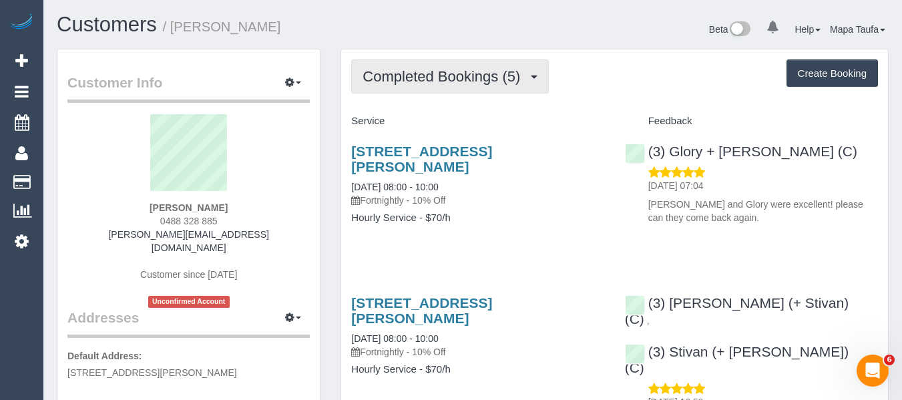
drag, startPoint x: 384, startPoint y: 77, endPoint x: 390, endPoint y: 80, distance: 7.5
click at [384, 77] on span "Completed Bookings (5)" at bounding box center [444, 76] width 164 height 17
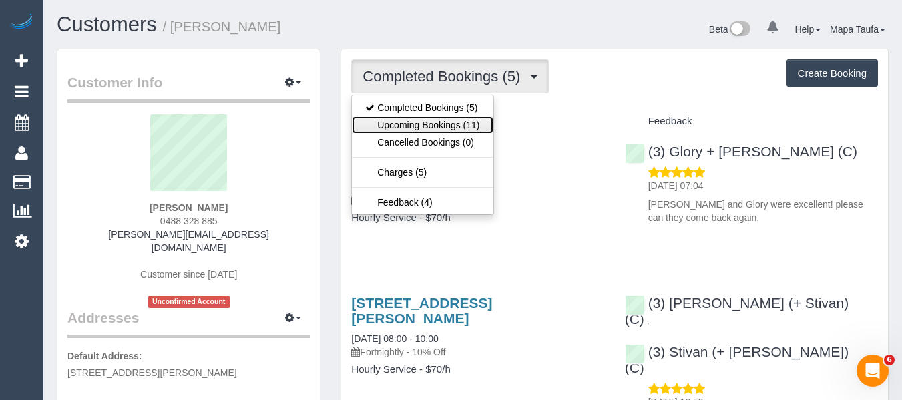
click at [469, 123] on link "Upcoming Bookings (11)" at bounding box center [422, 124] width 141 height 17
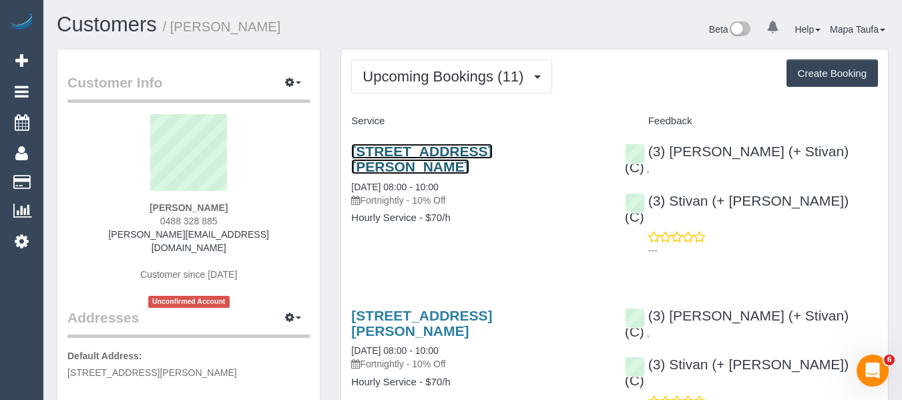
click at [398, 151] on link "[STREET_ADDRESS][PERSON_NAME]" at bounding box center [421, 158] width 141 height 31
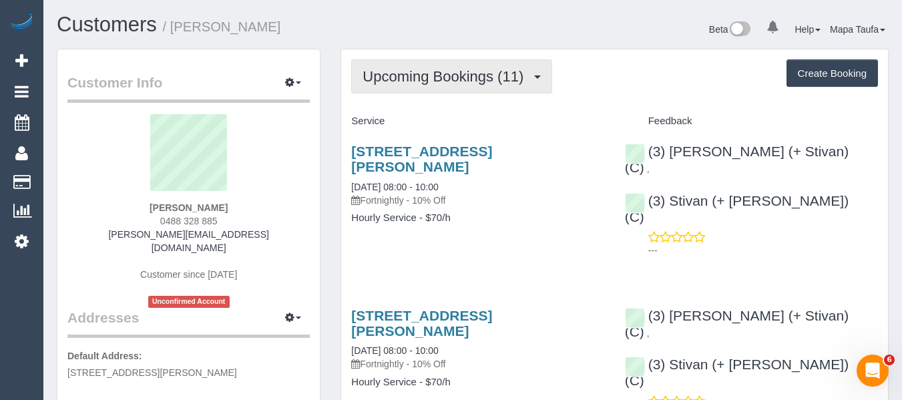
click at [433, 87] on button "Upcoming Bookings (11)" at bounding box center [451, 76] width 201 height 34
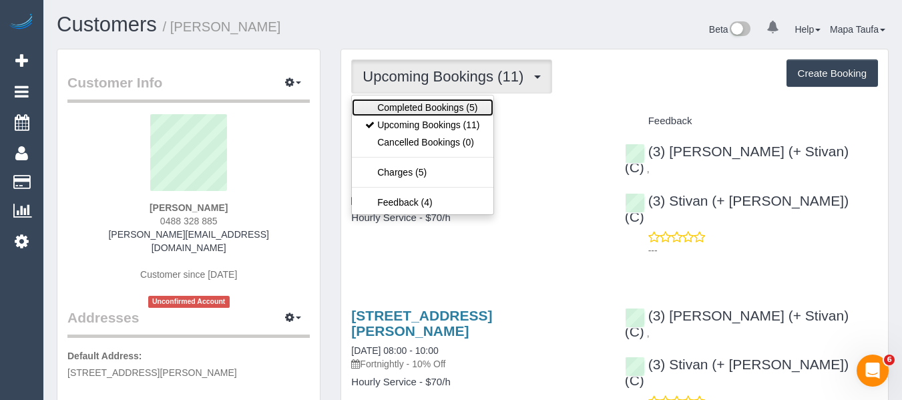
click at [431, 105] on link "Completed Bookings (5)" at bounding box center [422, 107] width 141 height 17
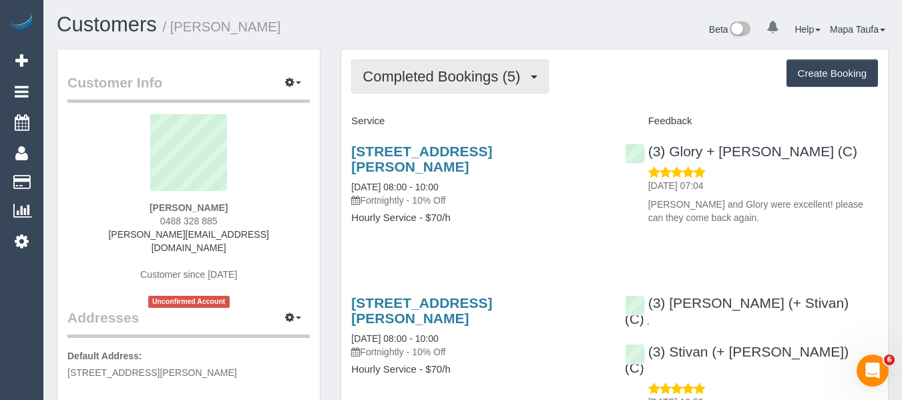
click at [395, 90] on button "Completed Bookings (5)" at bounding box center [450, 76] width 198 height 34
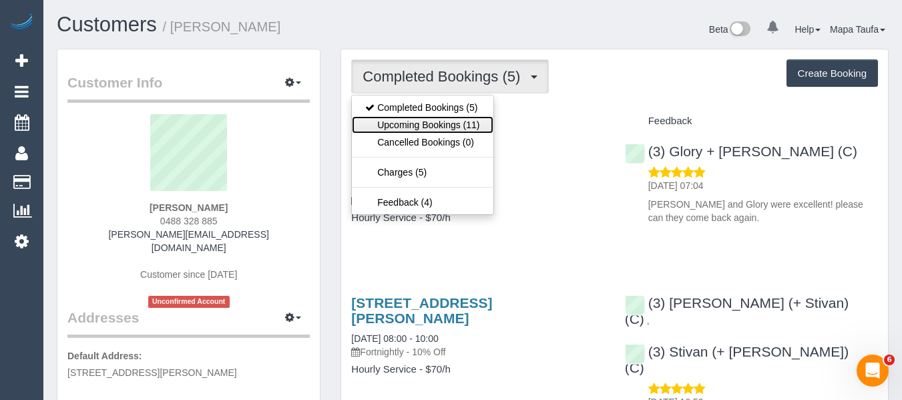
click at [402, 121] on link "Upcoming Bookings (11)" at bounding box center [422, 124] width 141 height 17
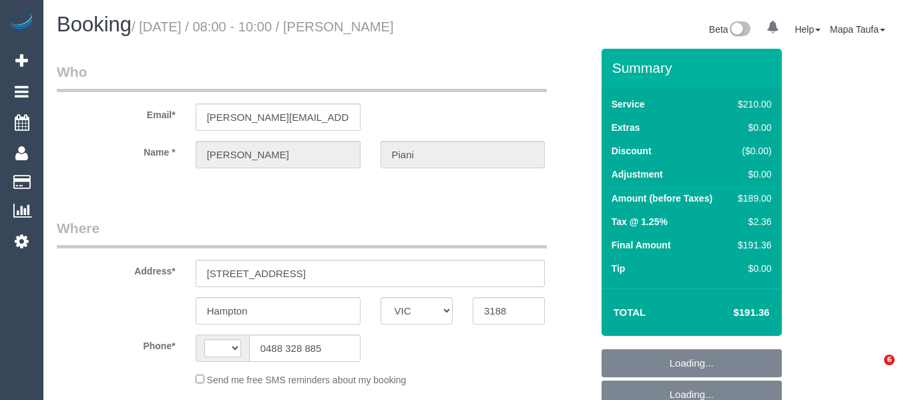
select select "VIC"
select select "string:AU"
select select "object:1389"
select select "string:stripe-pm_1Rlkos2GScqysDRV2LzDP81T"
select select "180"
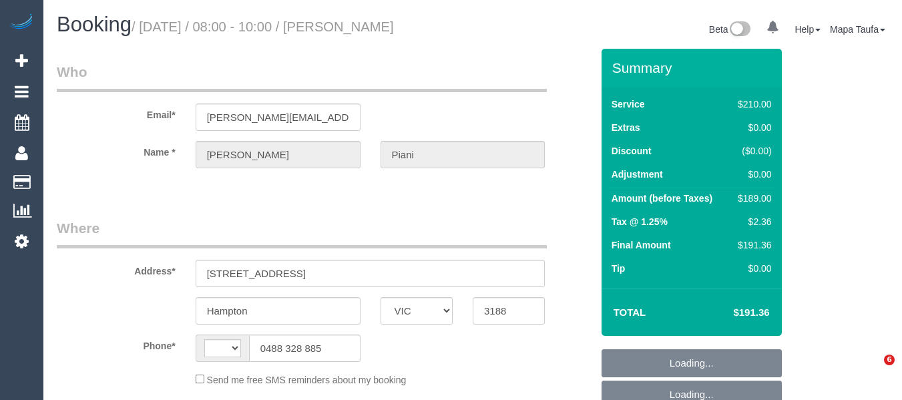
select select "number:29"
select select "number:14"
select select "number:19"
select select "number:36"
select select "number:34"
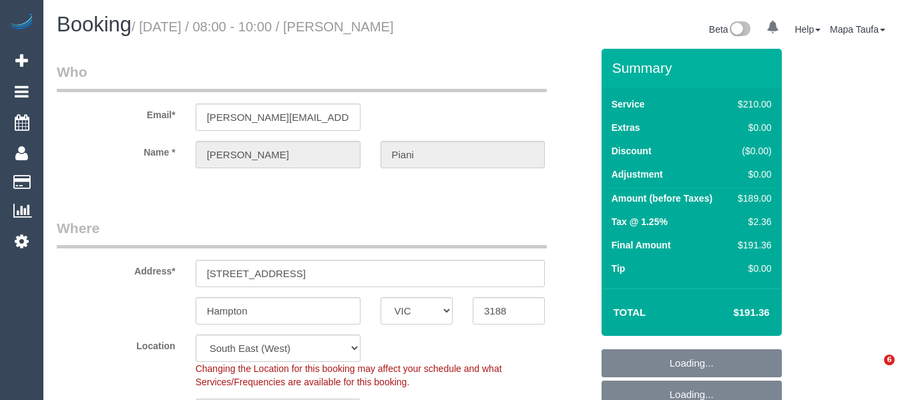
select select "spot2"
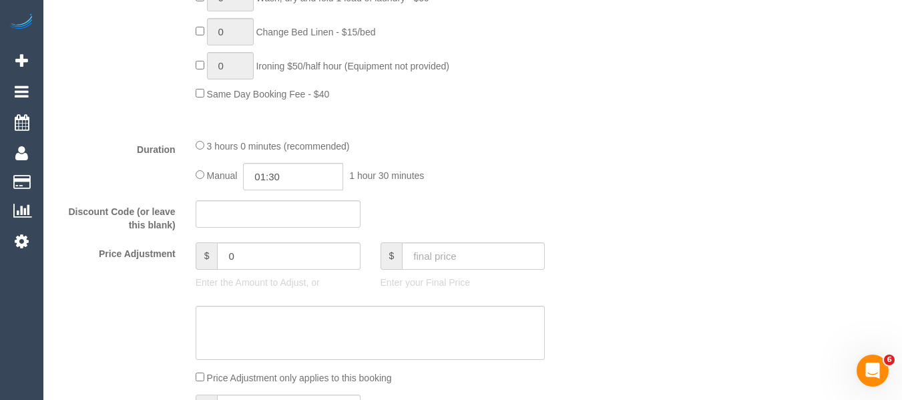
scroll to position [1268, 0]
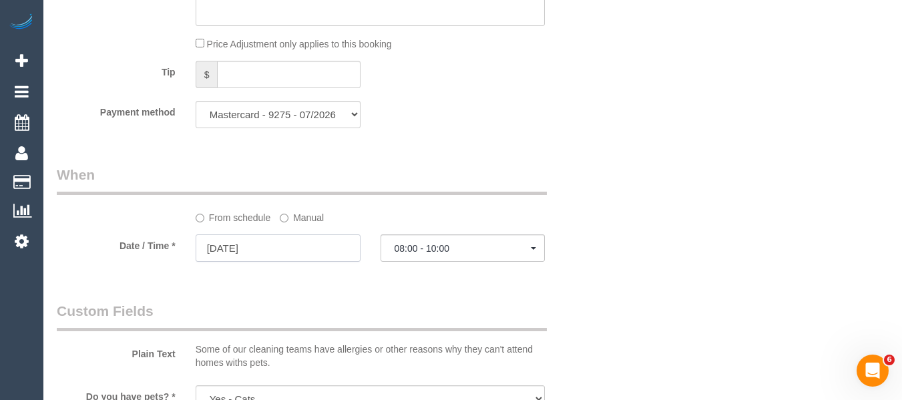
click at [322, 244] on input "[DATE]" at bounding box center [278, 247] width 165 height 27
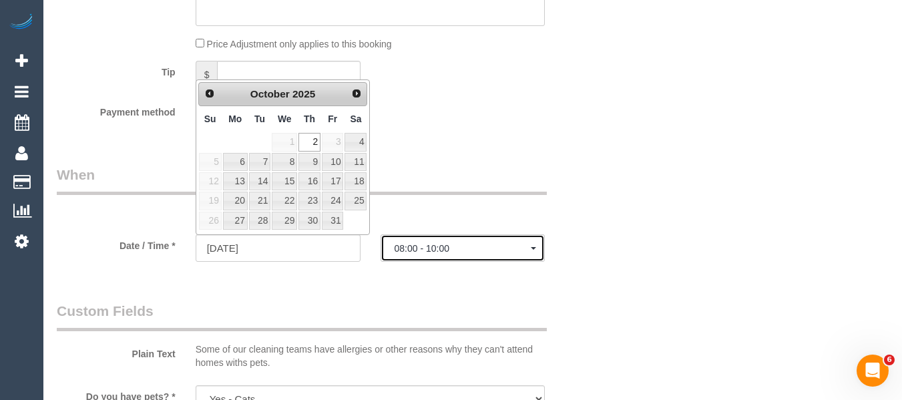
click at [440, 244] on span "08:00 - 10:00" at bounding box center [462, 248] width 137 height 11
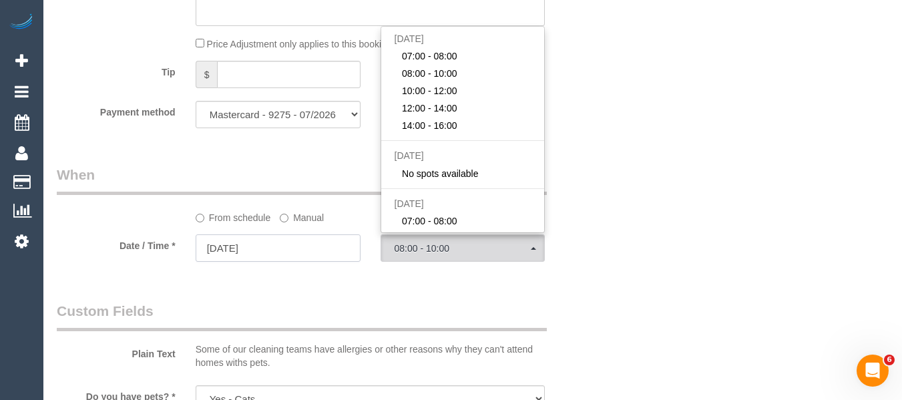
click at [340, 244] on input "[DATE]" at bounding box center [278, 247] width 165 height 27
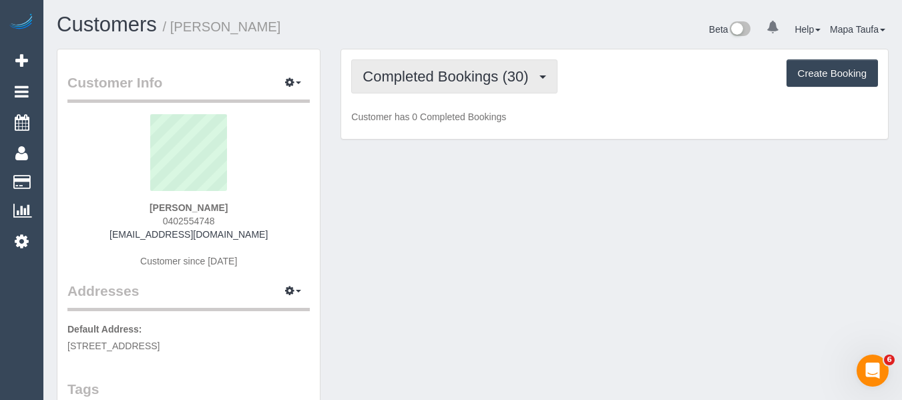
click at [451, 81] on span "Completed Bookings (30)" at bounding box center [448, 76] width 172 height 17
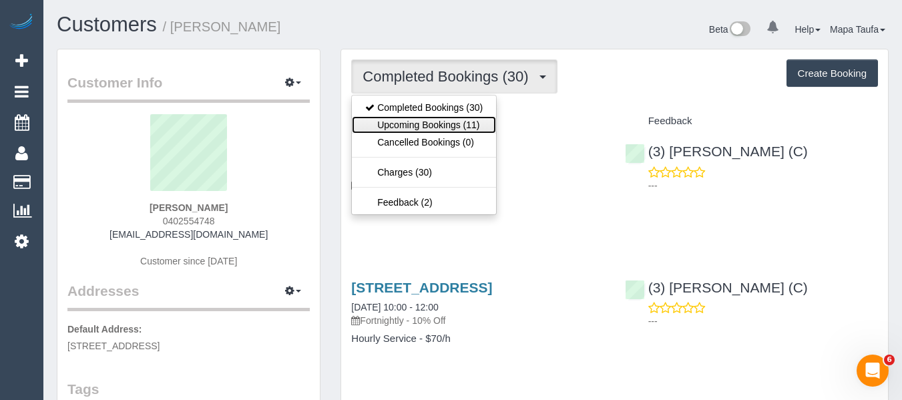
click at [465, 118] on link "Upcoming Bookings (11)" at bounding box center [424, 124] width 144 height 17
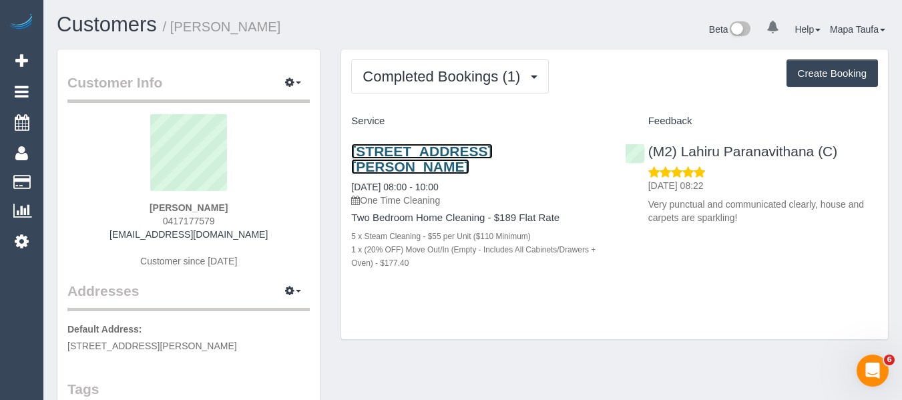
click at [457, 151] on link "[STREET_ADDRESS][PERSON_NAME]" at bounding box center [421, 158] width 141 height 31
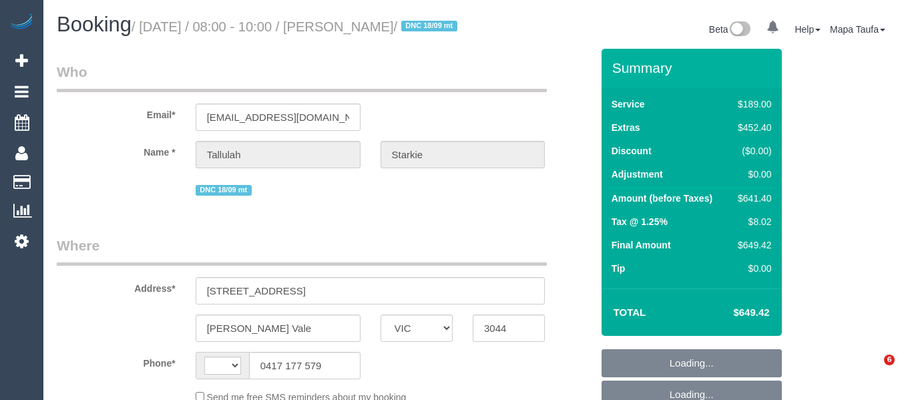
select select "VIC"
select select "string:AU"
select select "object:546"
select select "string:stripe-pm_1S4yO52GScqysDRVgVQT5xTX"
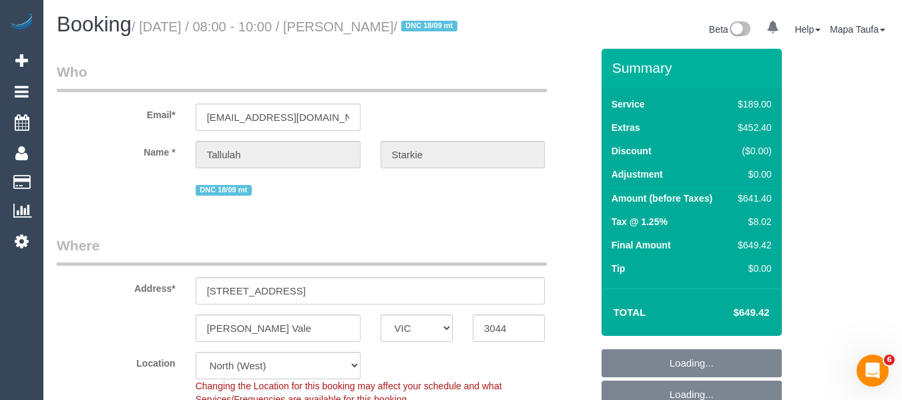
select select "number:28"
select select "number:17"
select select "number:19"
select select "number:25"
select select "object:1453"
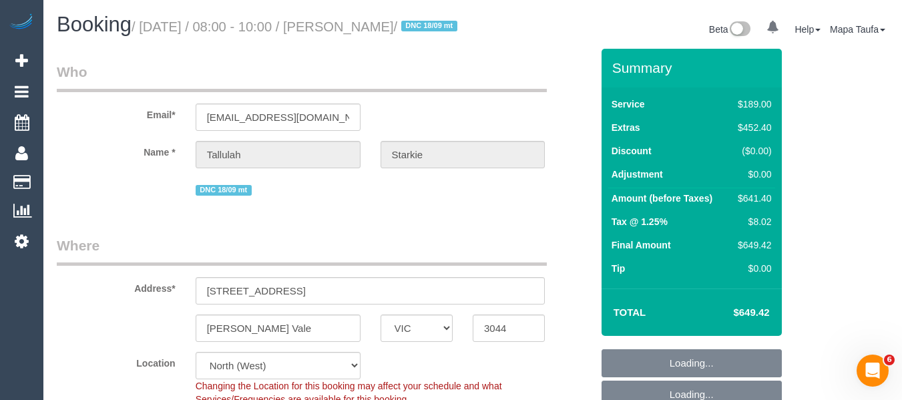
select select "spot1"
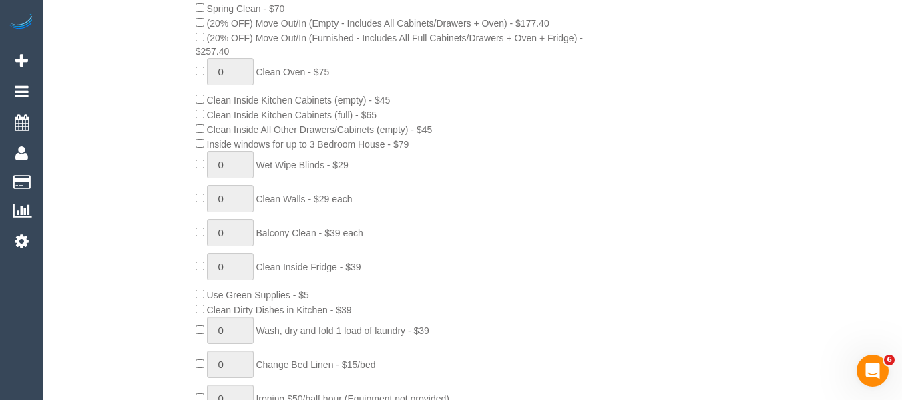
scroll to position [705, 0]
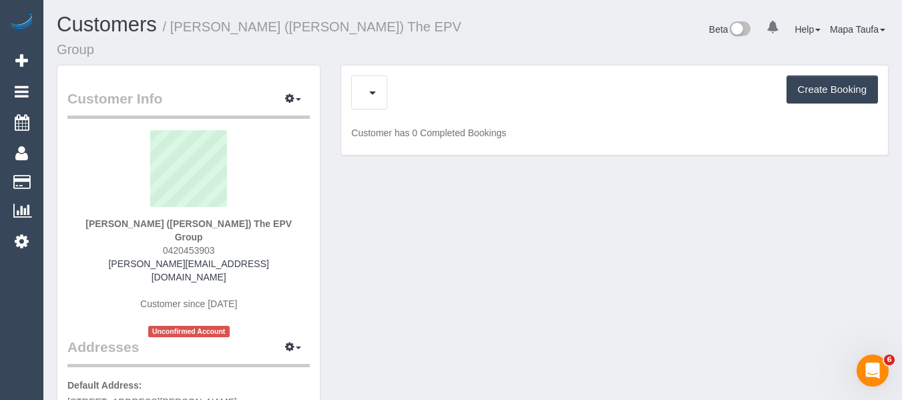
click at [388, 75] on div "Upcoming Bookings (12) Charges (63) Feedback (0) Create Booking" at bounding box center [614, 92] width 527 height 34
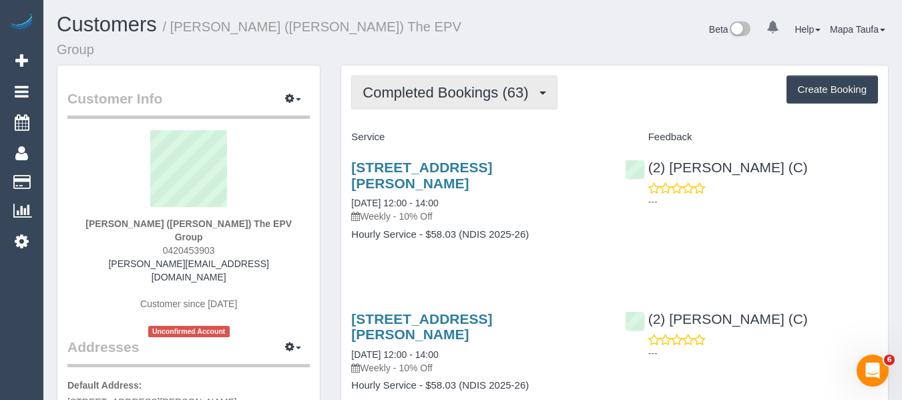
click at [411, 84] on span "Completed Bookings (63)" at bounding box center [448, 92] width 172 height 17
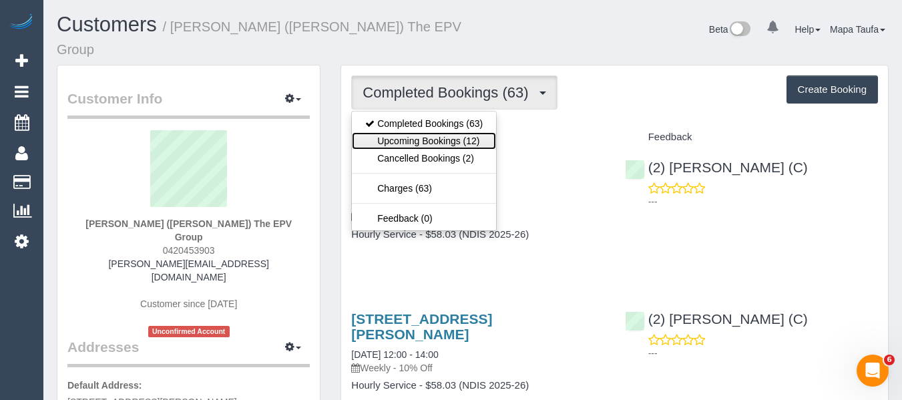
click at [418, 132] on link "Upcoming Bookings (12)" at bounding box center [424, 140] width 144 height 17
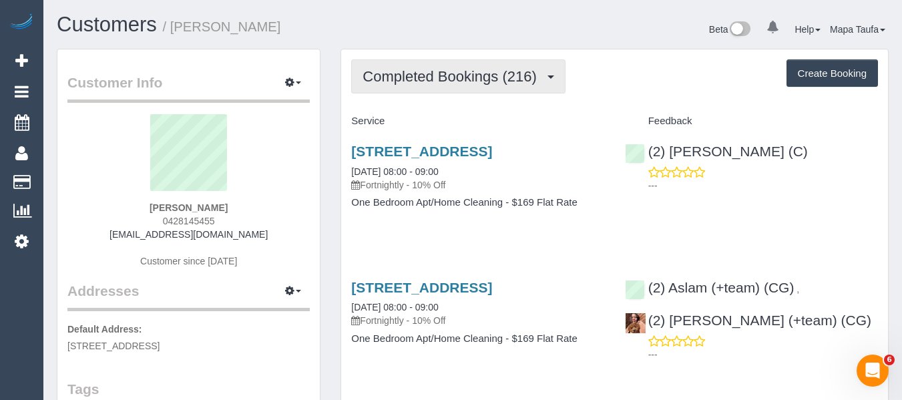
click at [460, 87] on button "Completed Bookings (216)" at bounding box center [458, 76] width 214 height 34
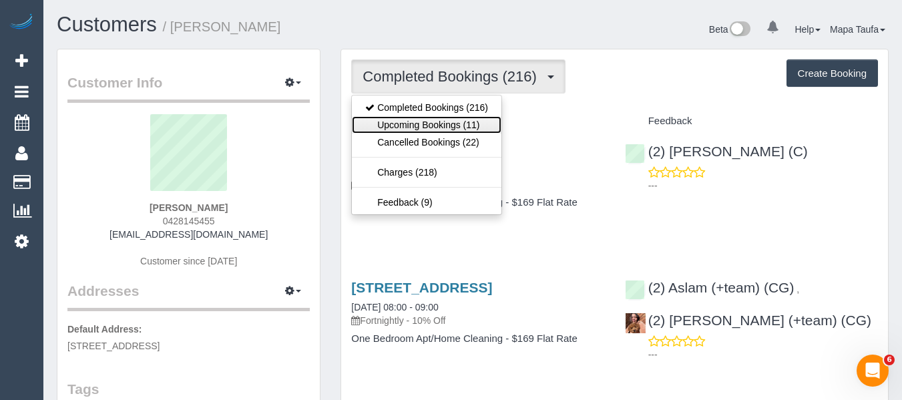
click at [460, 121] on link "Upcoming Bookings (11)" at bounding box center [427, 124] width 150 height 17
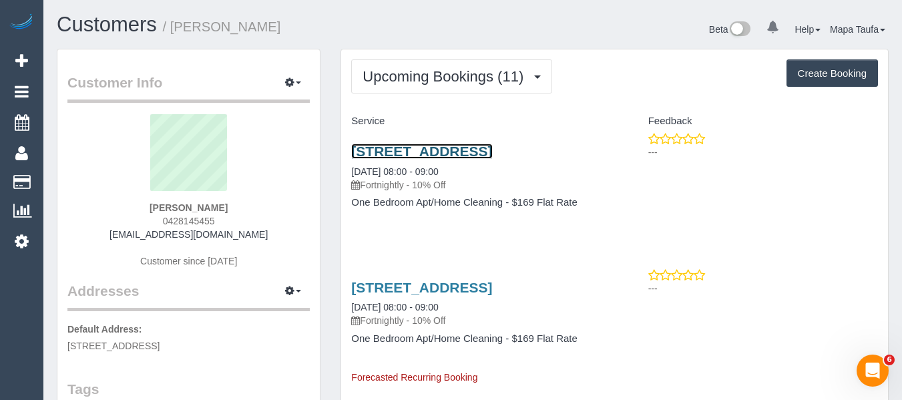
click at [434, 145] on link "19/825 Park Street, Brunswick, VIC 3056" at bounding box center [421, 150] width 141 height 15
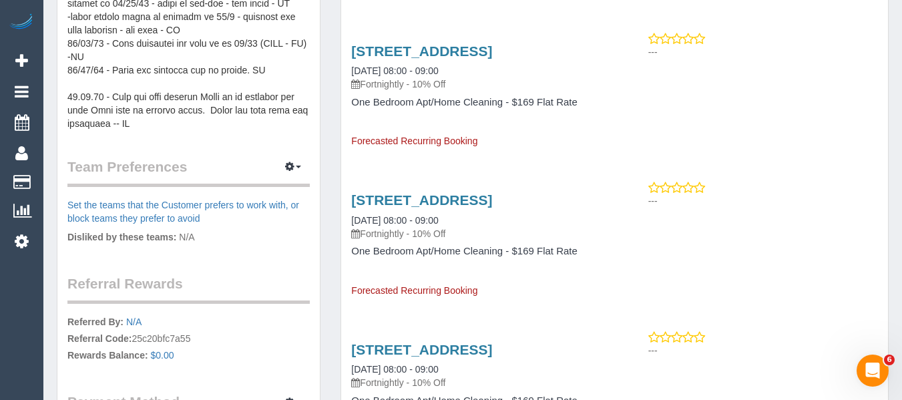
scroll to position [801, 0]
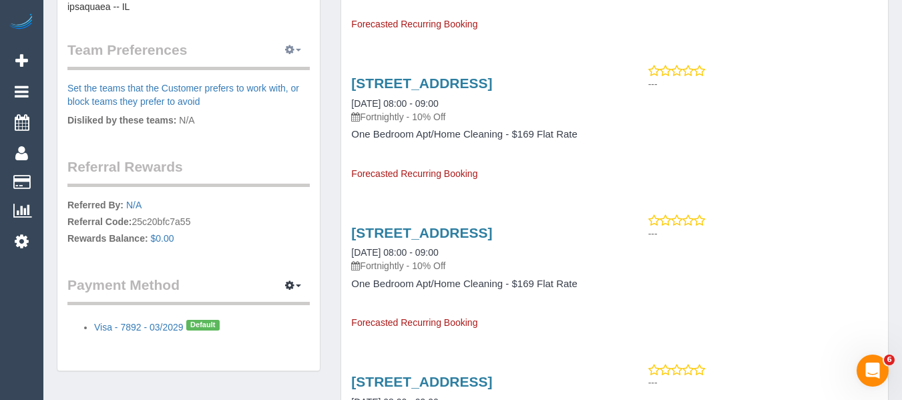
click at [302, 52] on button "button" at bounding box center [292, 50] width 33 height 21
click at [286, 71] on link "Manage Preferences" at bounding box center [252, 74] width 113 height 17
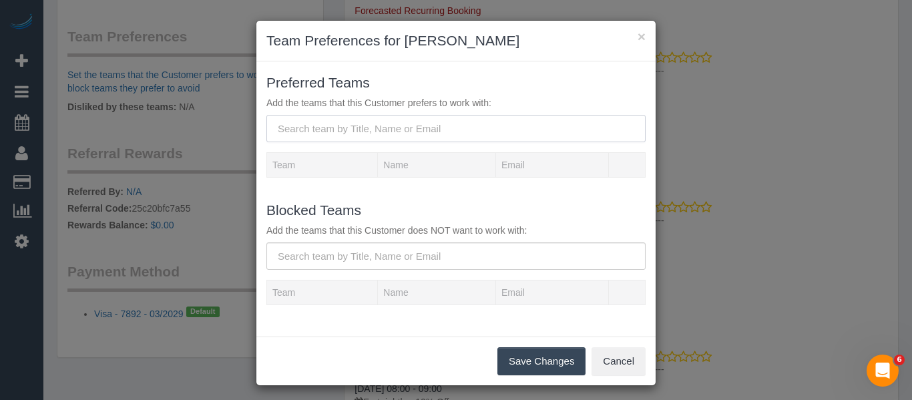
click at [356, 131] on input "text" at bounding box center [455, 128] width 379 height 27
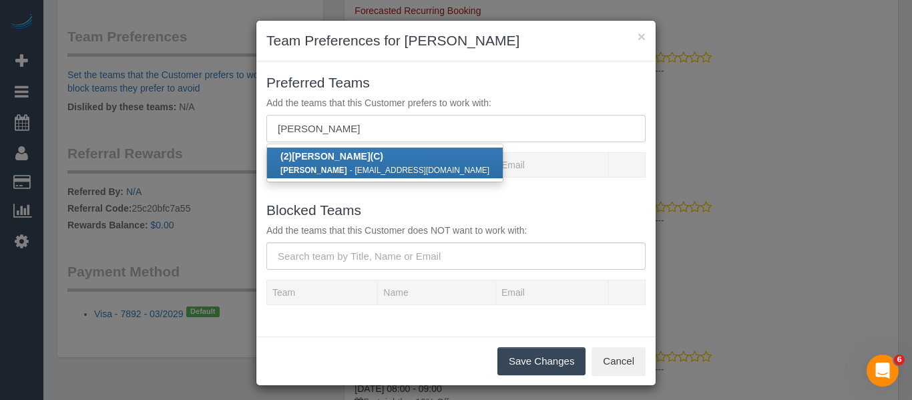
type input "joanne power"
click at [360, 164] on div "Joanne Power - joanne_power007@hotmail.com" at bounding box center [384, 169] width 209 height 13
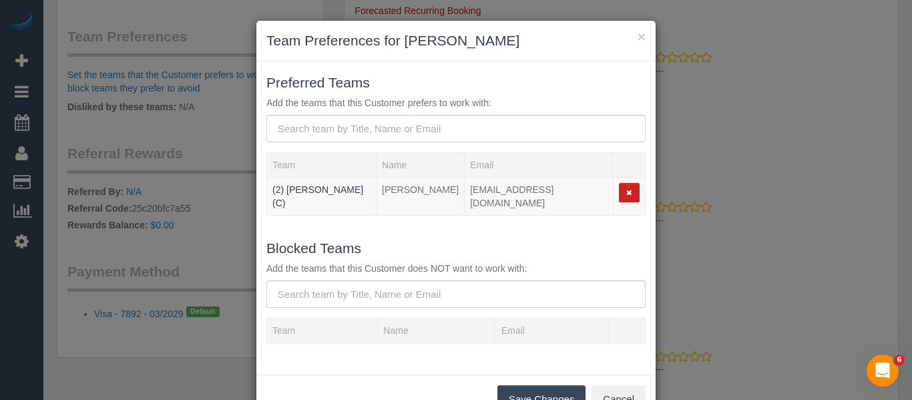
click at [532, 385] on button "Save Changes" at bounding box center [541, 399] width 88 height 28
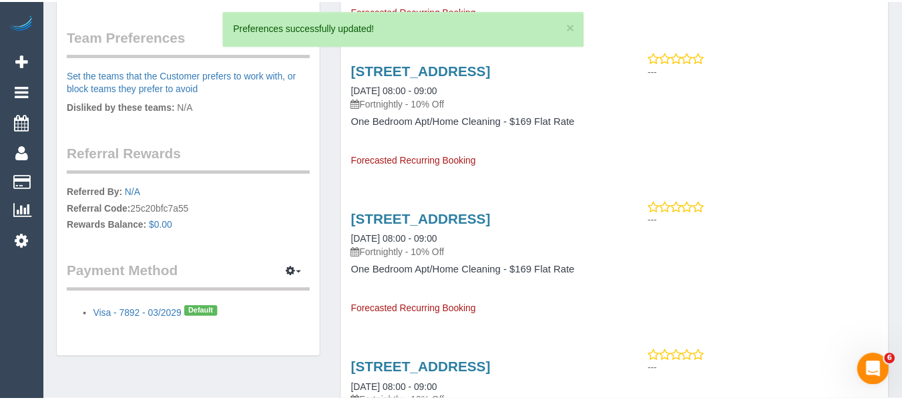
scroll to position [187, 0]
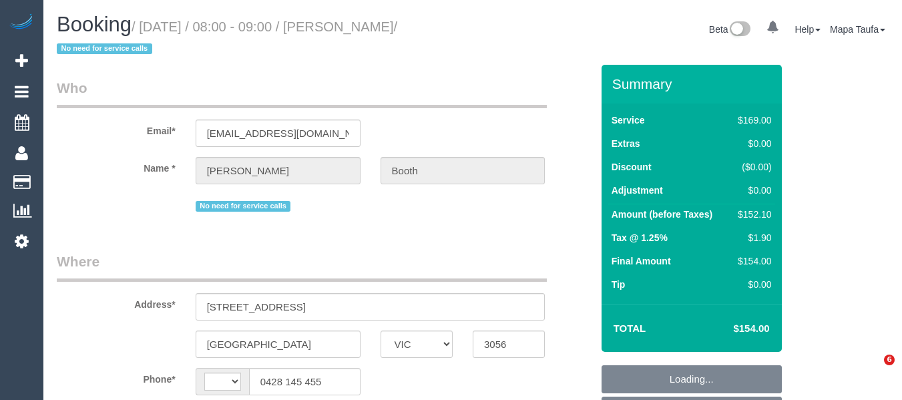
select select "VIC"
select select "object:291"
select select "string:stripe-card_1A2AgX2GScqysDRVhUwUE1vG"
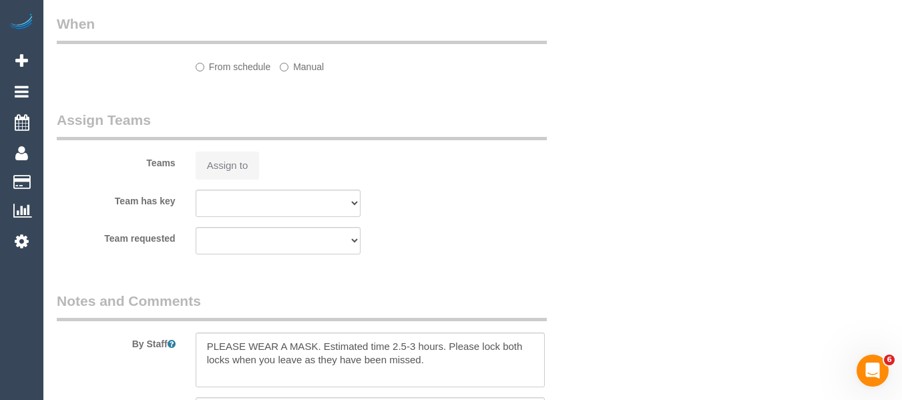
select select "object:704"
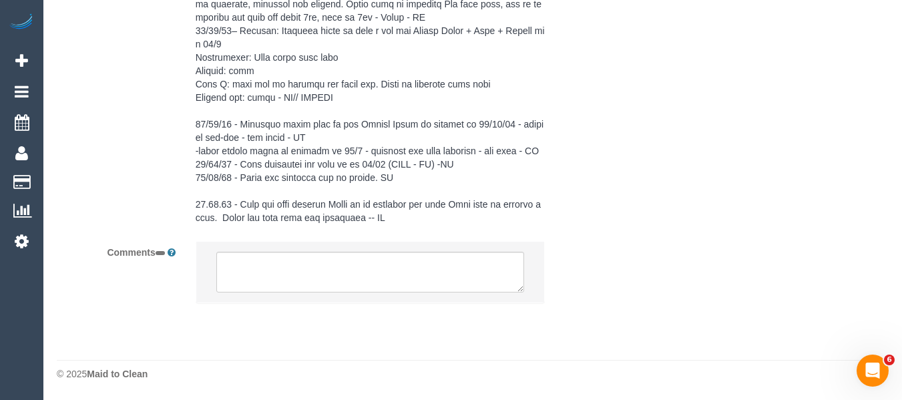
select select "string:AU"
select select "number:28"
select select "number:35"
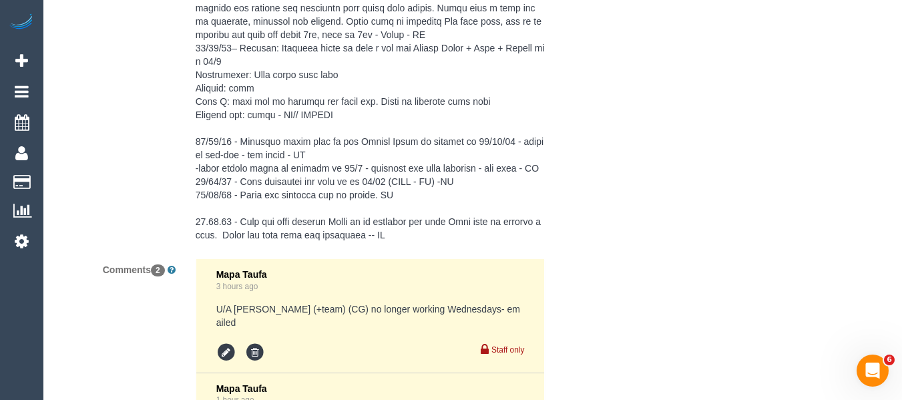
select select "22760"
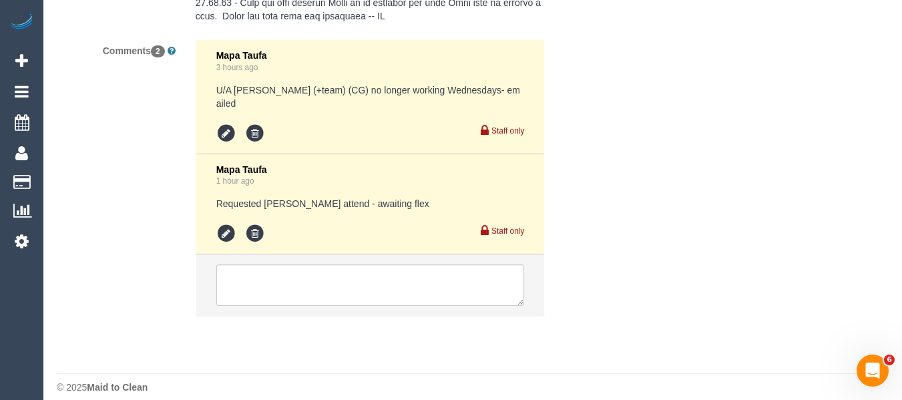
scroll to position [2917, 0]
click at [224, 224] on icon at bounding box center [226, 234] width 20 height 20
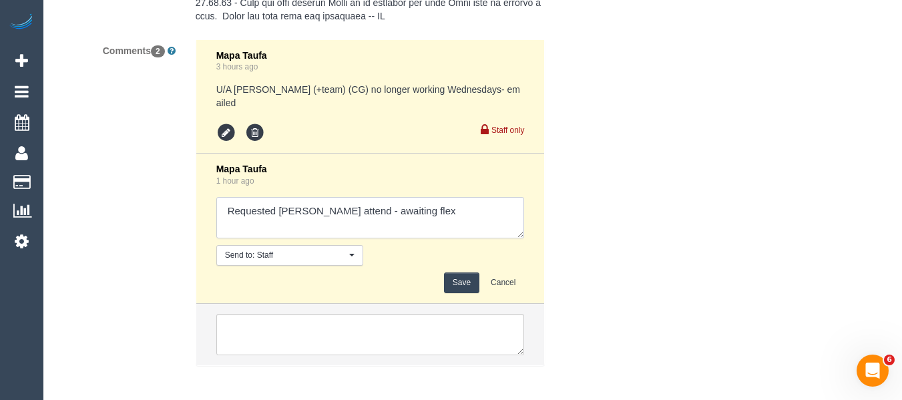
drag, startPoint x: 464, startPoint y: 202, endPoint x: 378, endPoint y: 198, distance: 85.5
click at [378, 198] on textarea at bounding box center [370, 217] width 308 height 41
paste textarea "[DATE] [DATE] or [DATE] anytime after 7 am and before 5pm is fine"
type textarea "Requested [PERSON_NAME] attend -[DATE] [DATE] or [DATE] anytime after 7 am and …"
click at [464, 272] on button "Save" at bounding box center [461, 282] width 35 height 21
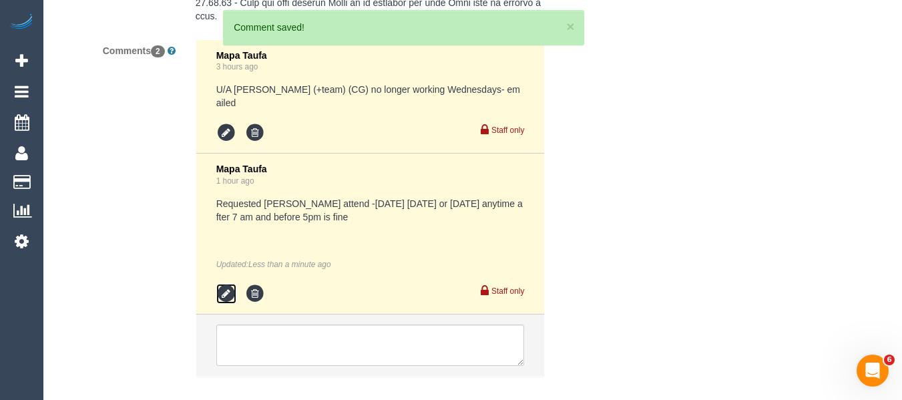
click at [222, 284] on icon at bounding box center [226, 294] width 20 height 20
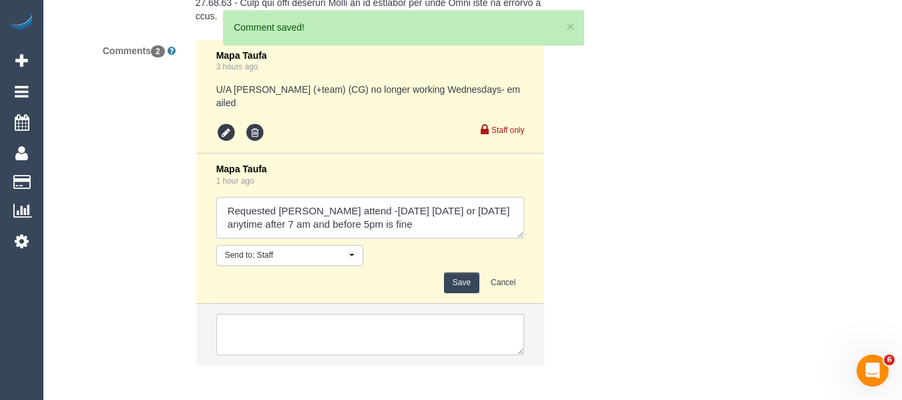
click at [469, 216] on textarea at bounding box center [370, 217] width 308 height 41
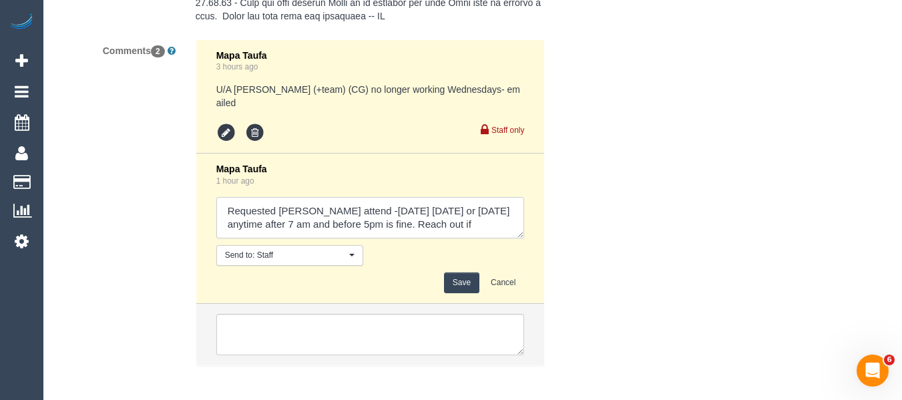
scroll to position [5, 0]
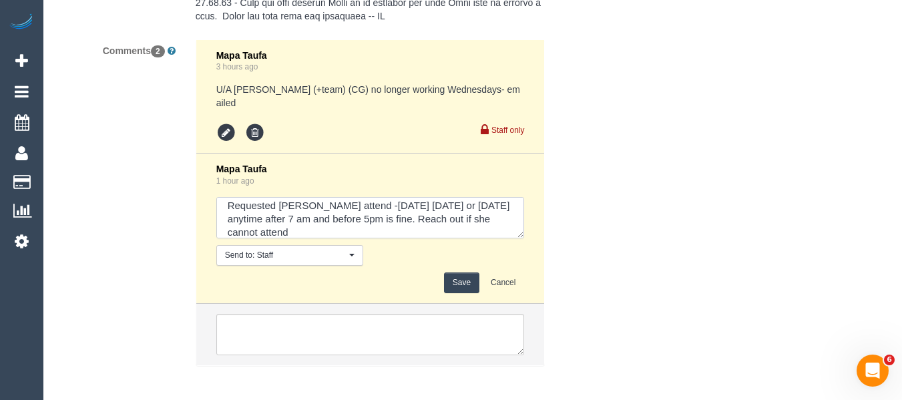
click at [350, 212] on textarea at bounding box center [370, 217] width 308 height 41
paste textarea "cnv_1fgt1es8"
type textarea "Requested [PERSON_NAME] attend -[DATE] [DATE] or [DATE] anytime after 7 am and …"
click at [463, 272] on button "Save" at bounding box center [461, 282] width 35 height 21
